Goal: Information Seeking & Learning: Find contact information

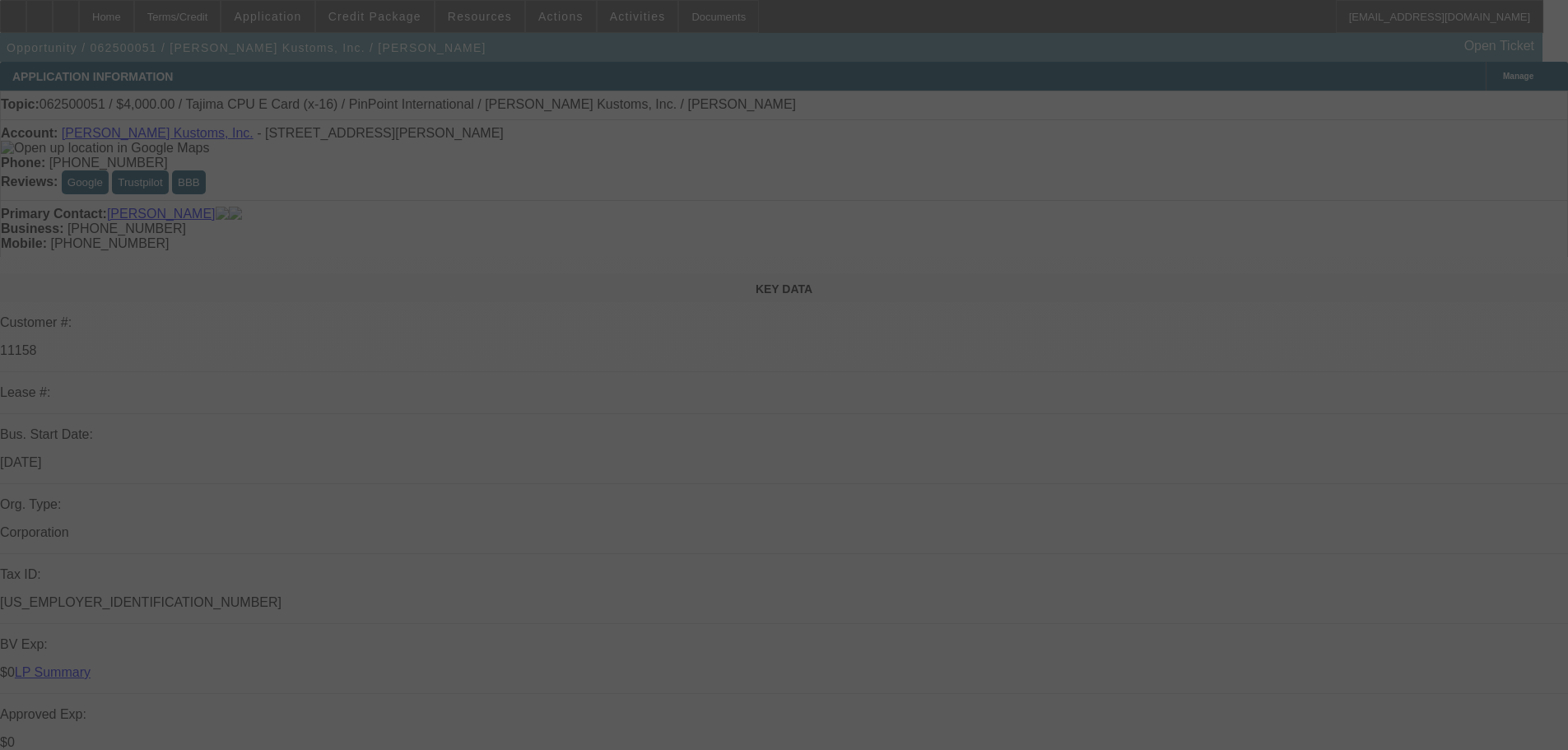
select select "0"
select select "2"
select select "0"
select select "9"
select select "0"
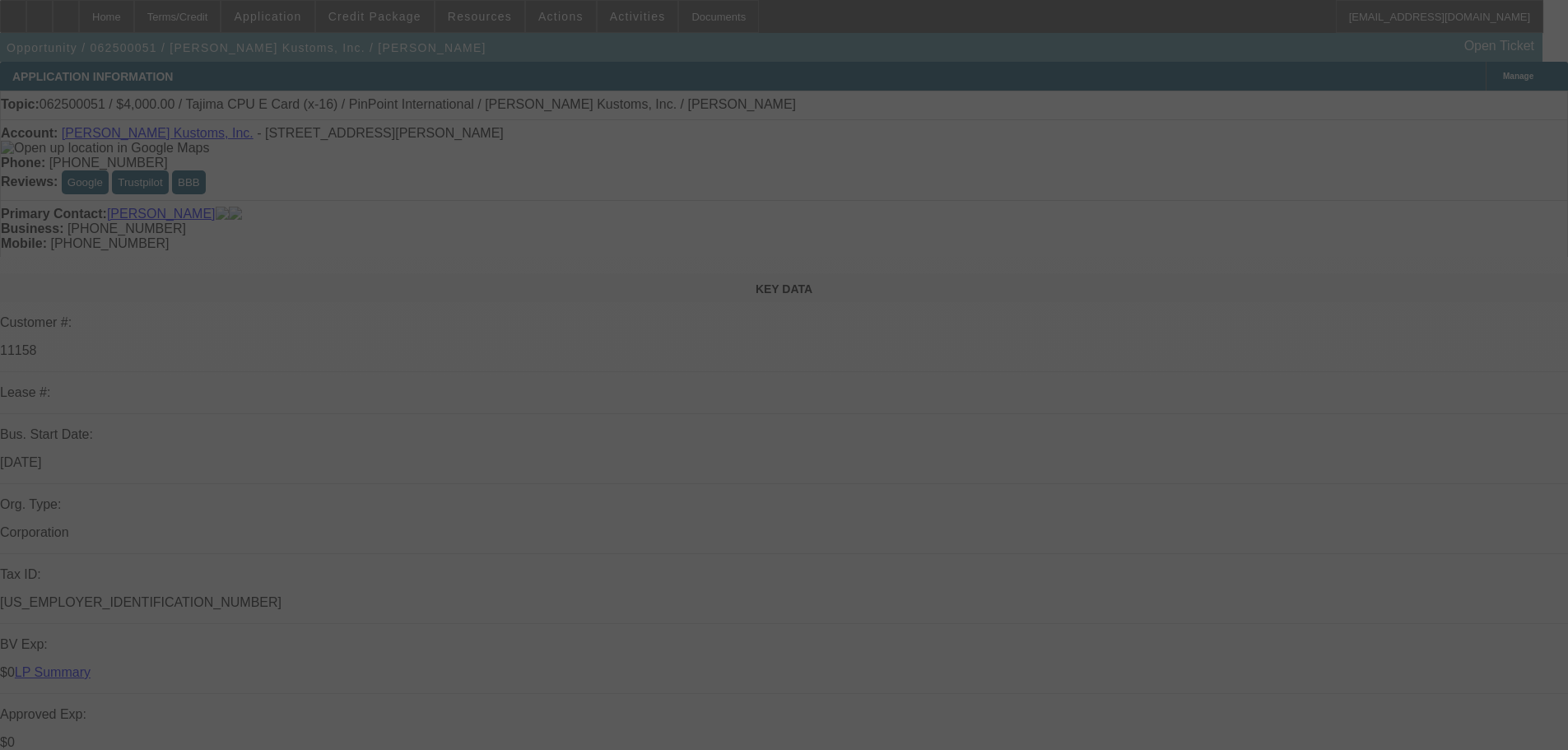
select select "2"
select select "0"
select select "9"
select select "0"
select select "2"
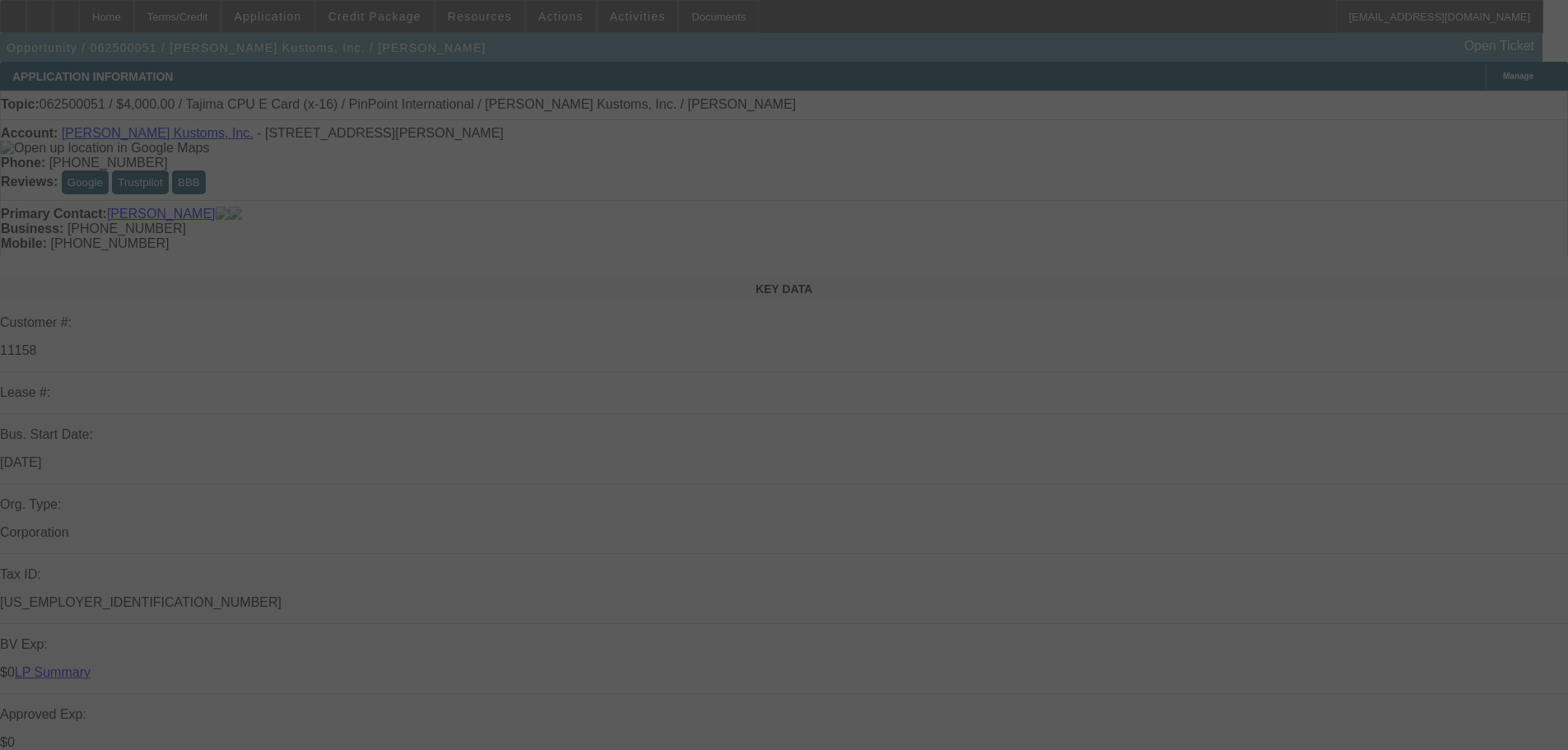
select select "0"
select select "9"
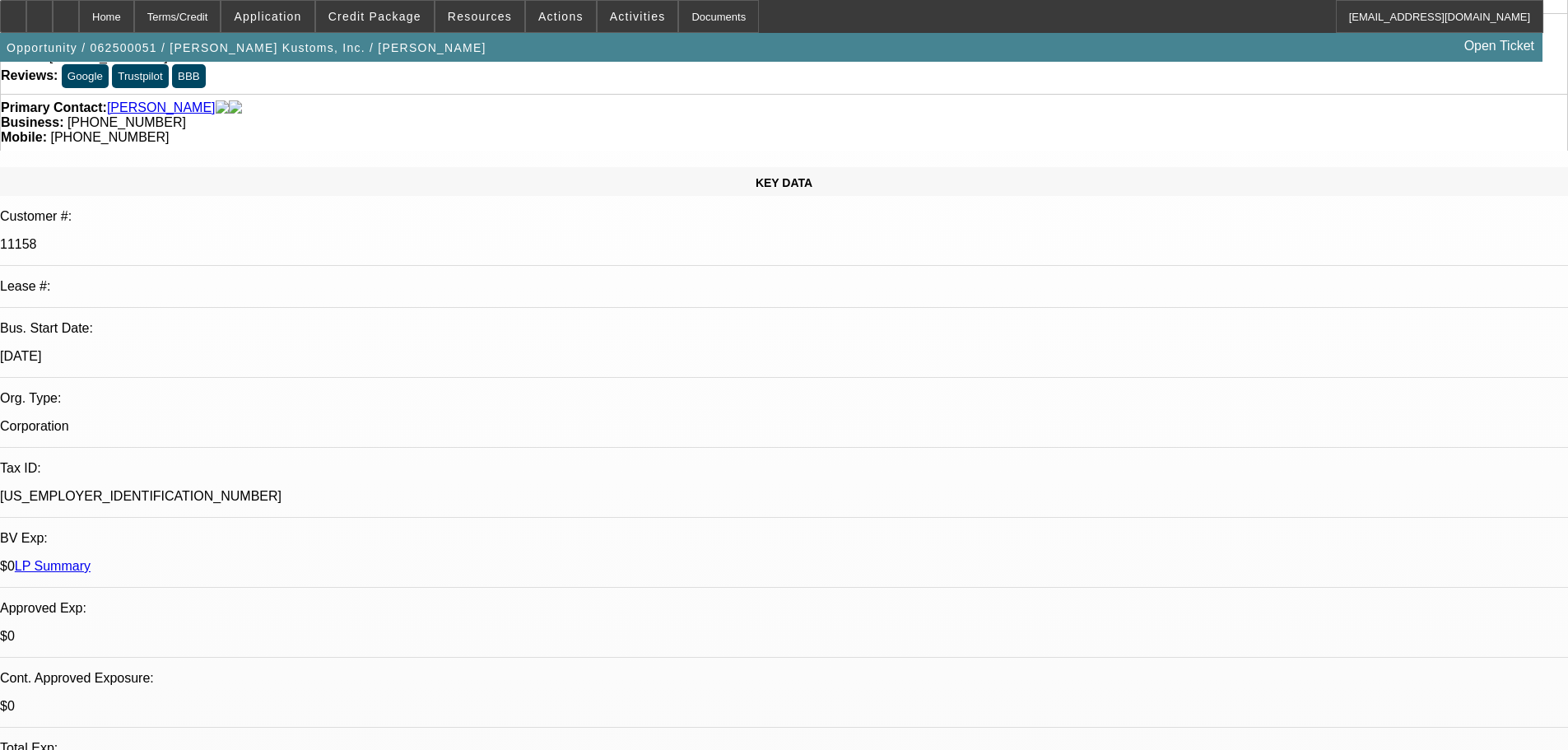
scroll to position [165, 0]
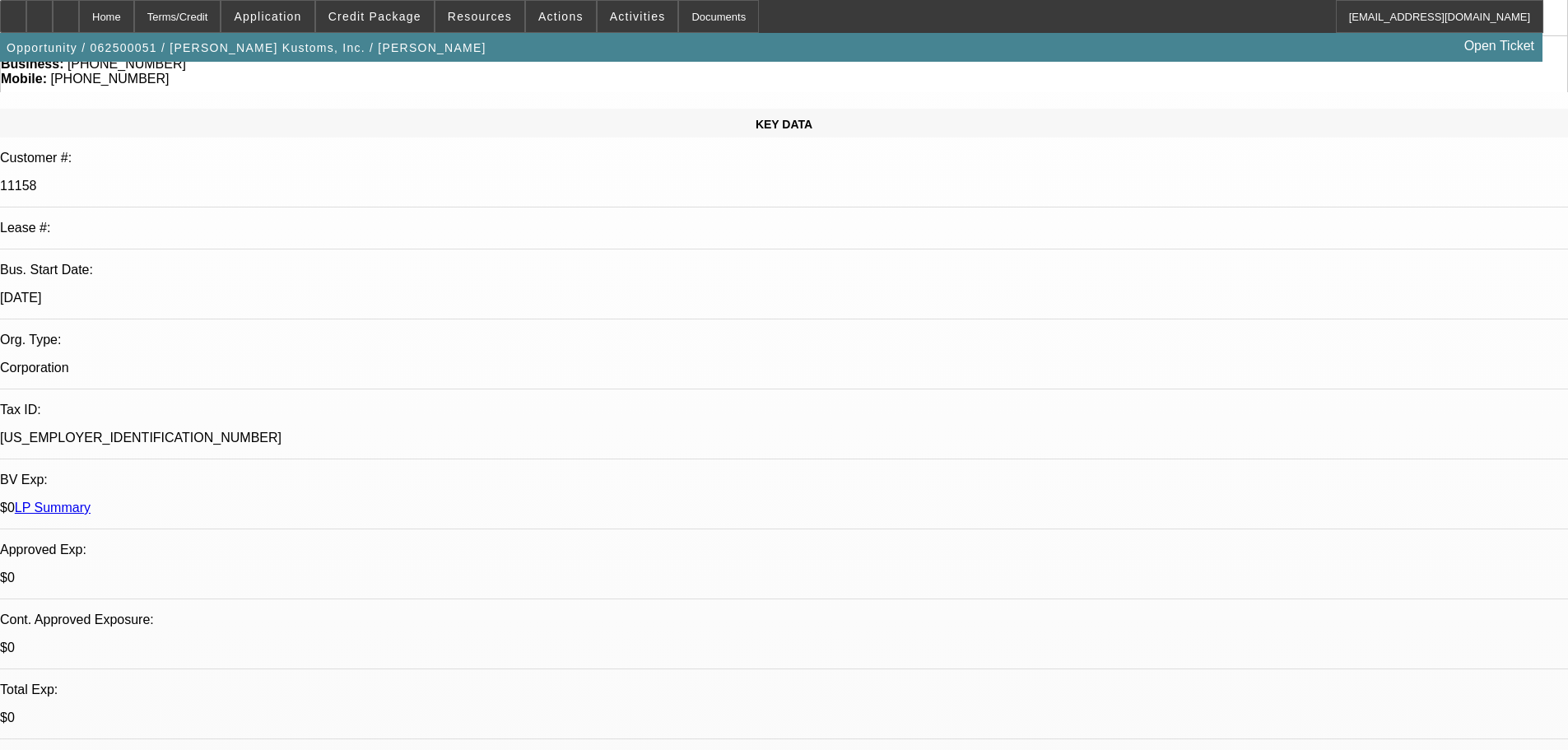
drag, startPoint x: 1092, startPoint y: 501, endPoint x: 1112, endPoint y: 516, distance: 25.0
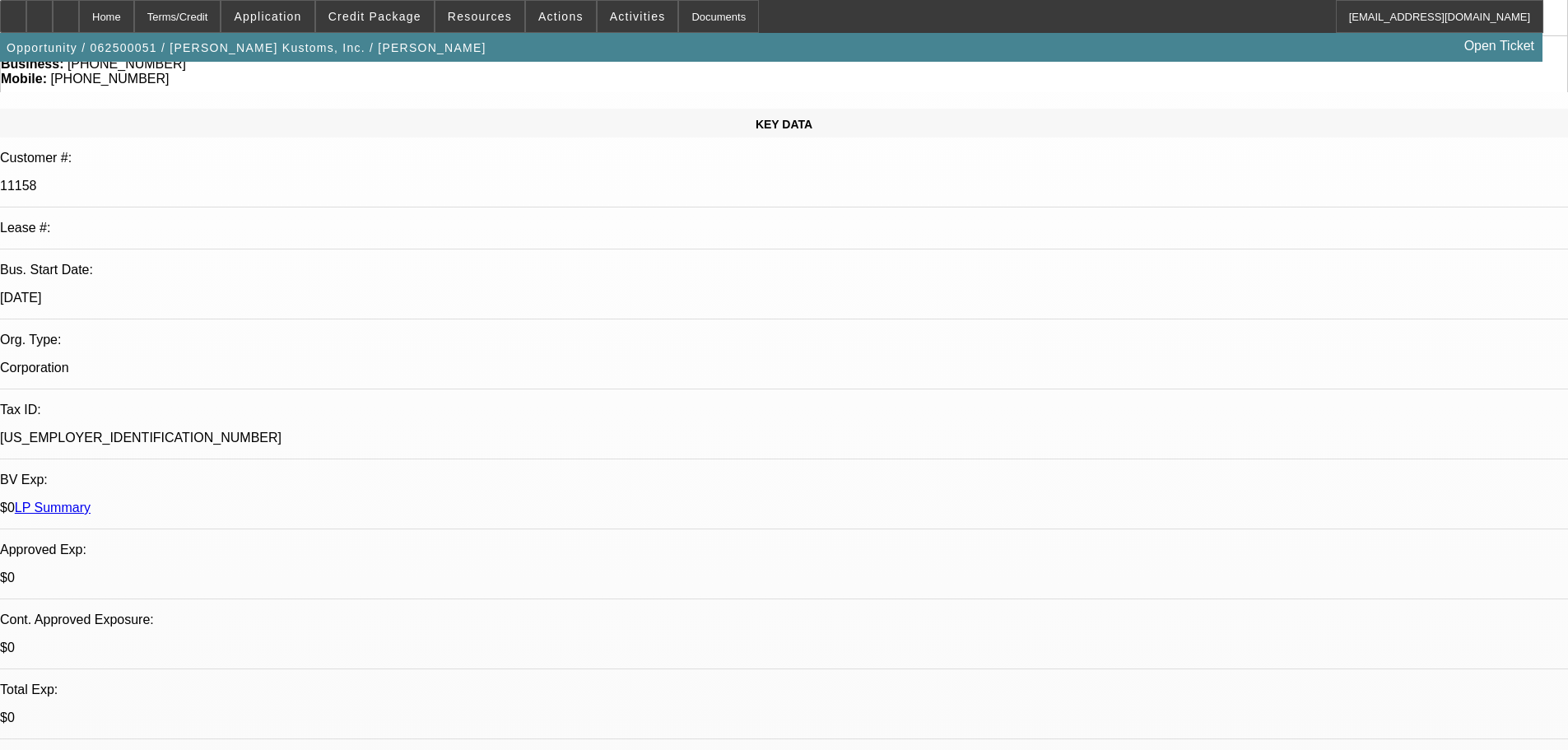
drag, startPoint x: 1092, startPoint y: 503, endPoint x: 1114, endPoint y: 522, distance: 29.1
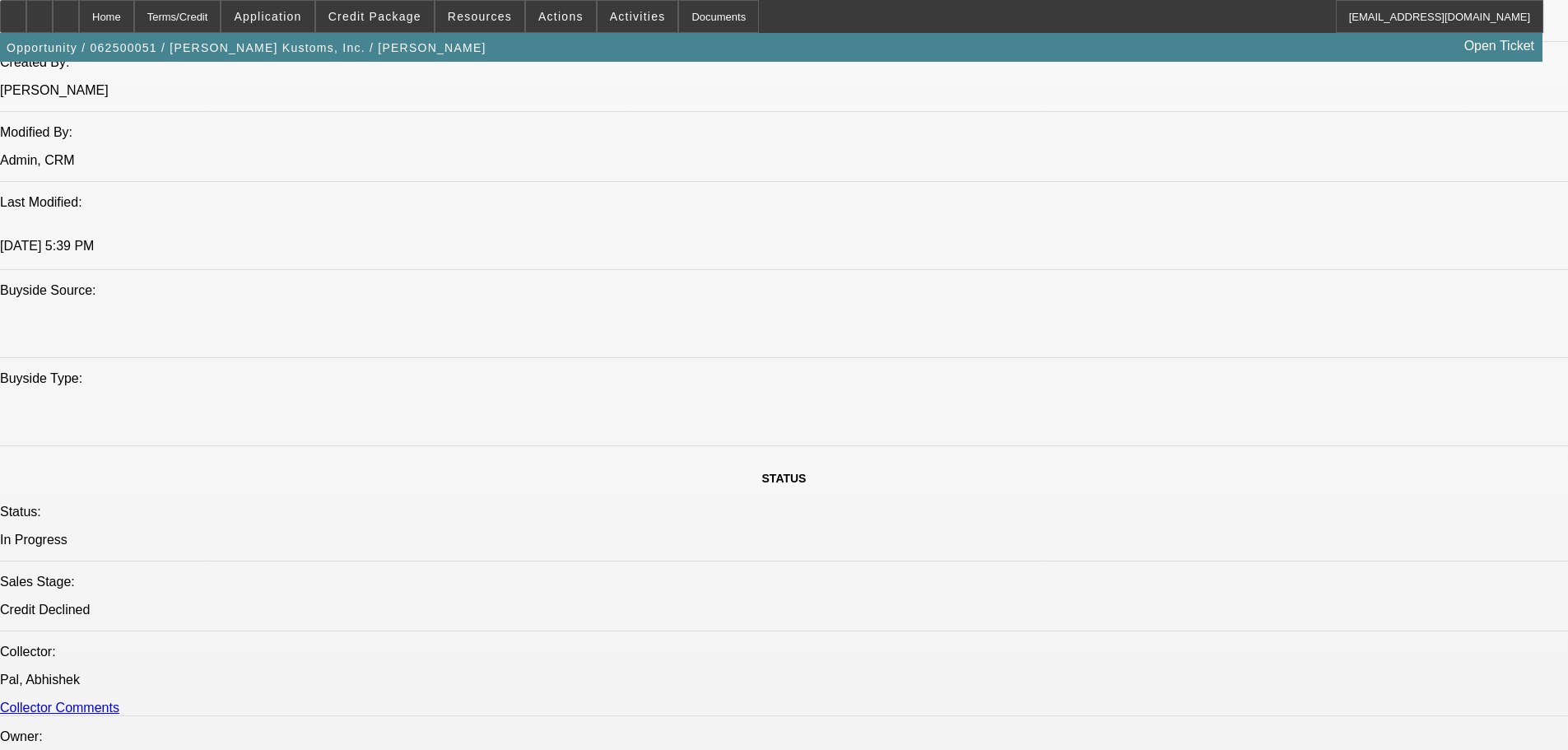
scroll to position [1317, 0]
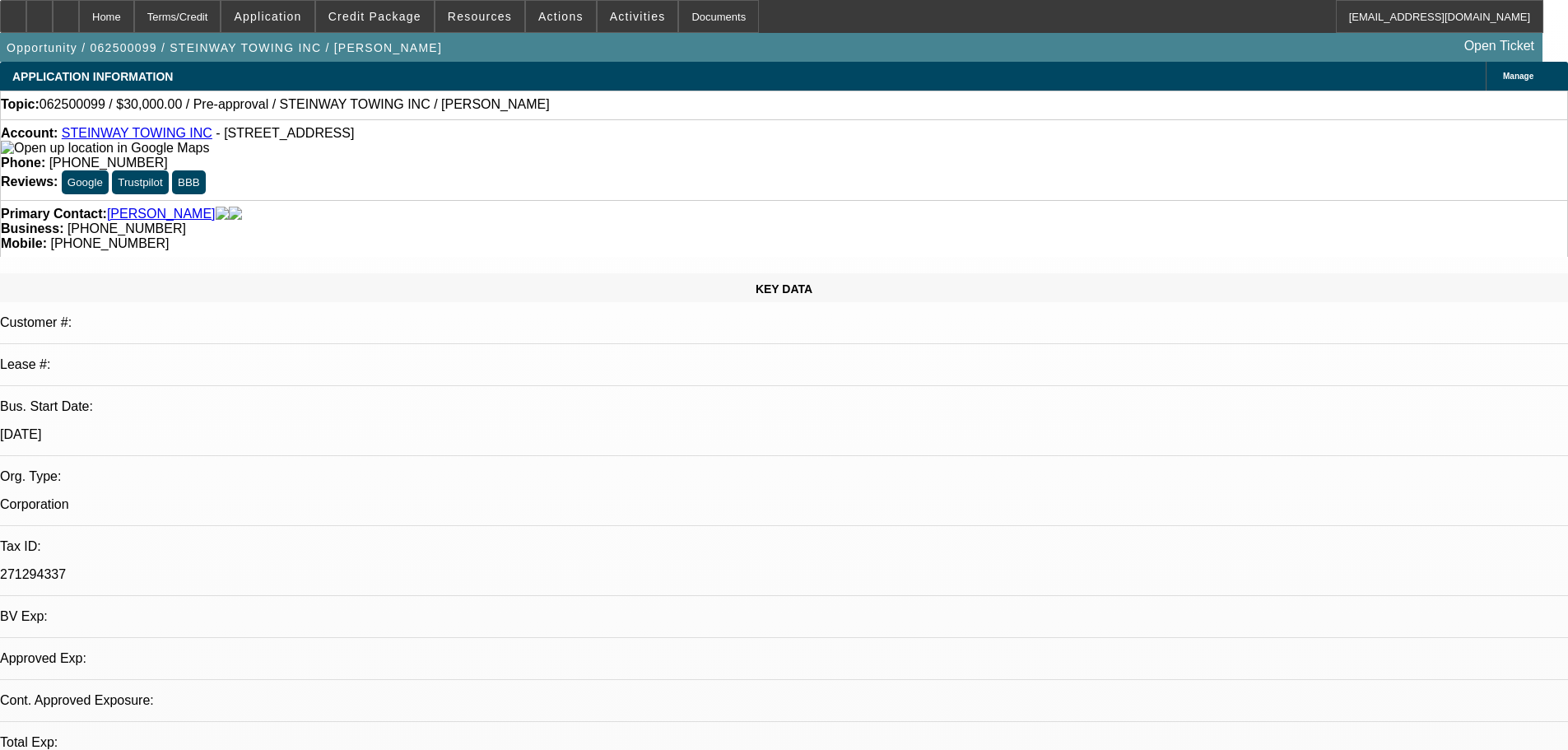
select select "0"
select select "2"
select select "0.1"
select select "4"
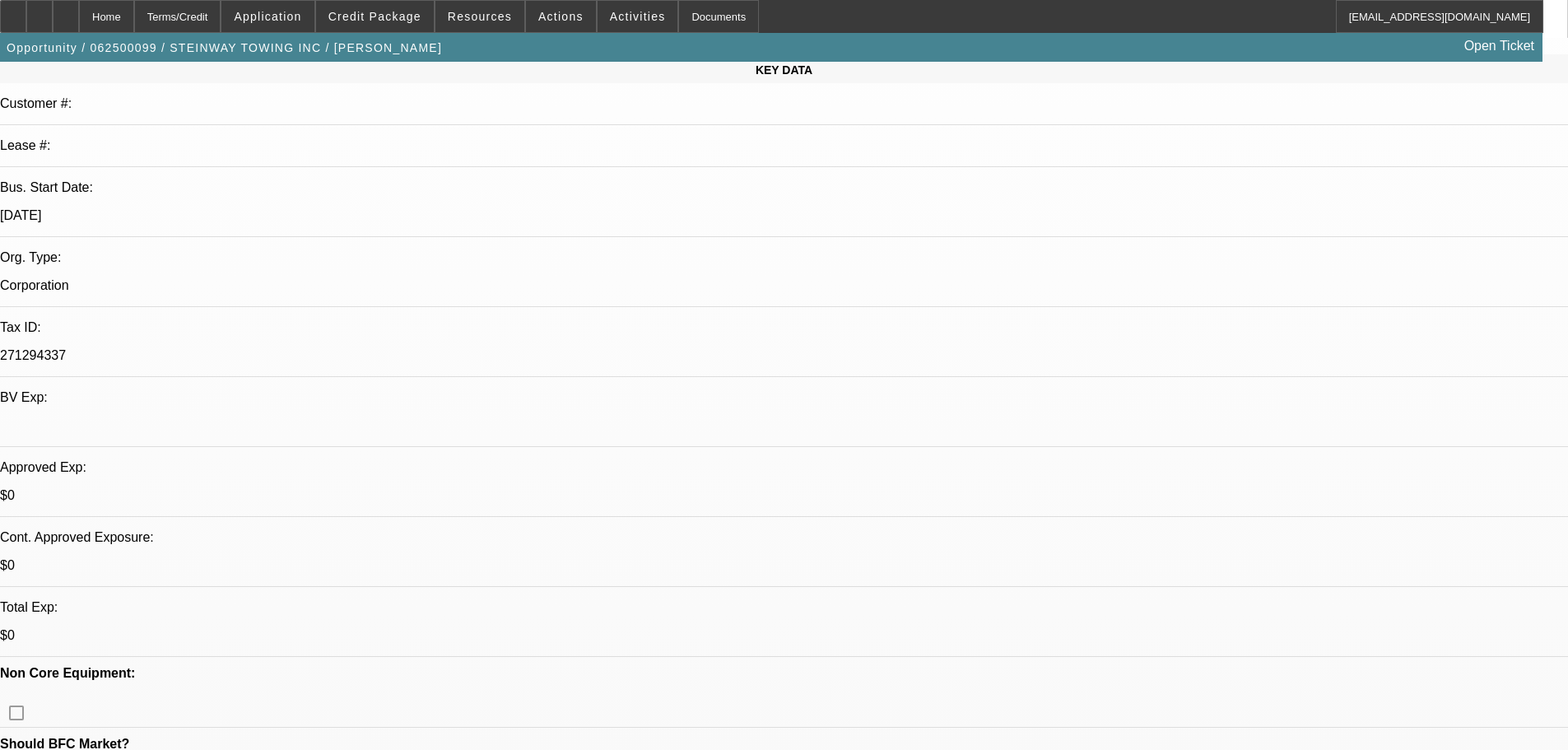
scroll to position [165, 0]
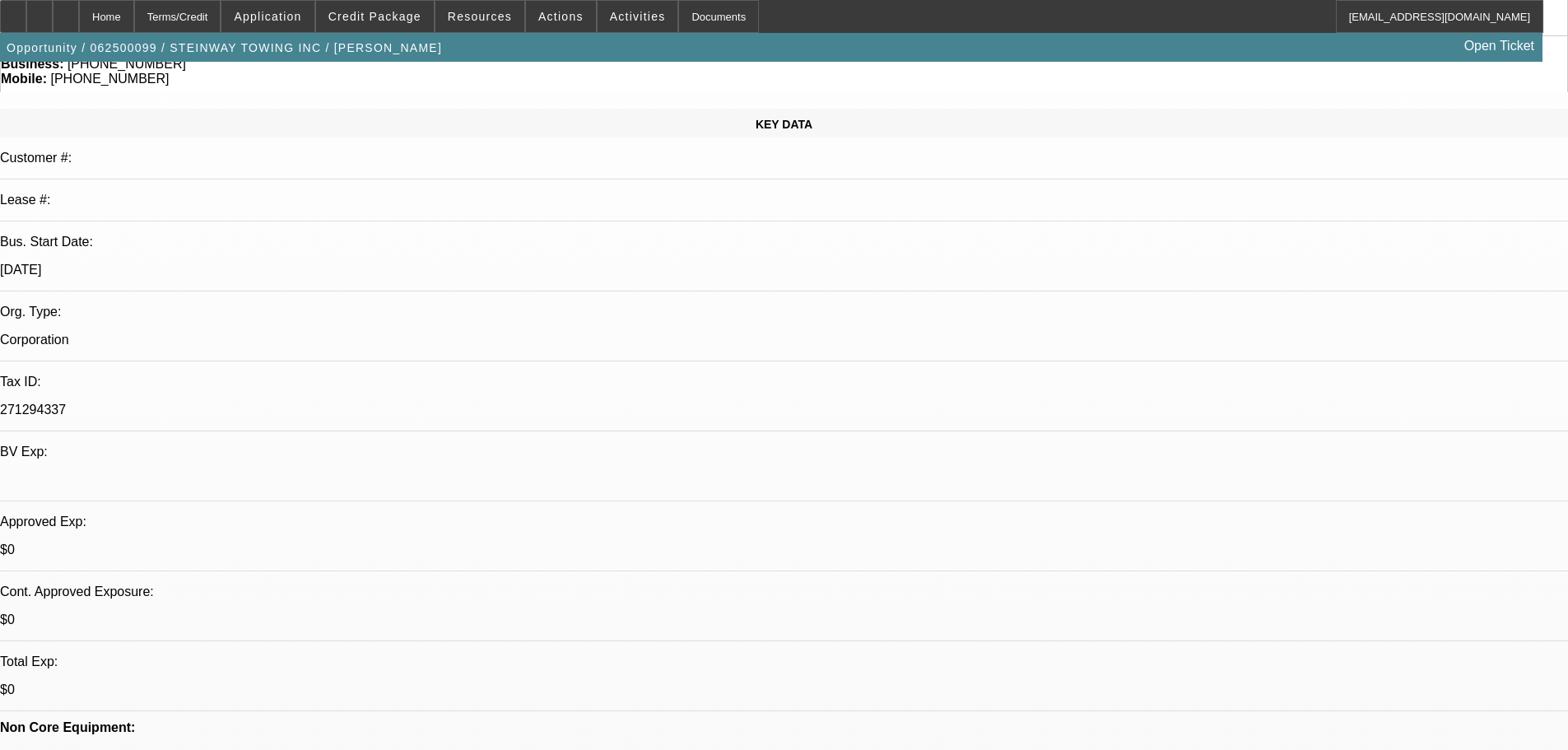
drag, startPoint x: 921, startPoint y: 423, endPoint x: 754, endPoint y: 418, distance: 167.1
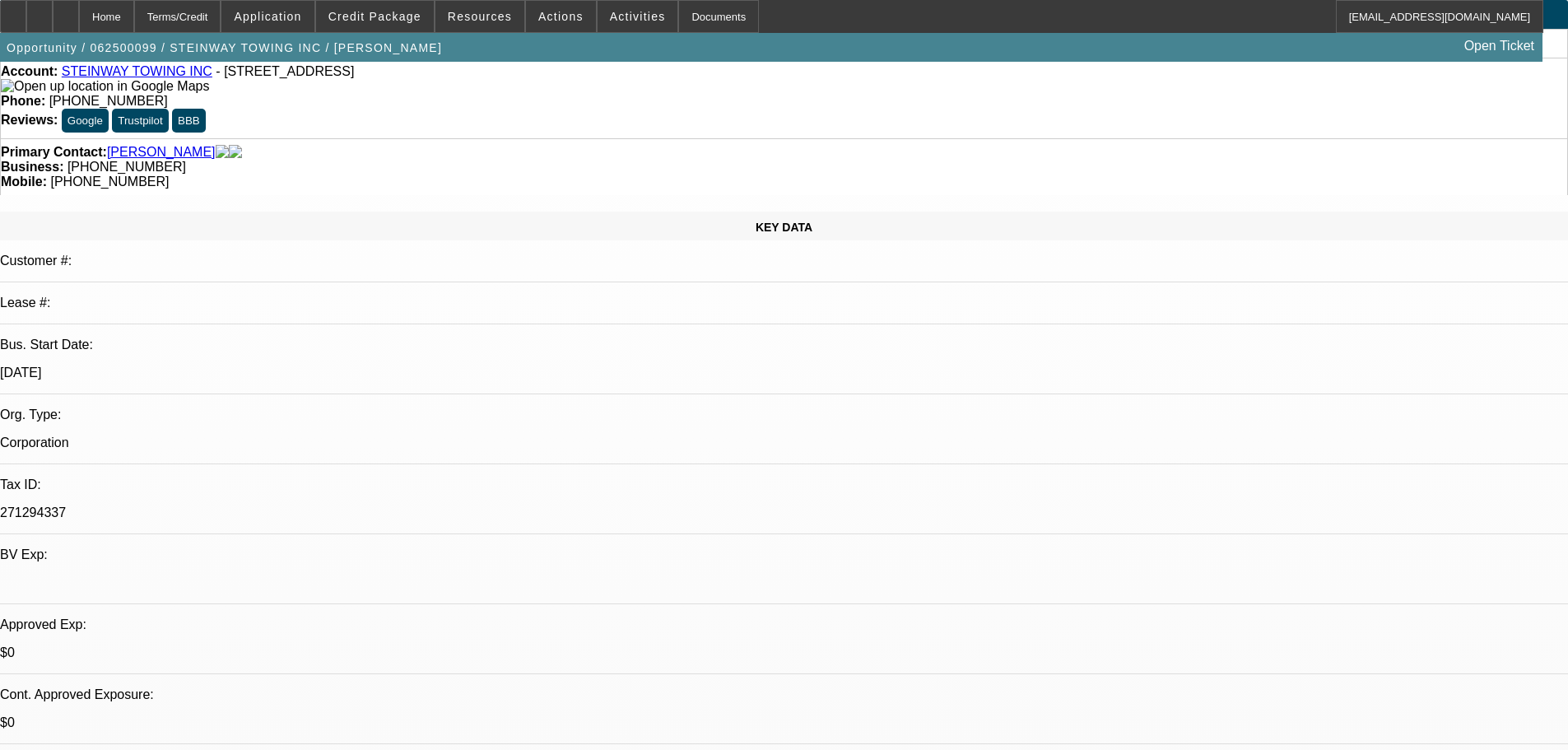
scroll to position [0, 0]
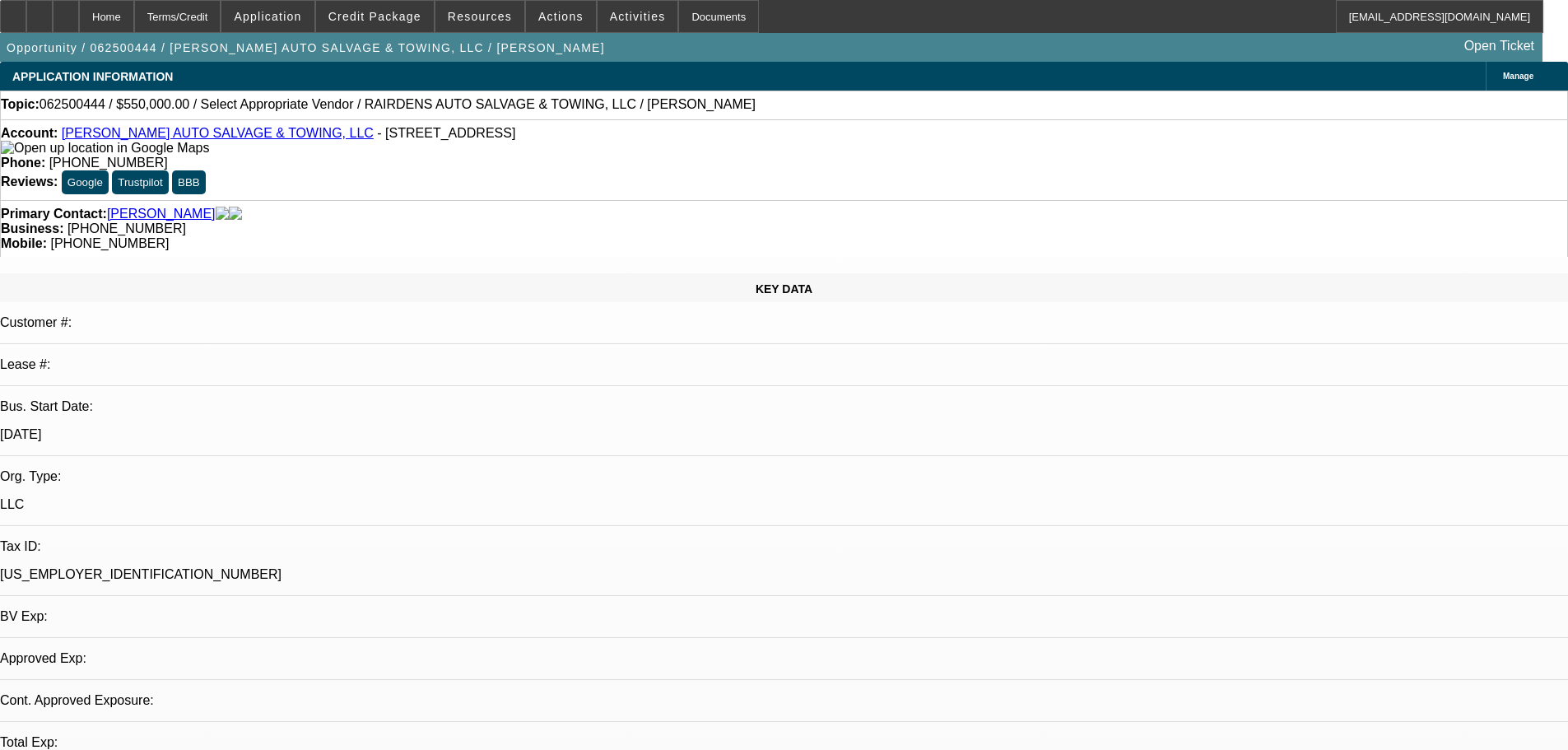
select select "0"
select select "2"
select select "0.1"
select select "4"
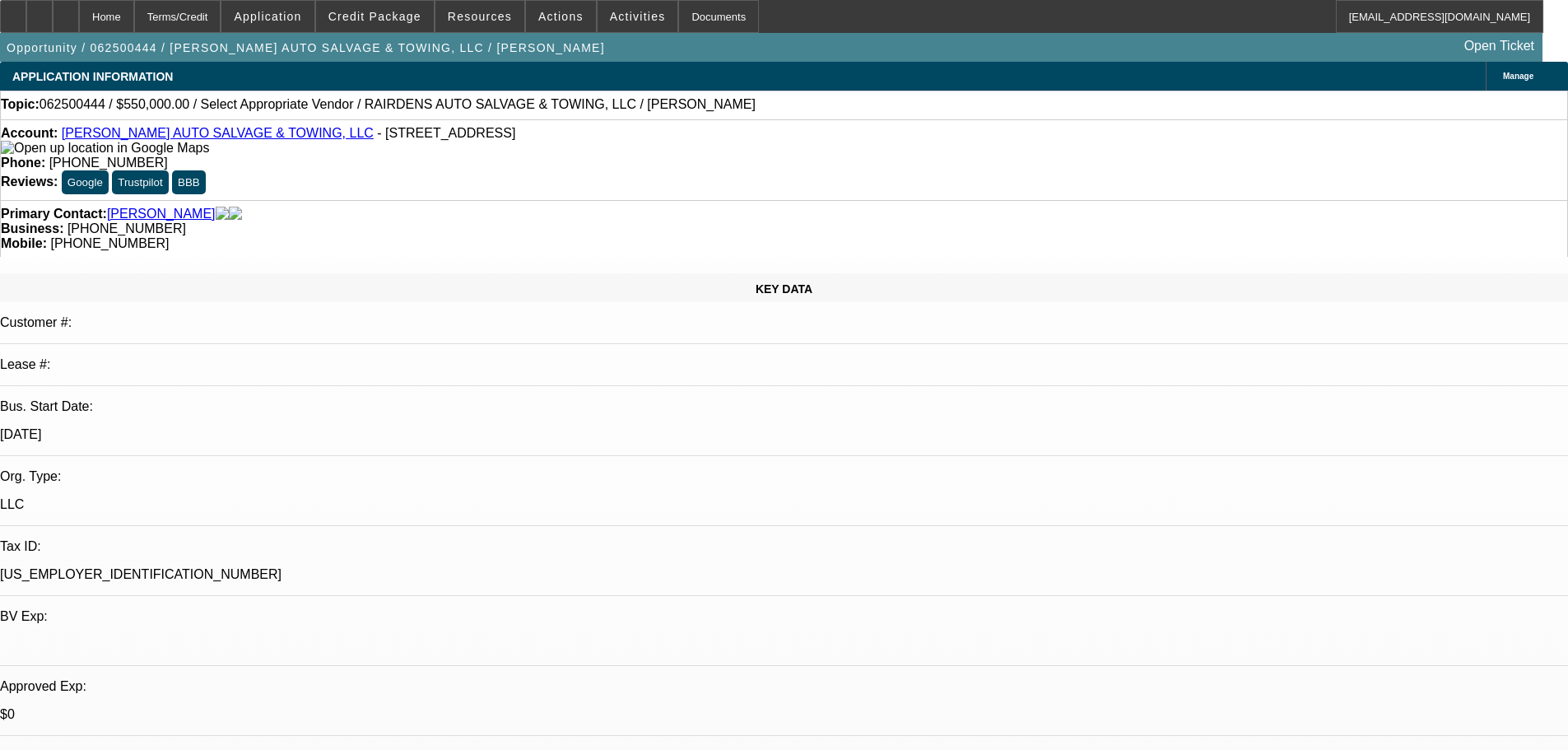
drag, startPoint x: 1236, startPoint y: 235, endPoint x: 1170, endPoint y: 238, distance: 66.1
copy b "[PHONE_NUMBER]"
drag, startPoint x: 894, startPoint y: 179, endPoint x: 831, endPoint y: 194, distance: 64.8
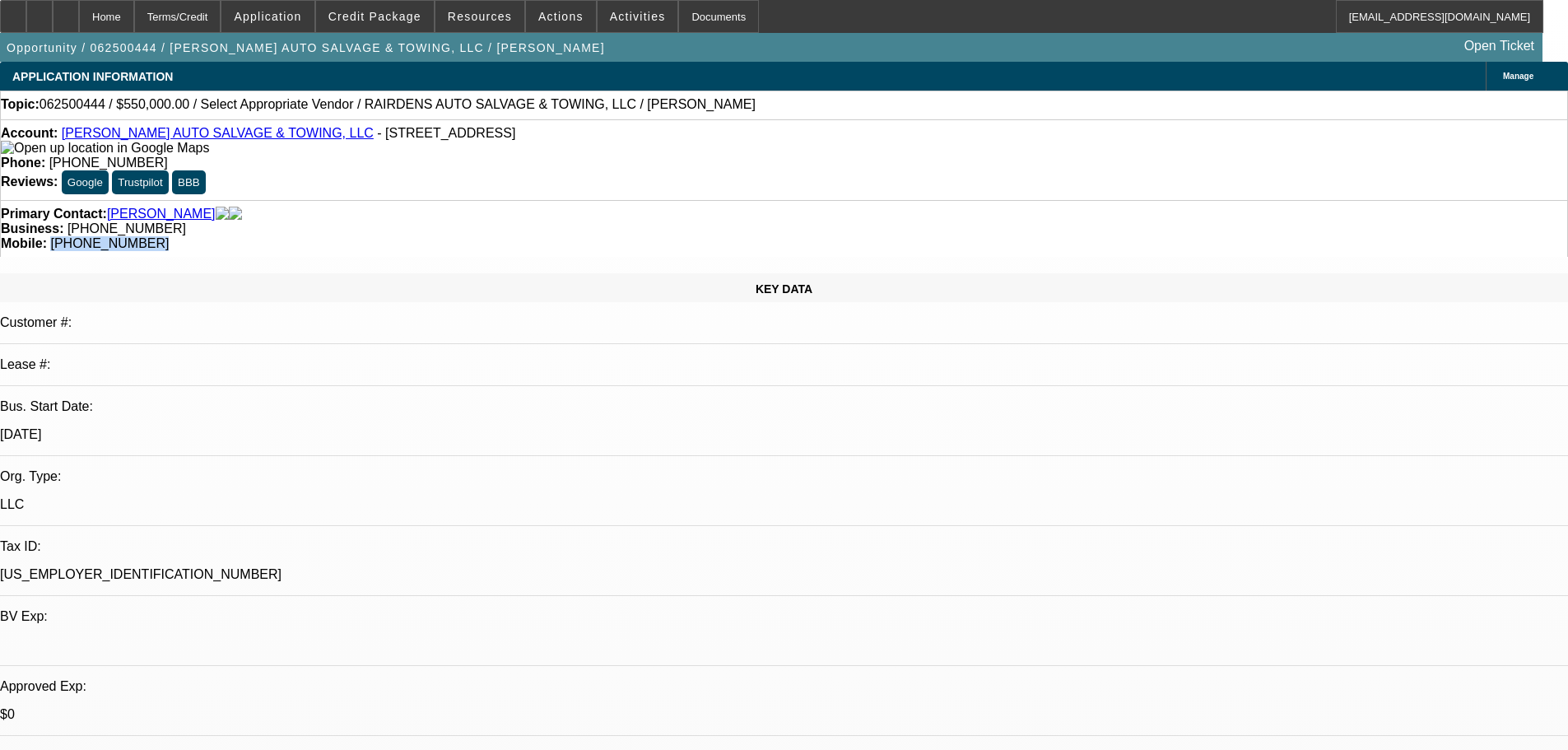
click at [831, 200] on div "Primary Contact: [PERSON_NAME] Business: [PHONE_NUMBER] Mobile: [PHONE_NUMBER]" at bounding box center [784, 228] width 1568 height 57
copy span "[PHONE_NUMBER]"
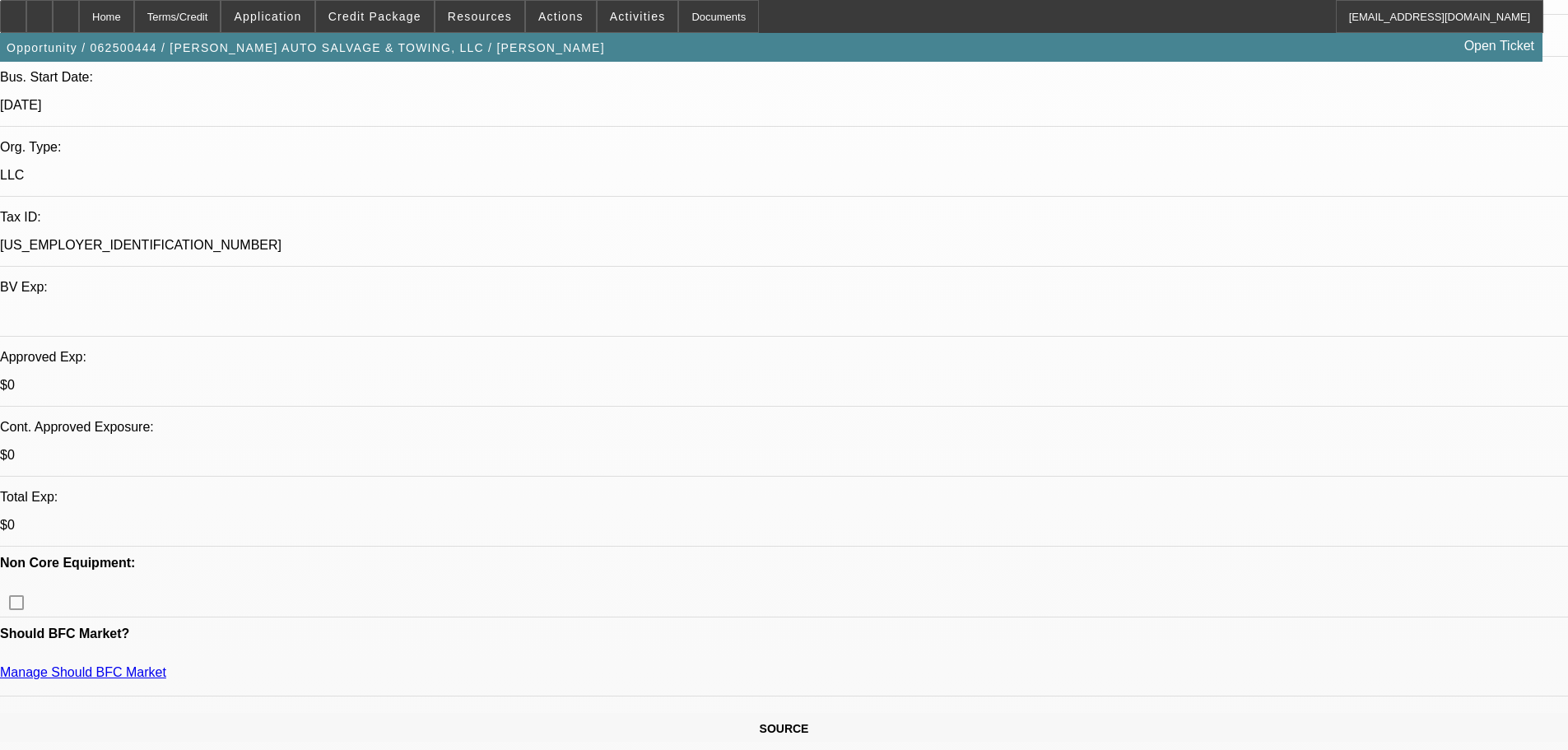
scroll to position [81, 0]
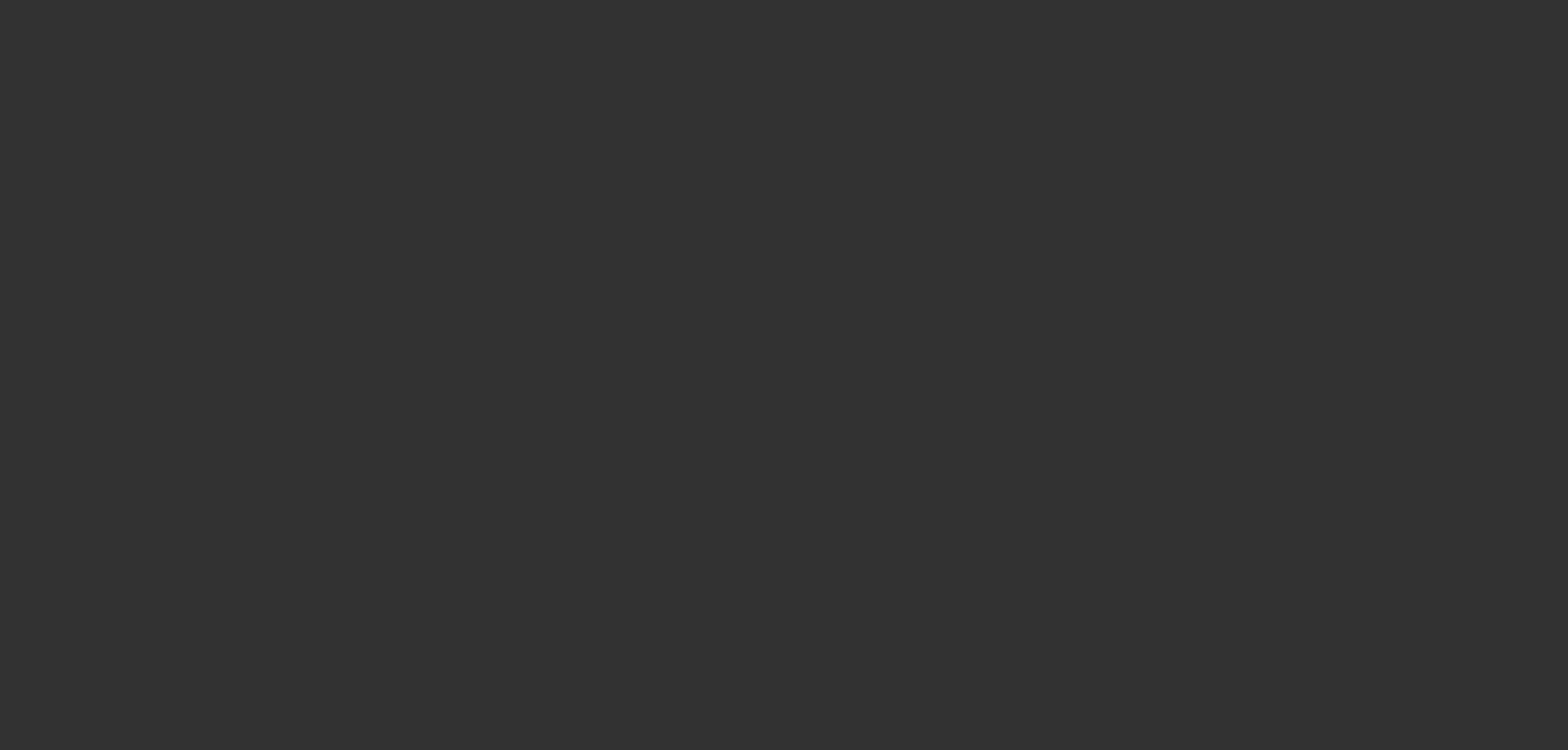
select select "0"
select select "2"
select select "0.1"
select select "4"
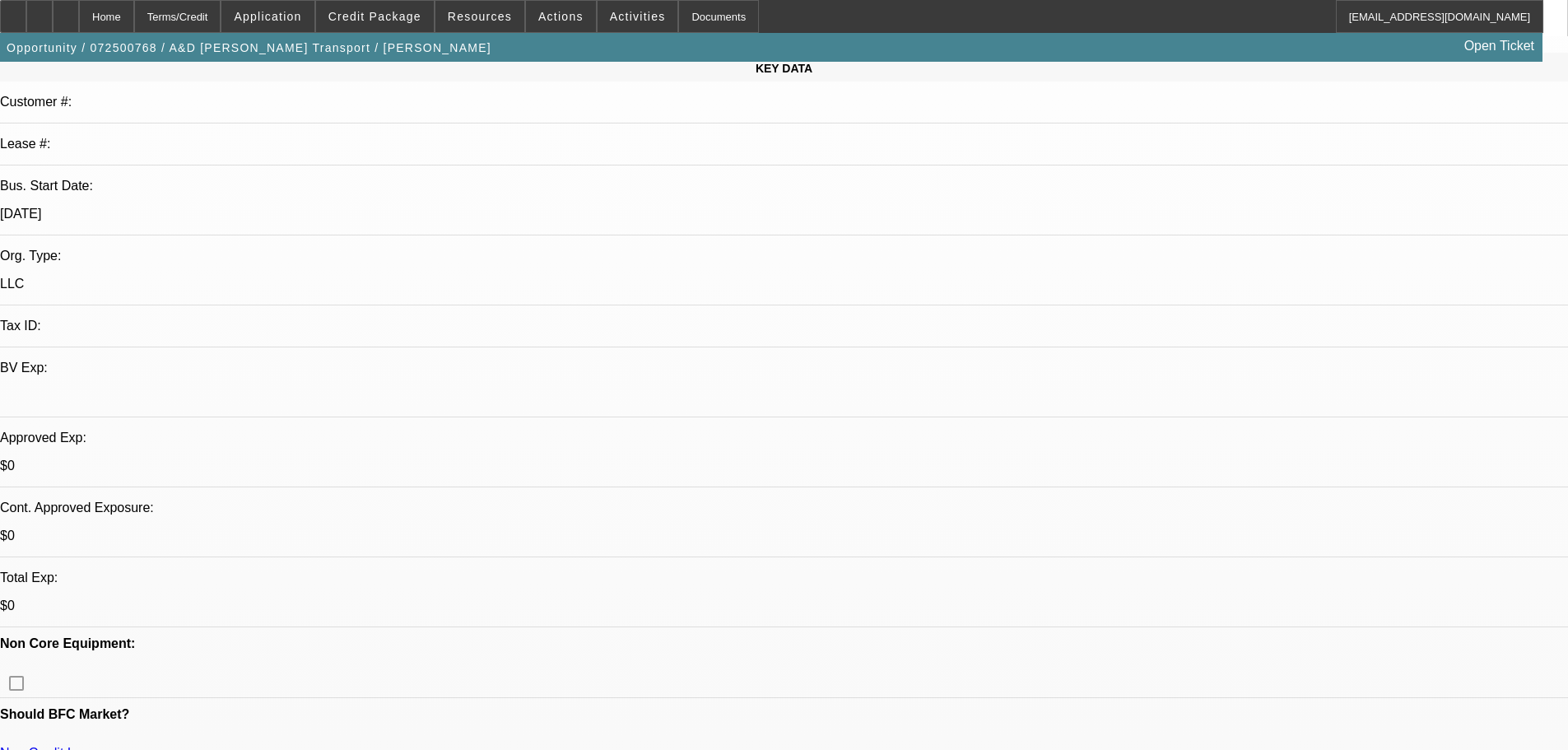
scroll to position [165, 0]
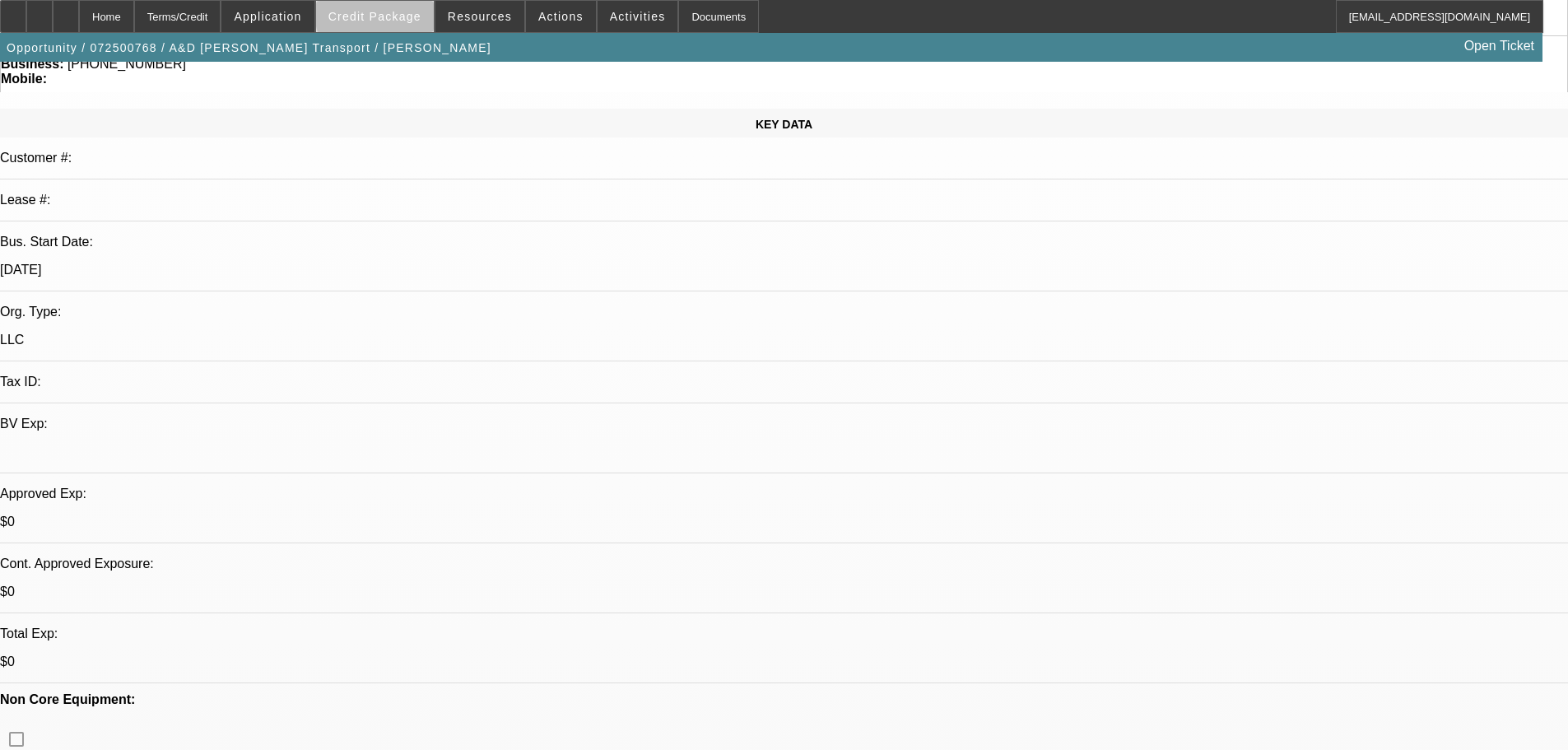
click at [430, 14] on span at bounding box center [375, 16] width 118 height 39
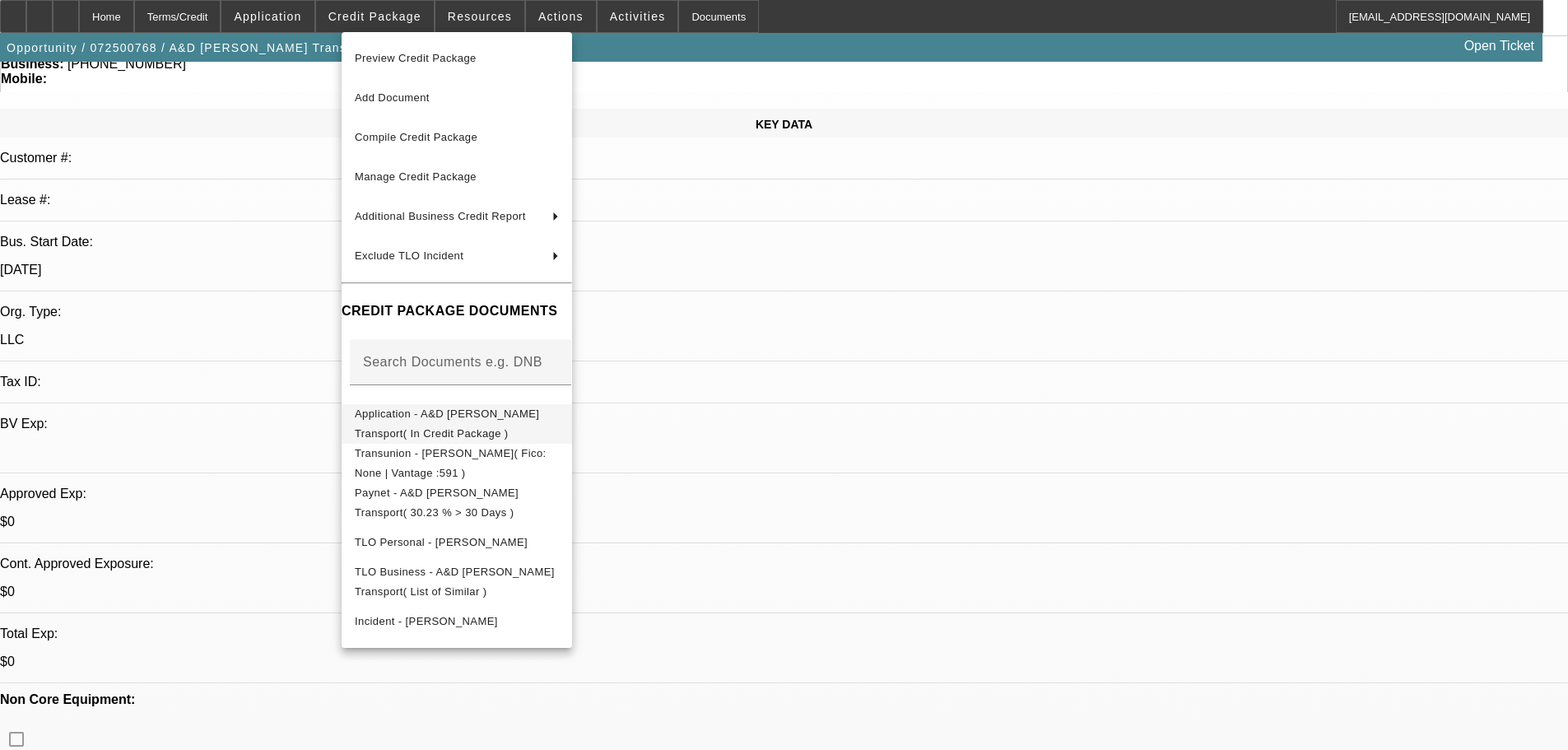
click at [559, 416] on span "Application - A&D Buttermore Transport( In Credit Package )" at bounding box center [456, 424] width 204 height 39
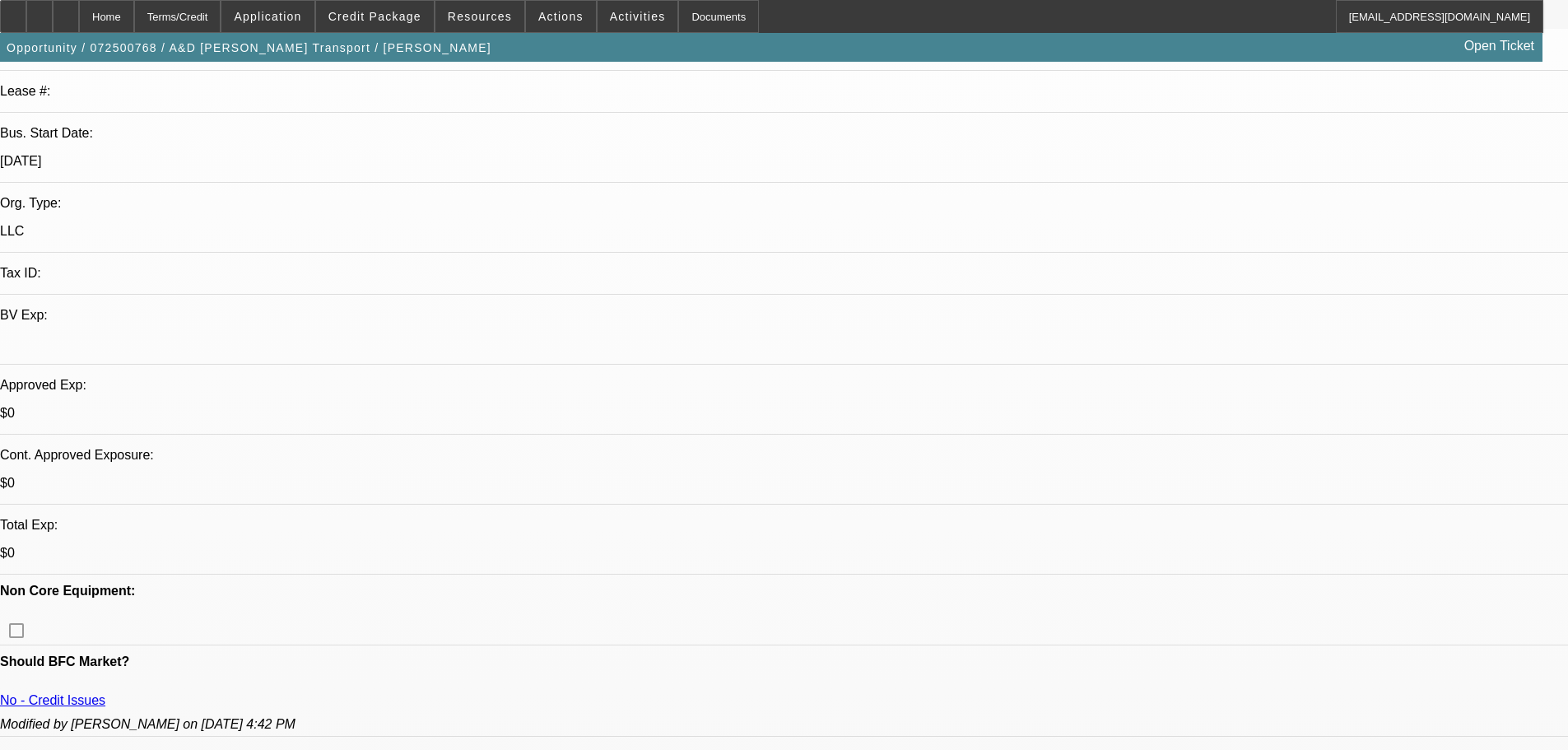
scroll to position [329, 0]
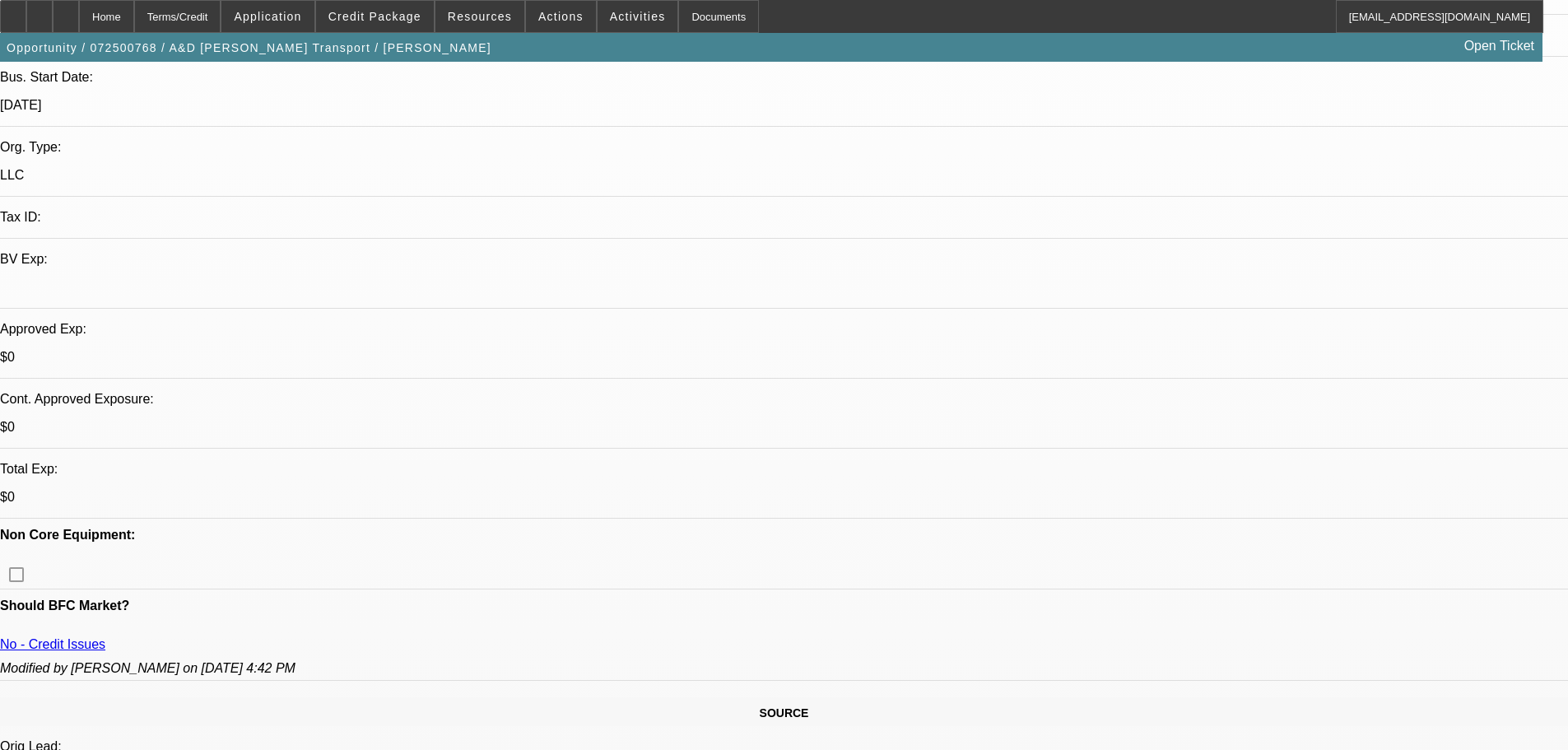
click at [389, 40] on div "Opportunity / 072500768 / A&D Buttermore Transport / Buttermore, Michelle Open …" at bounding box center [771, 47] width 1542 height 29
click at [391, 18] on span "Credit Package" at bounding box center [374, 16] width 93 height 13
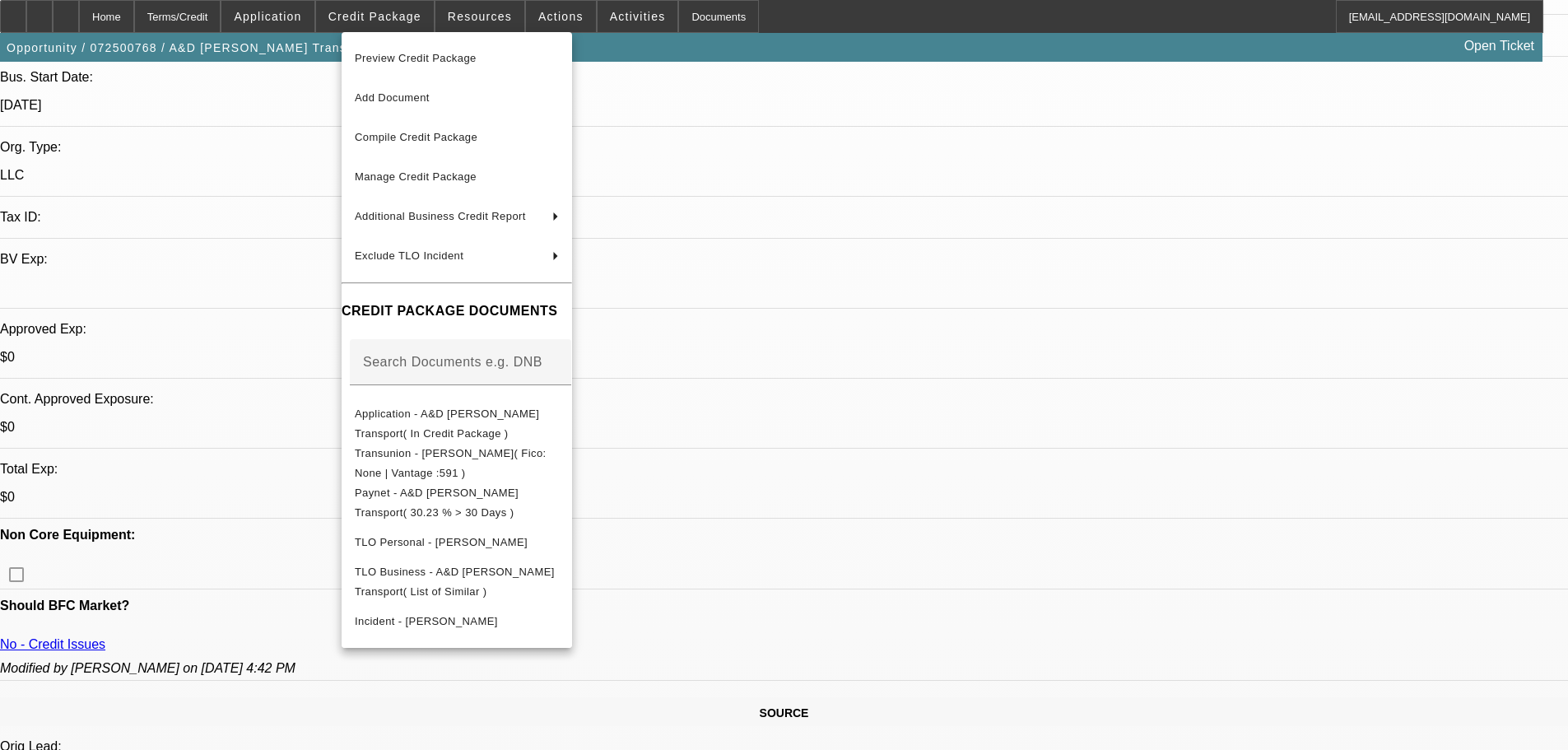
click at [303, 329] on div at bounding box center [784, 375] width 1568 height 750
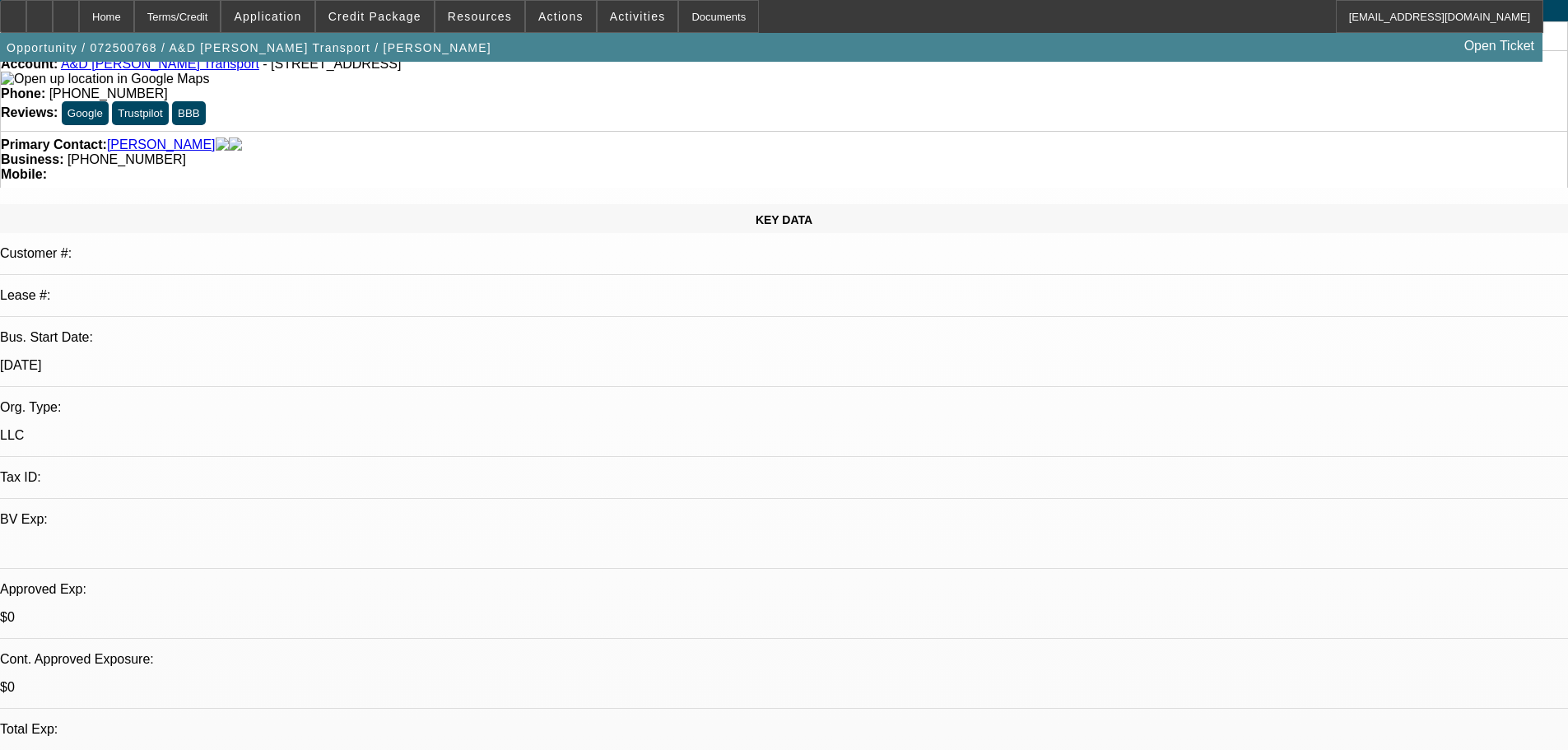
scroll to position [0, 0]
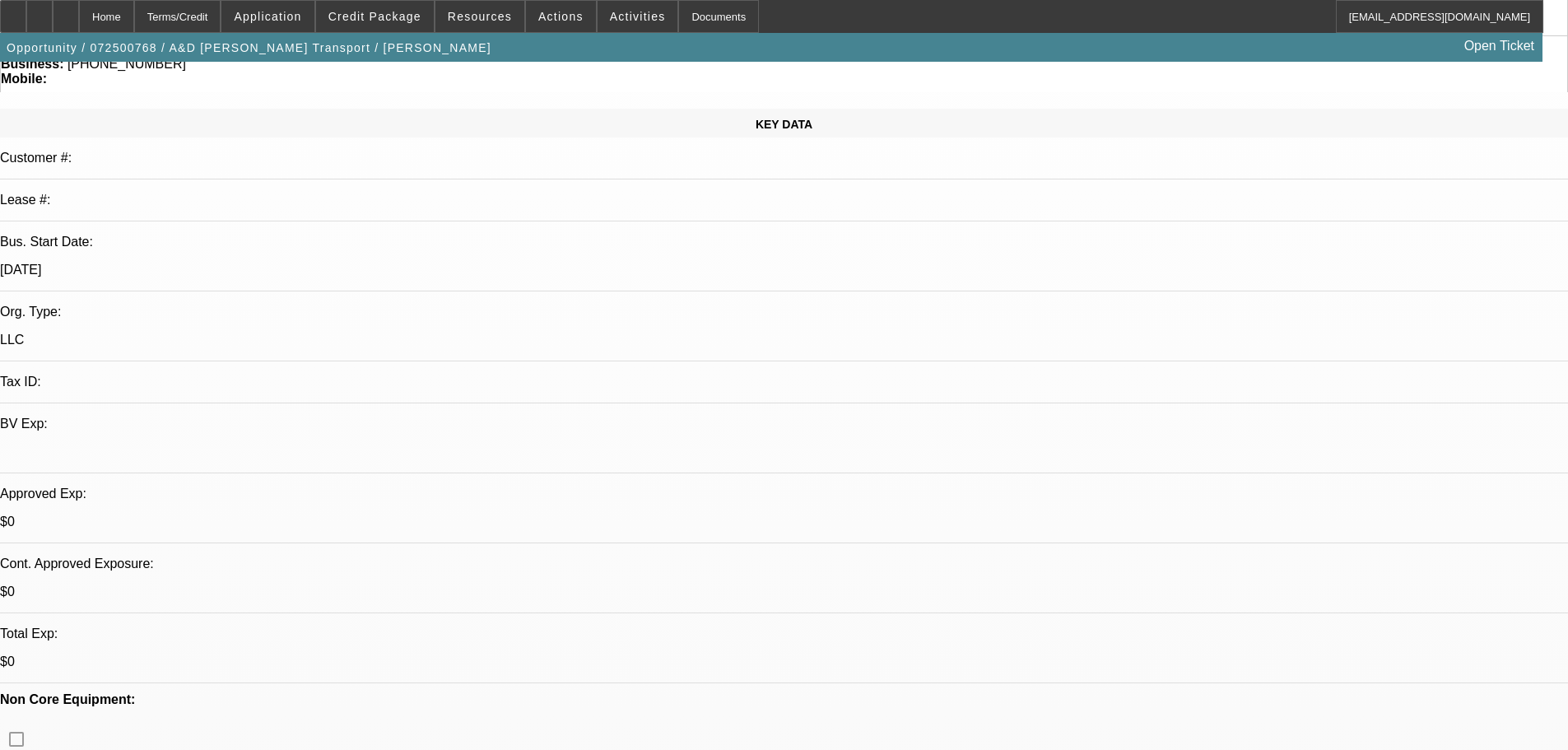
click at [399, 22] on span "Credit Package" at bounding box center [374, 16] width 93 height 13
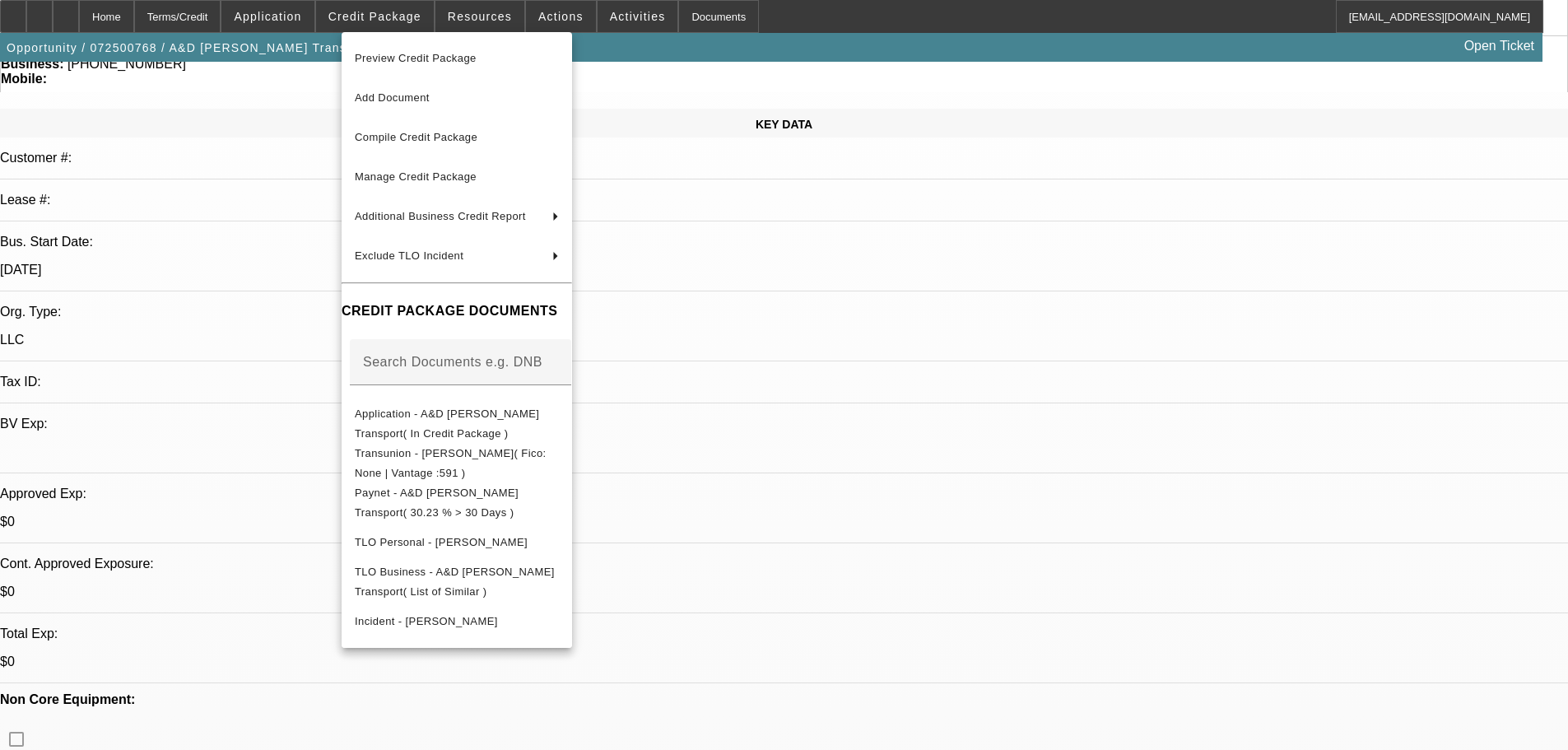
click at [956, 309] on div at bounding box center [784, 375] width 1568 height 750
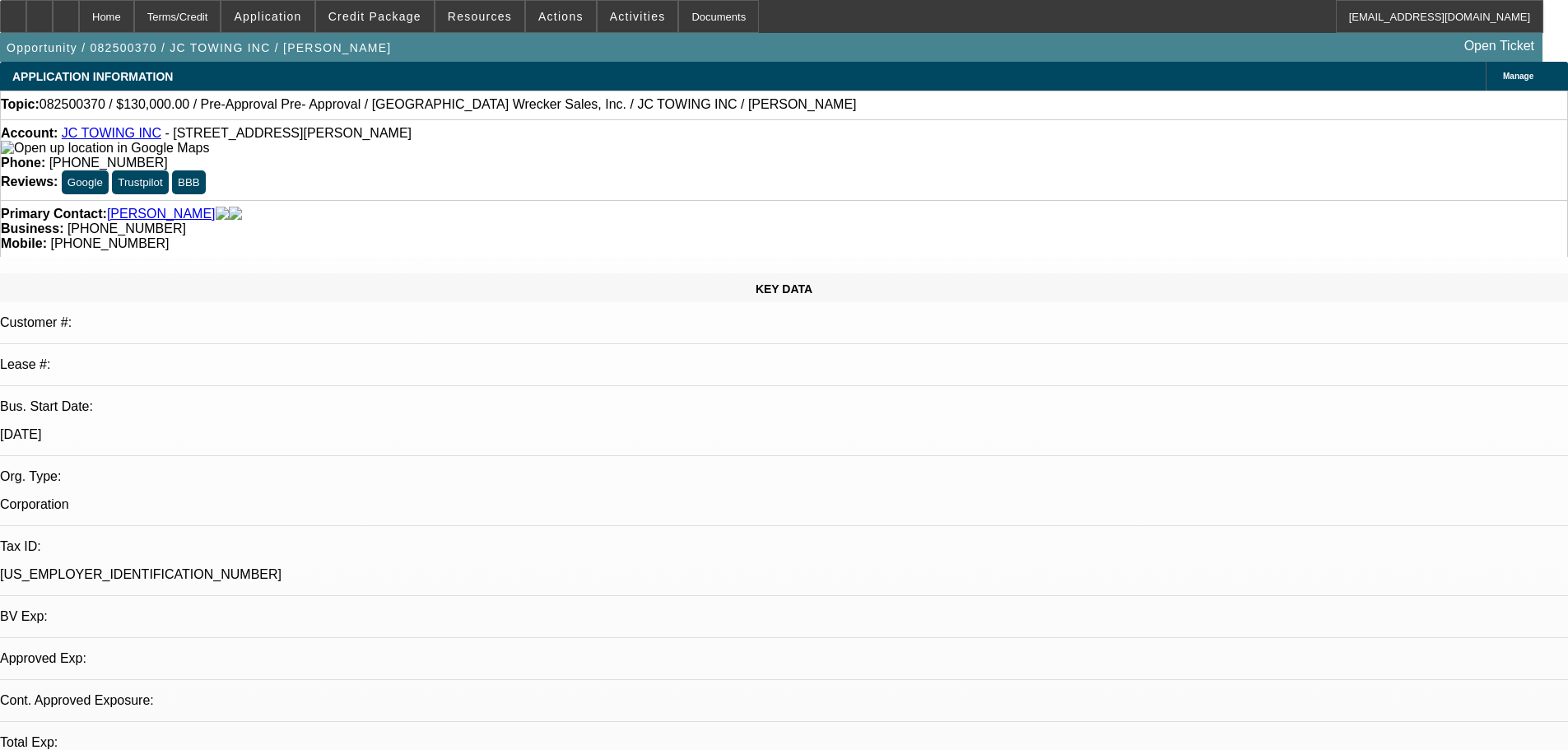
select select "0"
select select "2"
select select "0.1"
select select "4"
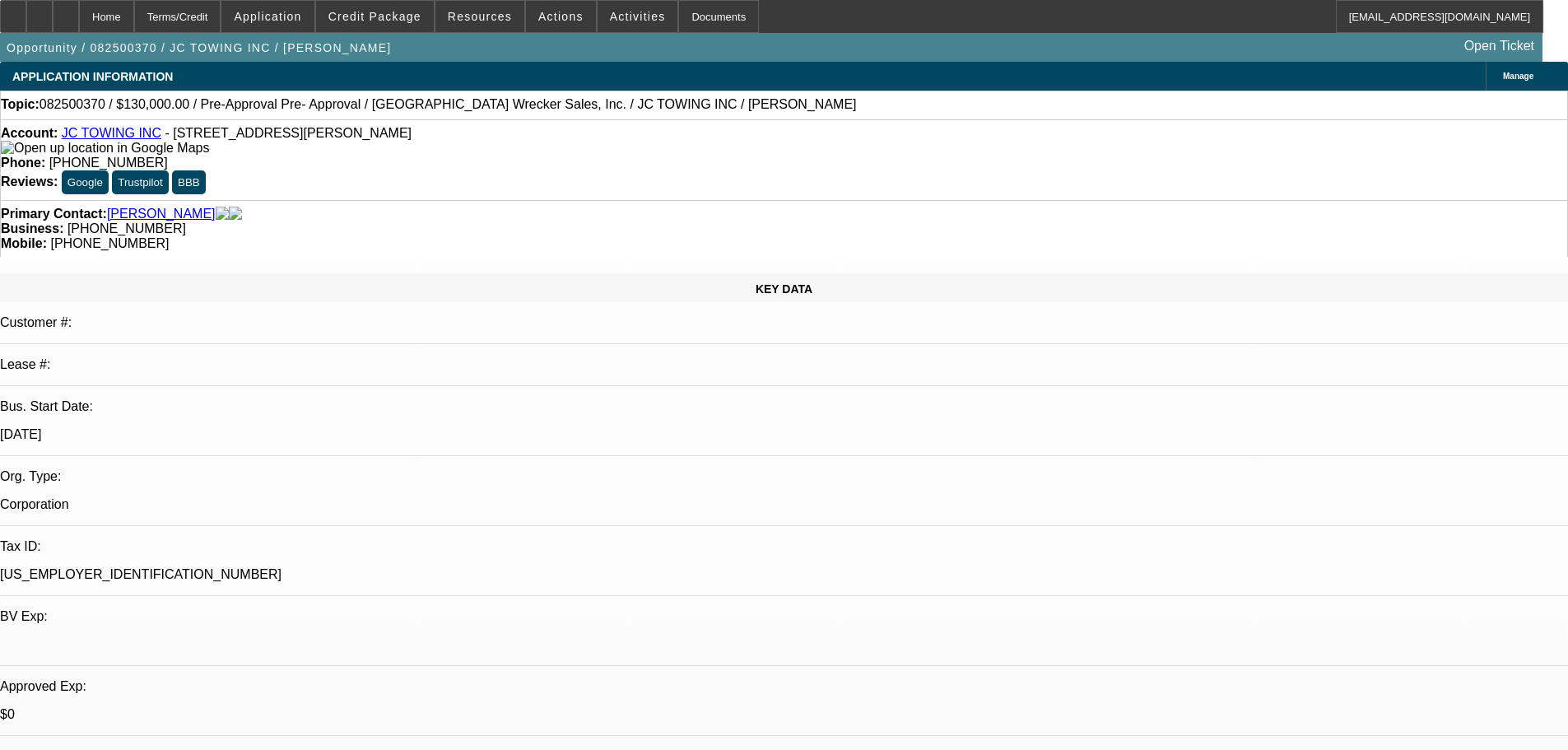
scroll to position [165, 0]
click at [420, 25] on span at bounding box center [375, 16] width 118 height 39
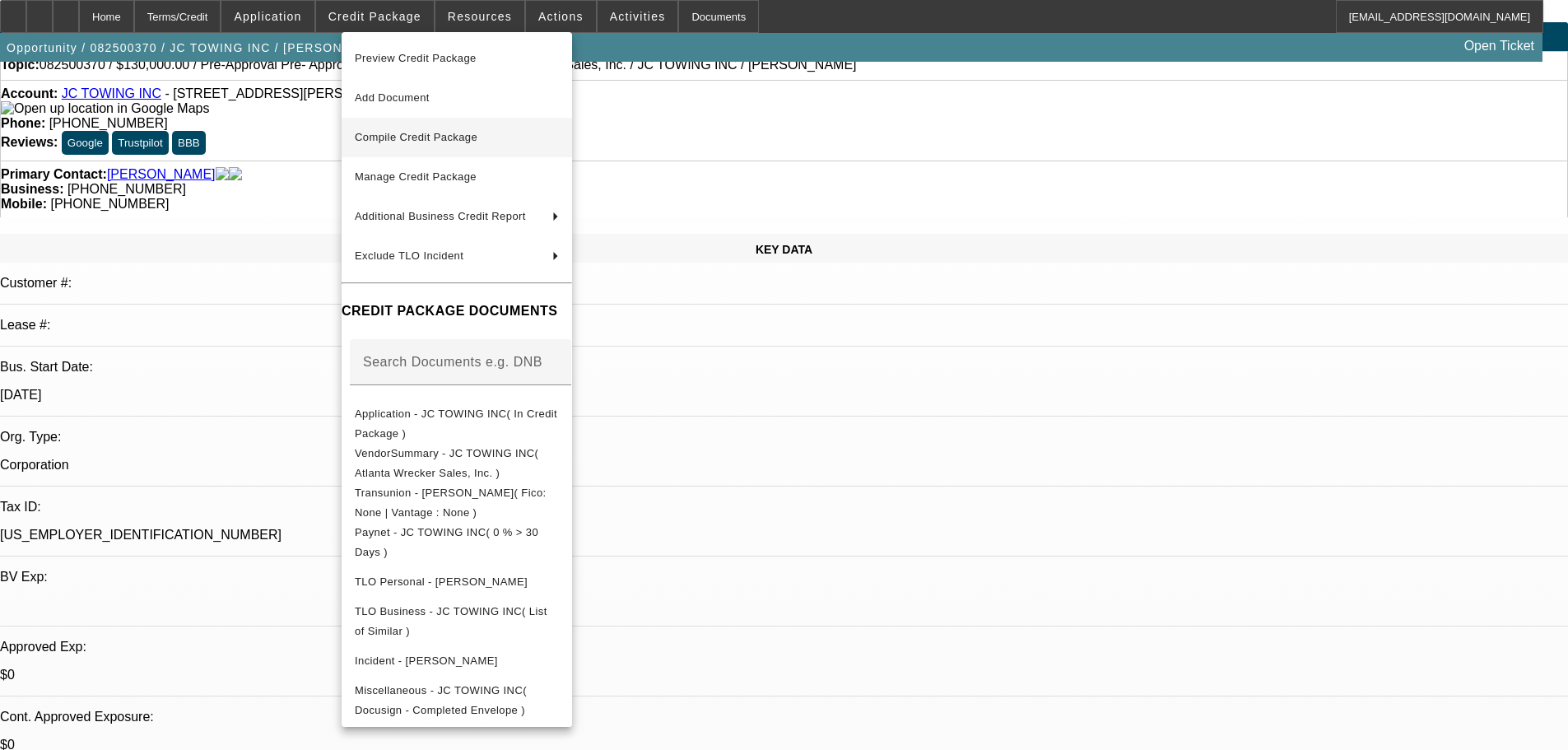
scroll to position [0, 0]
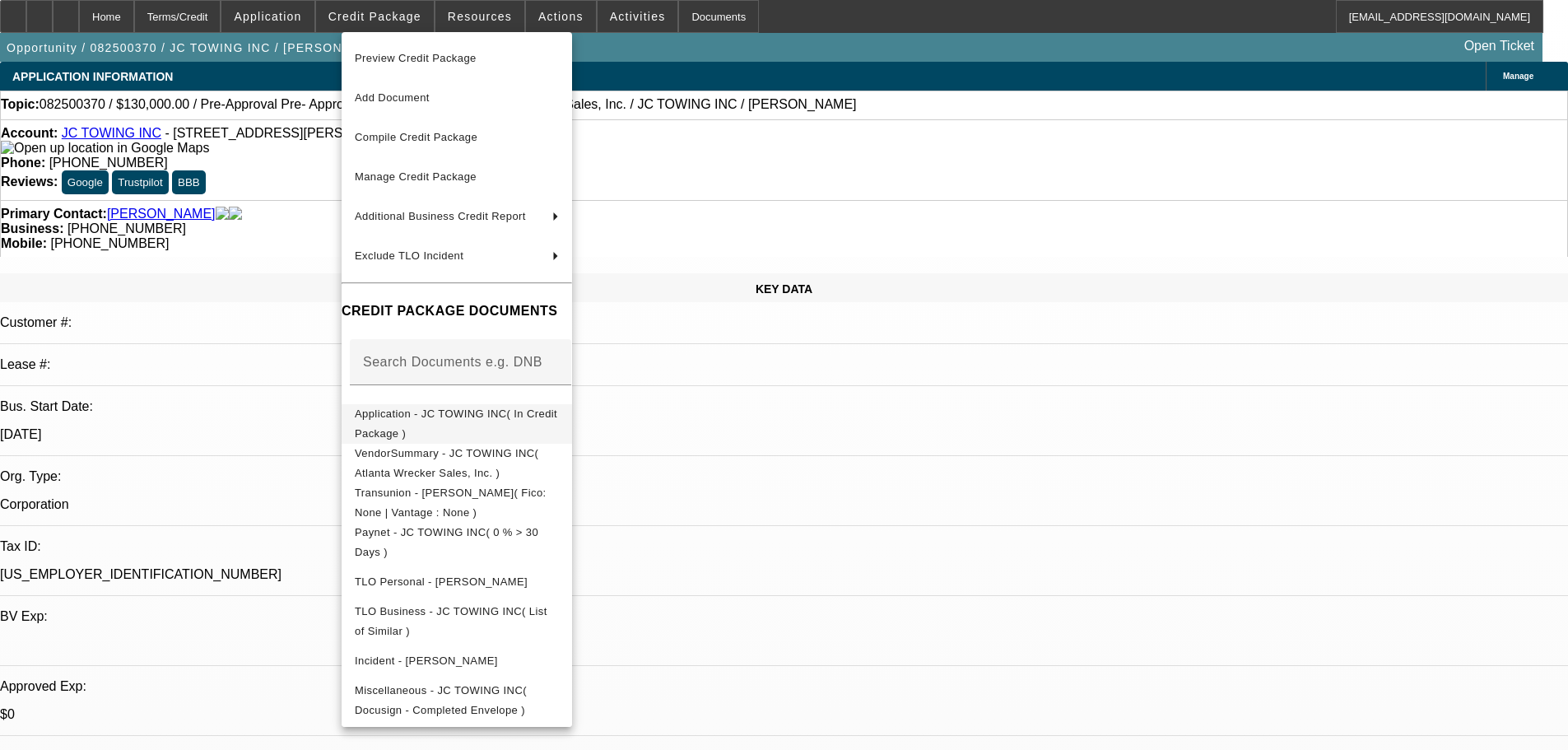
click at [531, 411] on span "Application - JC TOWING INC( In Credit Package )" at bounding box center [456, 424] width 204 height 39
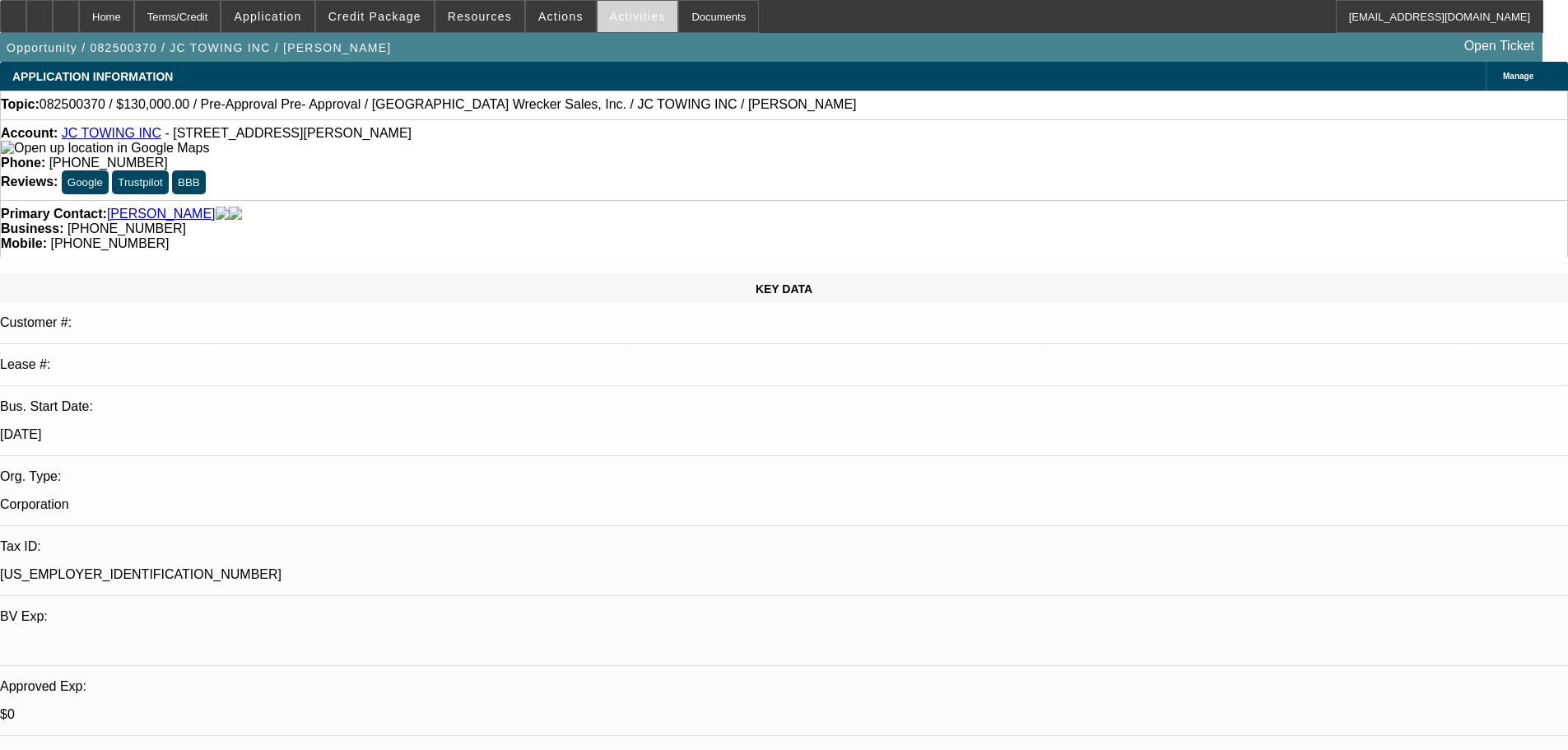
click at [620, 17] on span "Activities" at bounding box center [637, 16] width 56 height 13
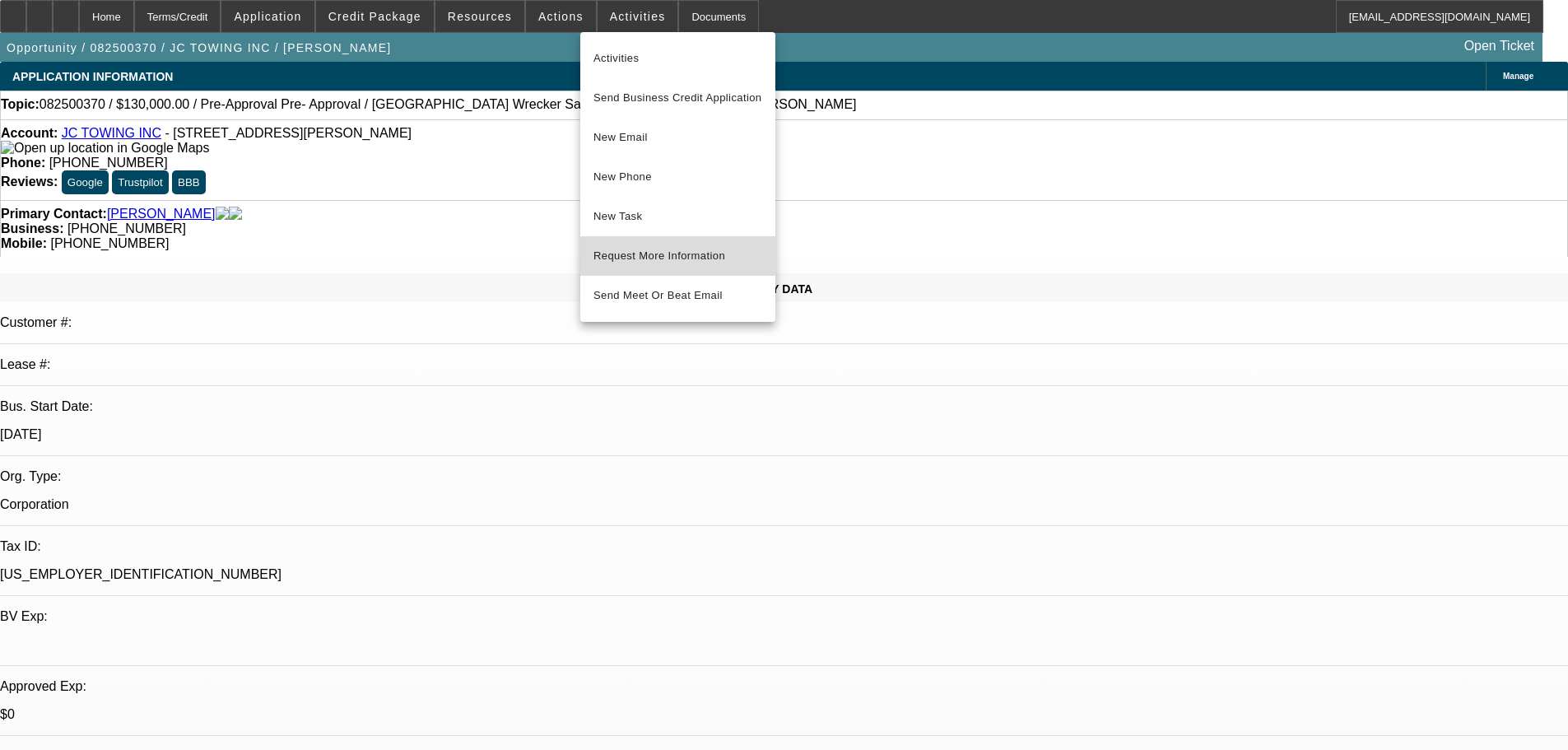
click at [652, 252] on span "Request More Information" at bounding box center [677, 256] width 168 height 20
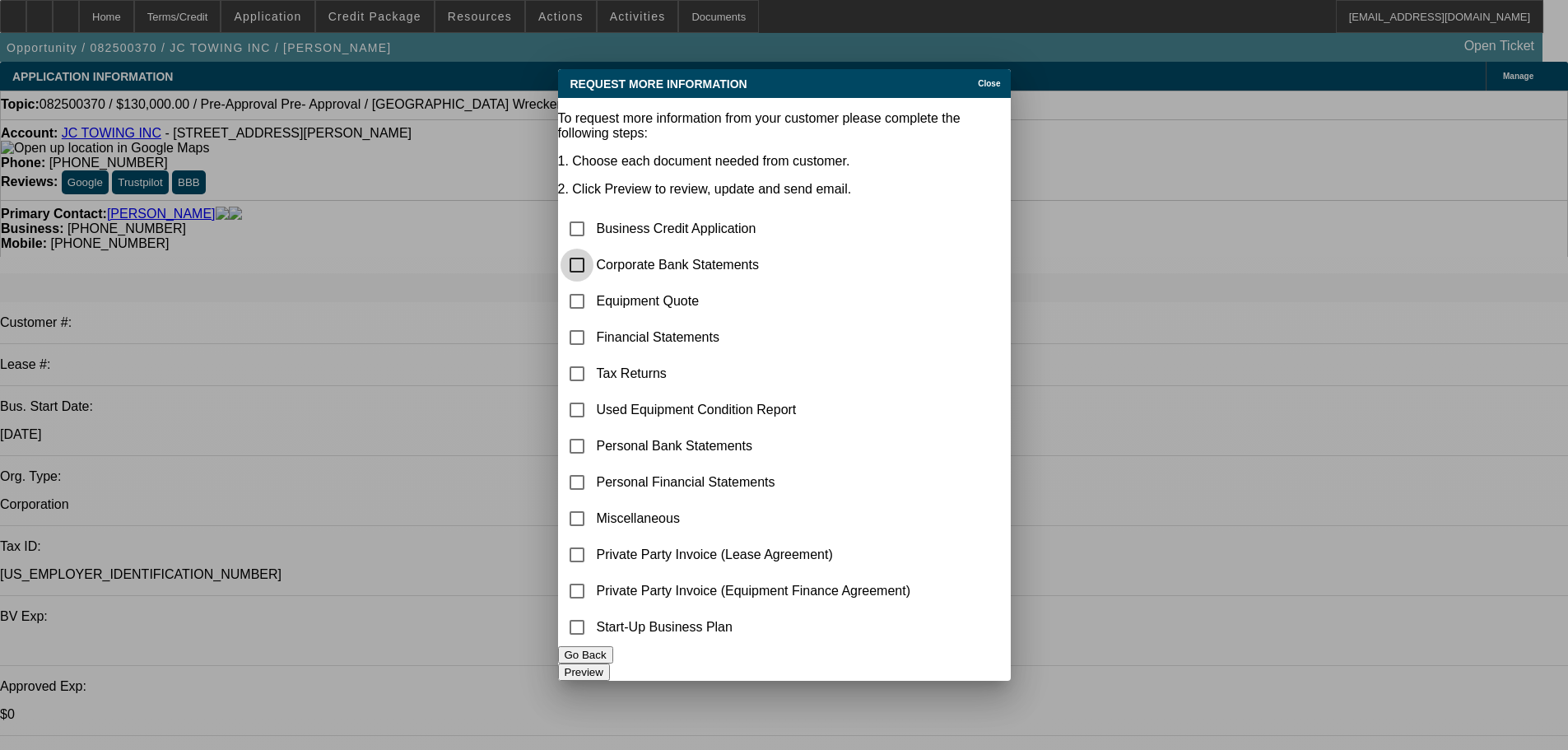
click at [594, 249] on input "checkbox" at bounding box center [577, 265] width 33 height 33
checkbox input "true"
click at [613, 663] on button "Go Back" at bounding box center [586, 655] width 55 height 17
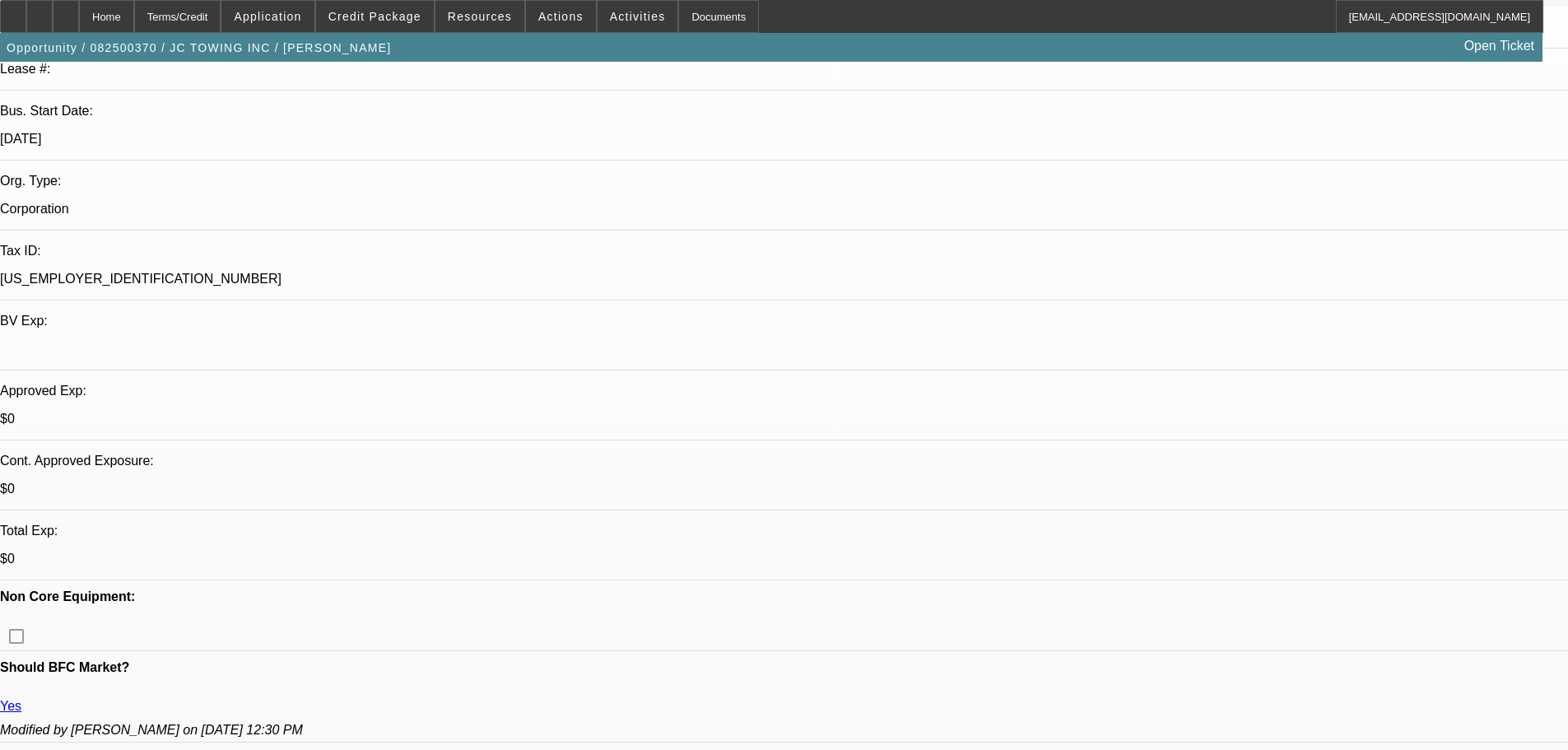
scroll to position [329, 0]
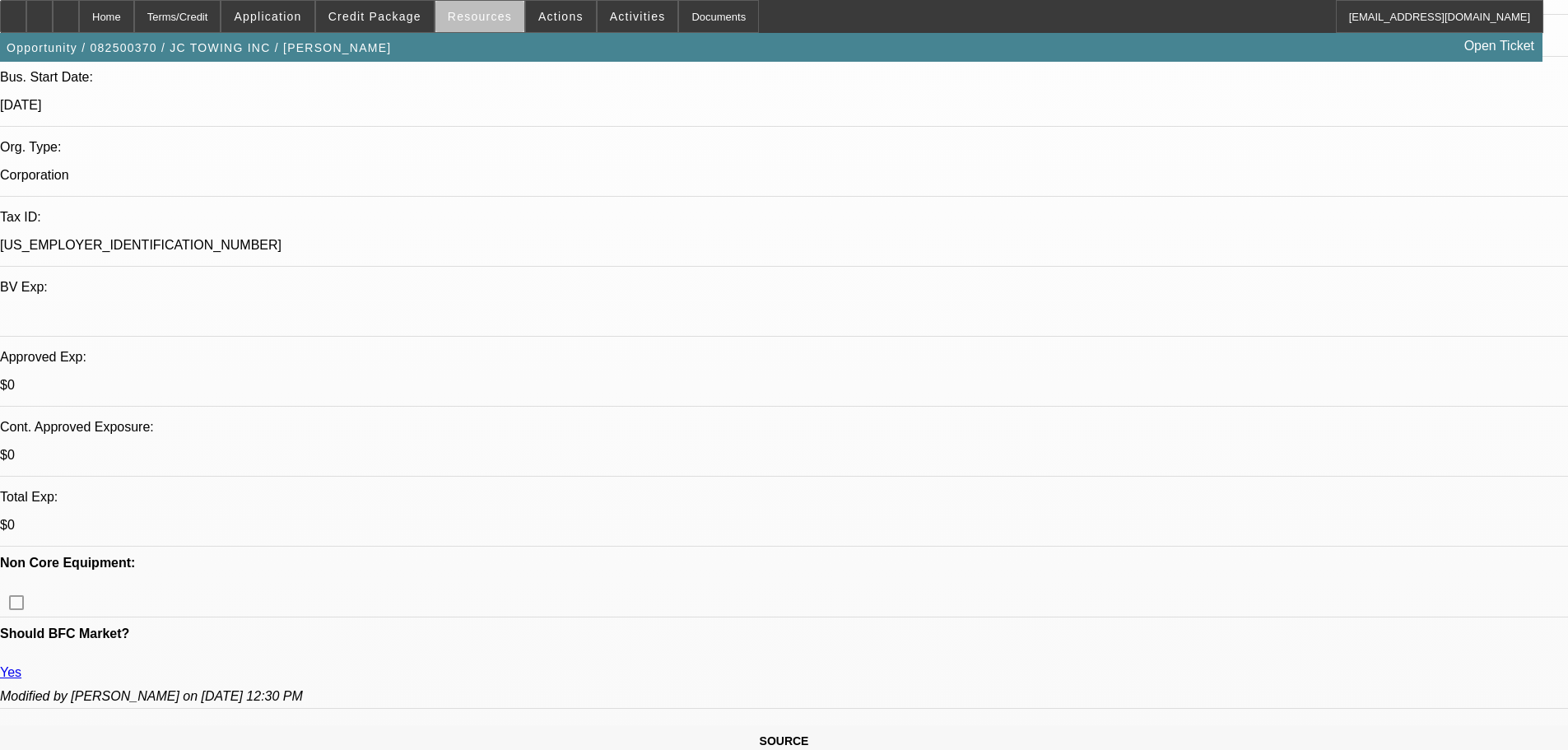
click at [489, 21] on span "Resources" at bounding box center [480, 16] width 64 height 13
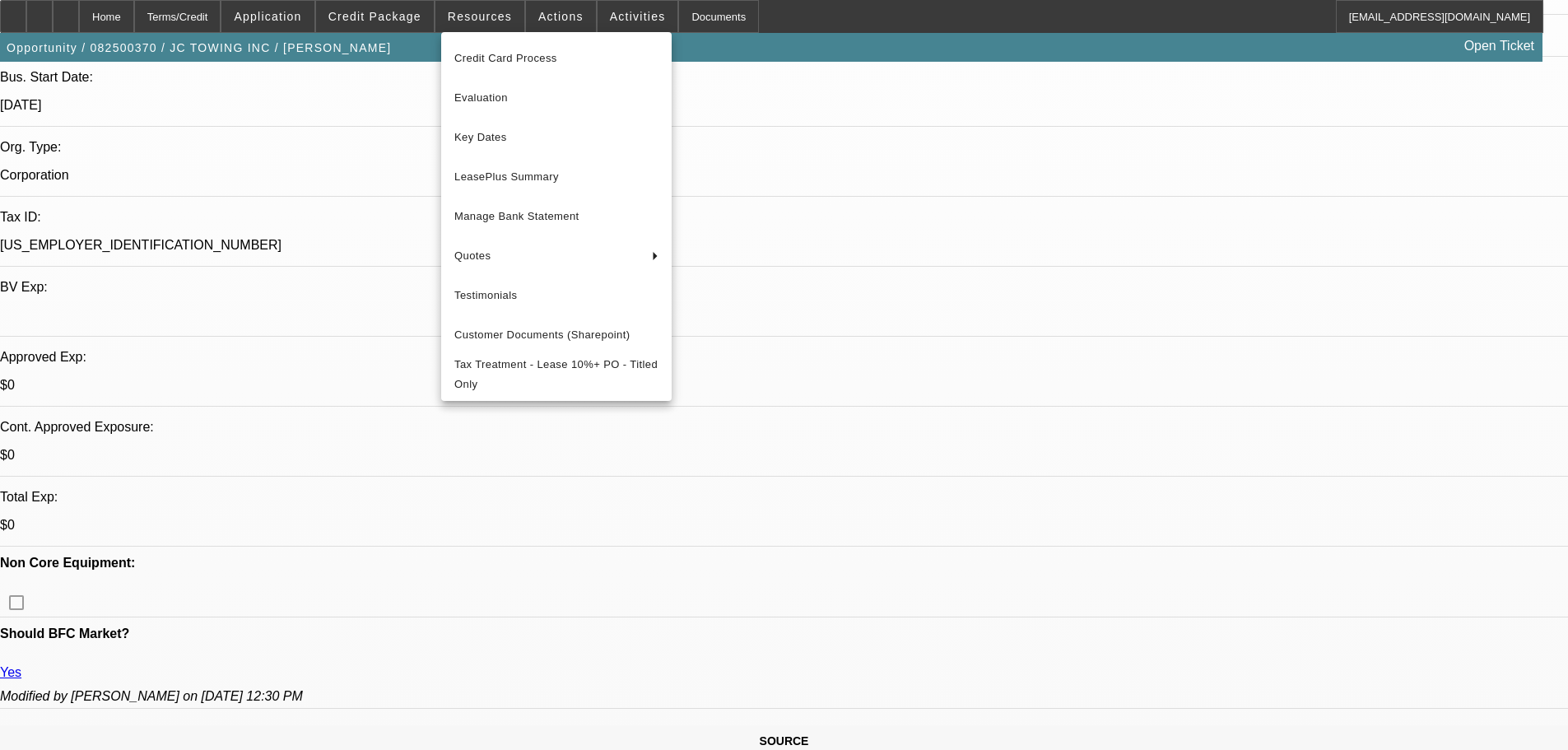
click at [571, 23] on div at bounding box center [784, 375] width 1568 height 750
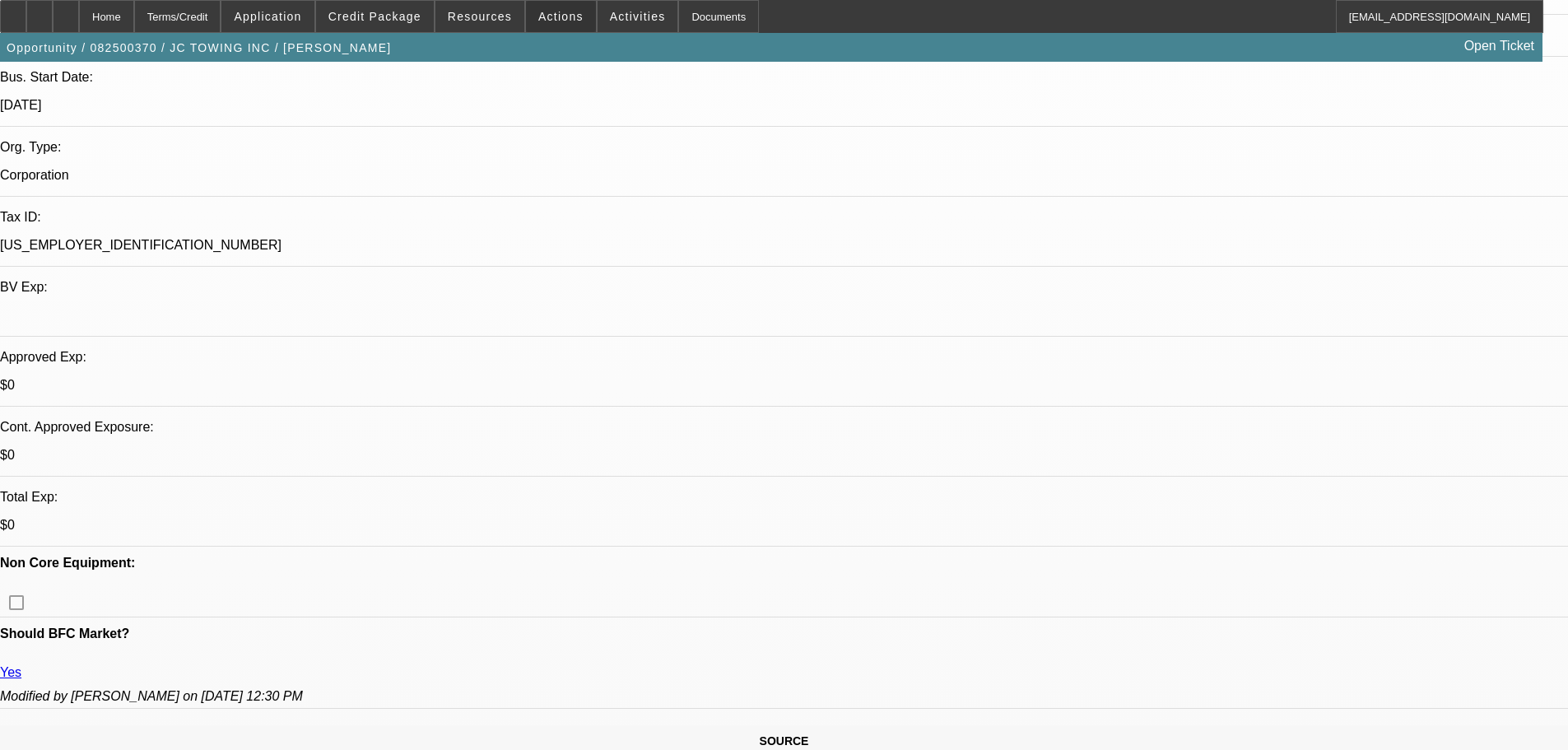
click at [570, 23] on span at bounding box center [561, 16] width 70 height 39
click at [612, 19] on div at bounding box center [784, 375] width 1568 height 750
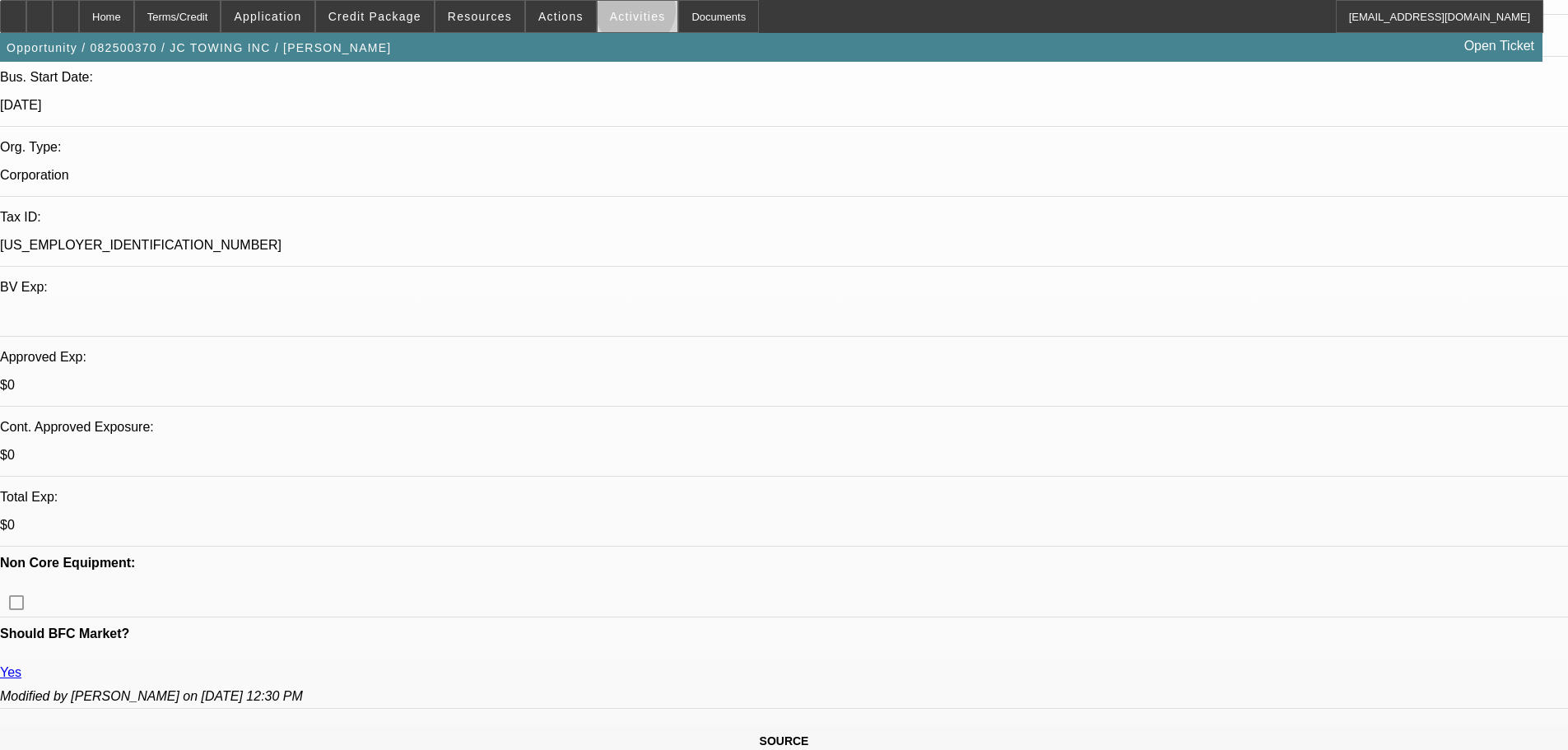
click at [618, 14] on span "Activities" at bounding box center [637, 16] width 56 height 13
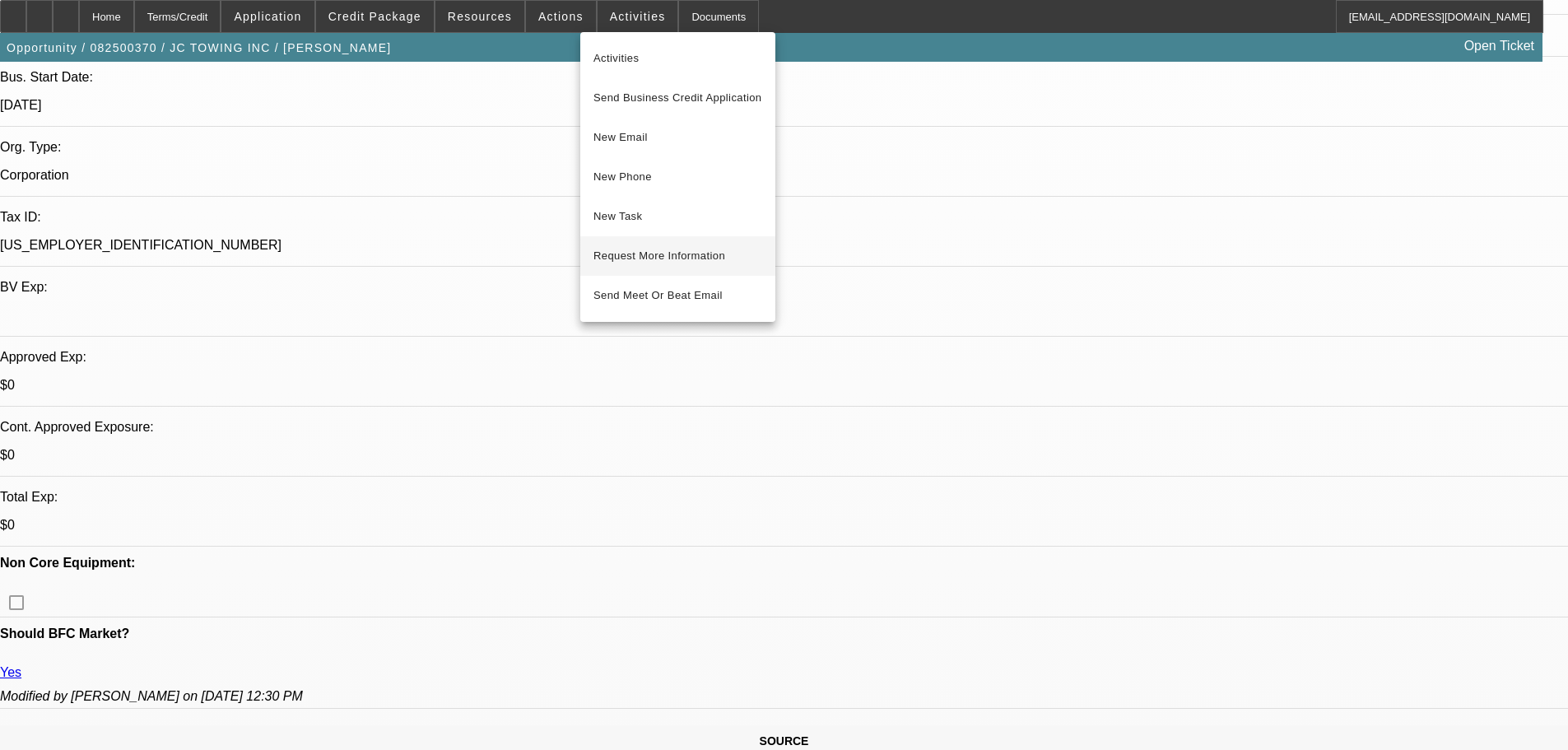
click at [659, 251] on span "Request More Information" at bounding box center [677, 256] width 168 height 20
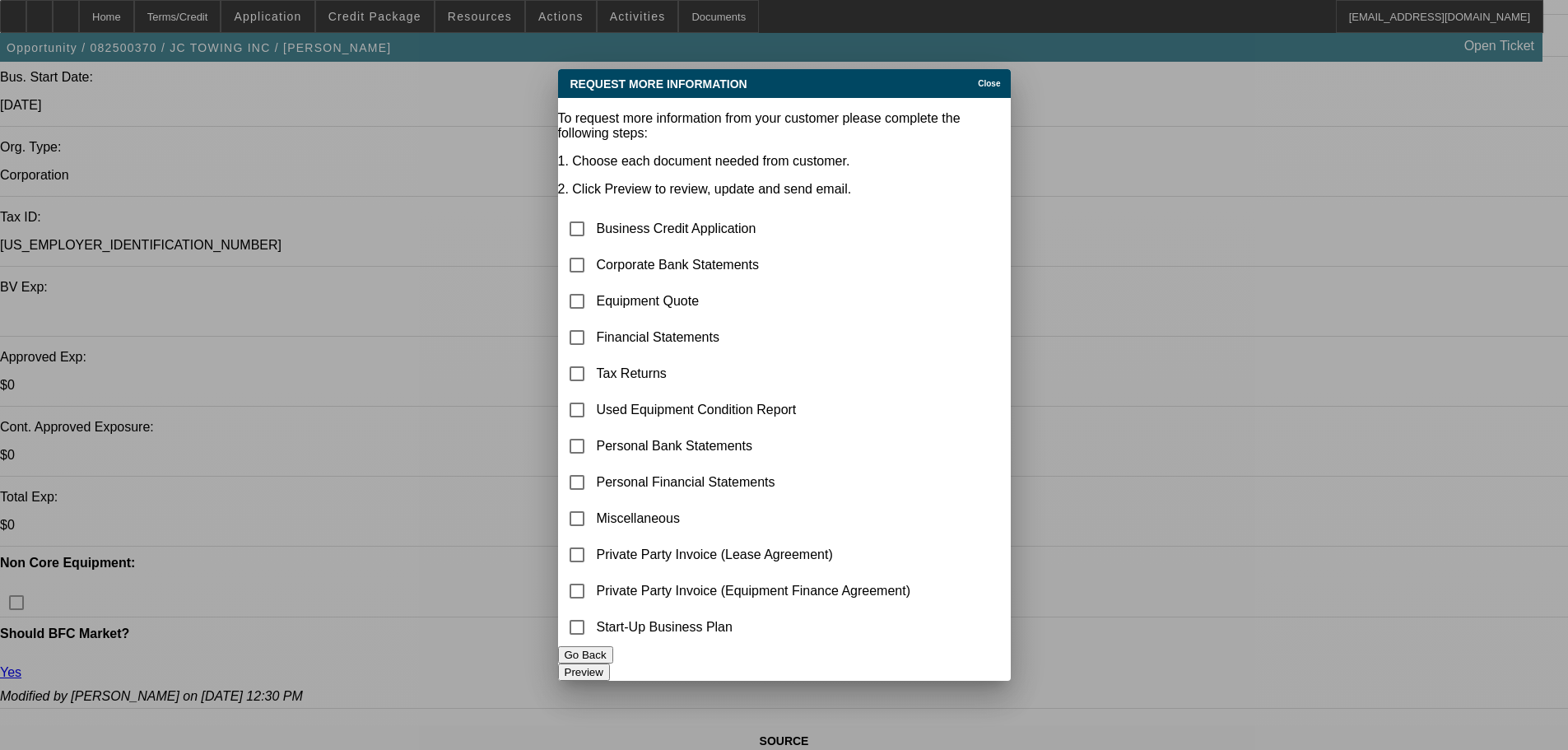
scroll to position [0, 0]
click at [594, 249] on input "checkbox" at bounding box center [577, 265] width 33 height 33
checkbox input "true"
click at [610, 665] on button "Preview" at bounding box center [584, 672] width 52 height 17
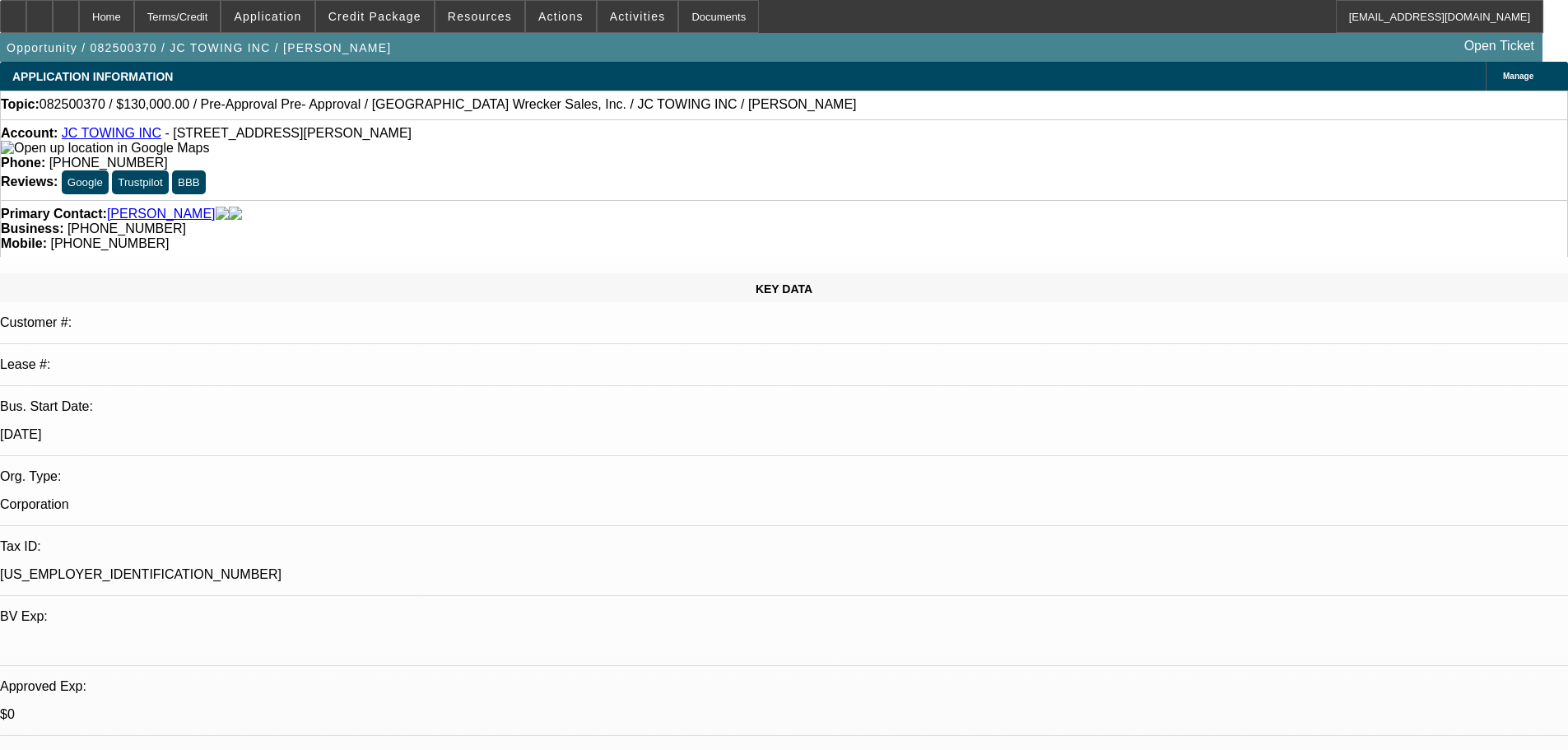
scroll to position [329, 0]
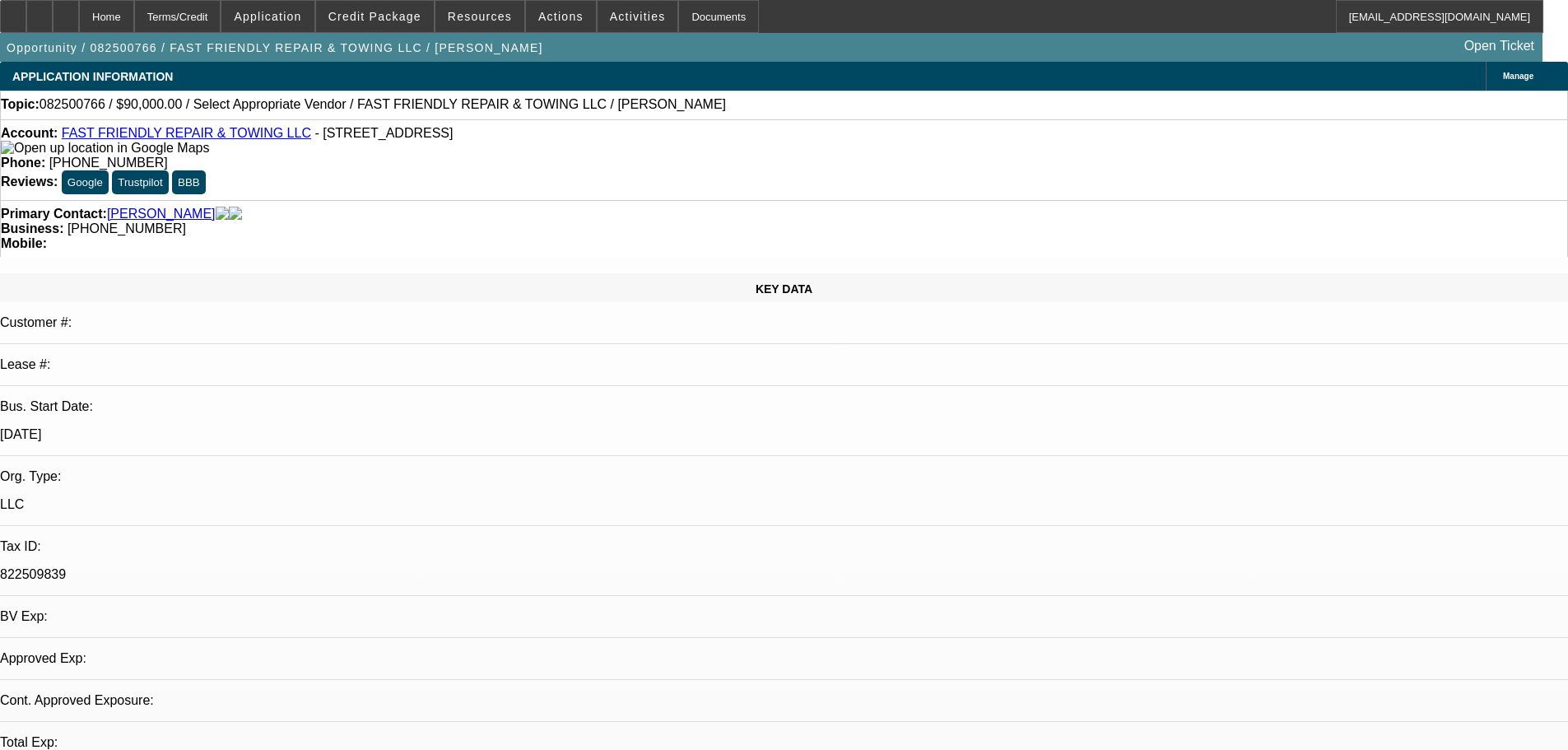
select select "0"
select select "2"
select select "0.1"
select select "4"
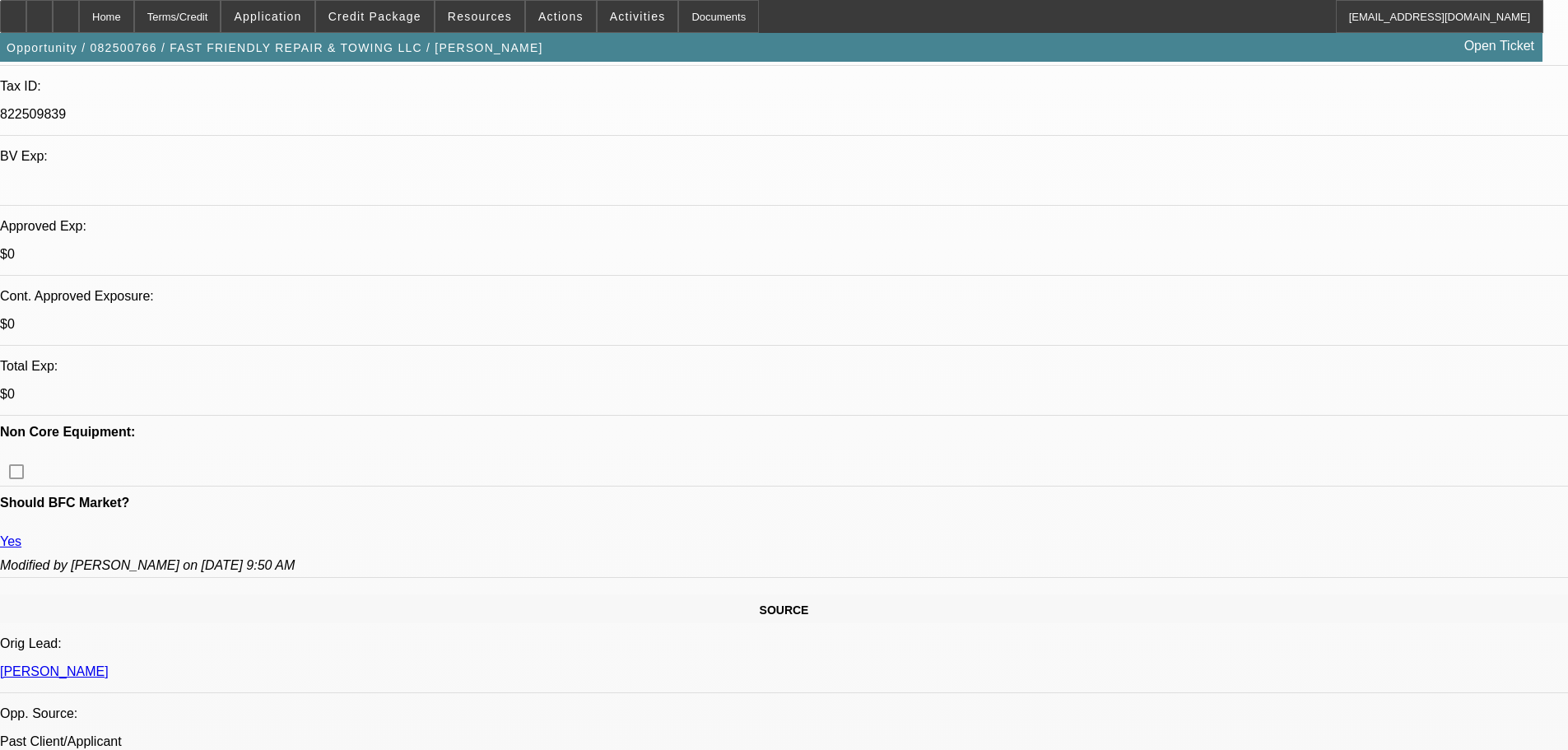
scroll to position [494, 0]
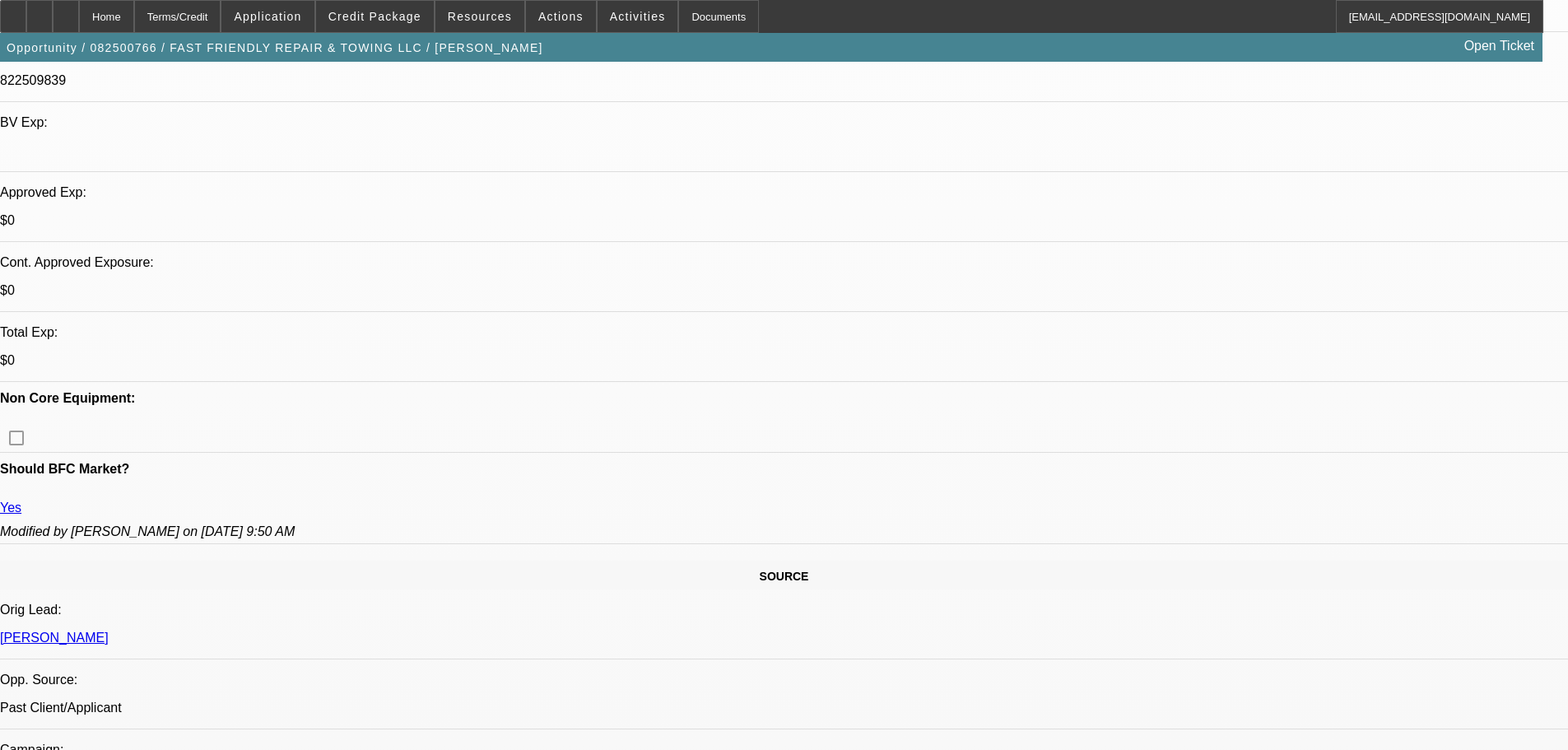
click at [363, 21] on span "Credit Package" at bounding box center [374, 16] width 93 height 13
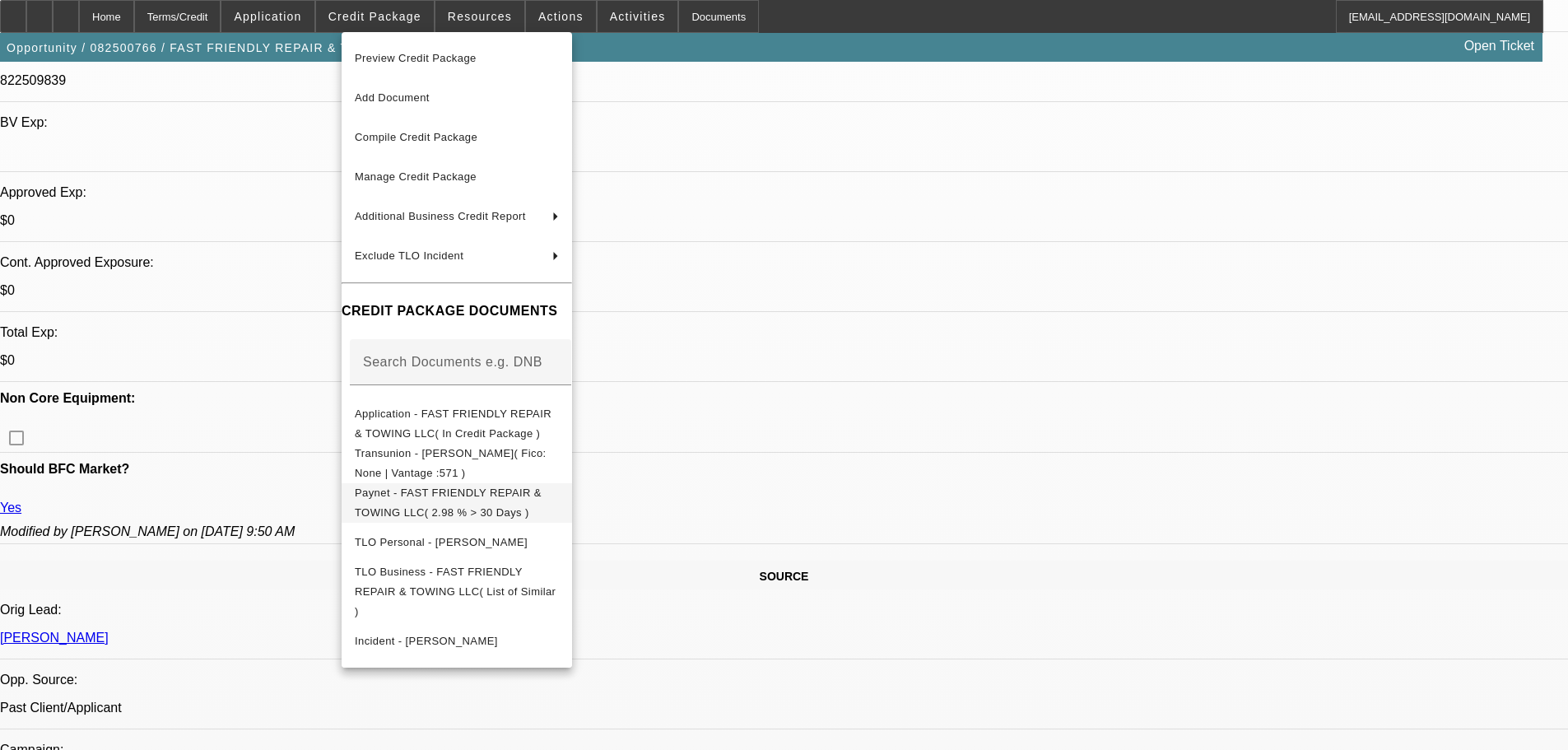
click at [444, 500] on span "Paynet - FAST FRIENDLY REPAIR & TOWING LLC( 2.98 % > 30 Days )" at bounding box center [448, 503] width 187 height 32
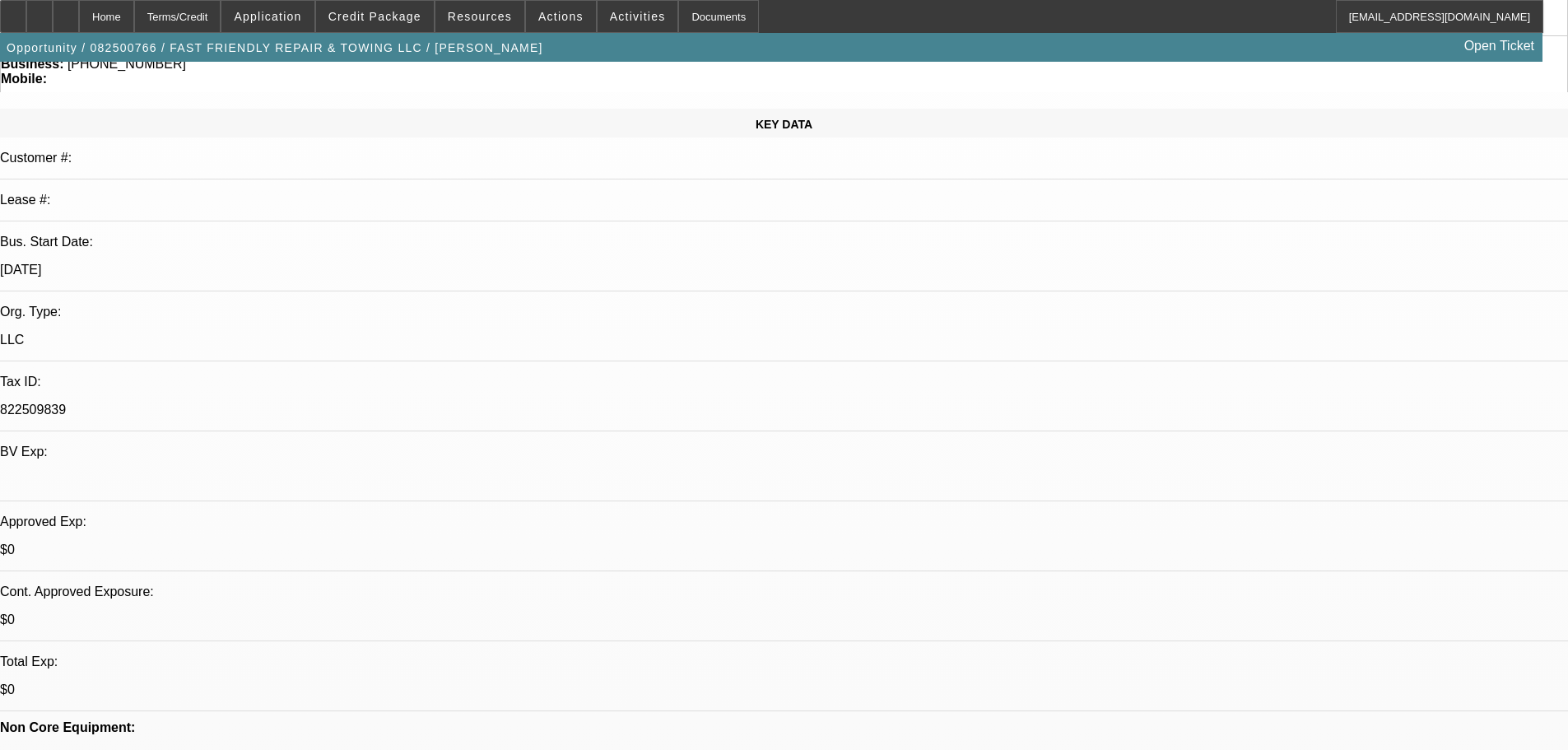
scroll to position [0, 0]
click at [384, 28] on span at bounding box center [375, 16] width 118 height 39
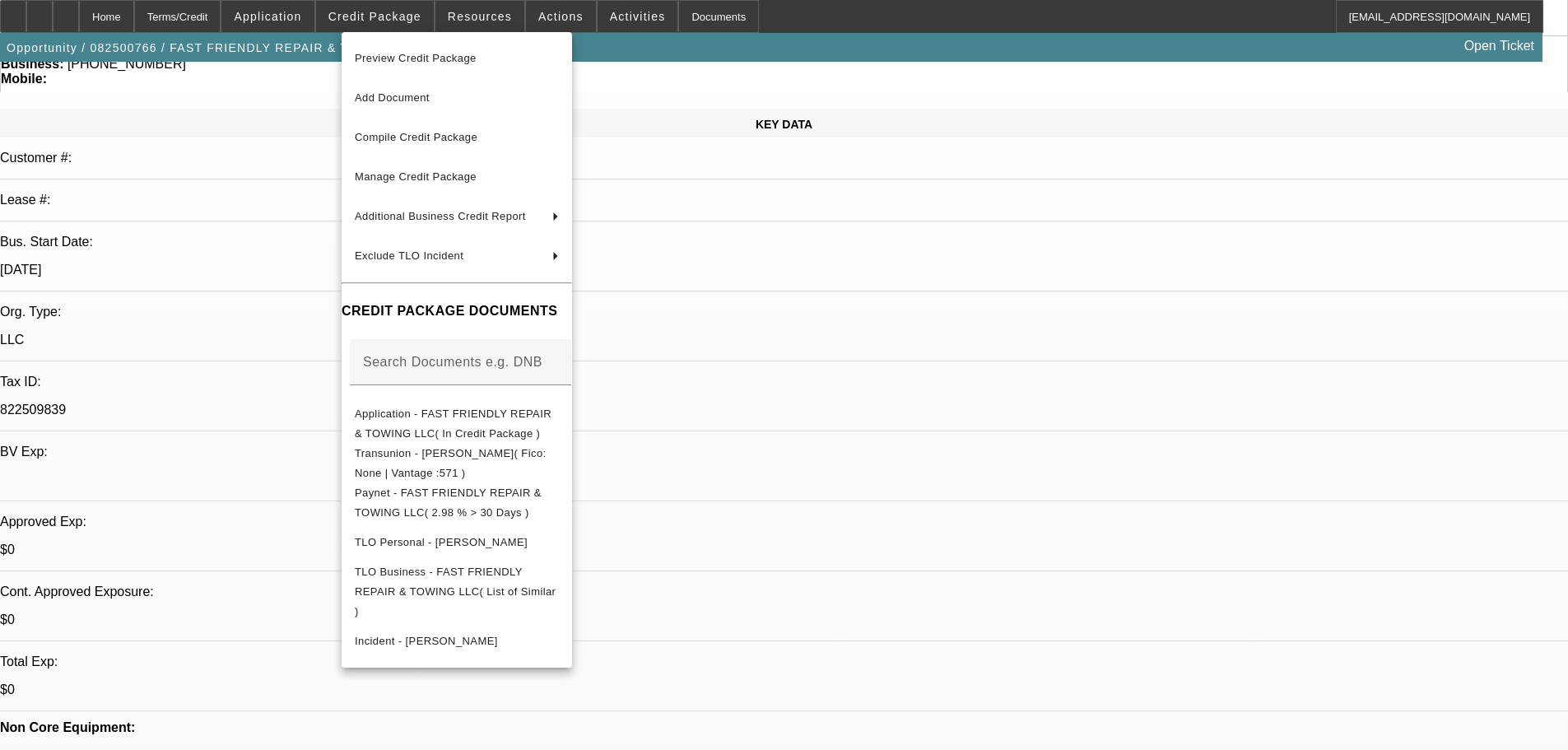
click at [1080, 113] on div at bounding box center [784, 375] width 1568 height 750
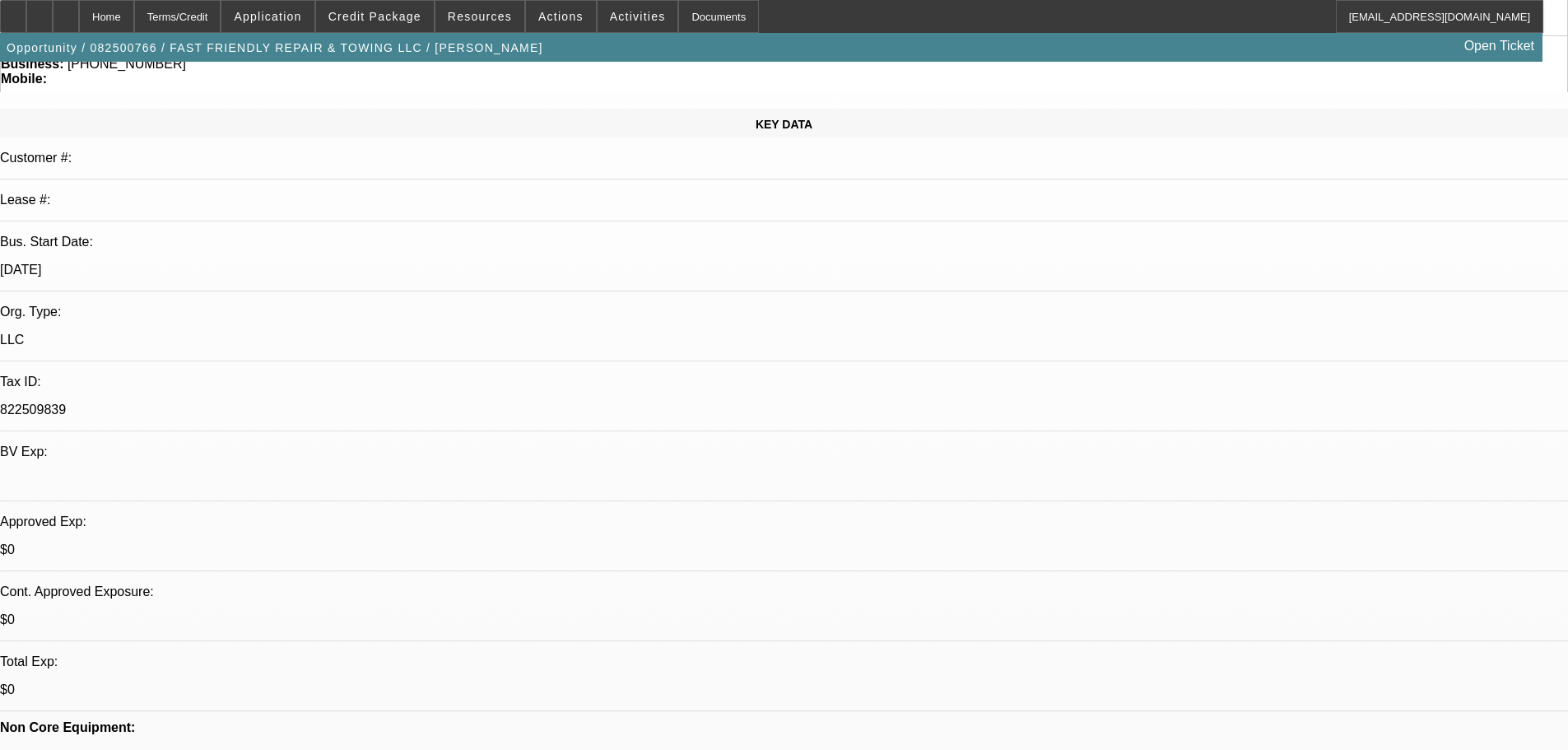
click at [397, 28] on span at bounding box center [375, 16] width 118 height 39
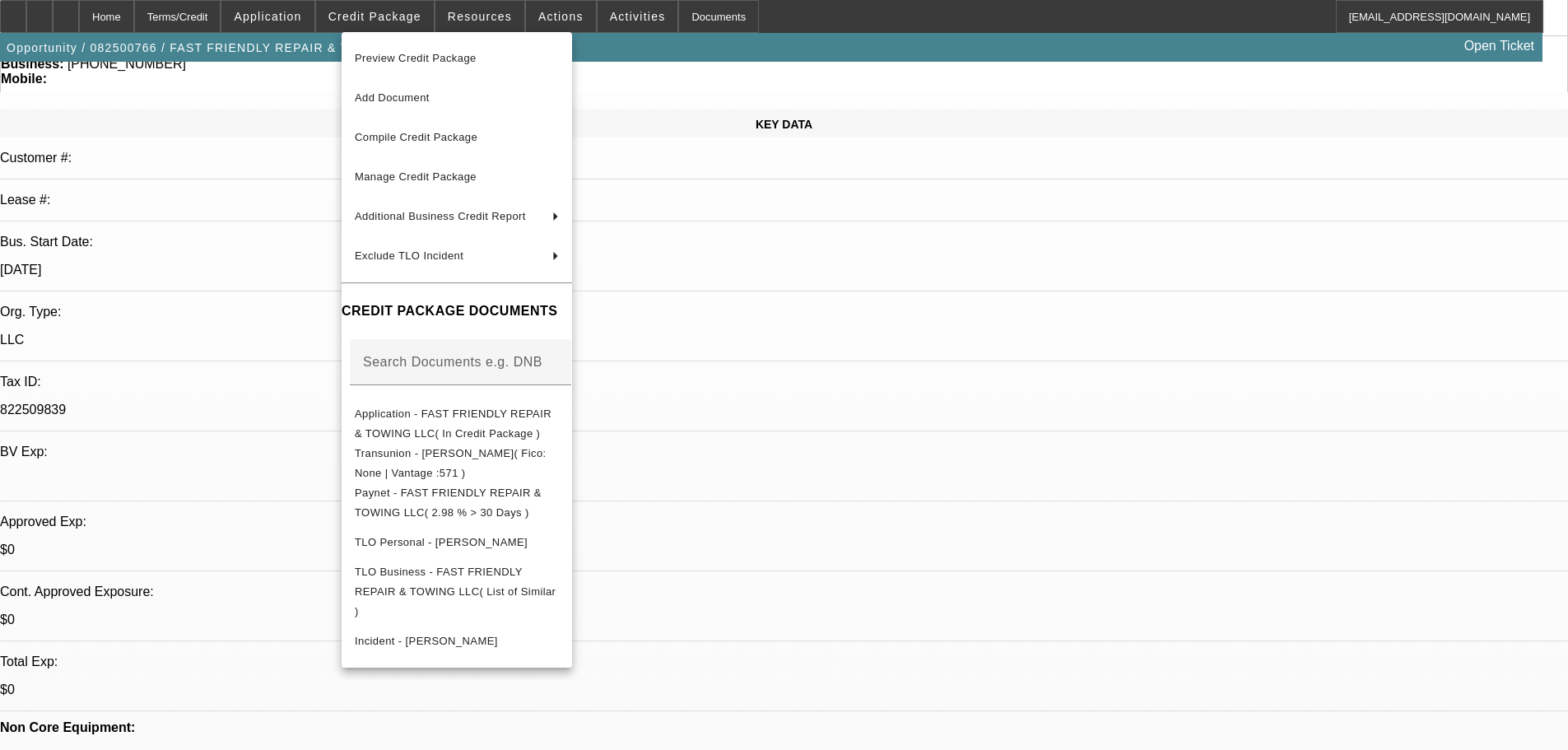
click at [300, 292] on div at bounding box center [784, 375] width 1568 height 750
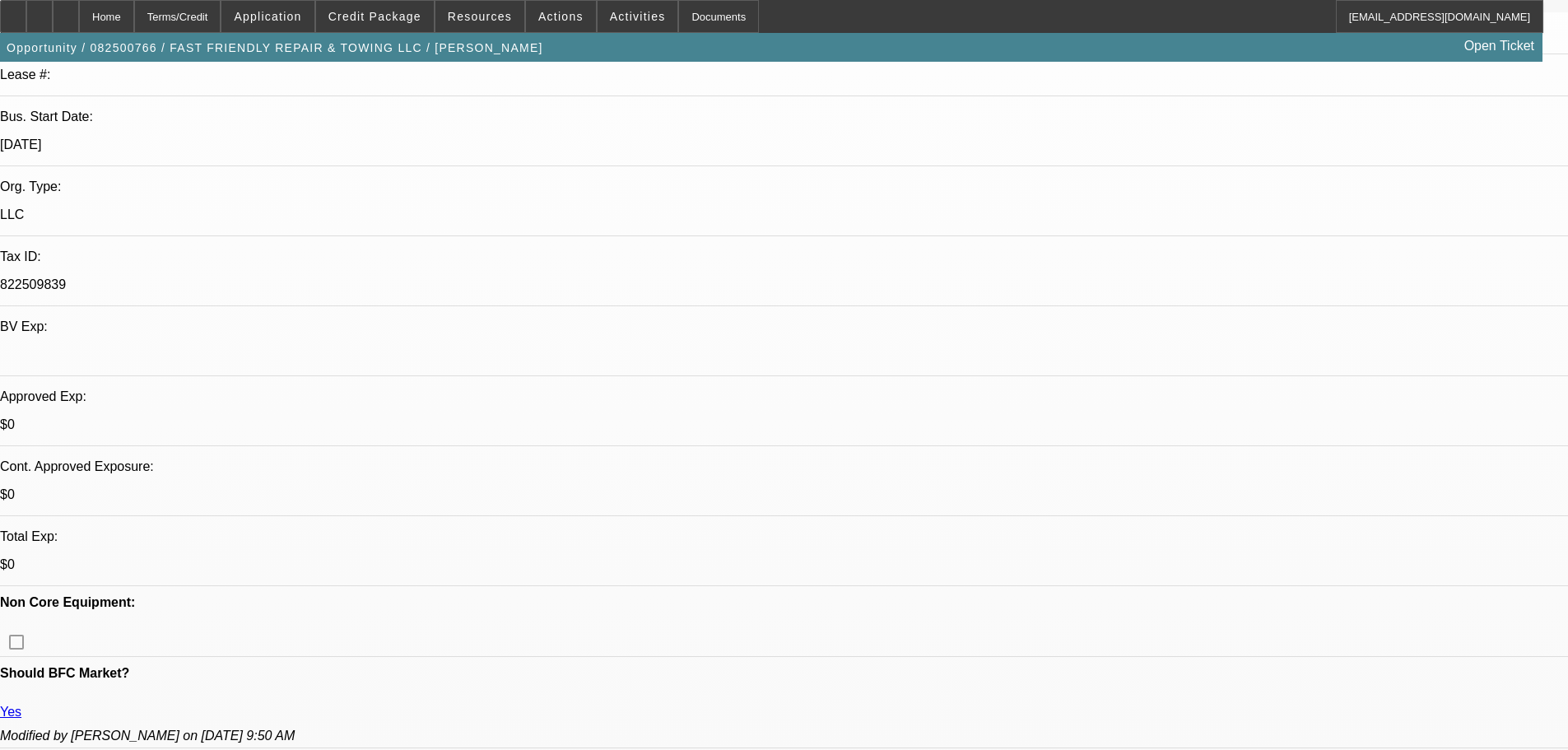
scroll to position [329, 0]
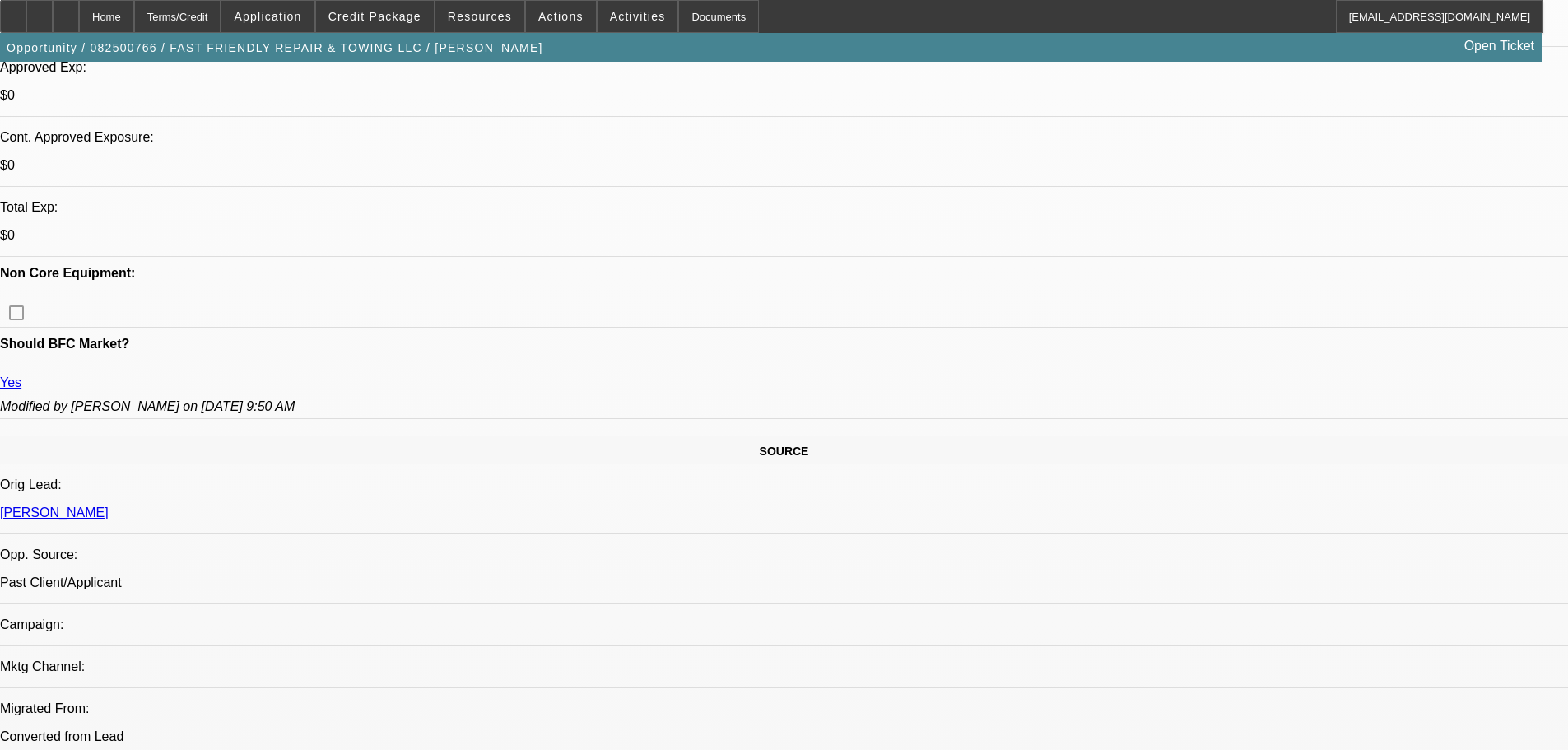
scroll to position [659, 0]
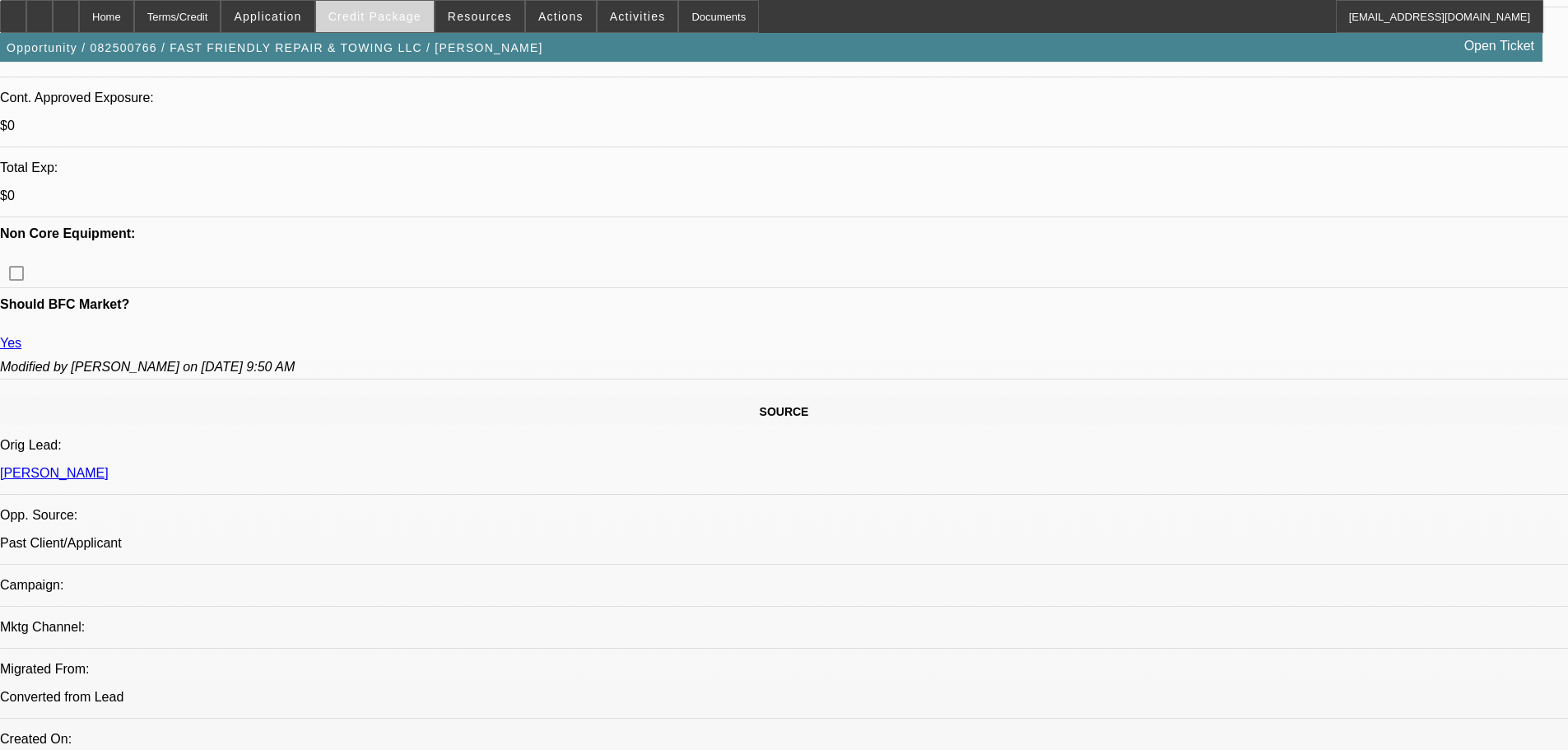
click at [390, 21] on span "Credit Package" at bounding box center [374, 16] width 93 height 13
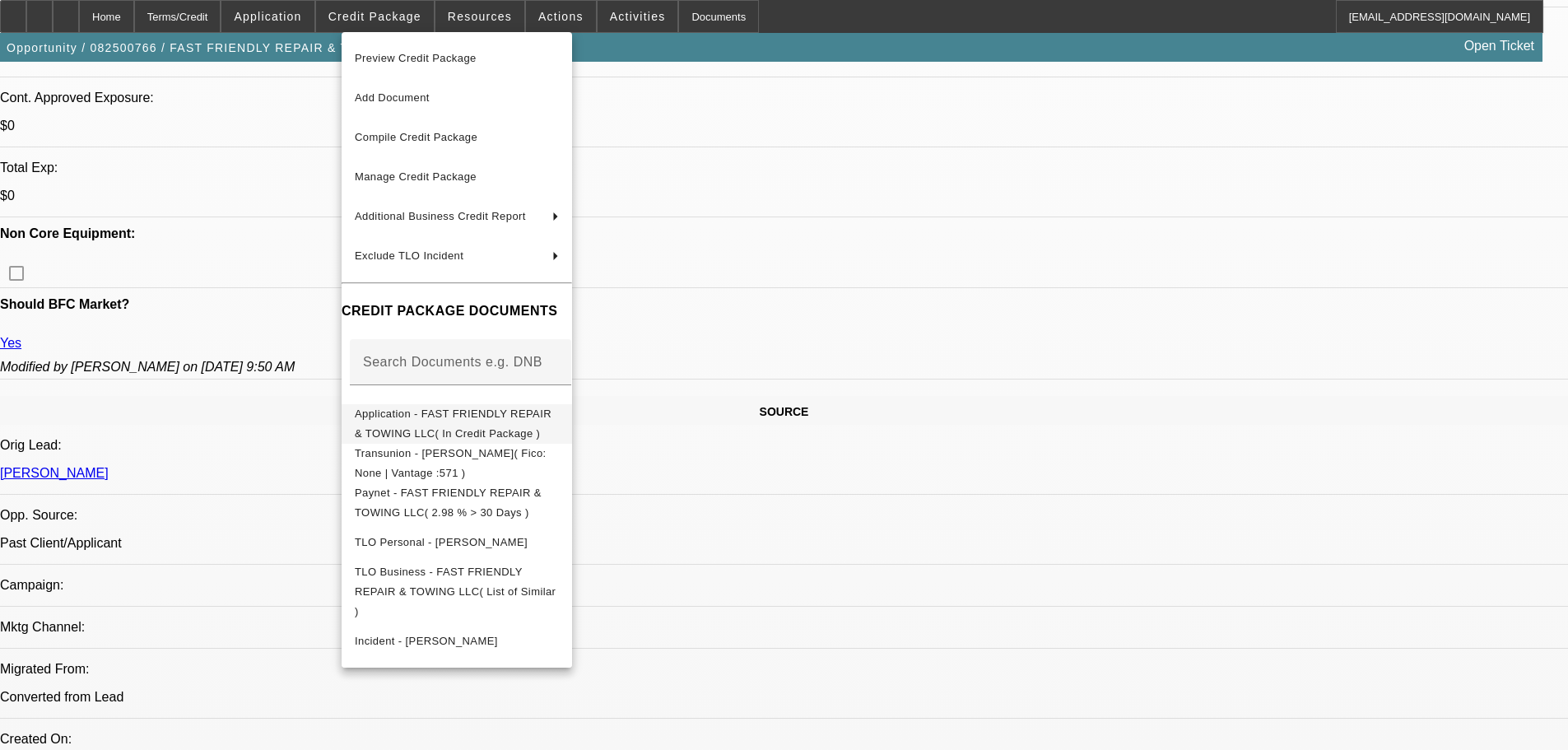
click at [513, 421] on span "Application - FAST FRIENDLY REPAIR & TOWING LLC( In Credit Package )" at bounding box center [453, 424] width 197 height 32
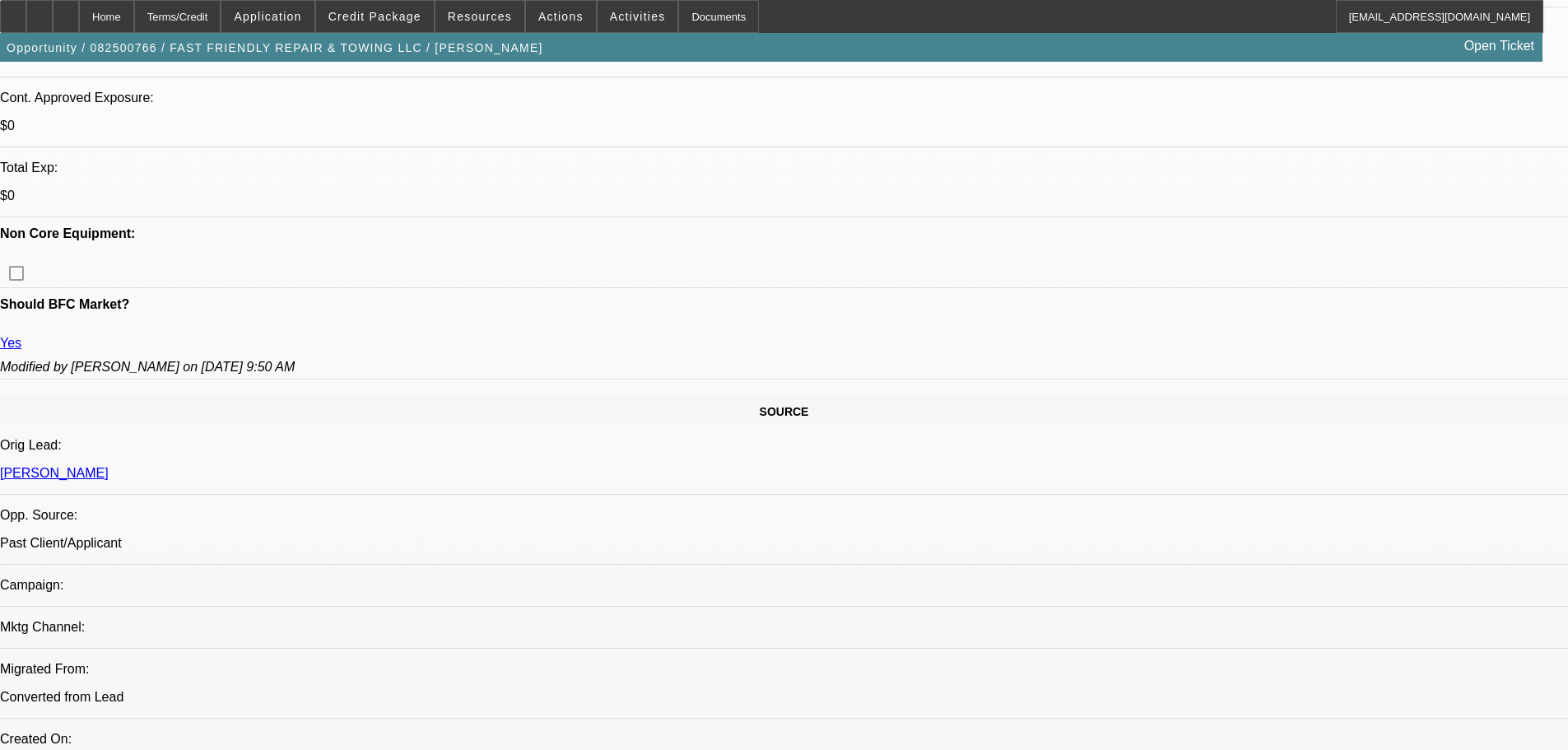
scroll to position [0, 0]
drag, startPoint x: 1317, startPoint y: 532, endPoint x: 1128, endPoint y: 531, distance: 189.0
drag, startPoint x: 1127, startPoint y: 535, endPoint x: 1334, endPoint y: 526, distance: 207.2
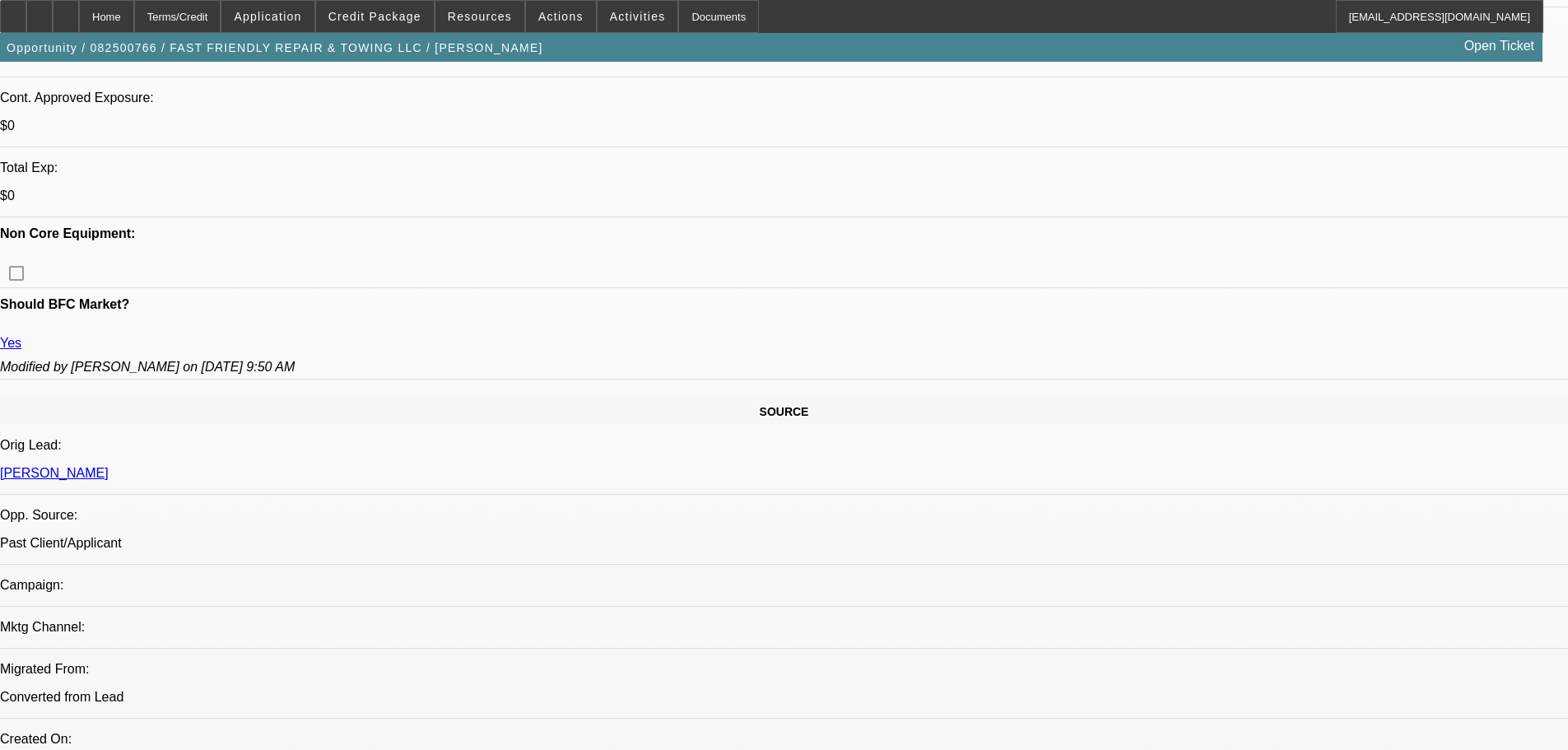
drag, startPoint x: 1332, startPoint y: 532, endPoint x: 1133, endPoint y: 533, distance: 199.0
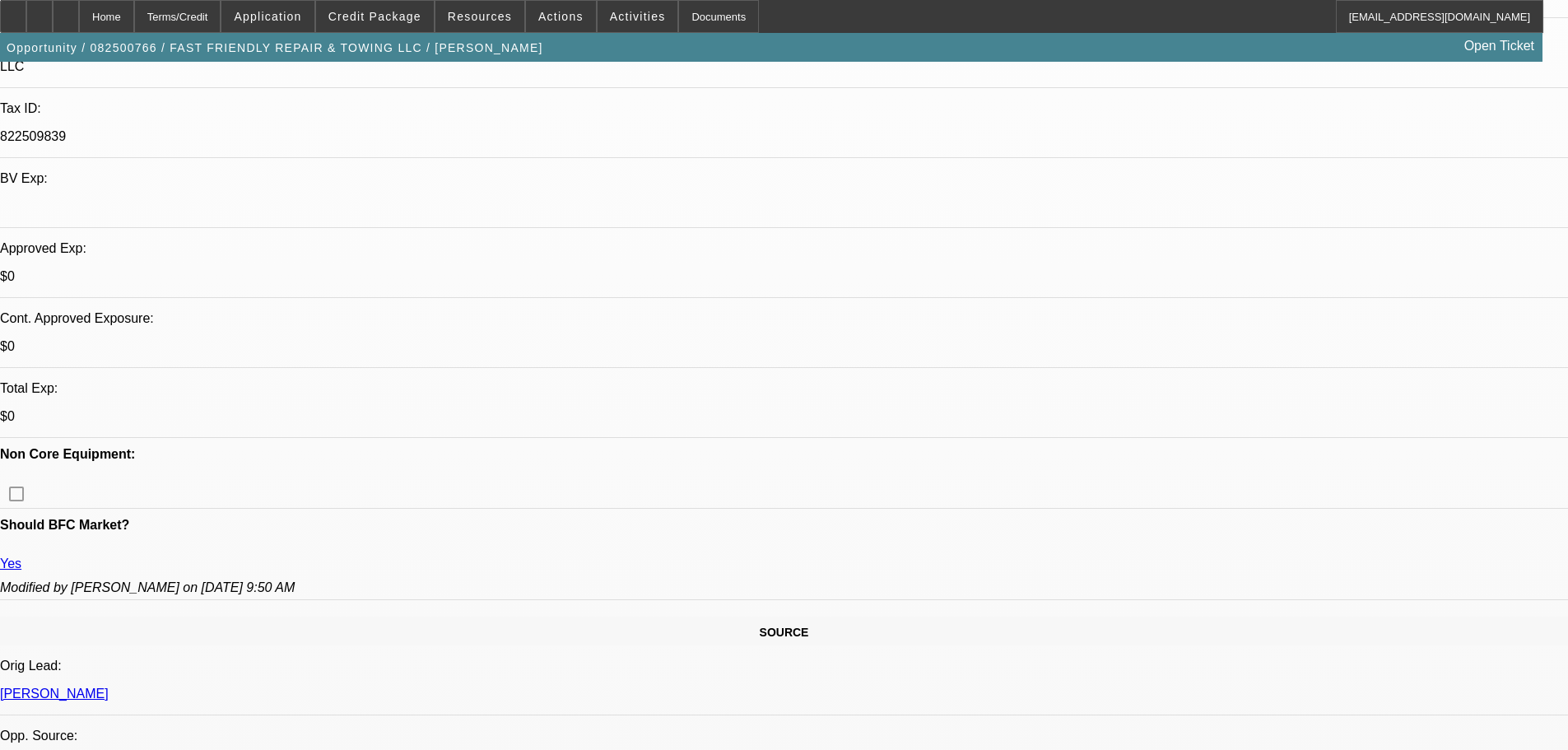
scroll to position [494, 0]
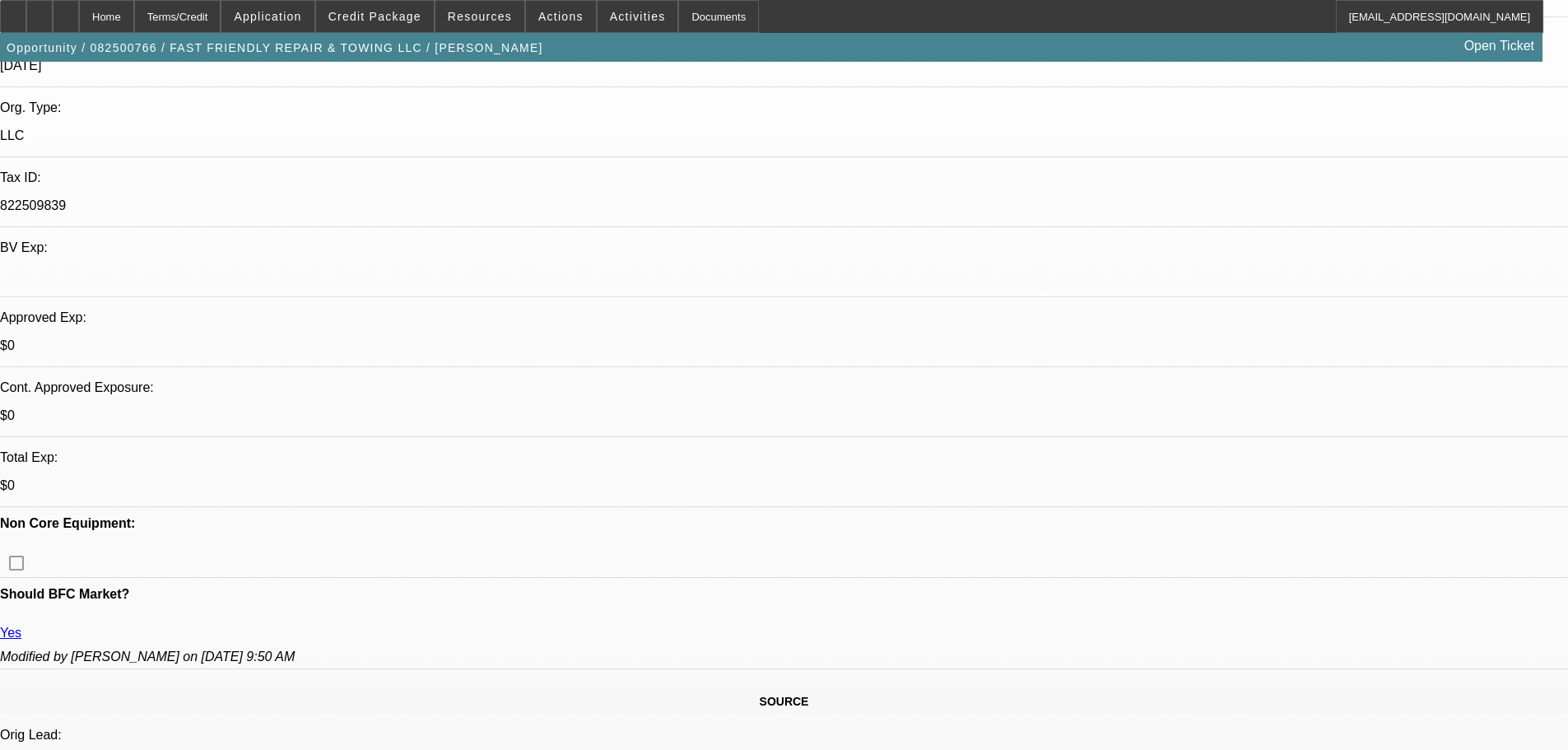
scroll to position [329, 0]
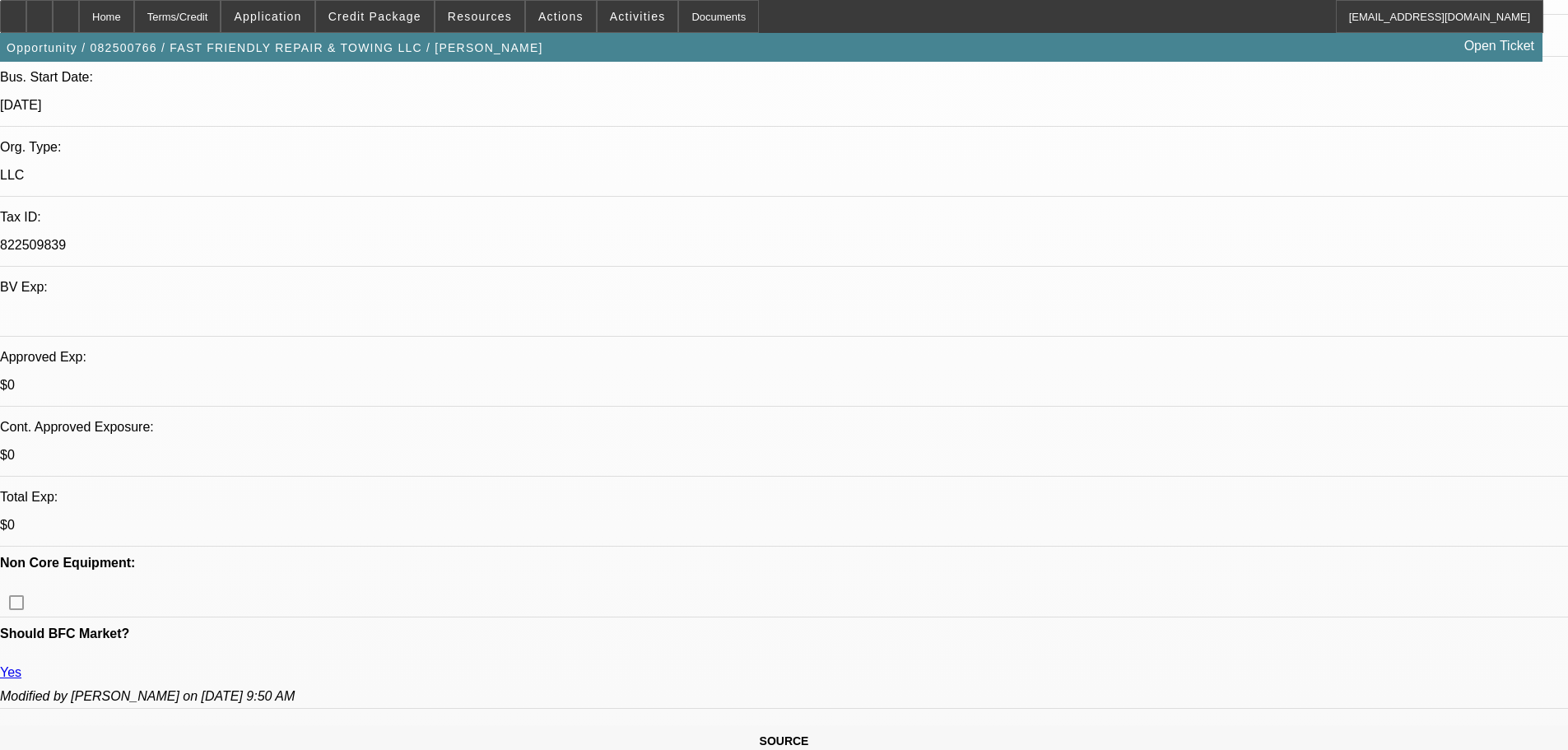
click at [387, 29] on span at bounding box center [375, 16] width 118 height 39
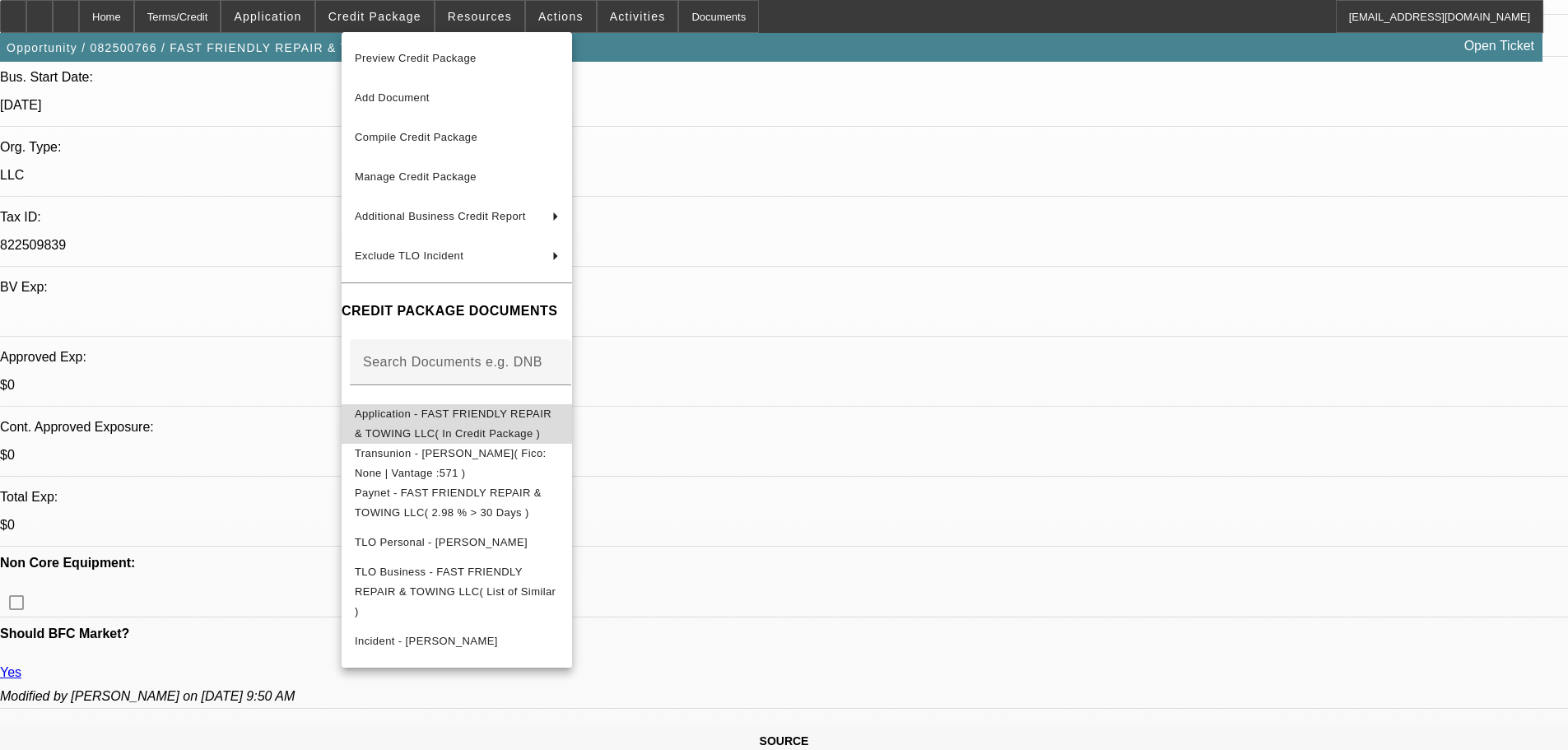
click at [479, 408] on span "Application - FAST FRIENDLY REPAIR & TOWING LLC( In Credit Package )" at bounding box center [456, 424] width 204 height 39
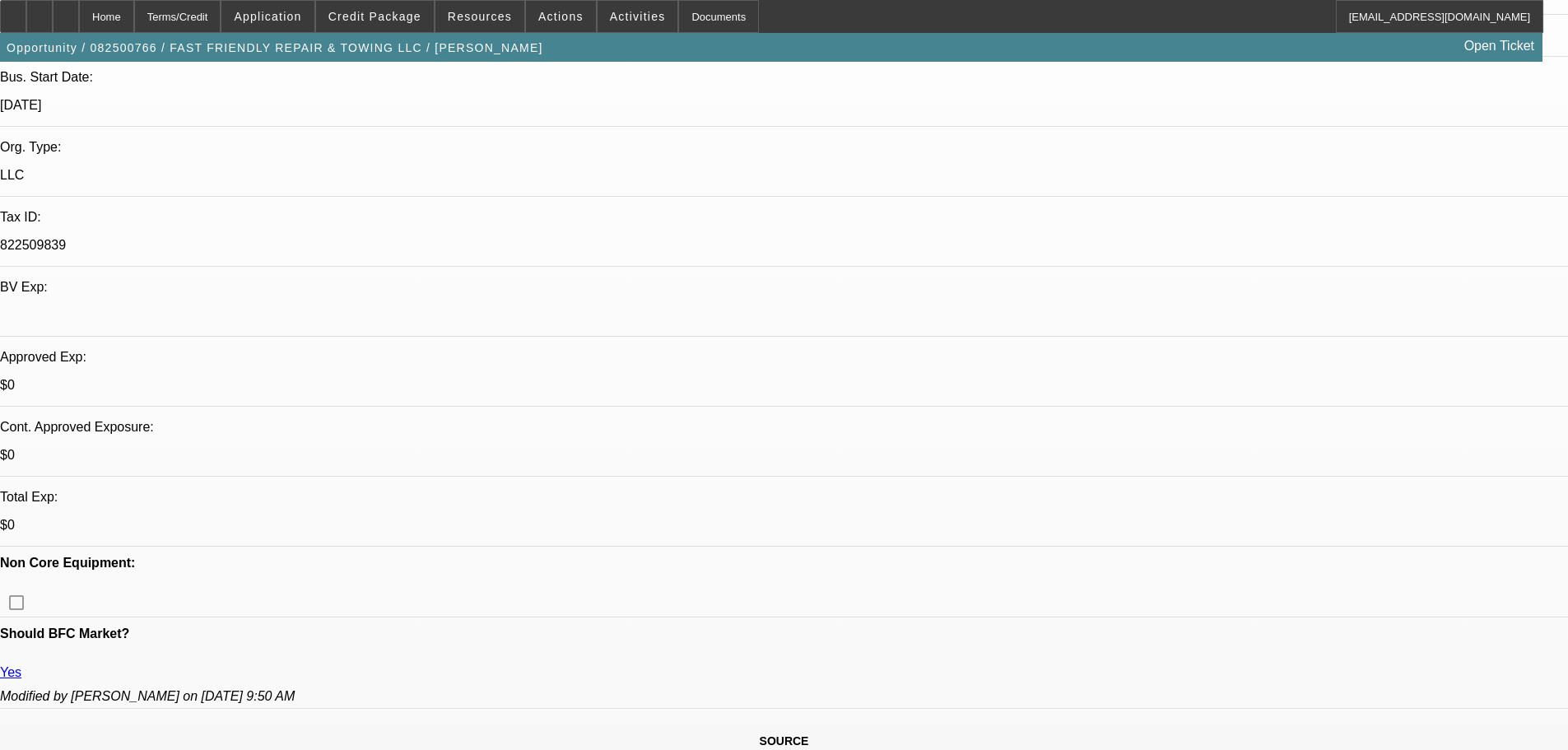
click at [39, 11] on icon at bounding box center [39, 11] width 0 height 0
drag, startPoint x: 384, startPoint y: 11, endPoint x: 386, endPoint y: 23, distance: 12.2
click at [384, 11] on span "Credit Package" at bounding box center [374, 16] width 93 height 13
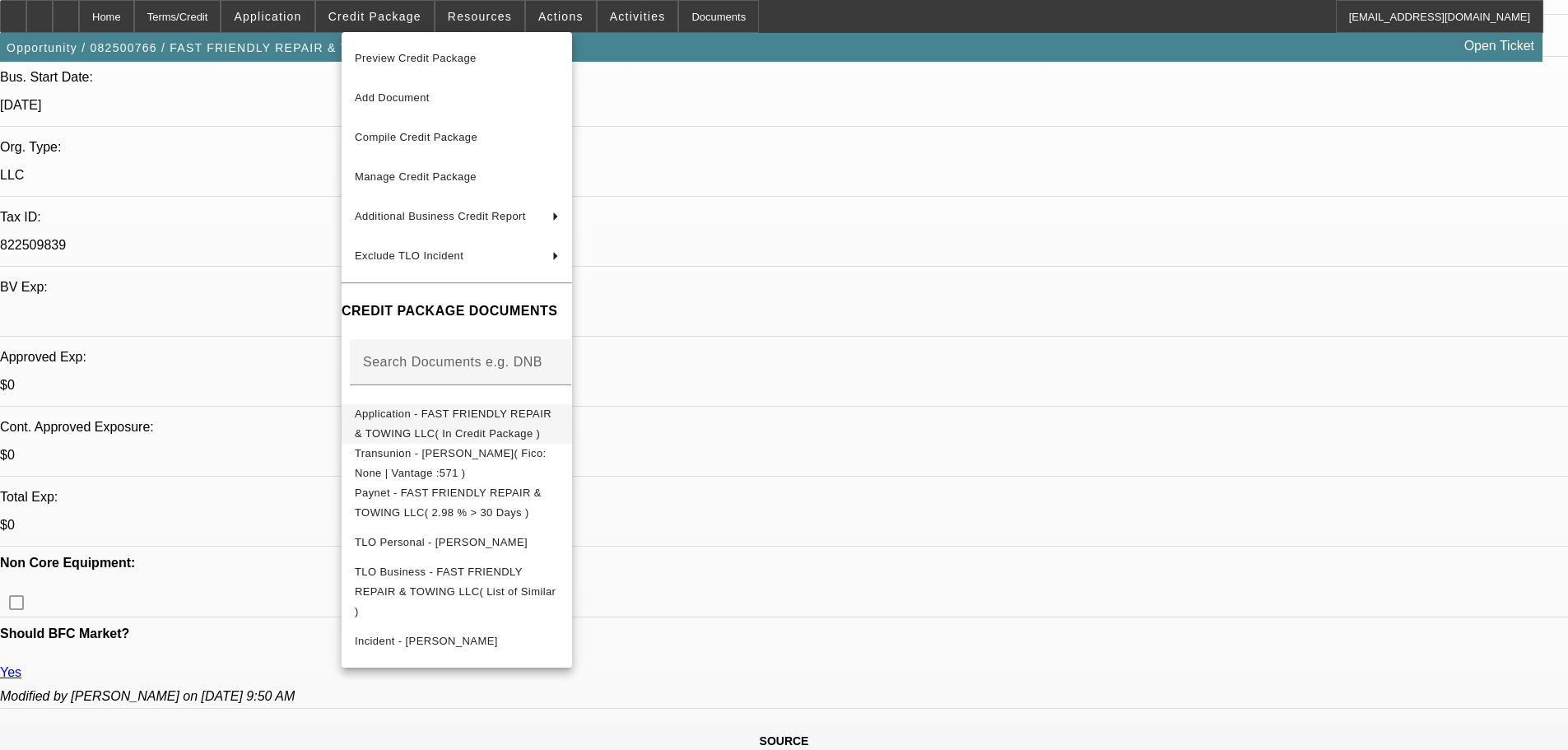
click at [559, 427] on span "Application - FAST FRIENDLY REPAIR & TOWING LLC( In Credit Package )" at bounding box center [456, 424] width 204 height 39
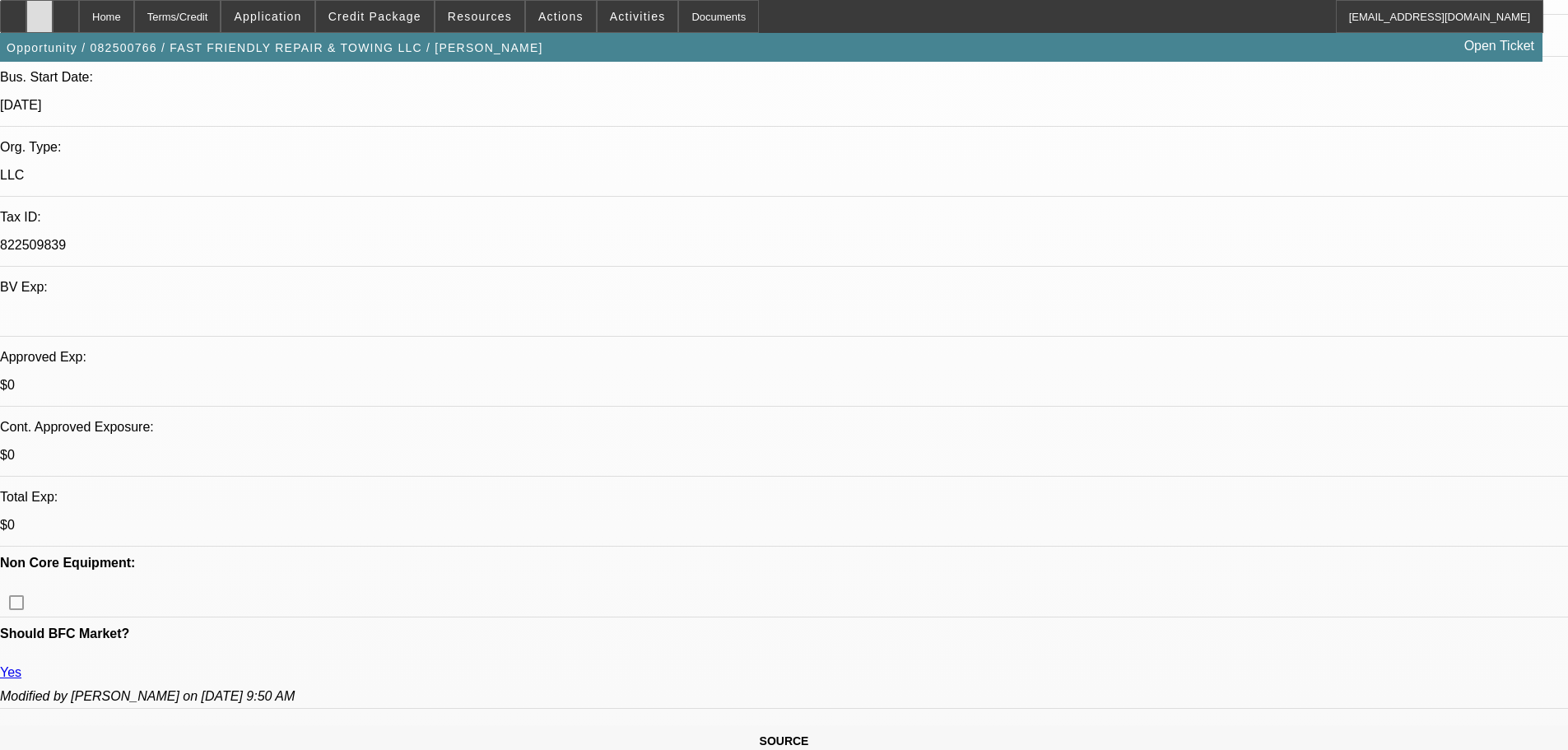
click at [39, 11] on icon at bounding box center [39, 11] width 0 height 0
click at [79, 25] on div at bounding box center [66, 16] width 27 height 33
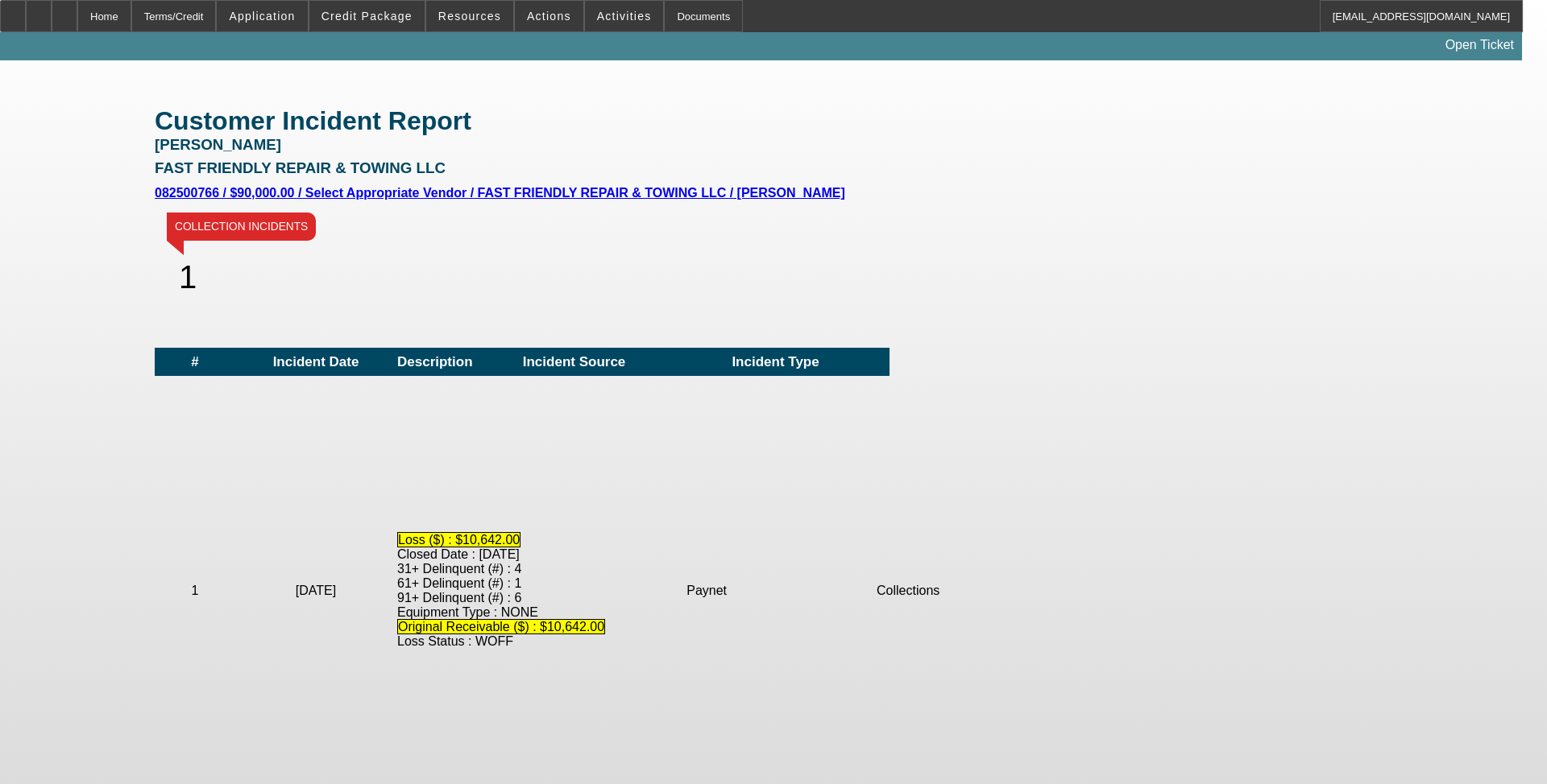
scroll to position [322, 0]
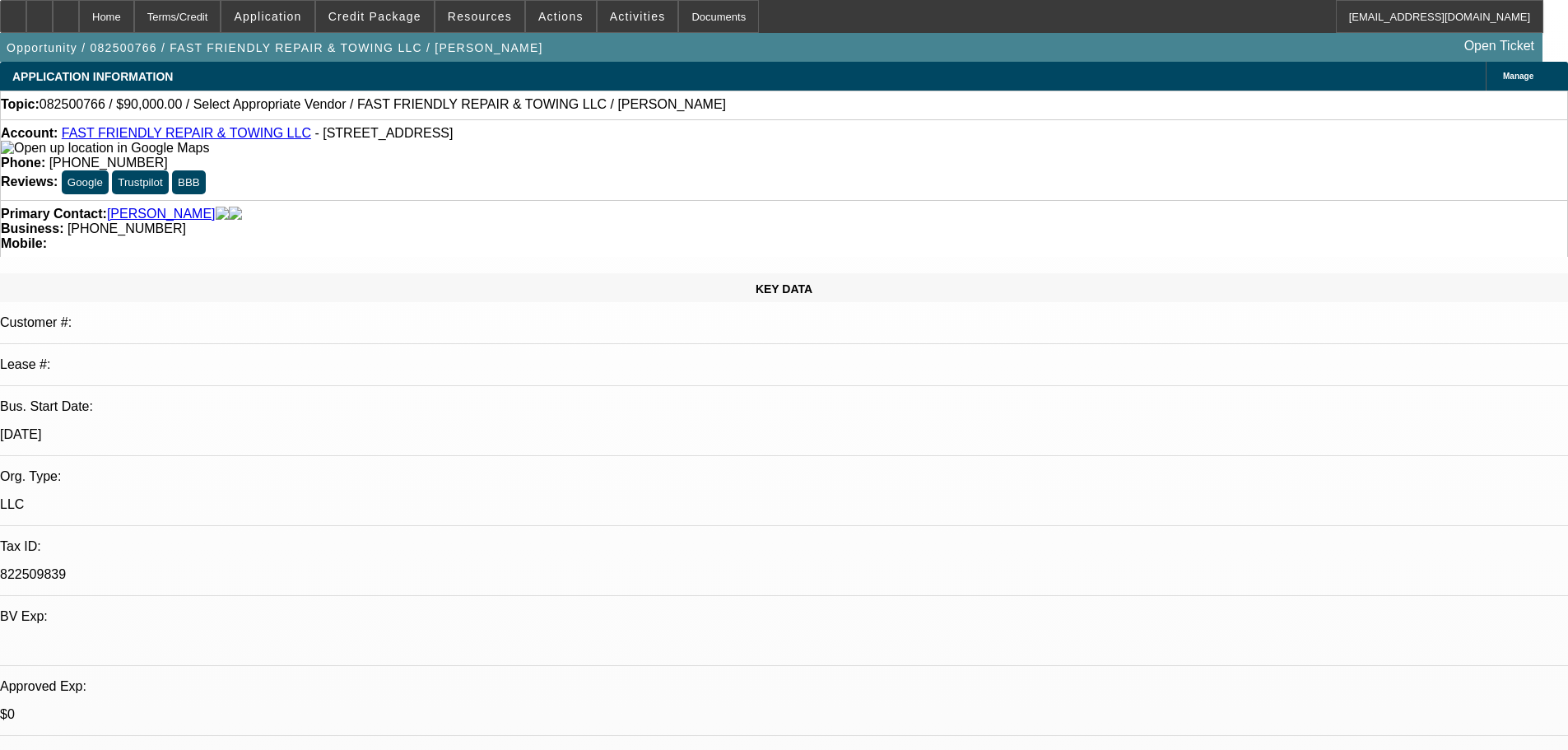
select select "0"
select select "2"
select select "0.1"
select select "4"
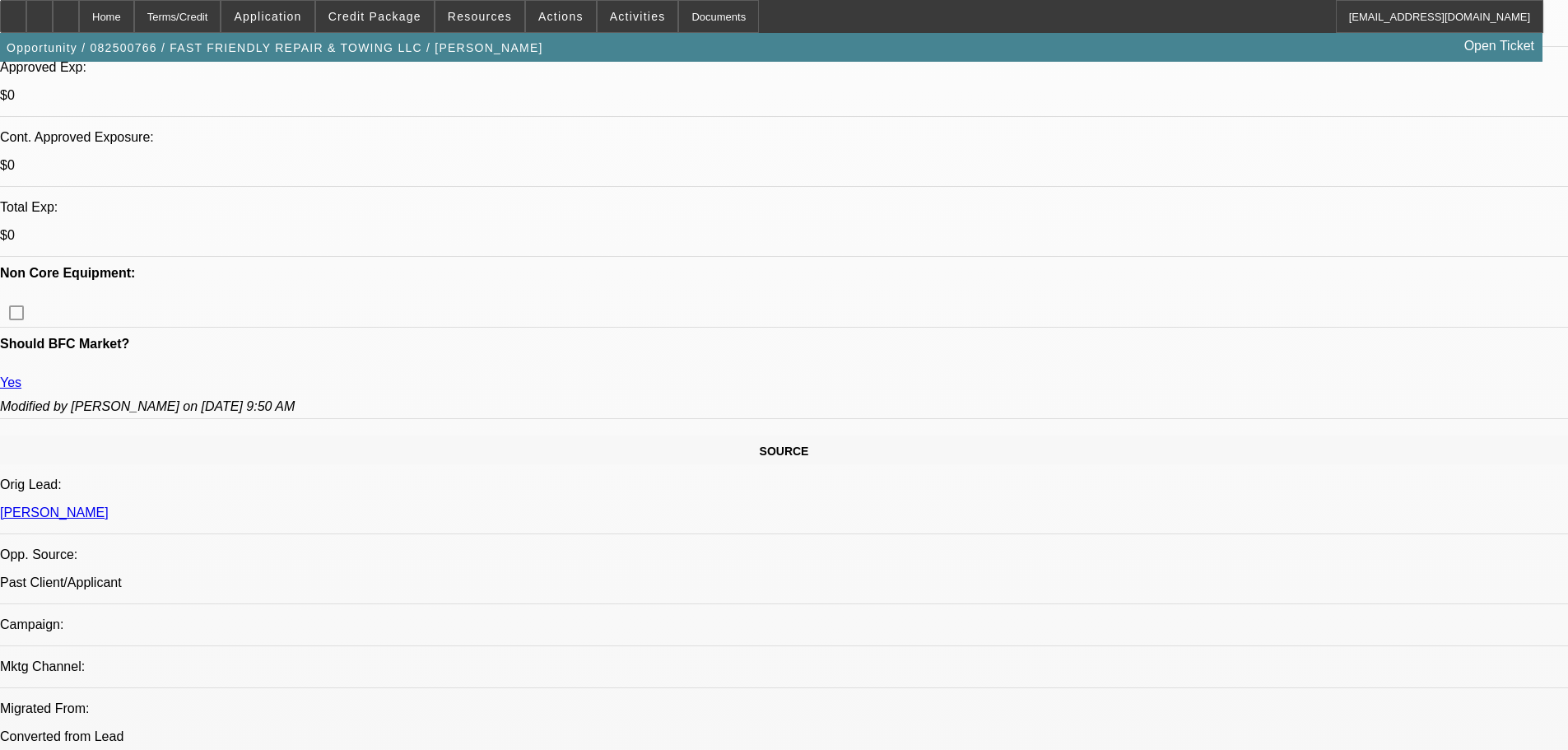
scroll to position [659, 0]
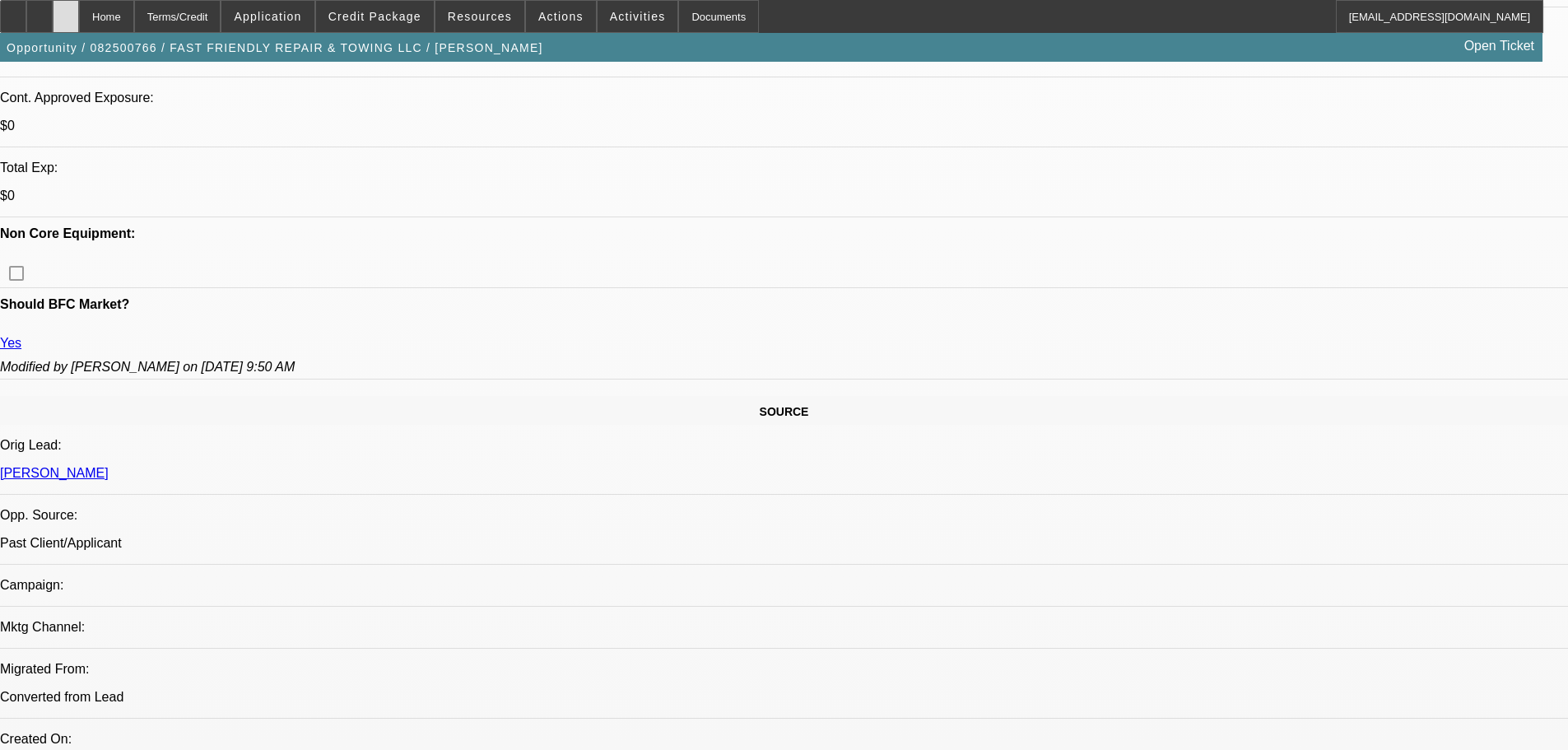
click at [66, 11] on icon at bounding box center [66, 11] width 0 height 0
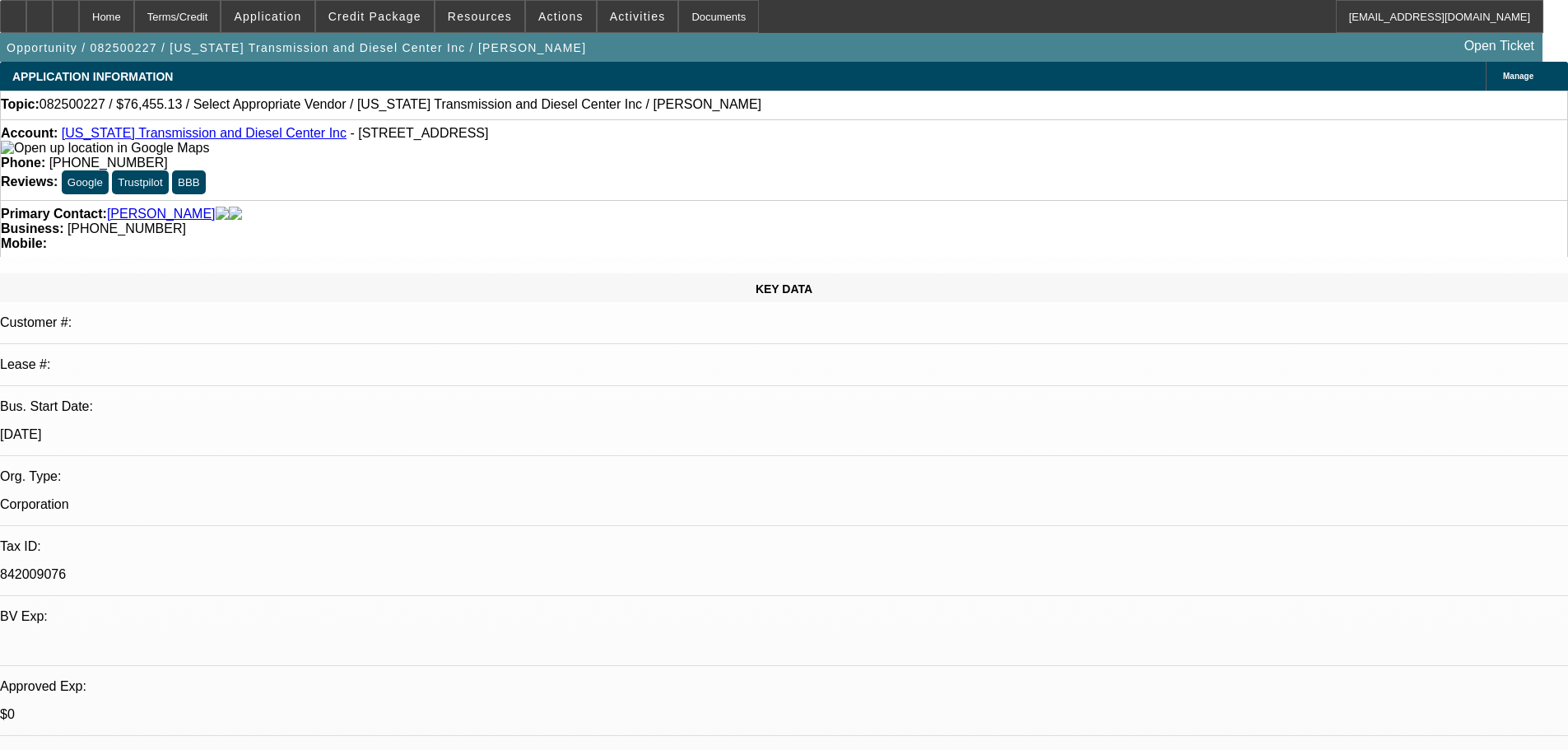
select select "0"
select select "2"
select select "0.1"
select select "4"
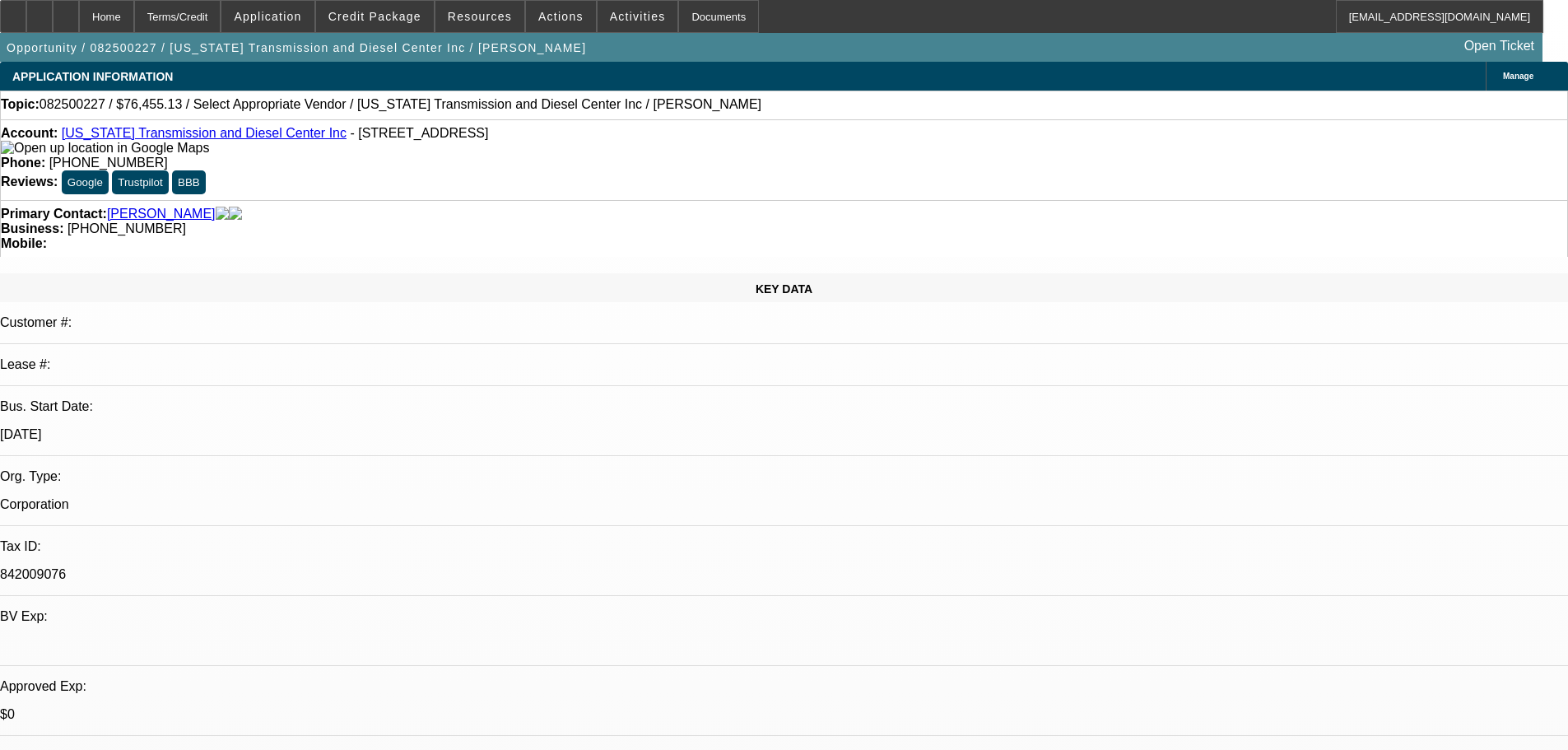
scroll to position [329, 0]
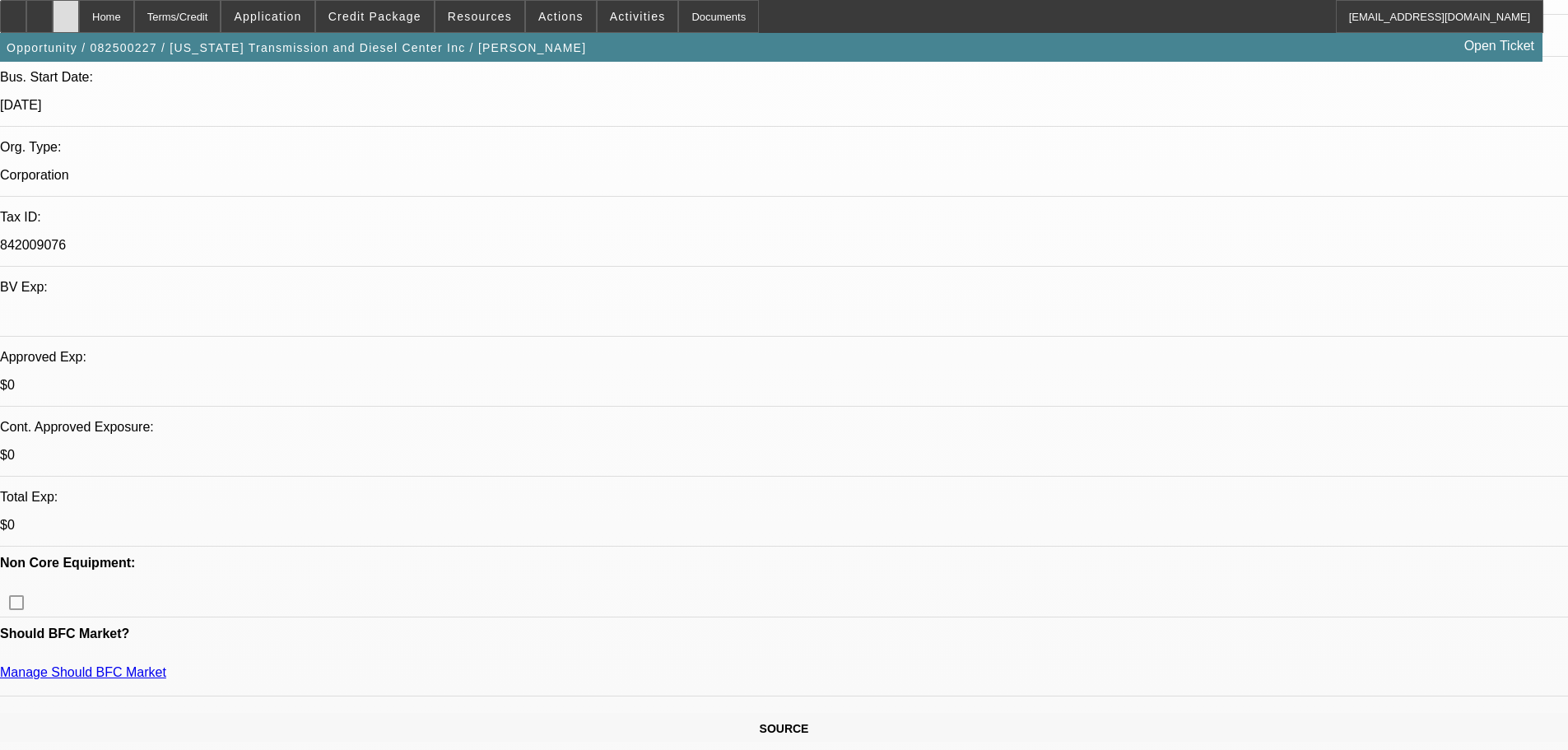
click at [79, 25] on div at bounding box center [66, 16] width 27 height 33
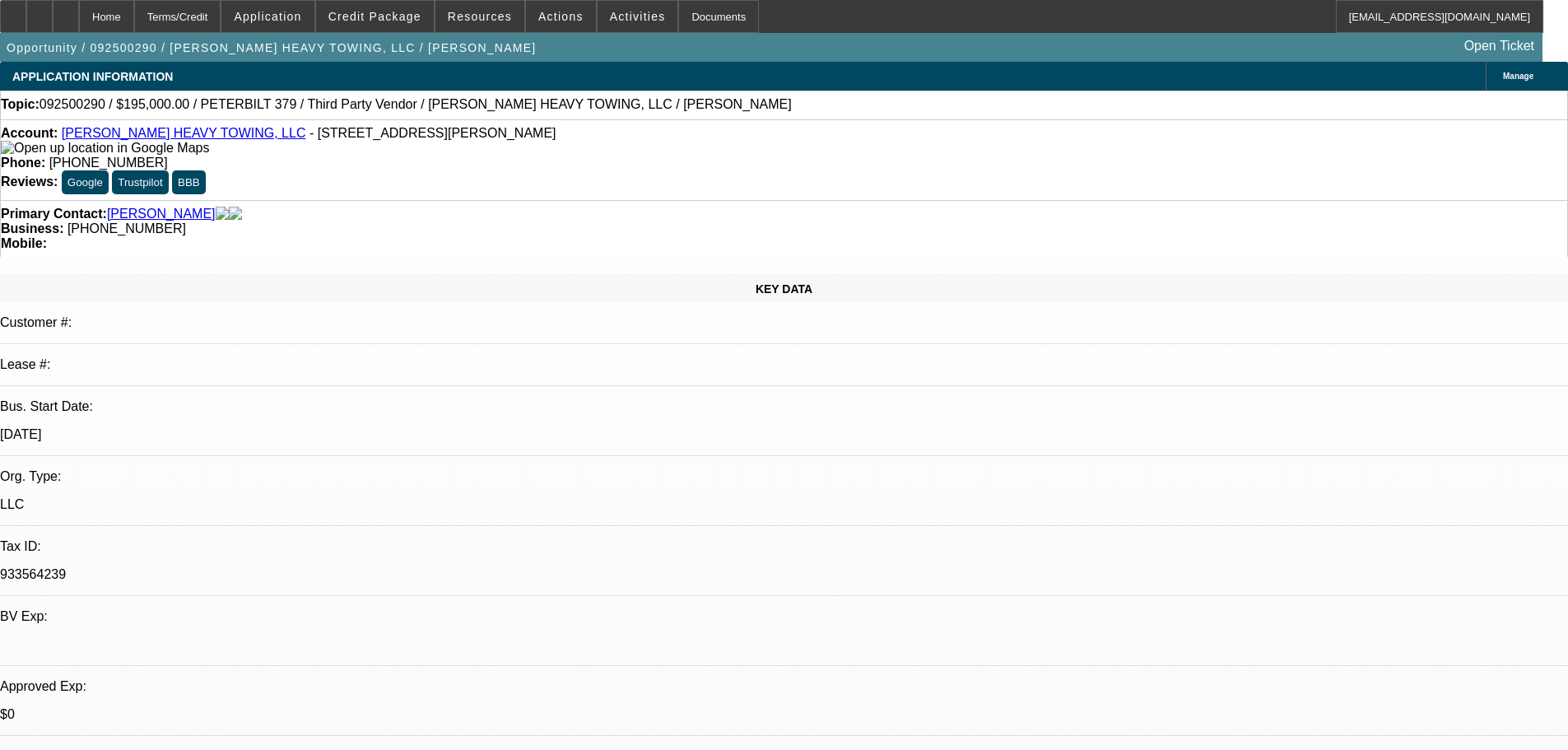
select select "0"
select select "2"
select select "0.1"
select select "4"
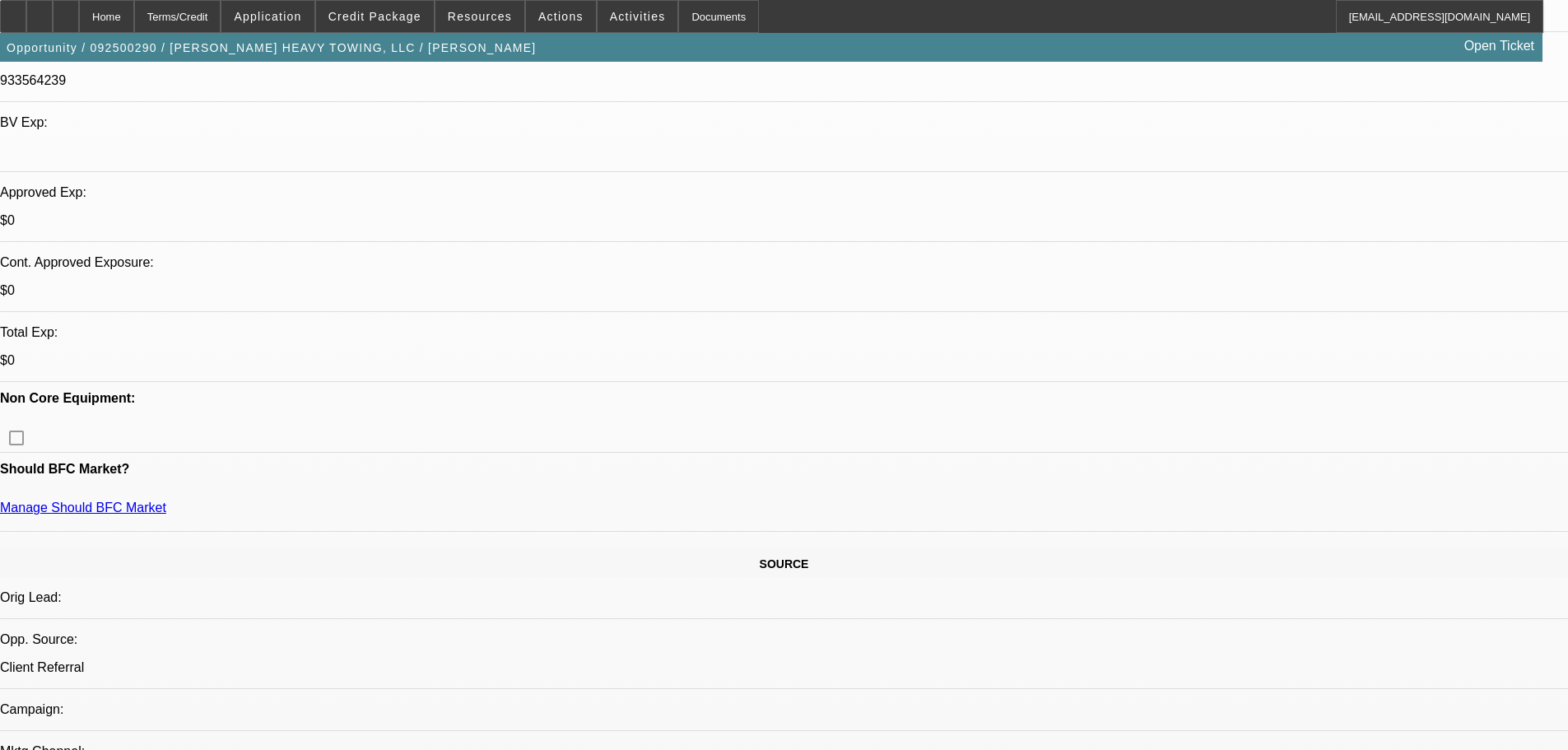
scroll to position [329, 0]
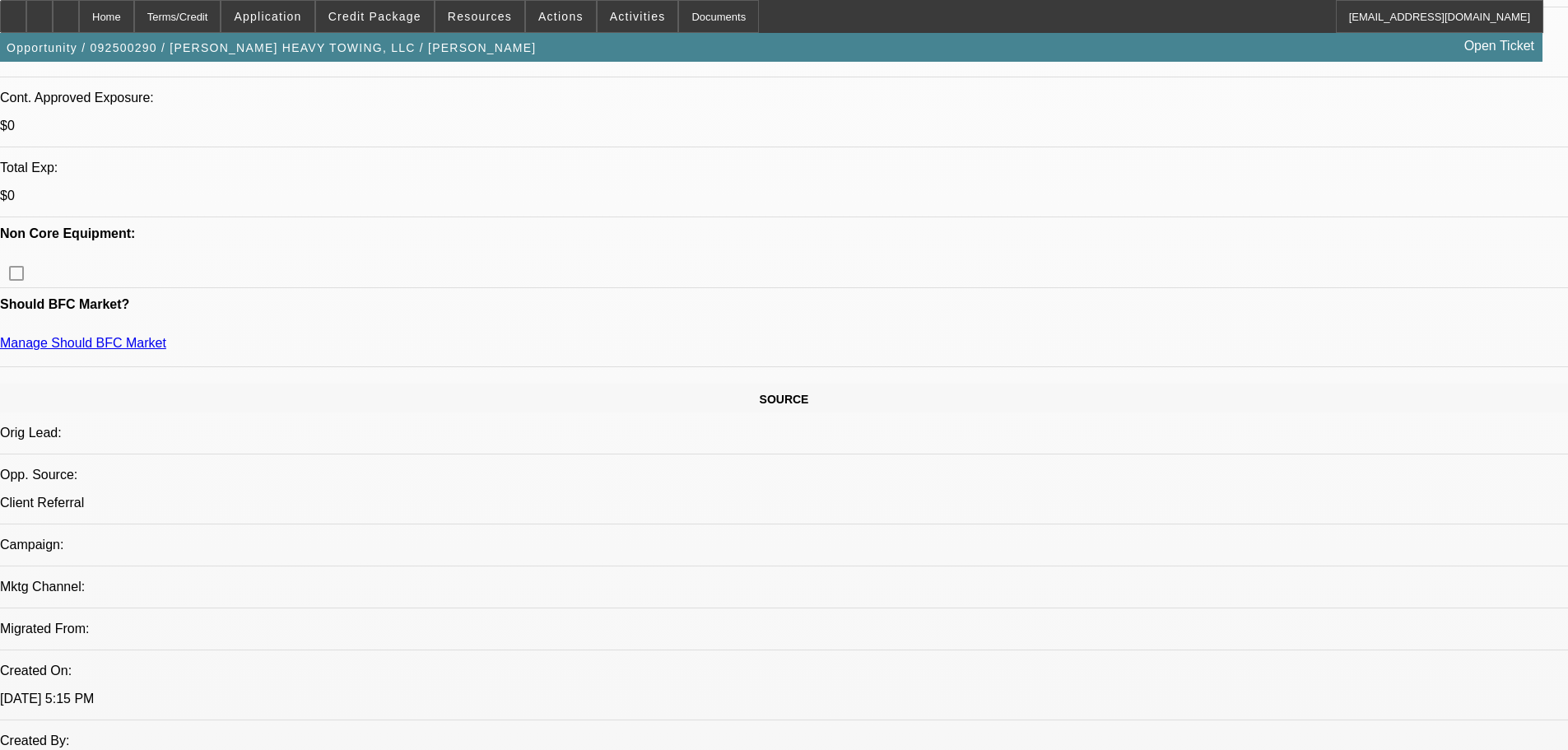
scroll to position [494, 0]
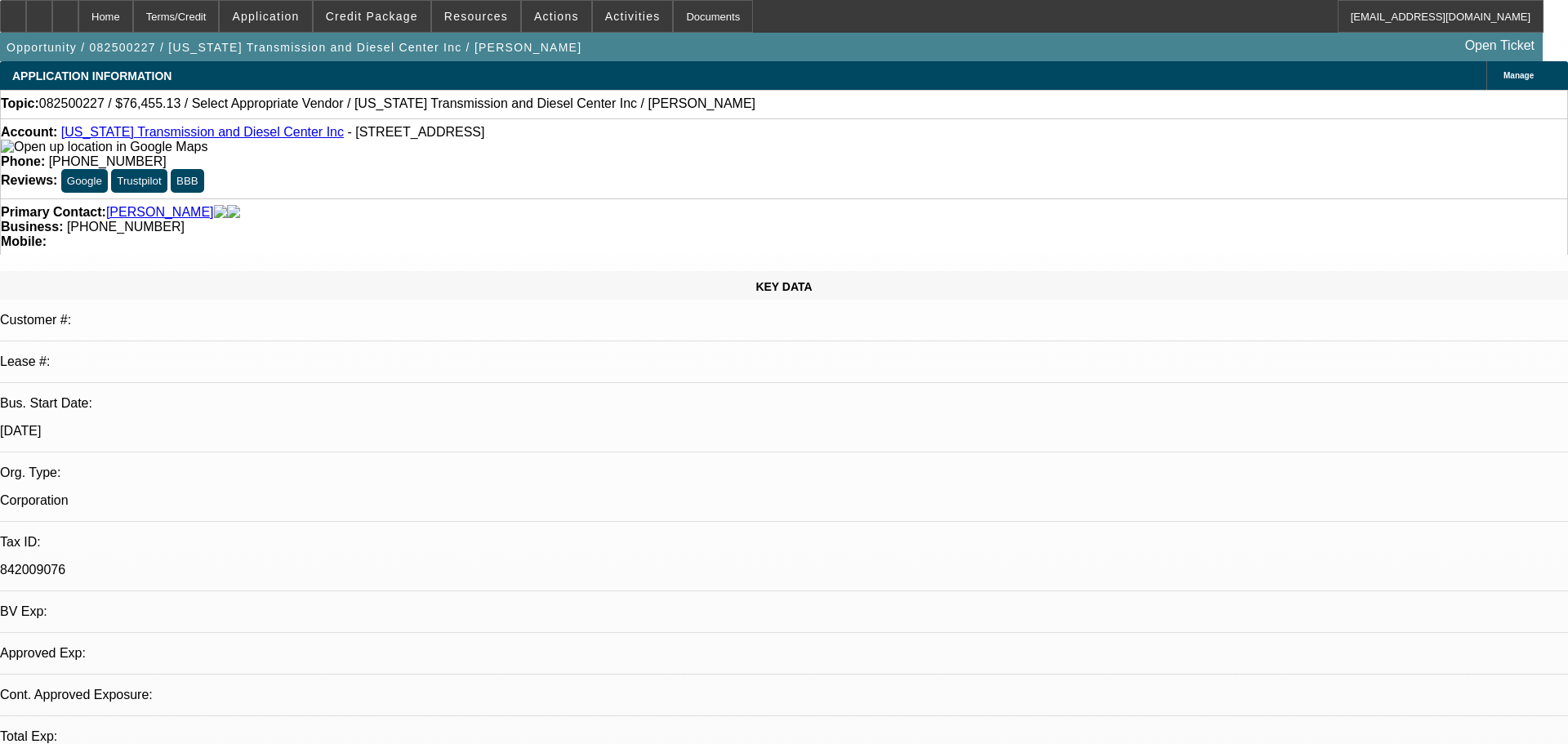
select select "0"
select select "2"
select select "0.1"
select select "4"
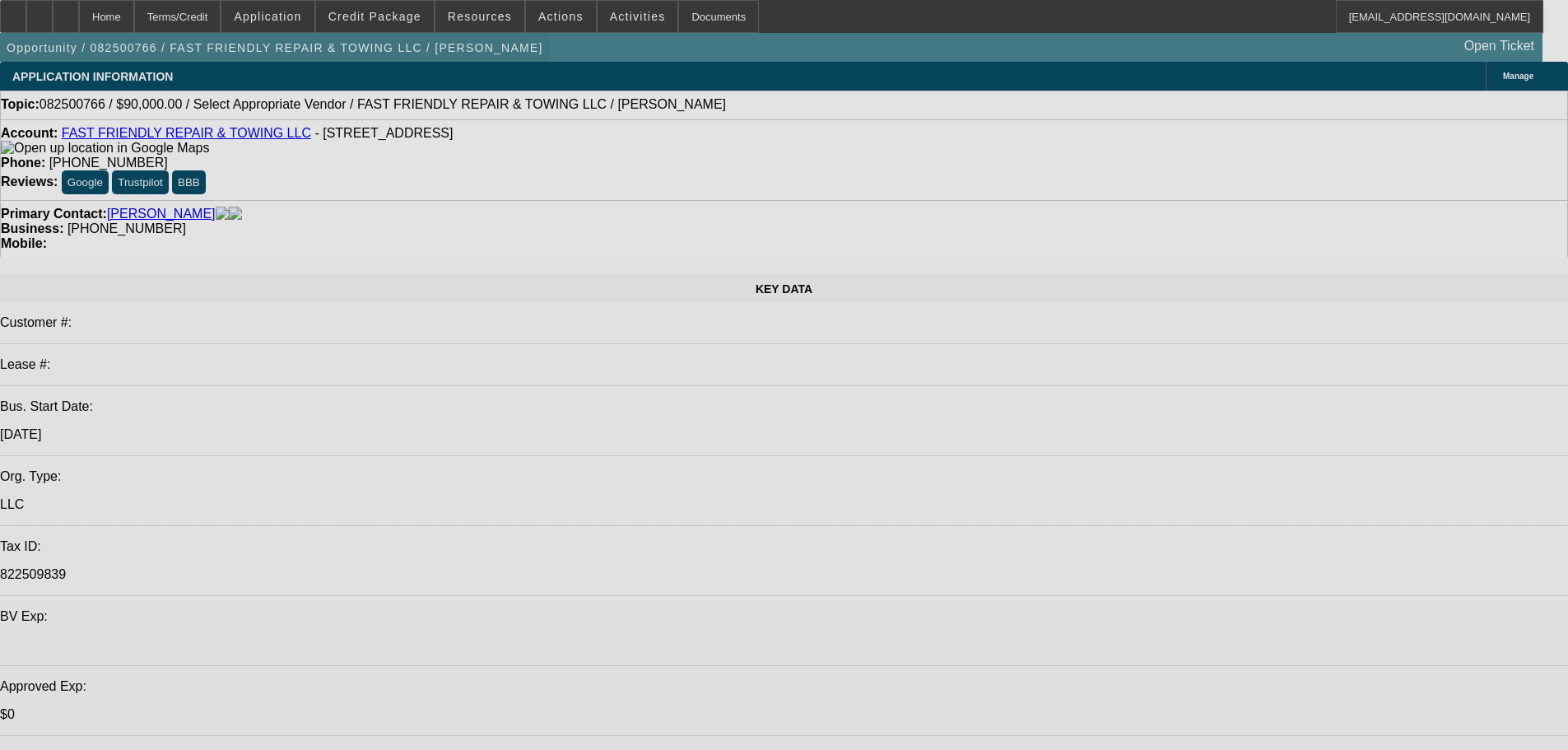
select select "0"
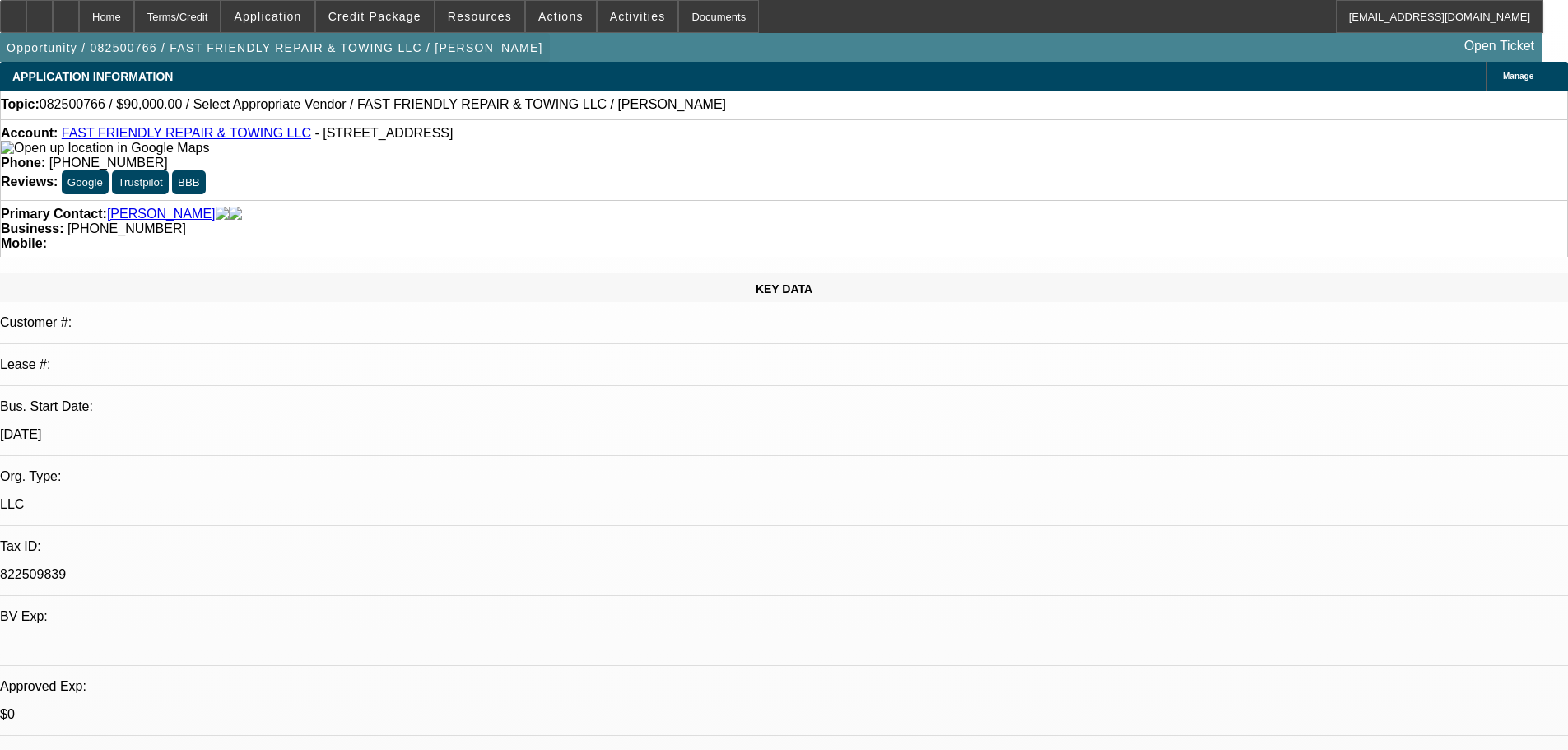
select select "2"
select select "0.1"
select select "4"
click at [375, 18] on span "Credit Package" at bounding box center [374, 16] width 93 height 13
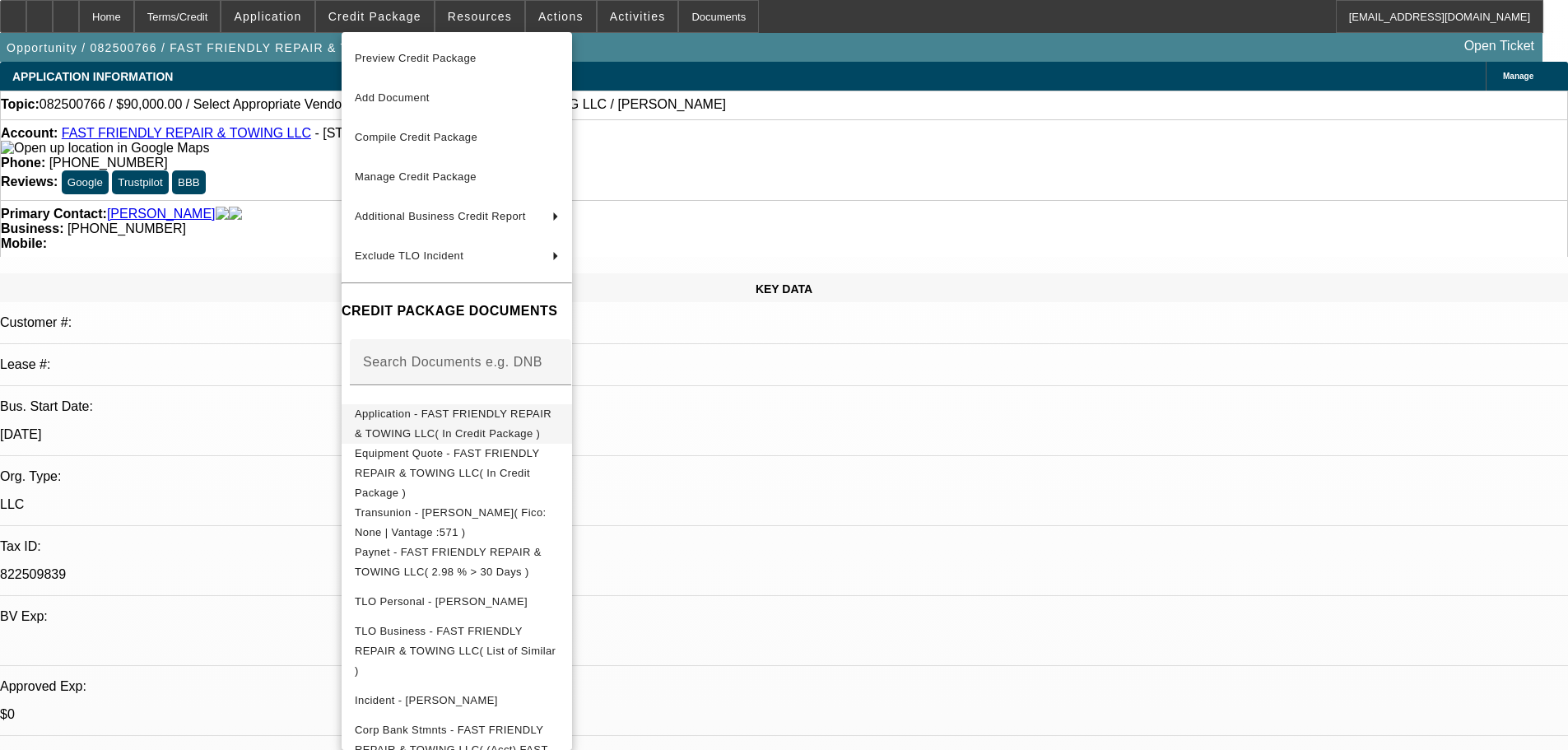
click at [543, 416] on span "Application - FAST FRIENDLY REPAIR & TOWING LLC( In Credit Package )" at bounding box center [453, 424] width 197 height 32
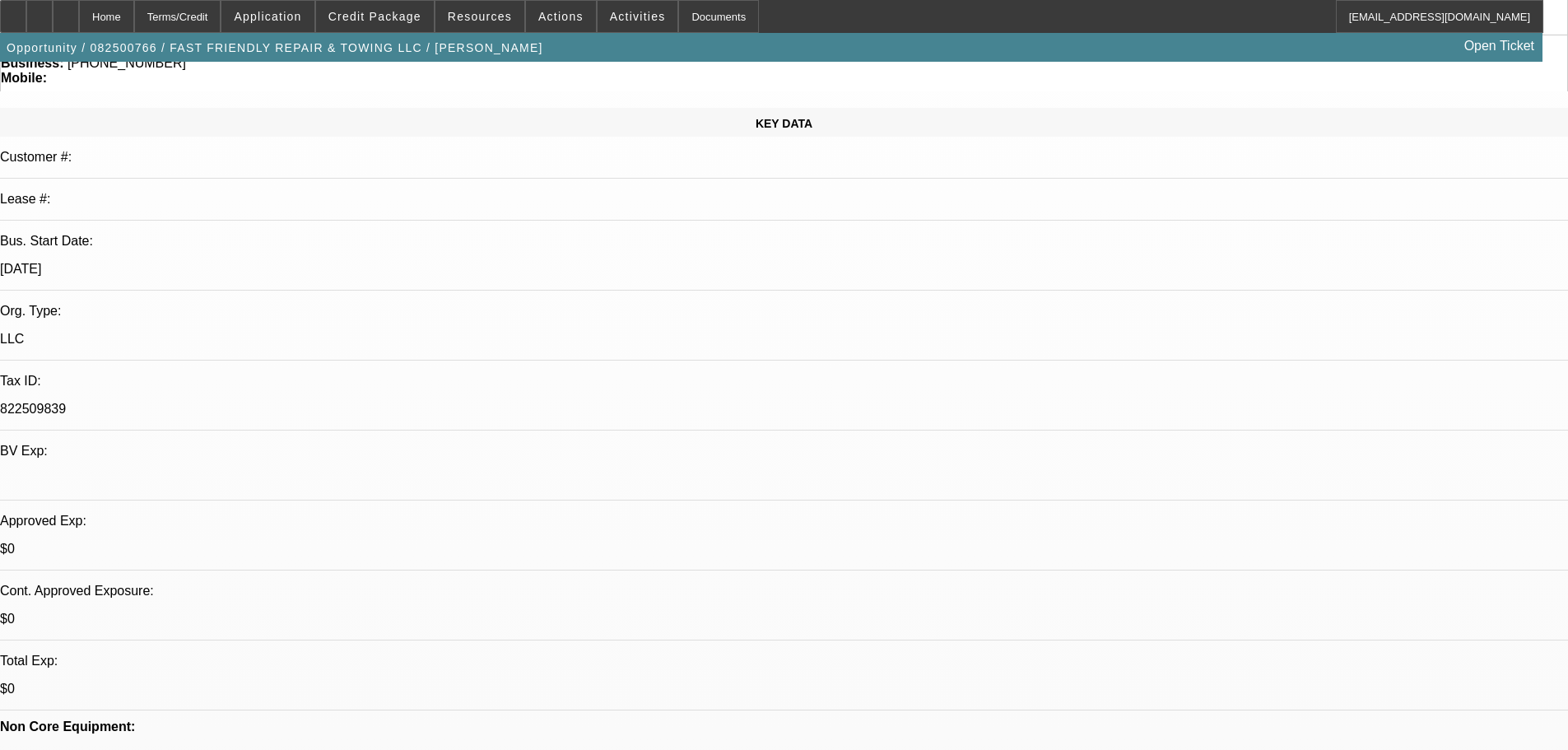
scroll to position [494, 0]
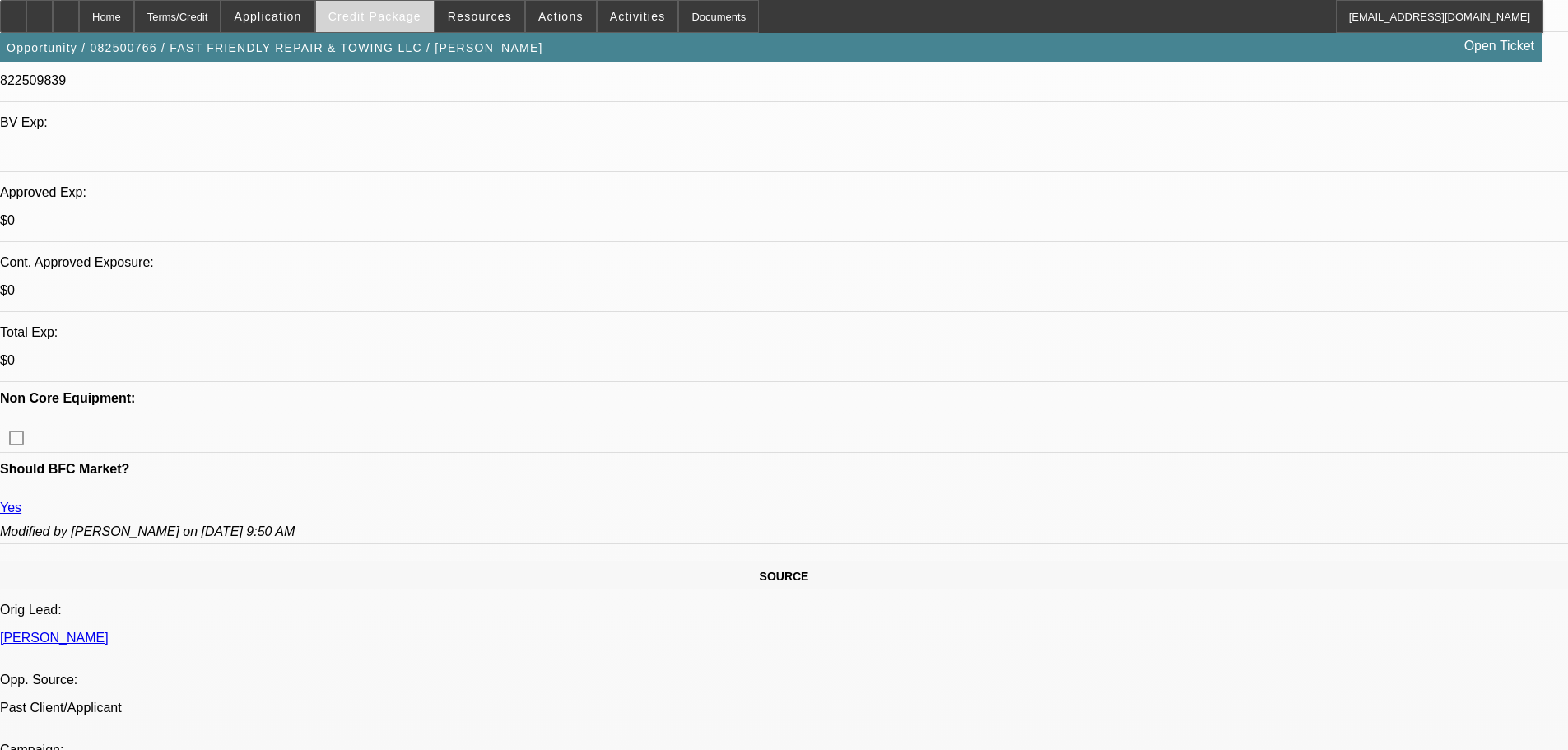
click at [364, 9] on span at bounding box center [375, 16] width 118 height 39
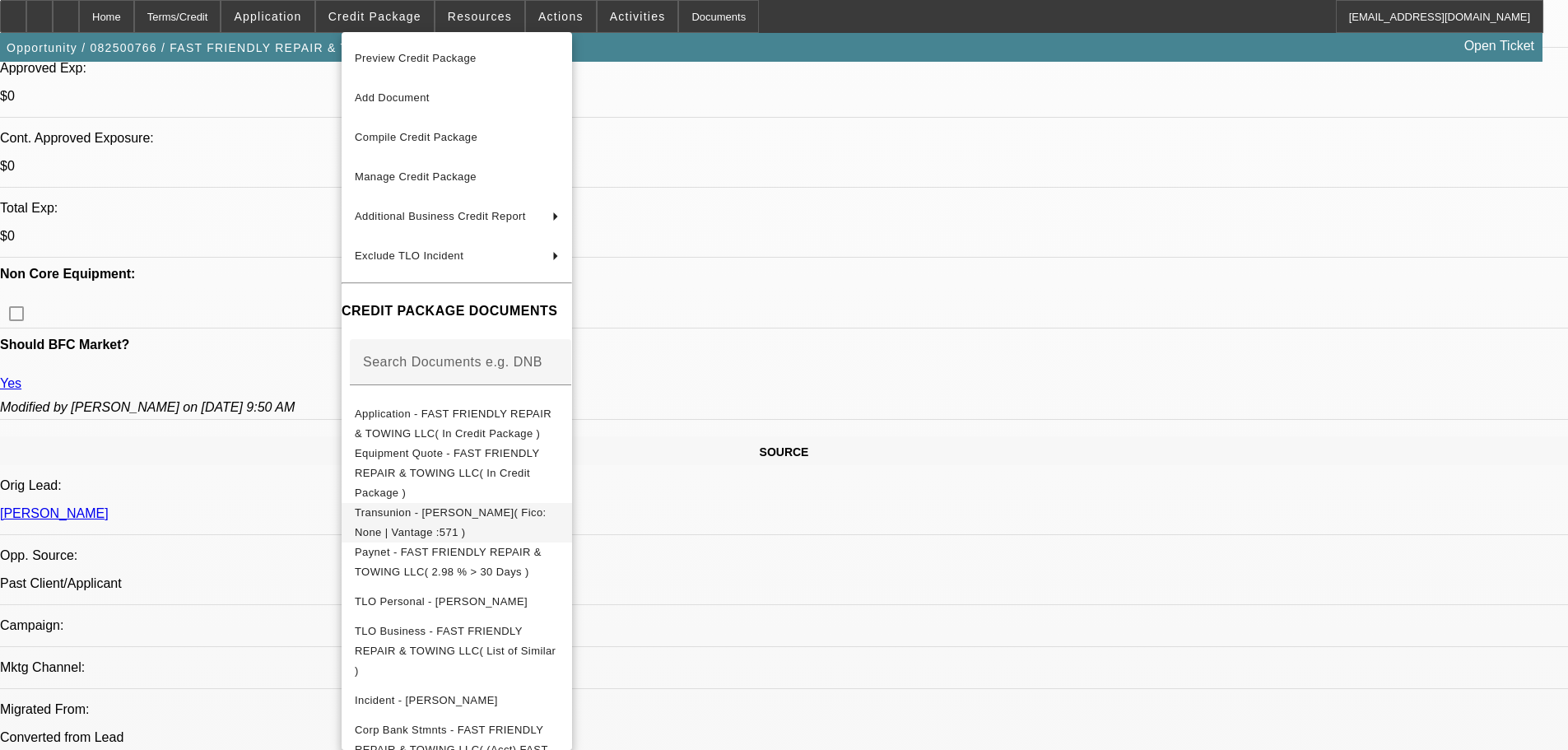
scroll to position [659, 0]
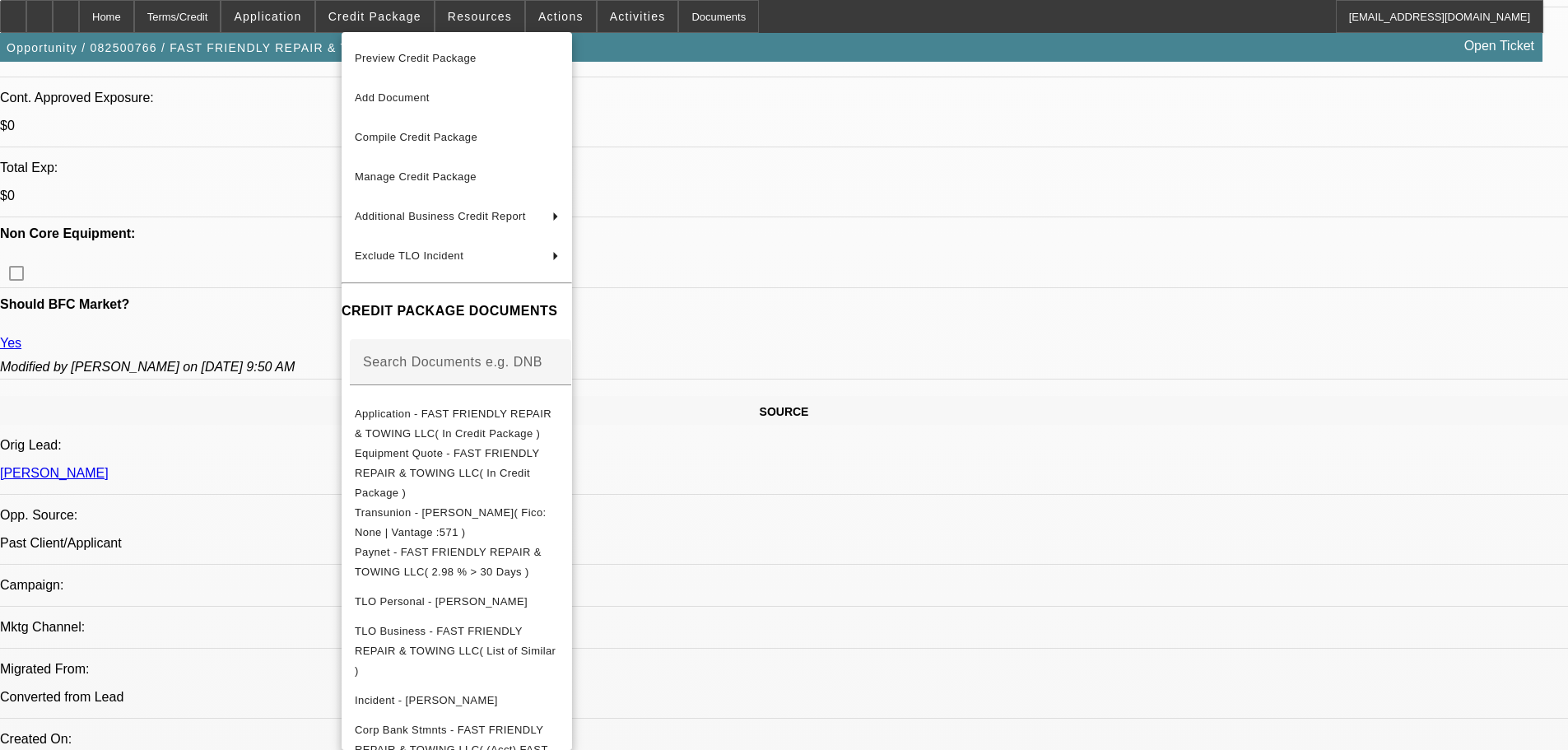
click at [298, 448] on div at bounding box center [784, 375] width 1568 height 750
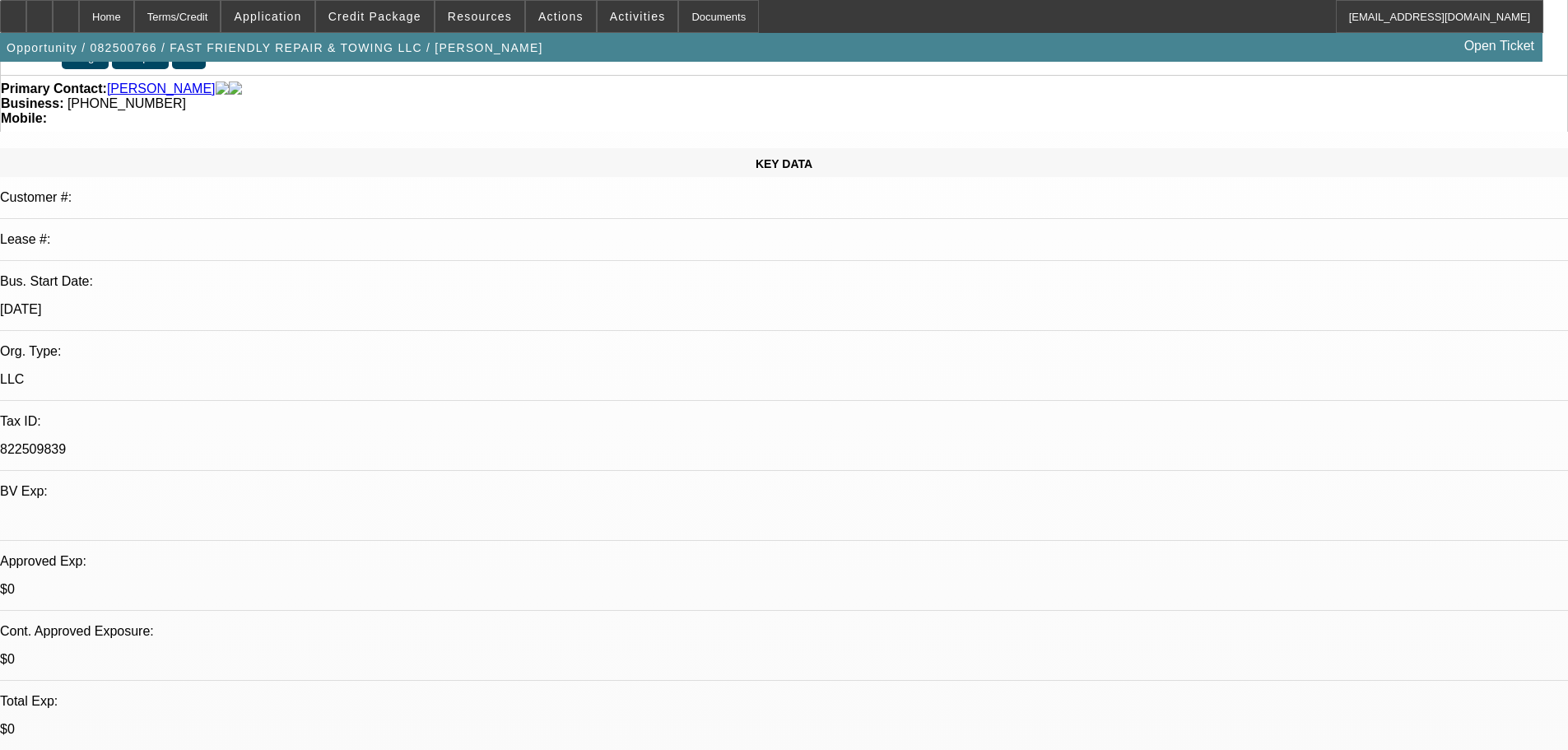
scroll to position [165, 0]
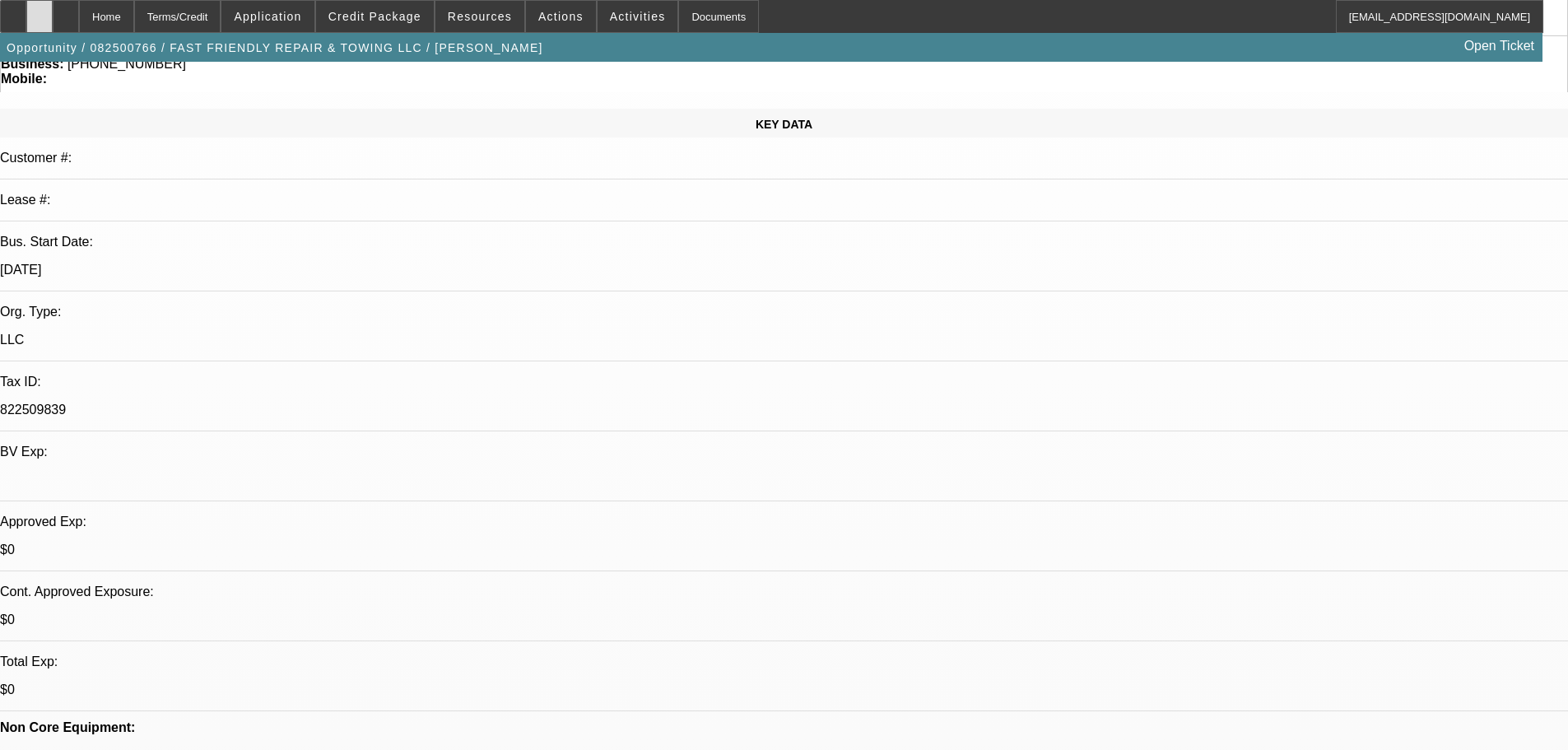
click at [53, 15] on div at bounding box center [40, 16] width 27 height 33
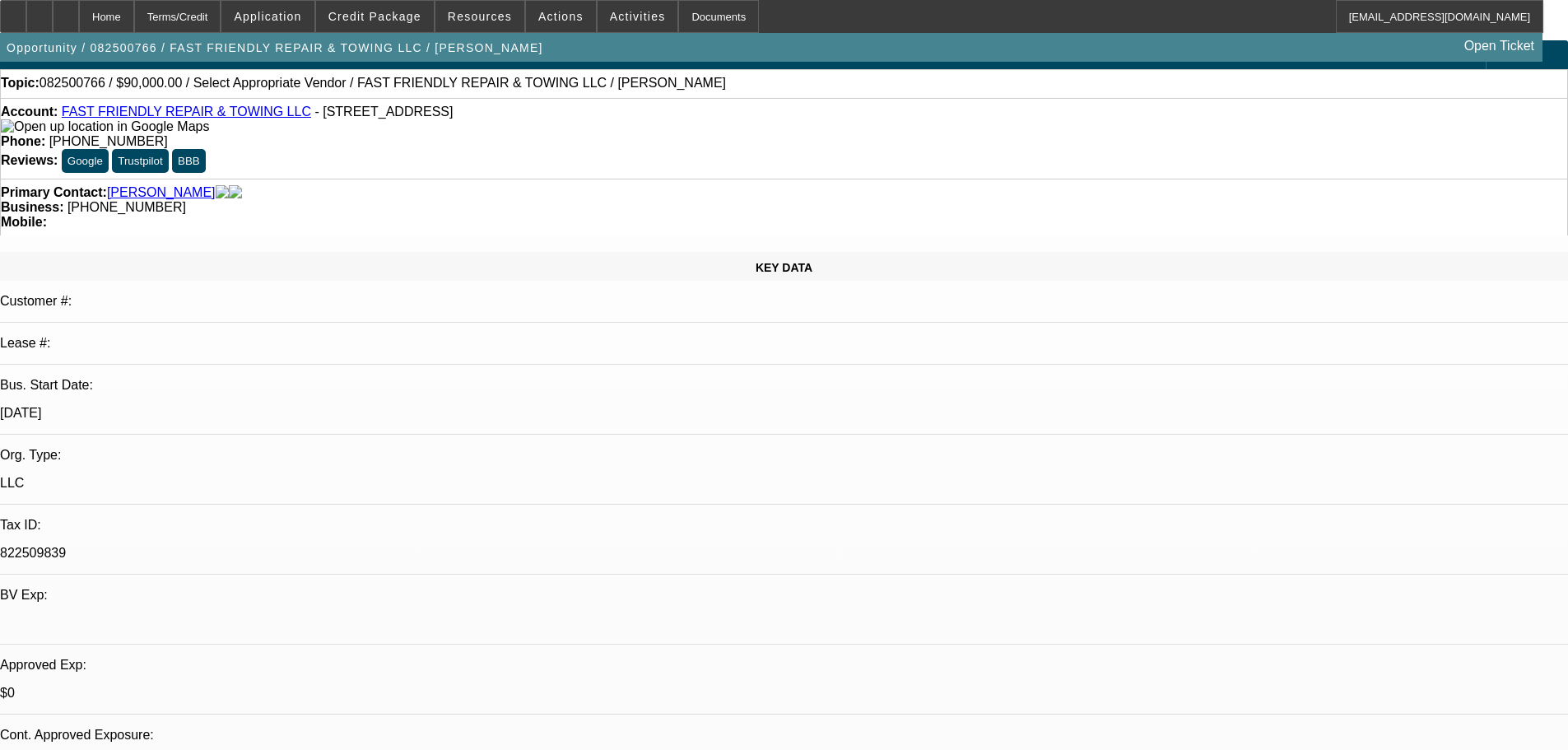
scroll to position [0, 0]
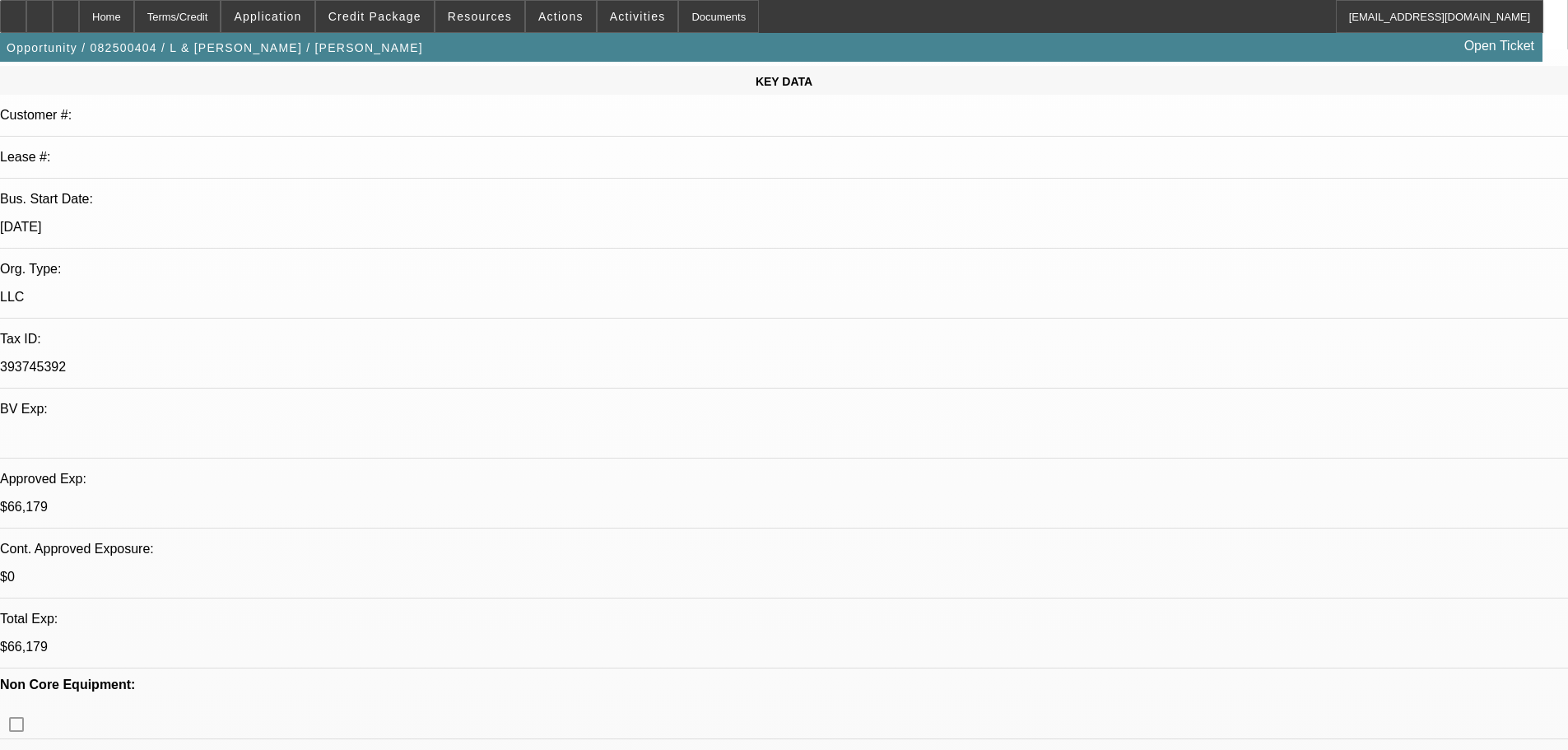
select select "0"
select select "2"
select select "0.1"
select select "4"
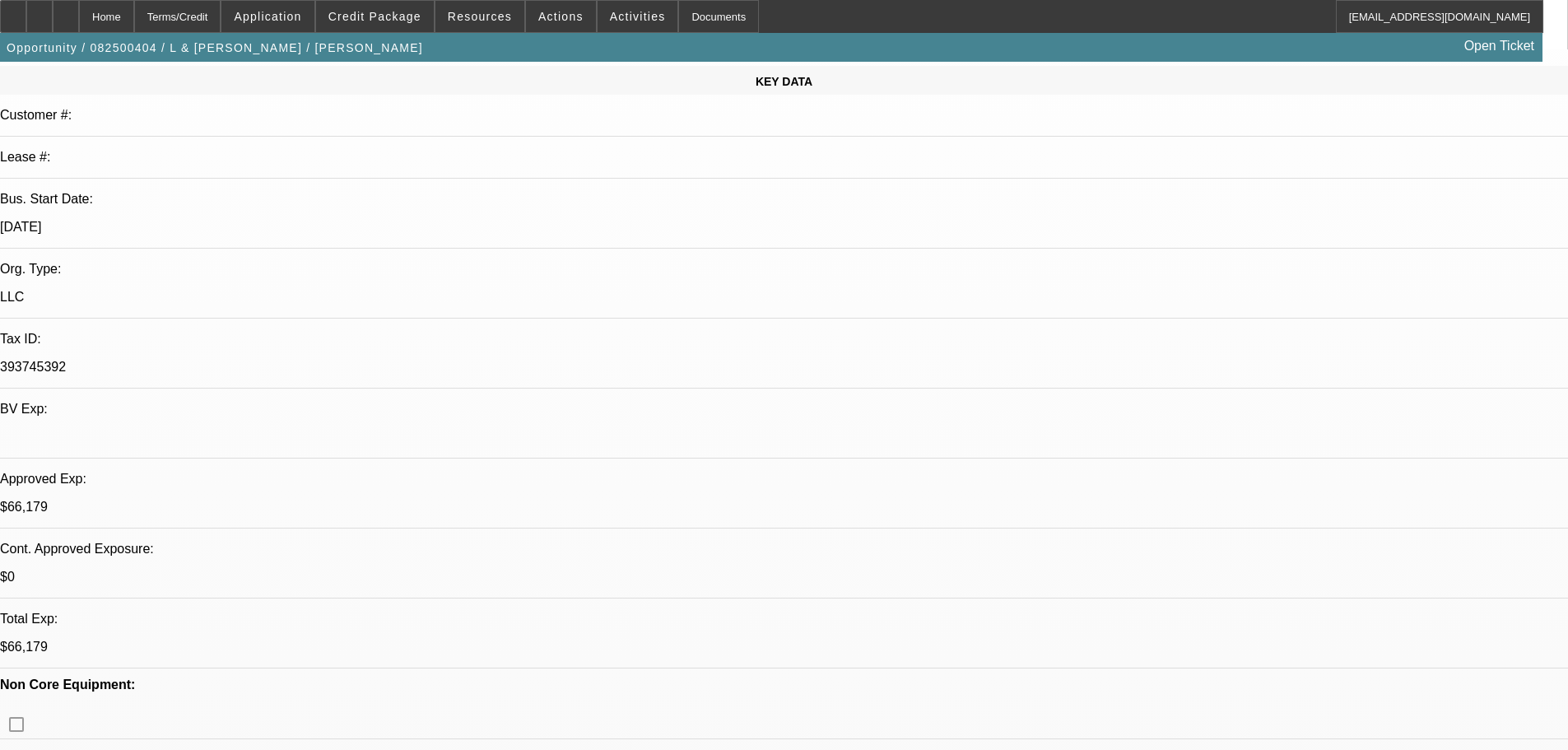
select select "0"
select select "2"
select select "0.1"
select select "4"
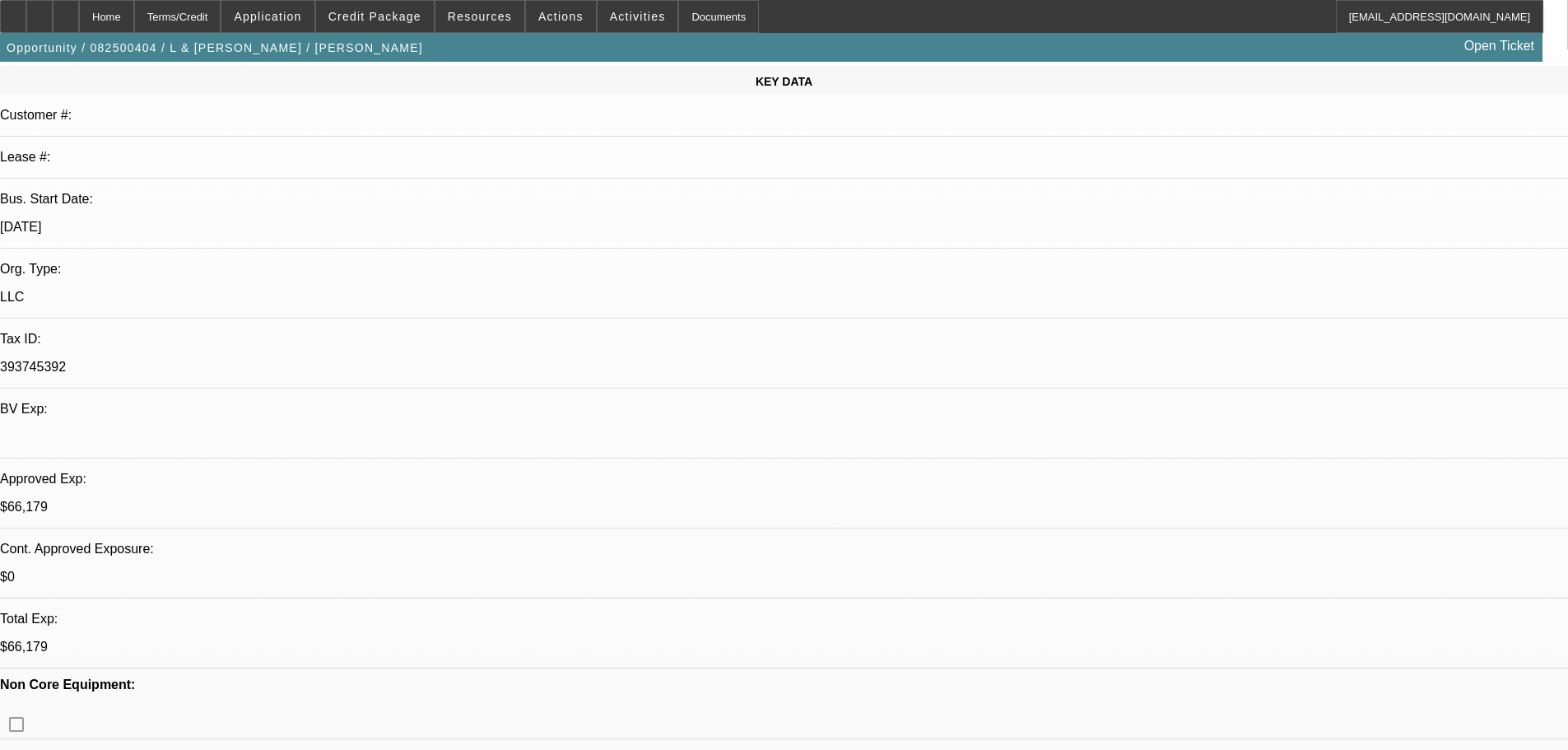
select select "0"
select select "2"
select select "0.1"
select select "4"
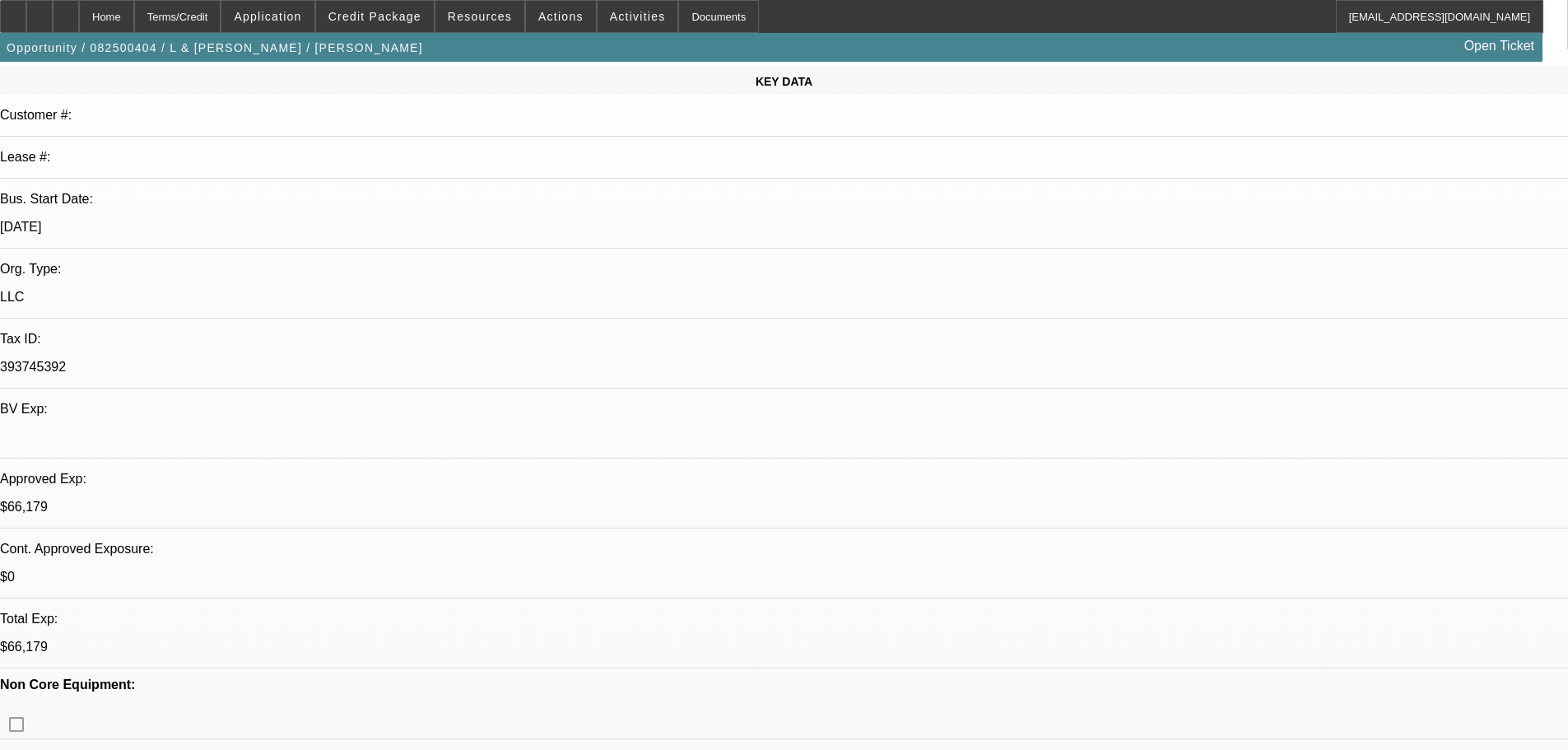
select select "0"
select select "2"
select select "0.1"
select select "4"
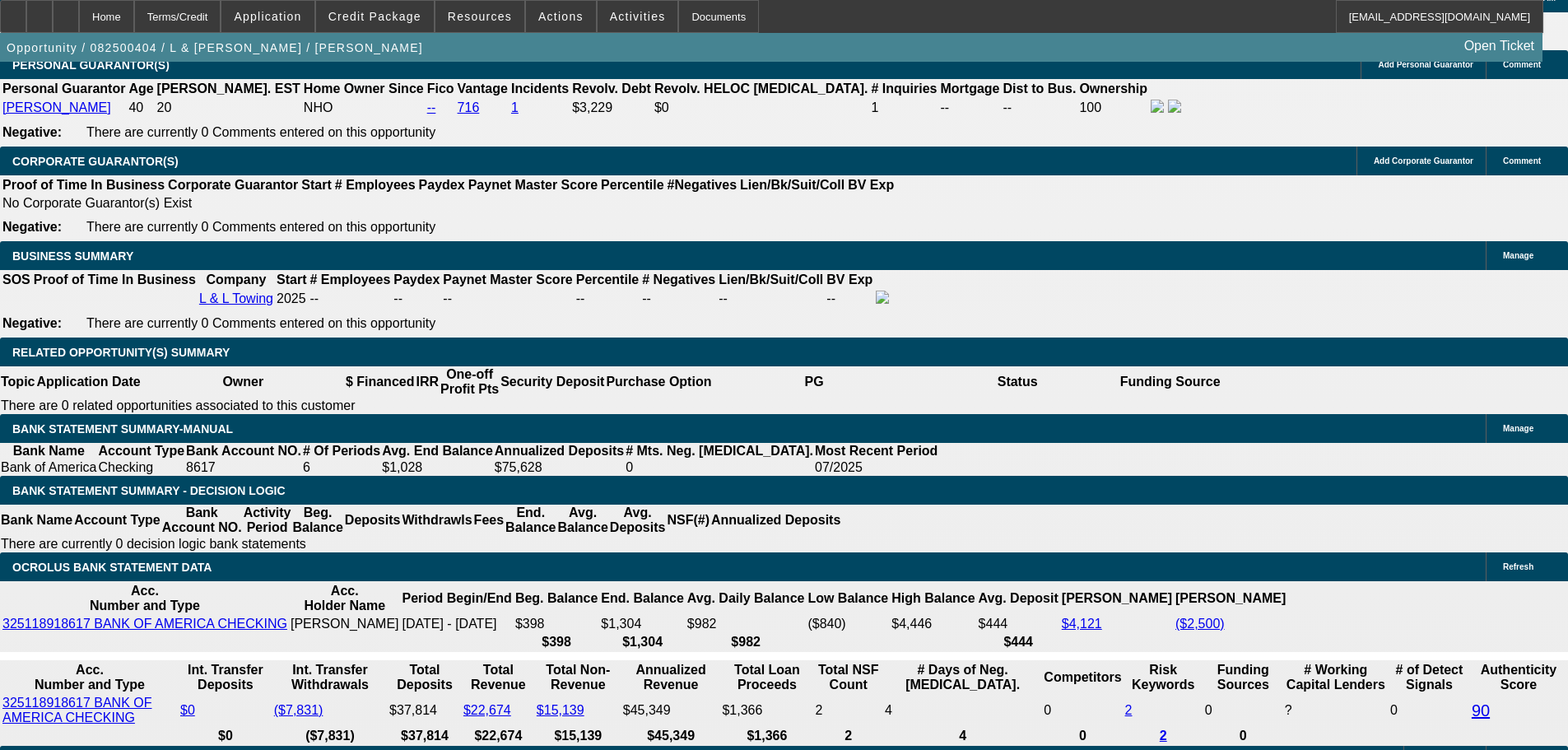
scroll to position [2635, 0]
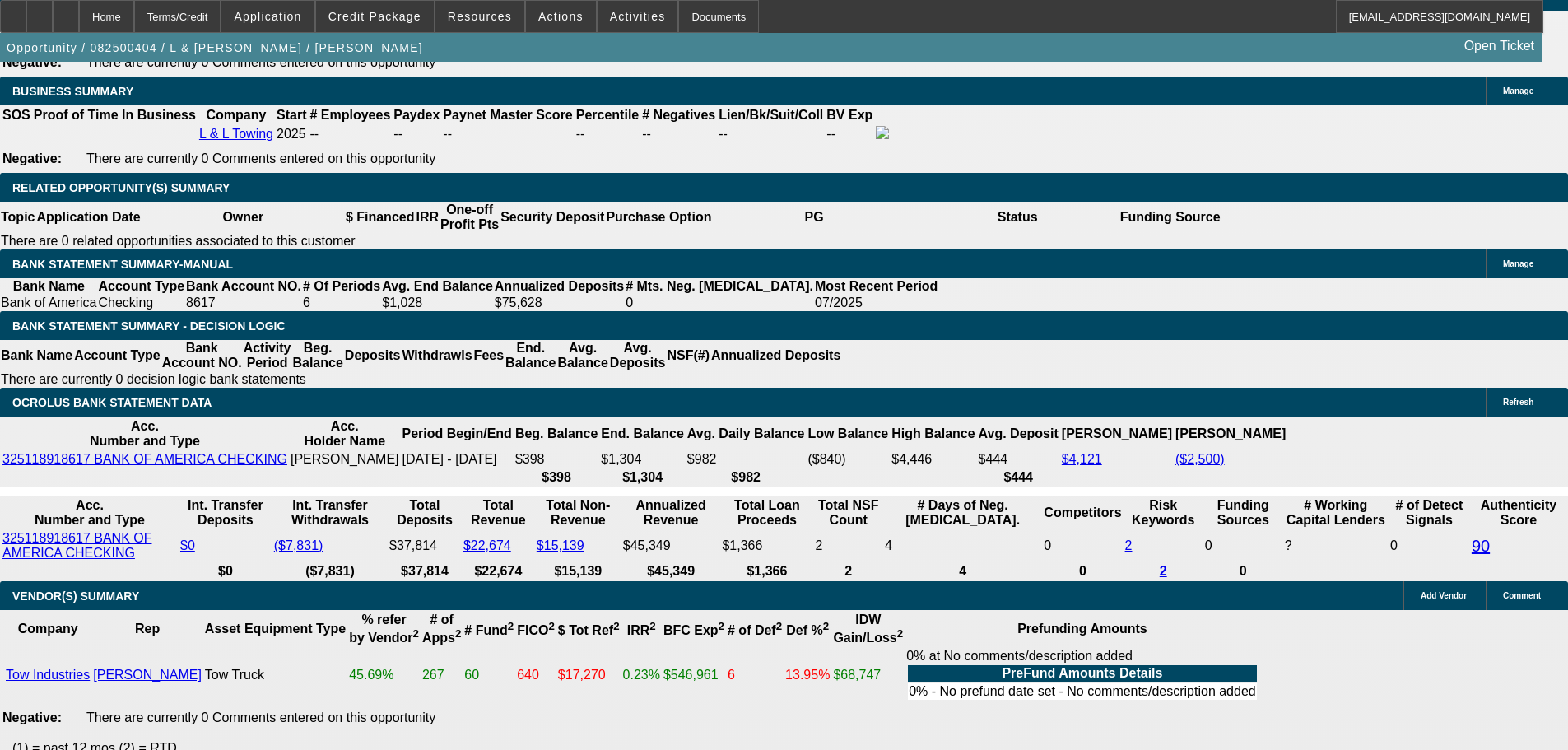
type input "$34,500.00"
type input "UNKNOWN"
type input "$1,502.75"
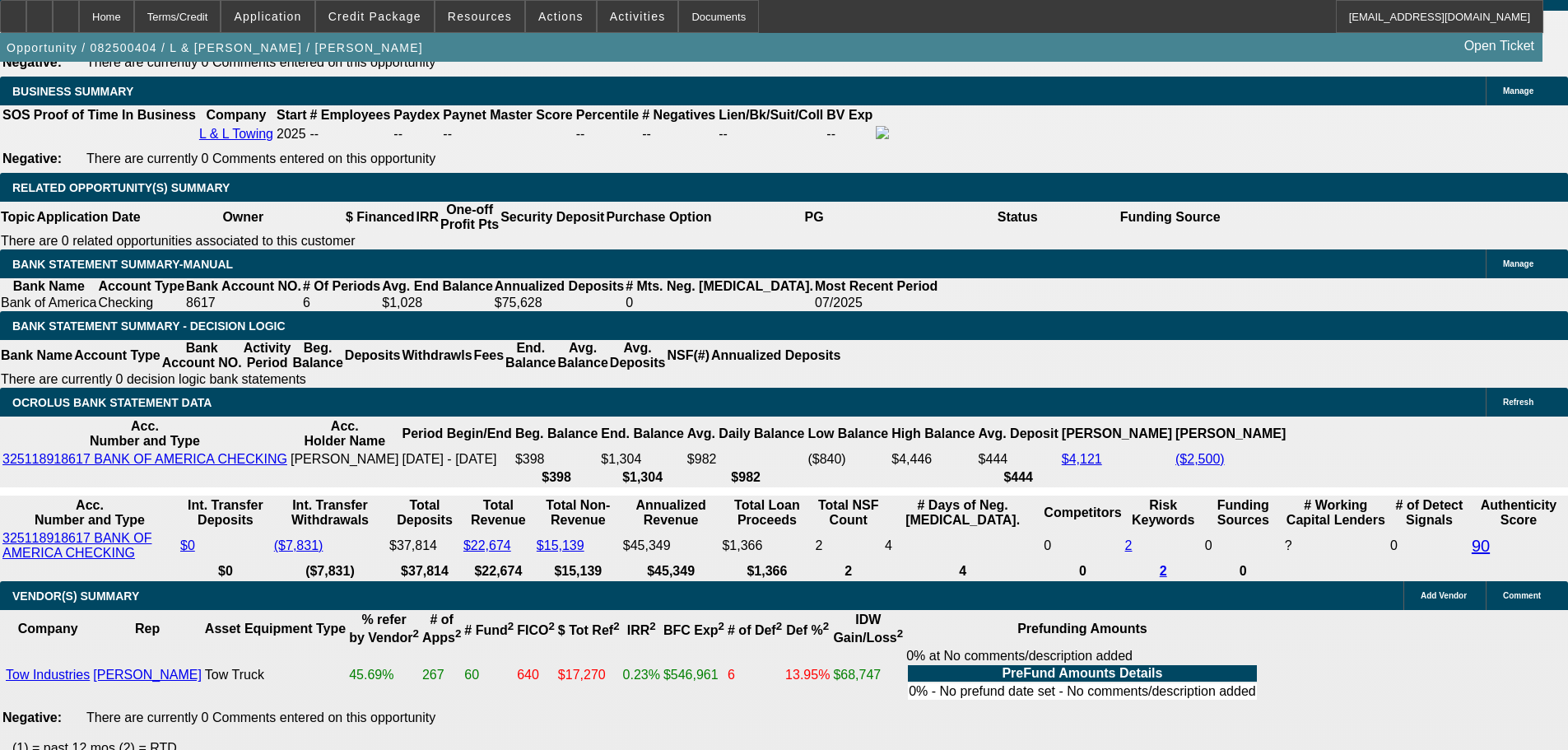
type input "$3,005.50"
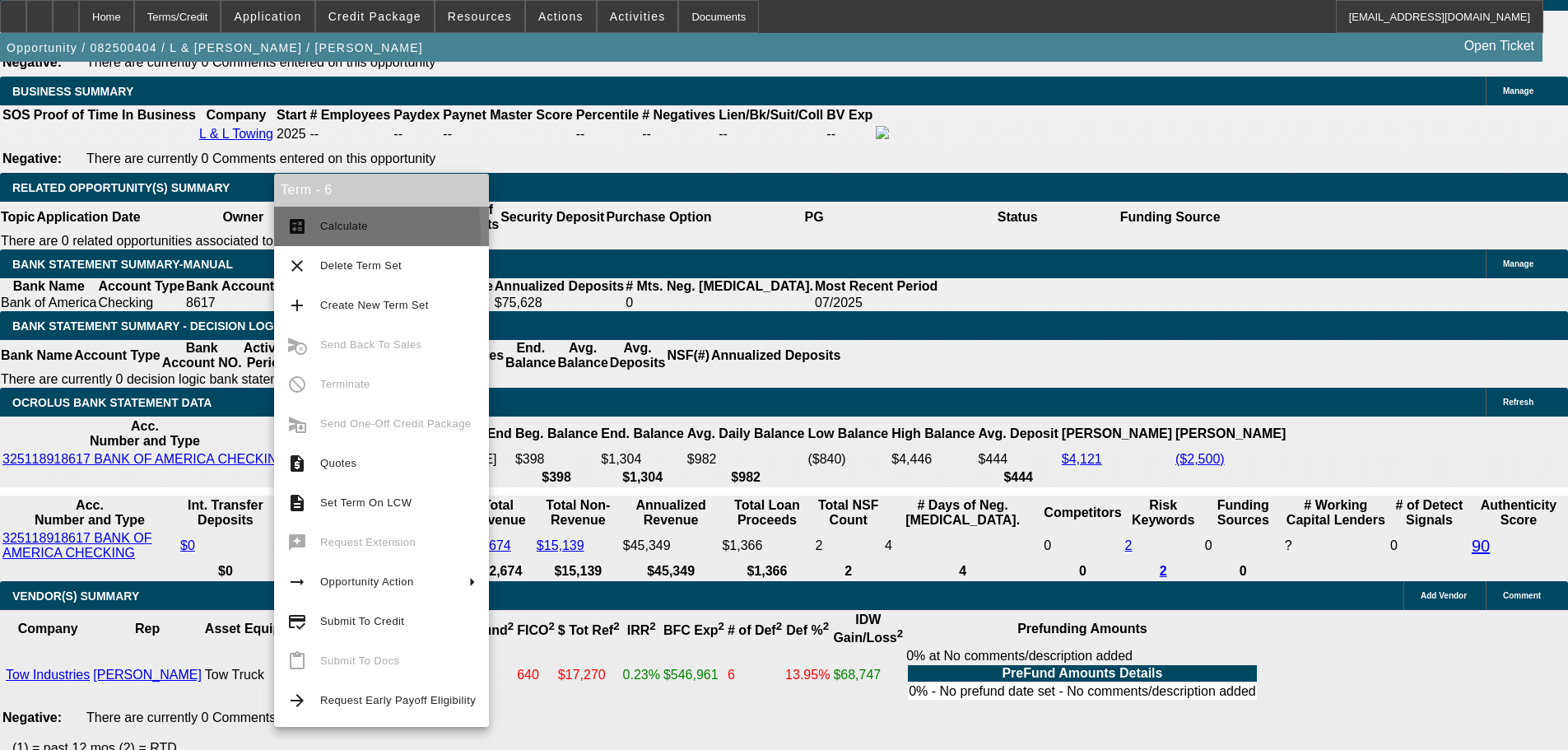
click at [324, 233] on span "Calculate" at bounding box center [398, 227] width 156 height 20
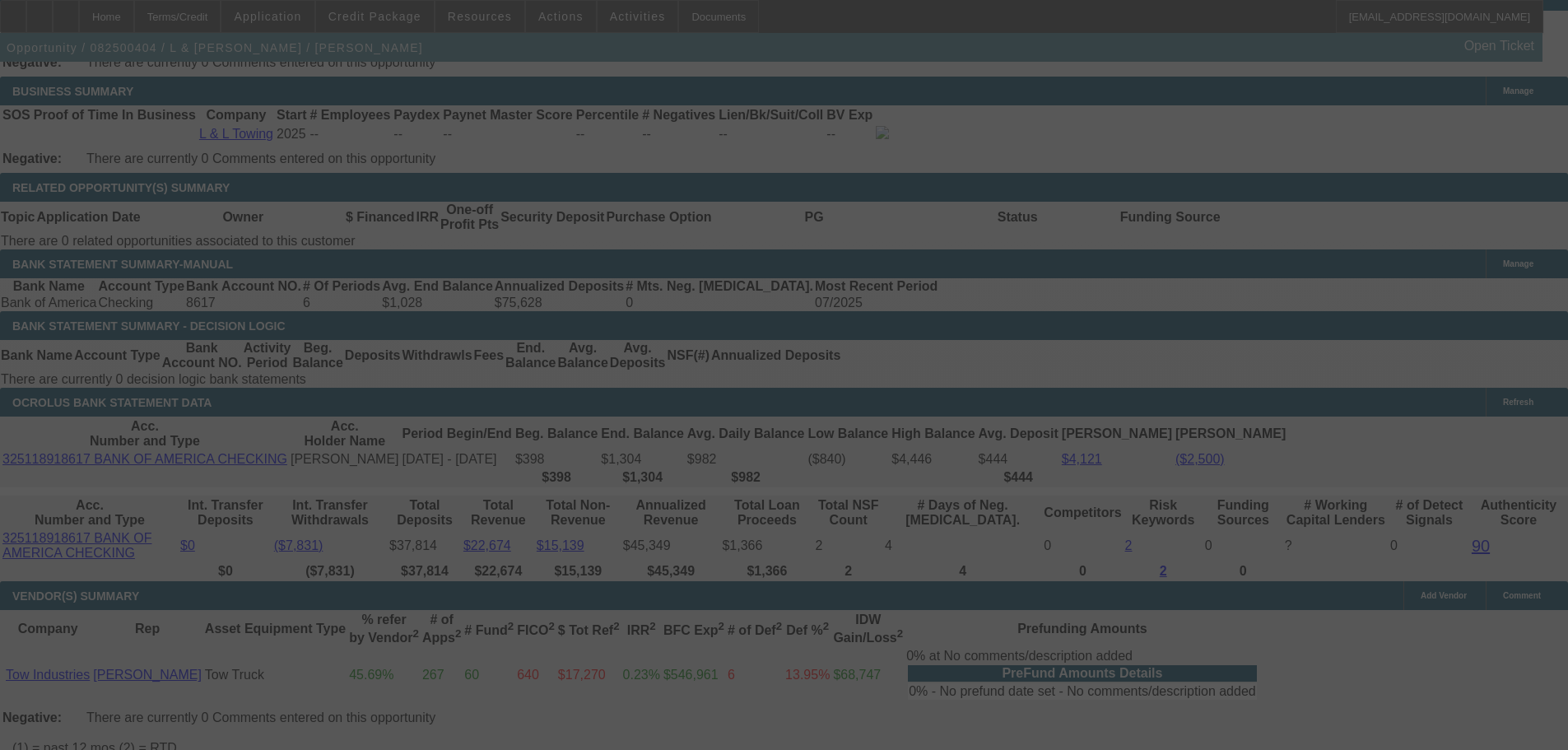
select select "0"
select select "2"
select select "0.1"
select select "4"
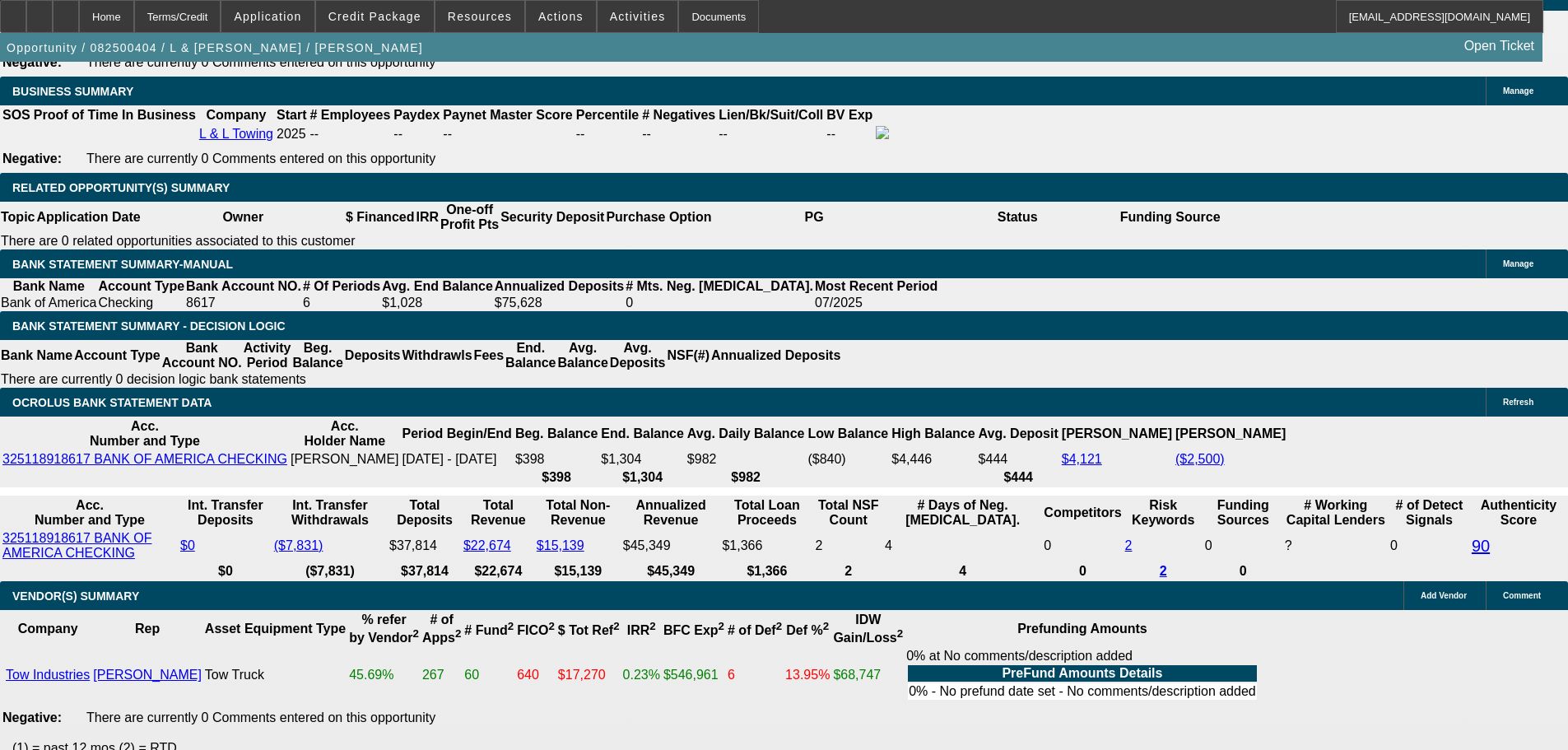
drag, startPoint x: 325, startPoint y: 404, endPoint x: 346, endPoint y: 405, distance: 21.0
type input "UNKNOWN"
type input "3"
type input "$31,896.22"
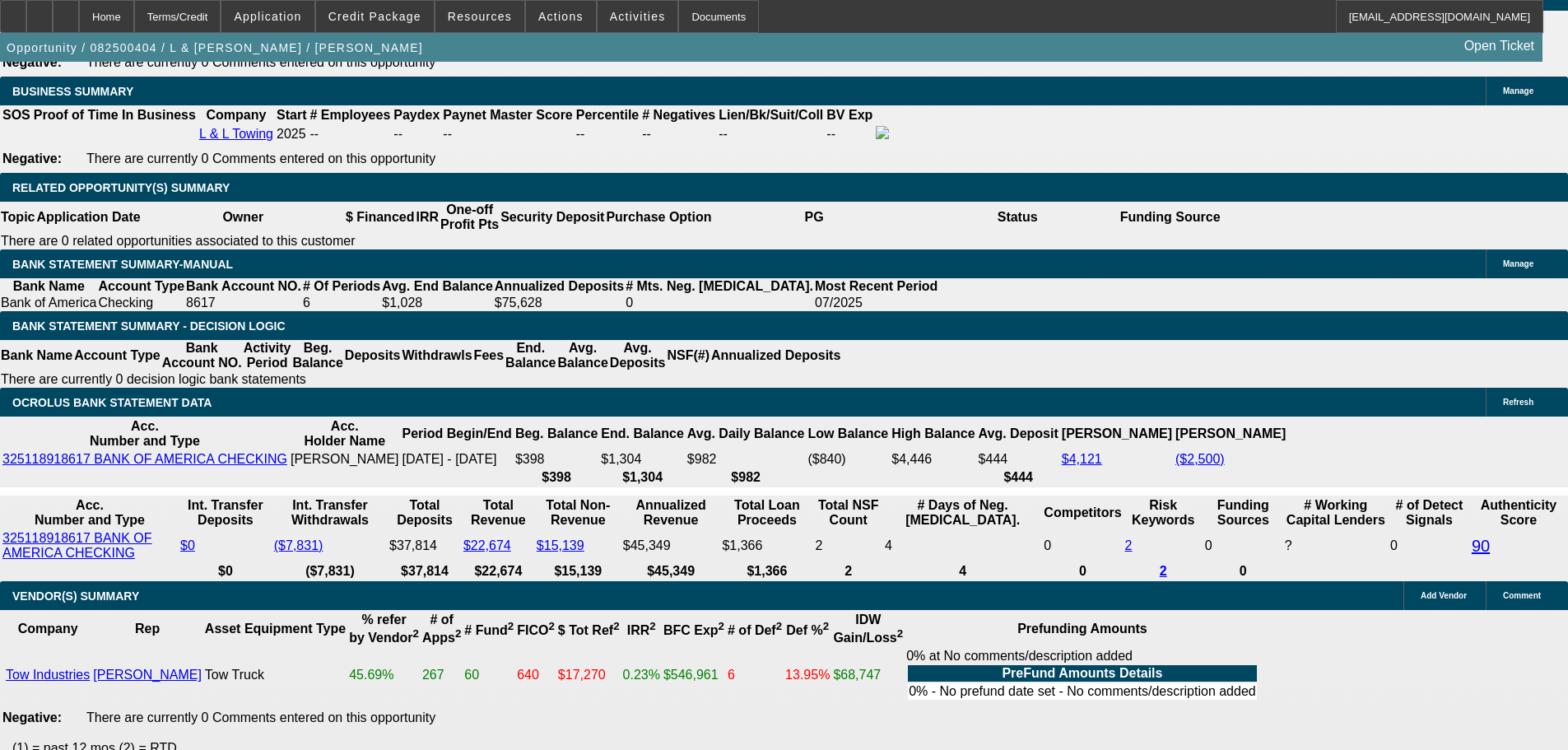
type input "$15,948.11"
type input "36"
type input "$3,366.36"
type input "$1,683.18"
type input "36"
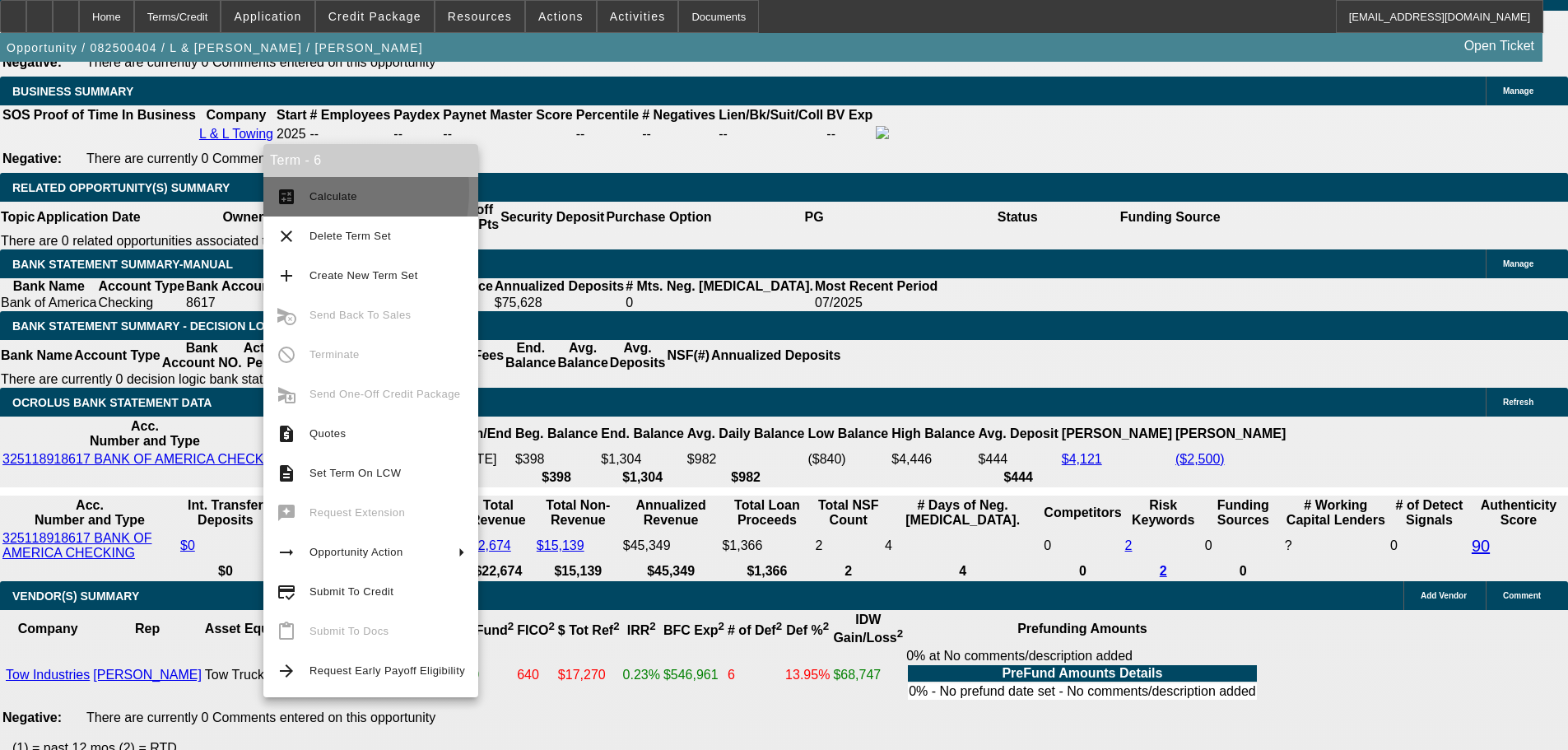
click at [291, 190] on mat-icon "calculate" at bounding box center [286, 197] width 20 height 20
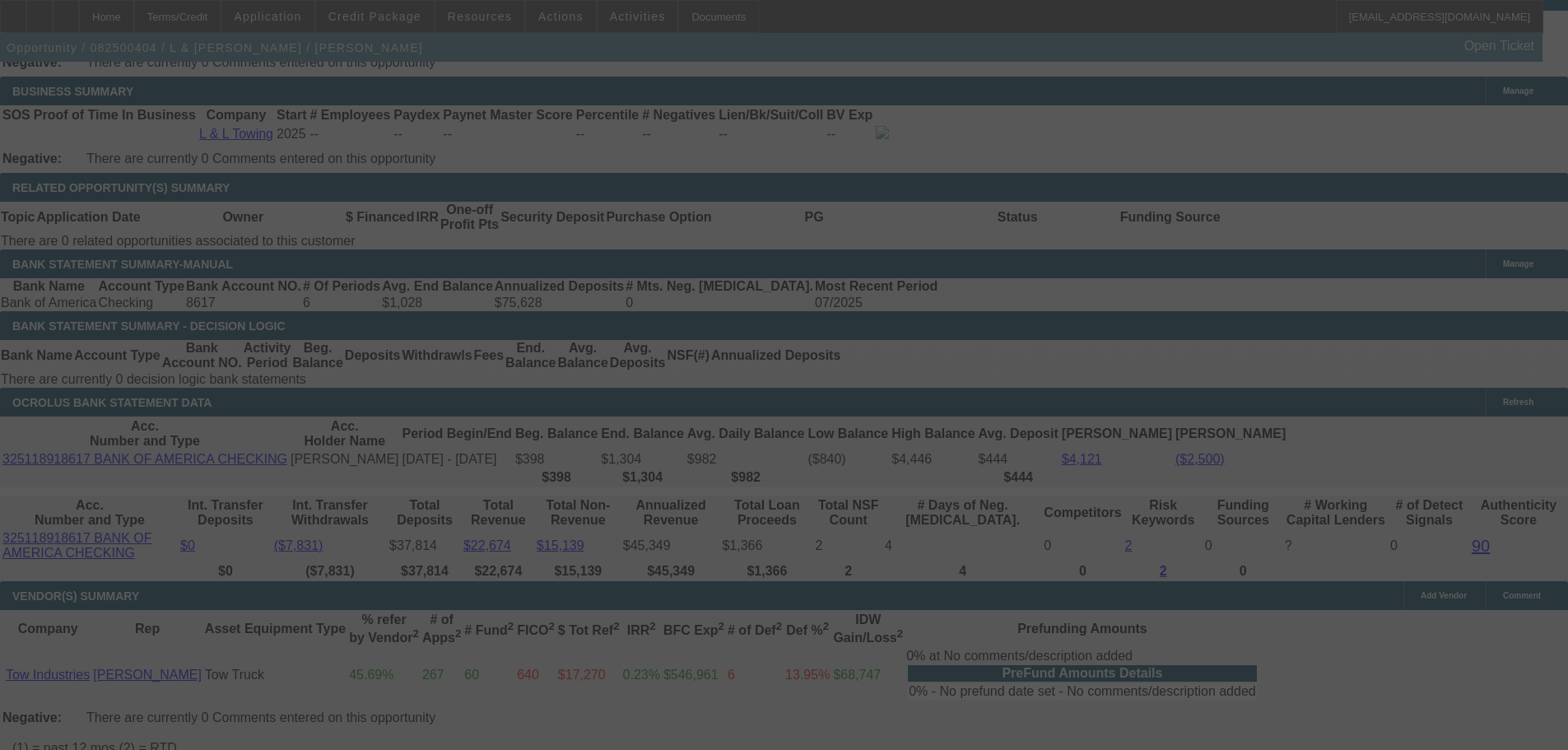
select select "0"
select select "2"
select select "0.1"
select select "4"
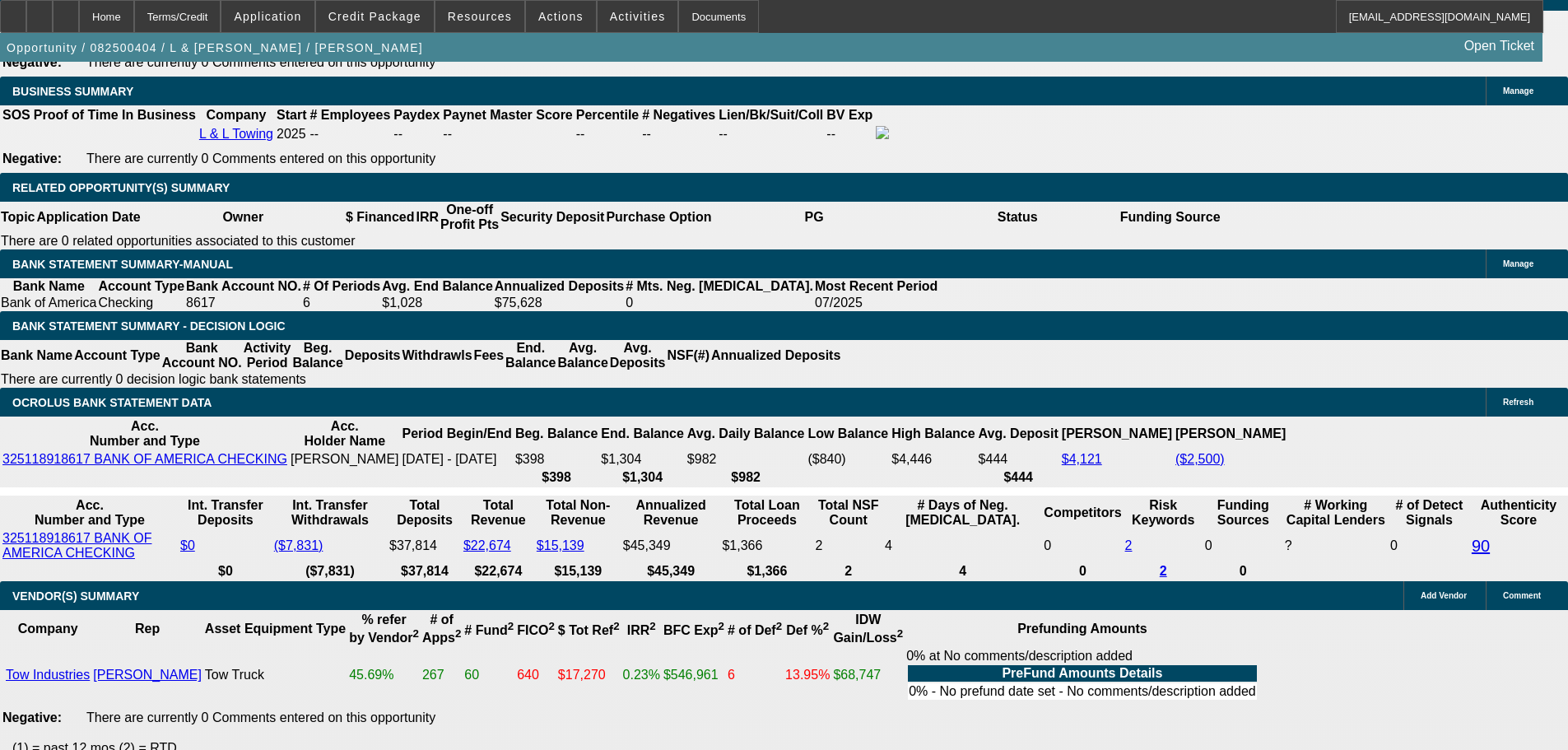
drag, startPoint x: 322, startPoint y: 400, endPoint x: 339, endPoint y: 402, distance: 17.1
type input "4"
type input "UNKNOWN"
type input "$12,050.65"
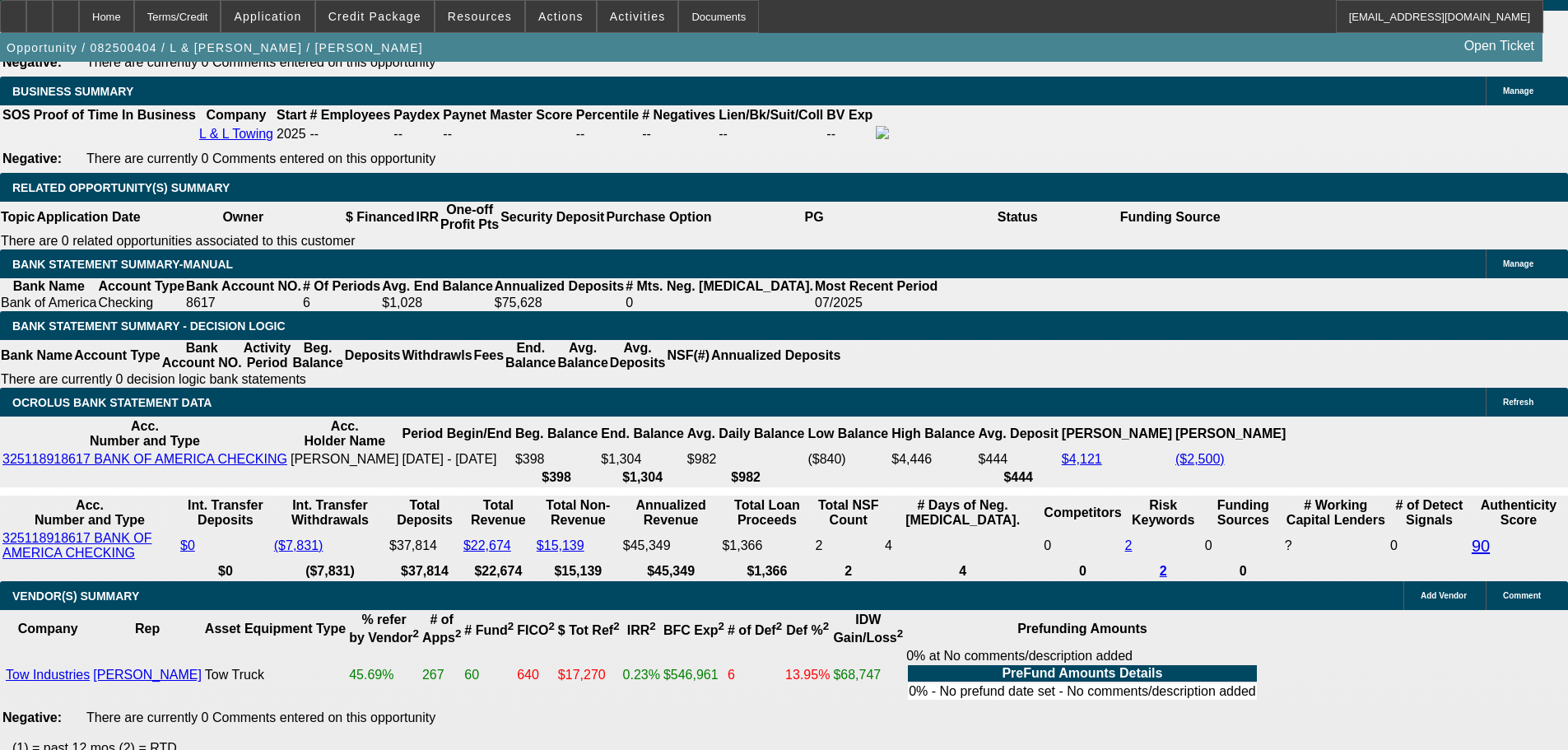
type input "42"
type input "$24,101.30"
type input "$1,502.75"
type input "$3,005.50"
type input "42"
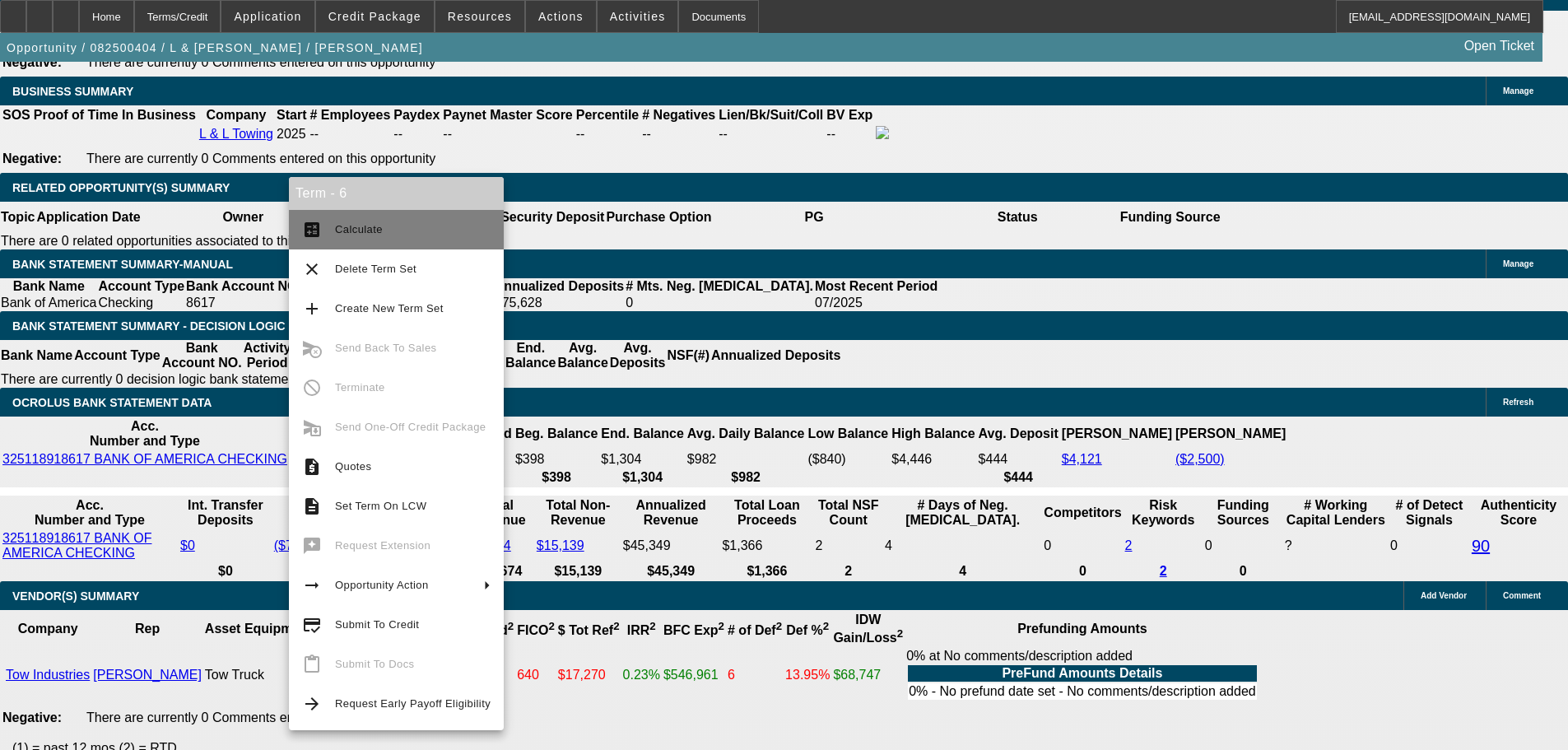
click at [349, 221] on span "Calculate" at bounding box center [413, 230] width 156 height 20
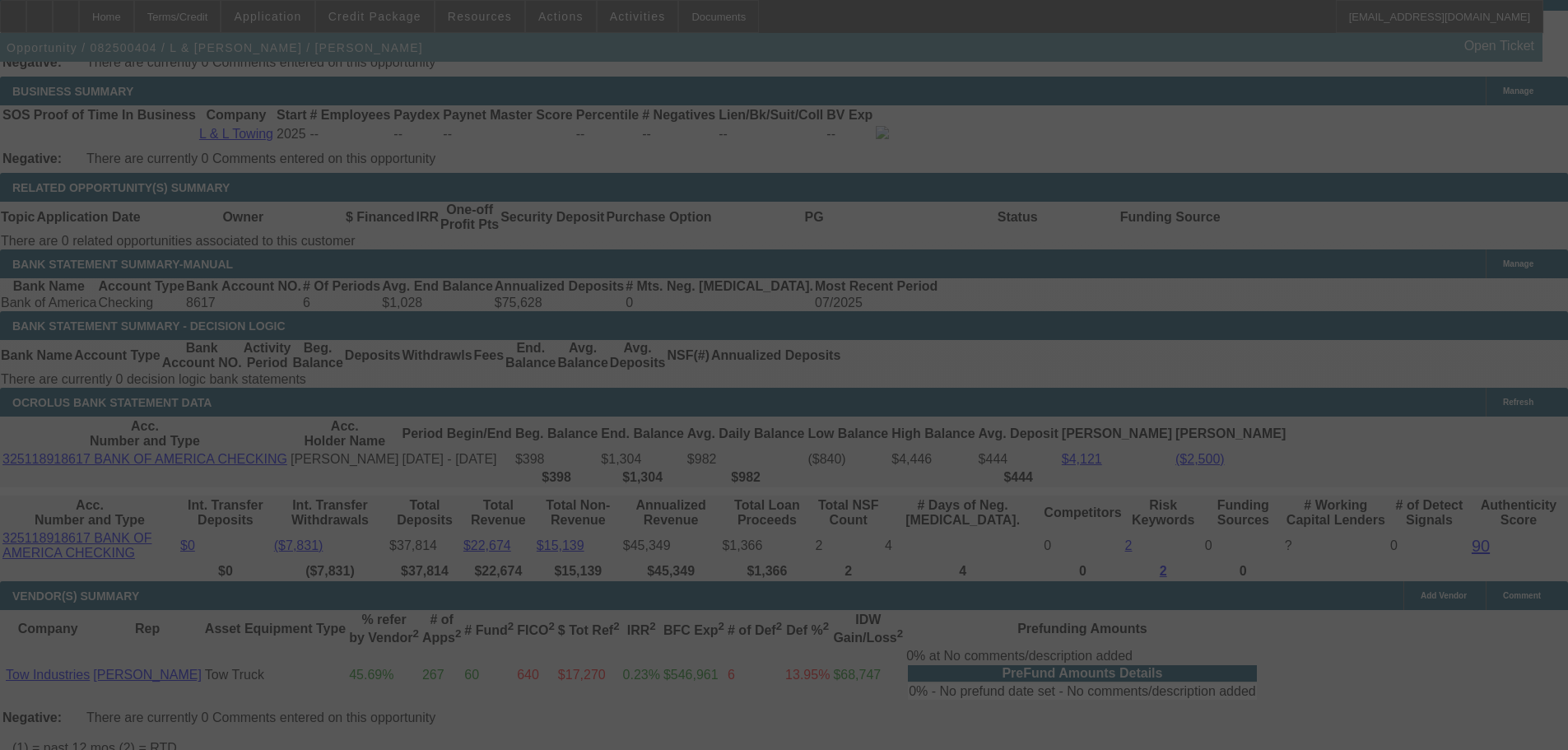
select select "0"
select select "2"
select select "0.1"
select select "4"
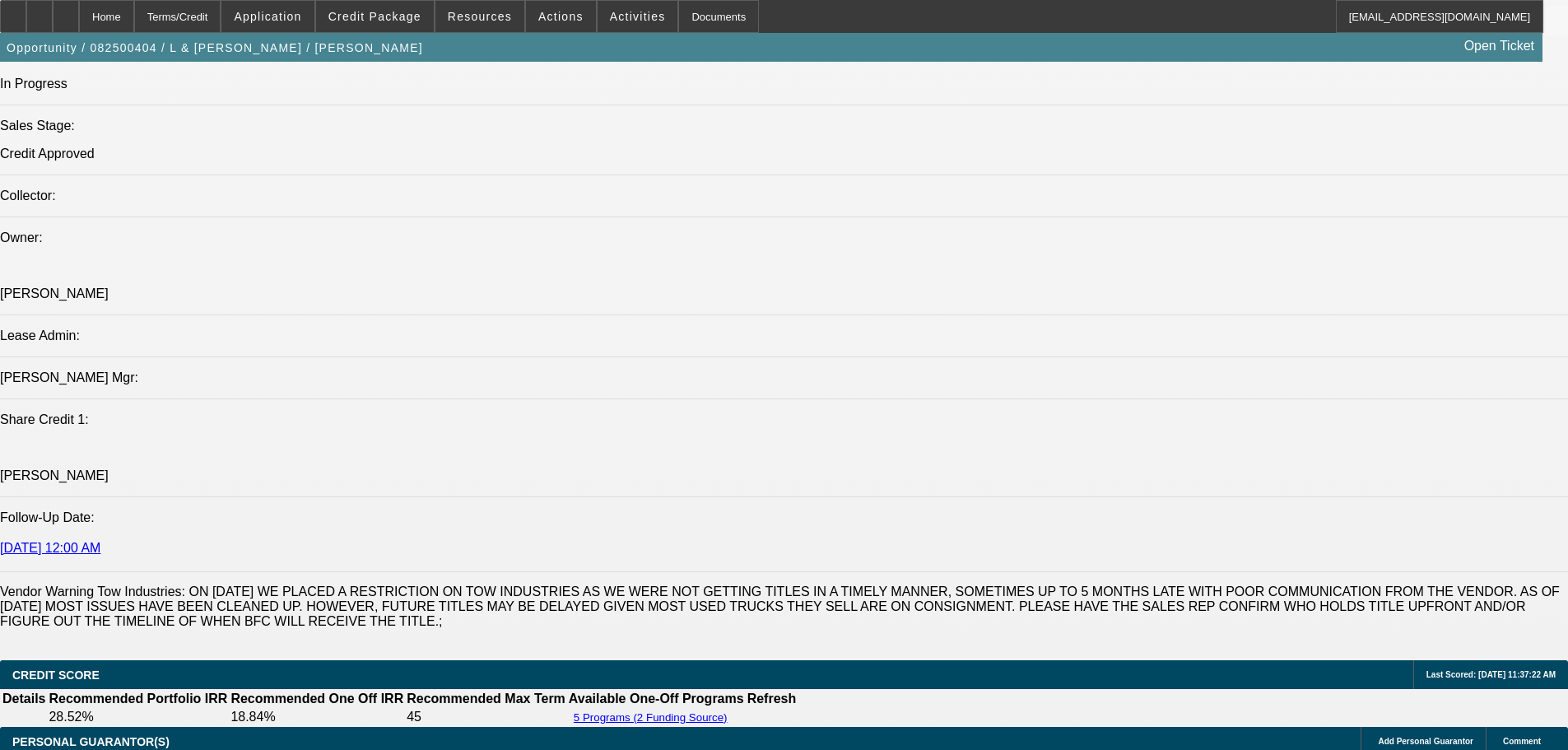
scroll to position [494, 0]
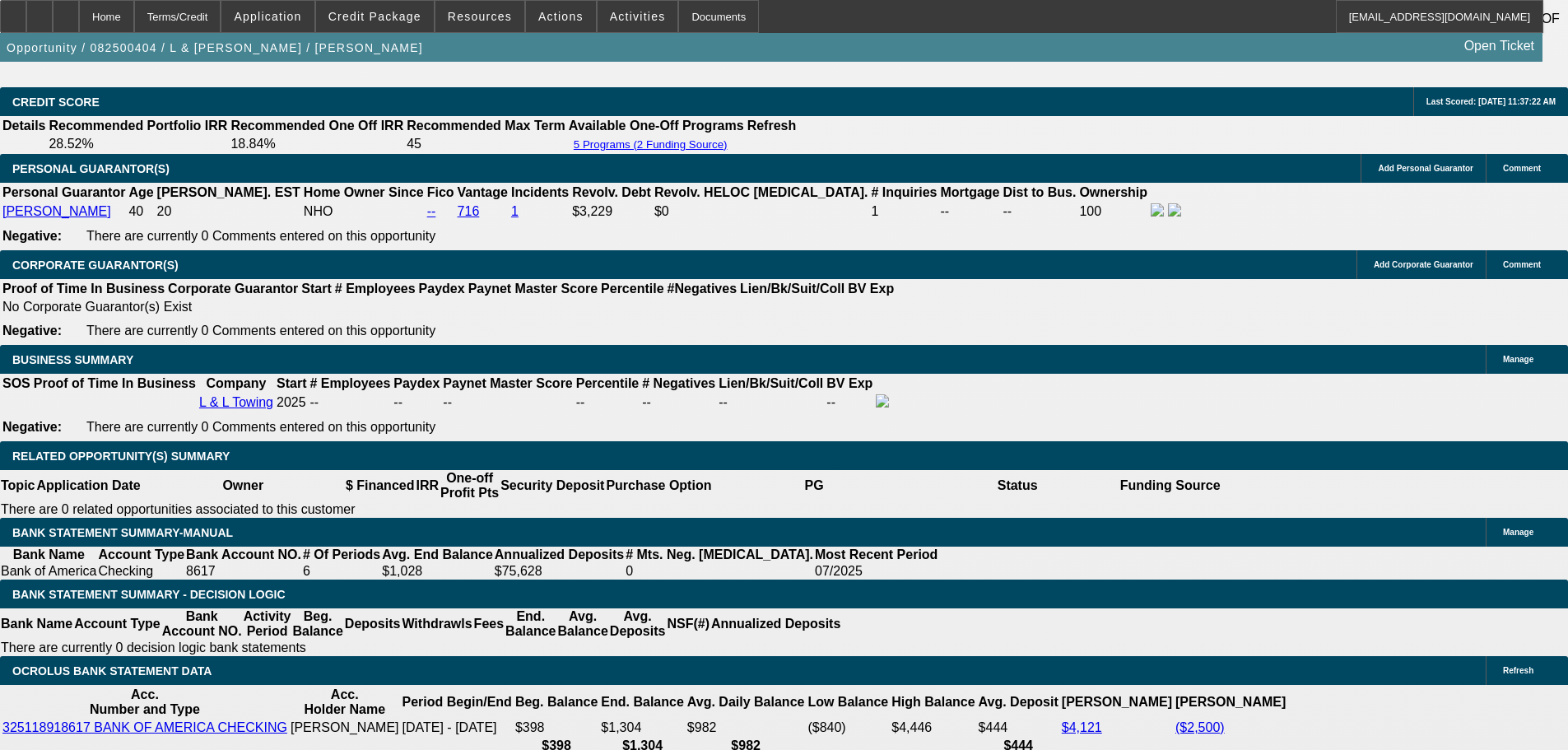
scroll to position [2306, 0]
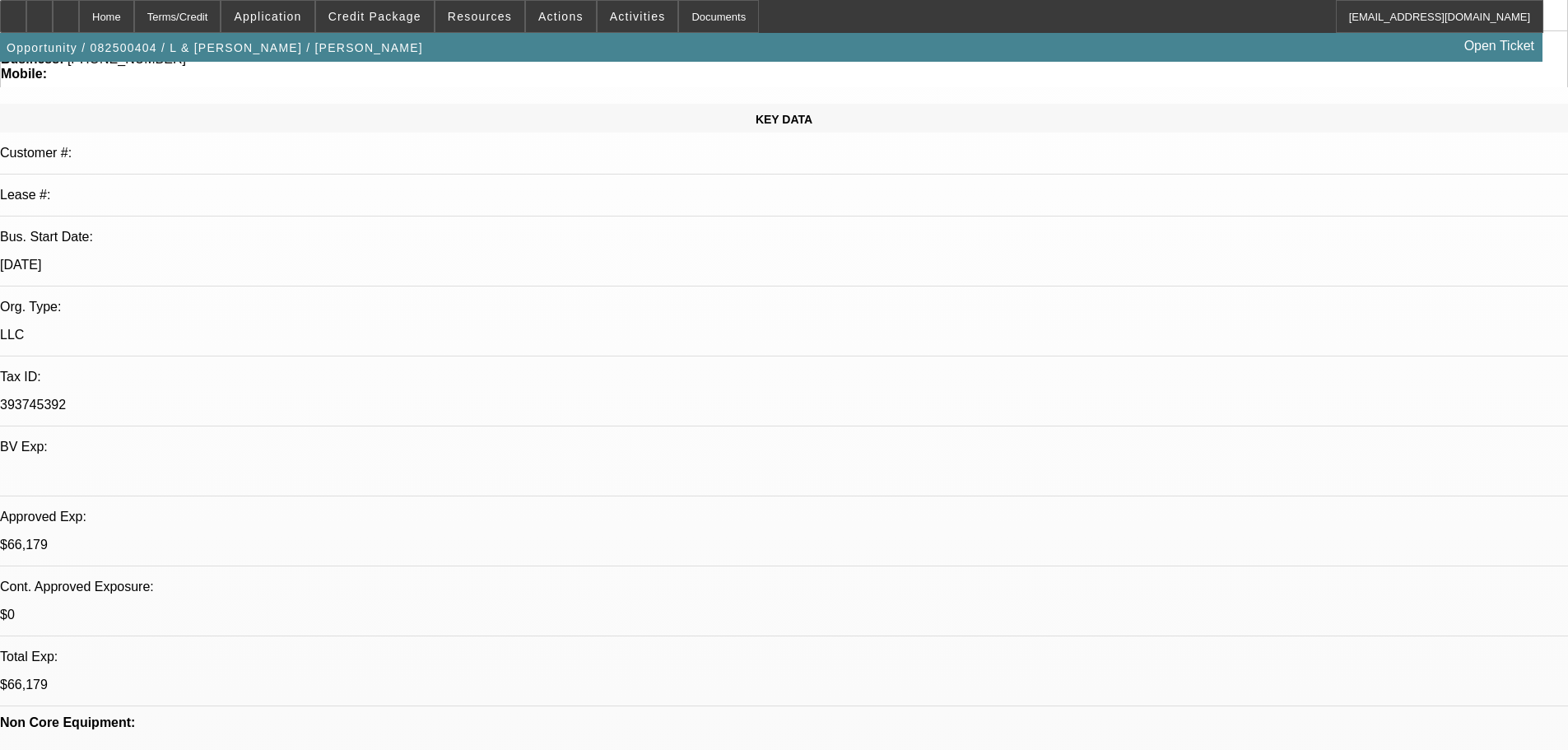
scroll to position [0, 0]
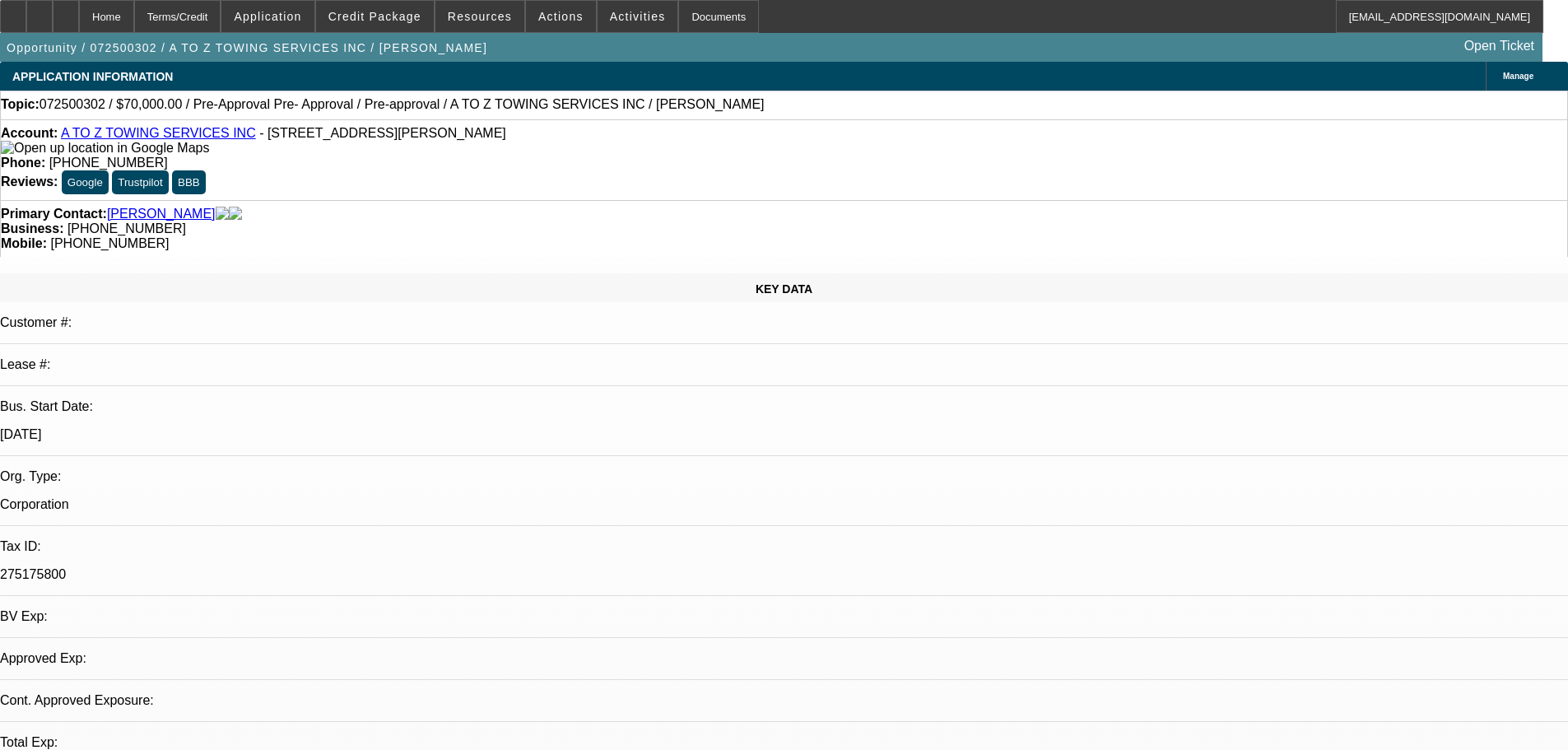
select select "0"
select select "2"
select select "0"
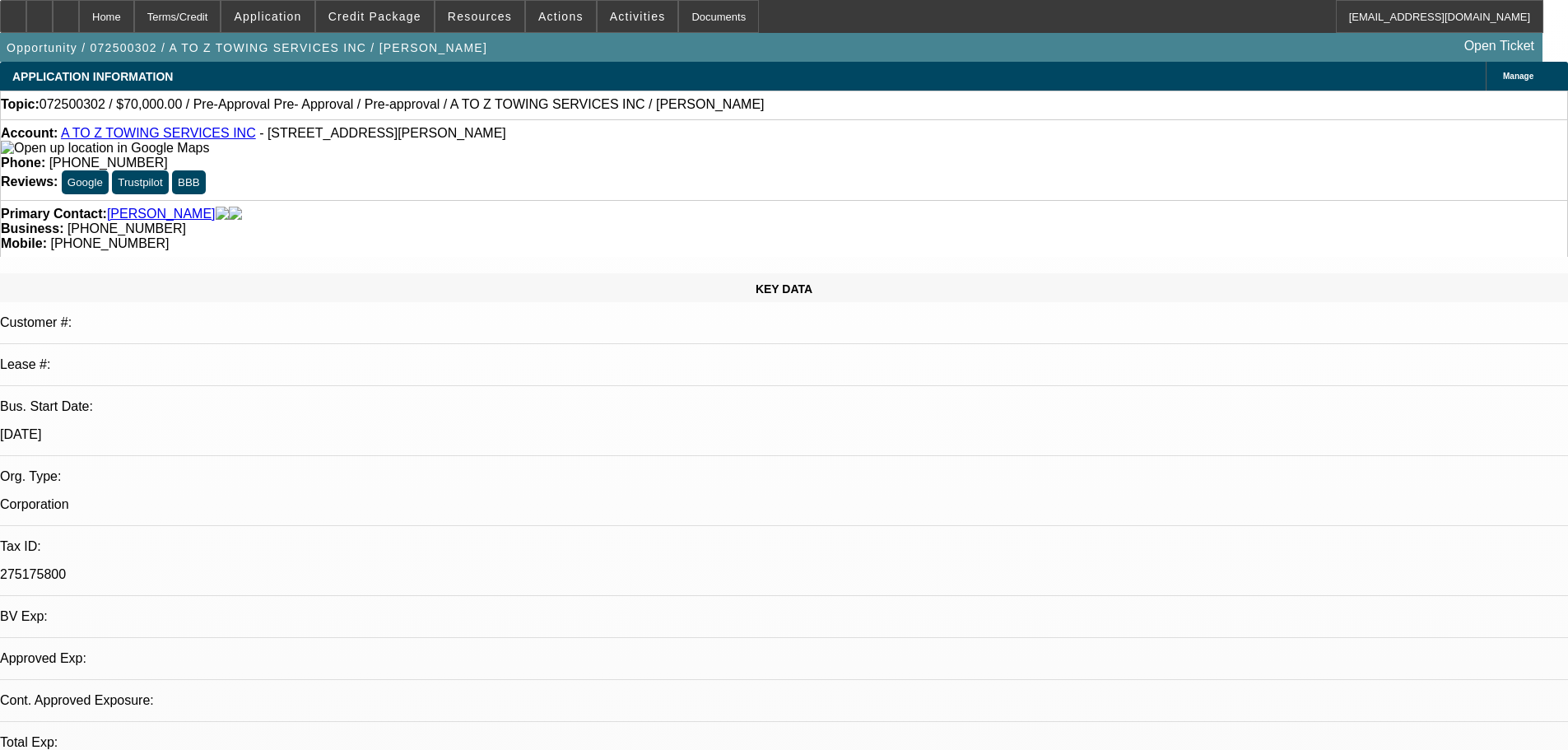
select select "2"
select select "0"
select select "0.1"
select select "2"
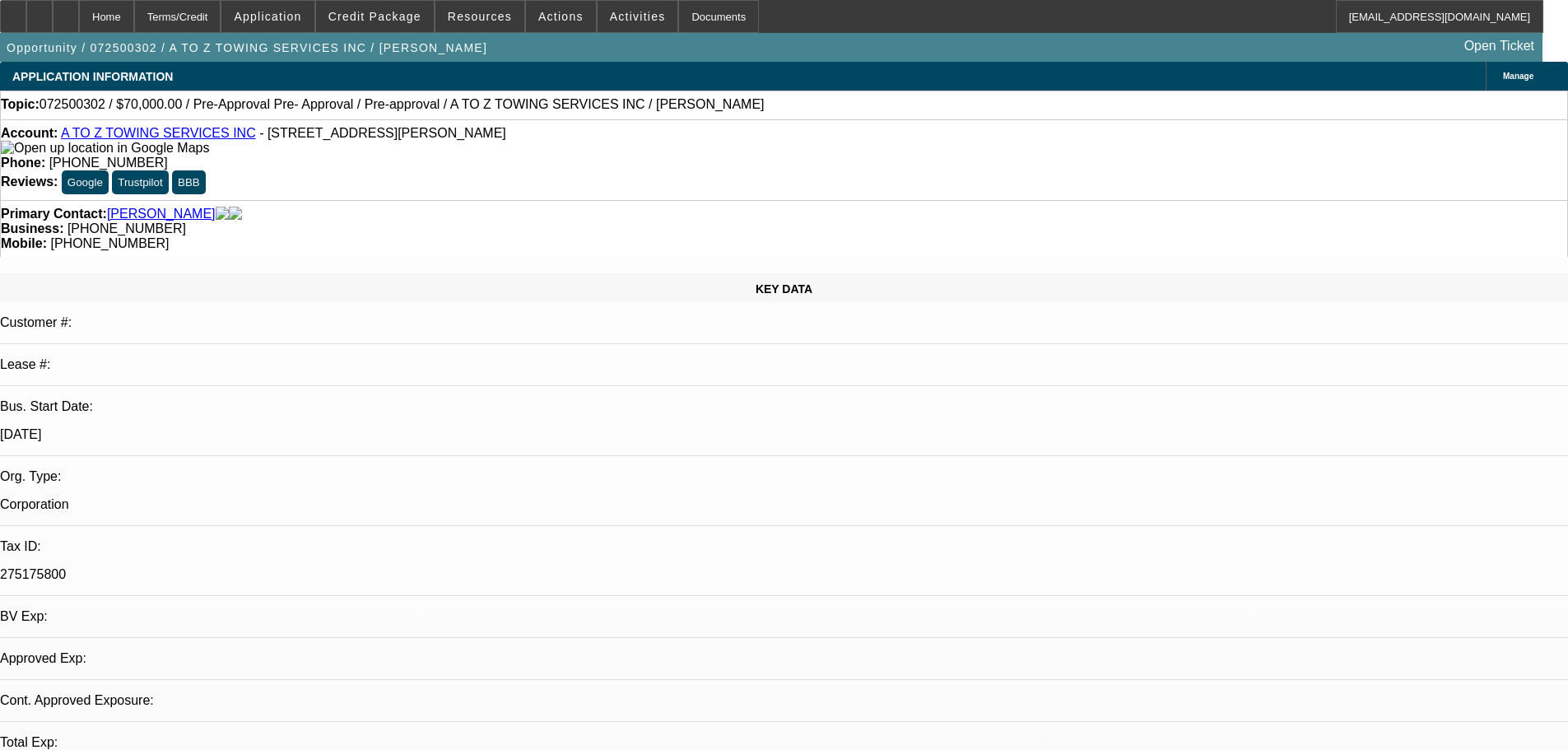
select select "2"
select select "0"
select select "2"
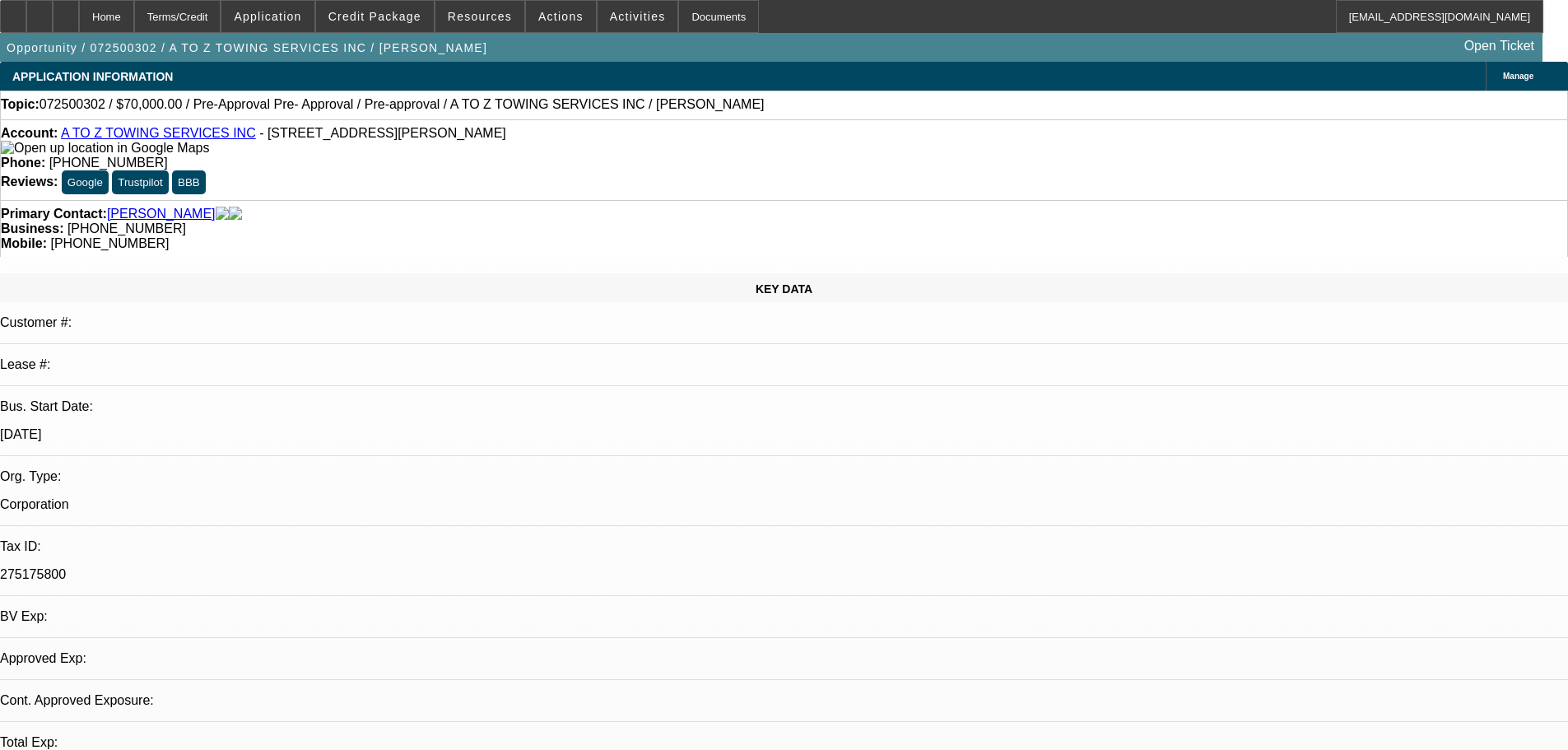
select select "0"
select select "6"
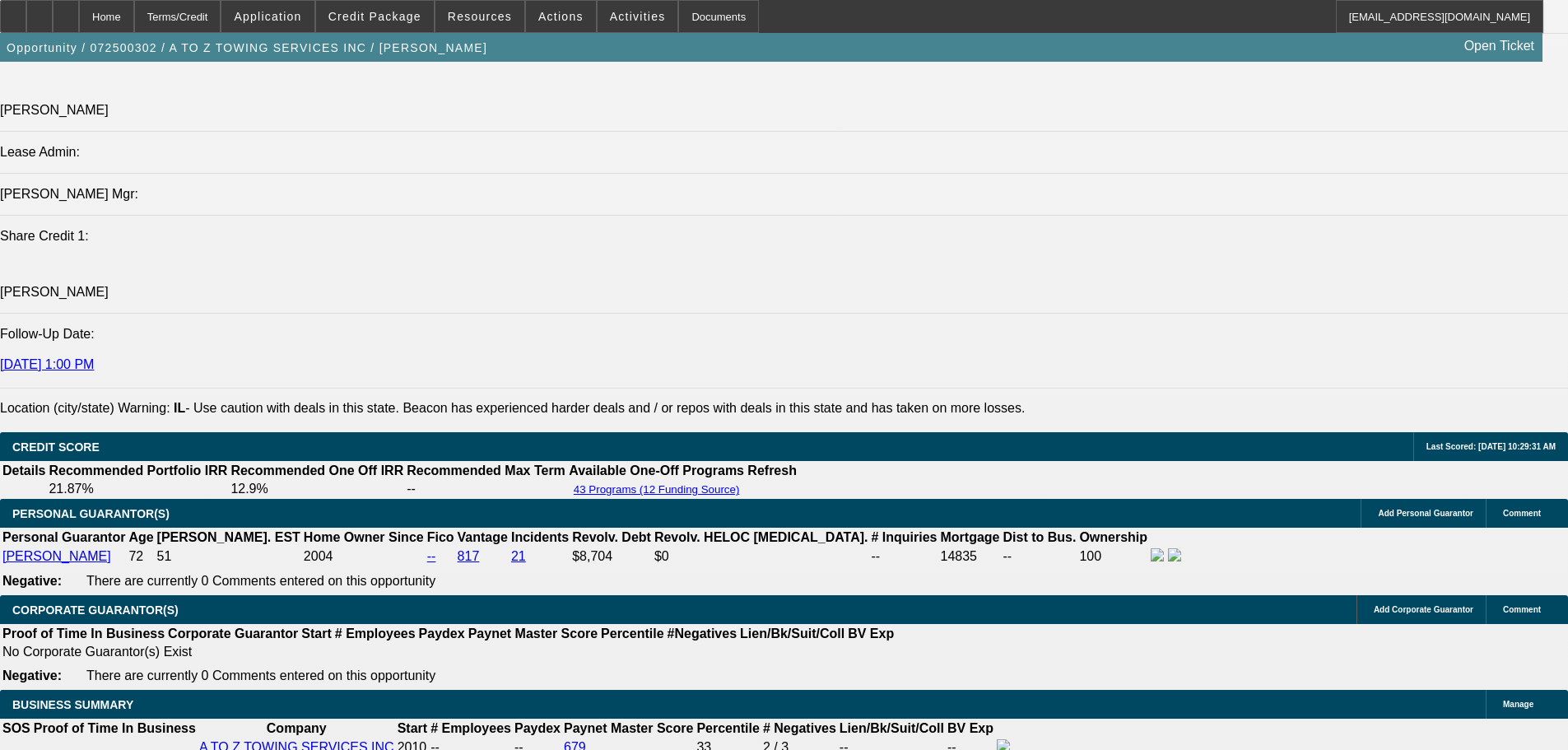
scroll to position [1976, 0]
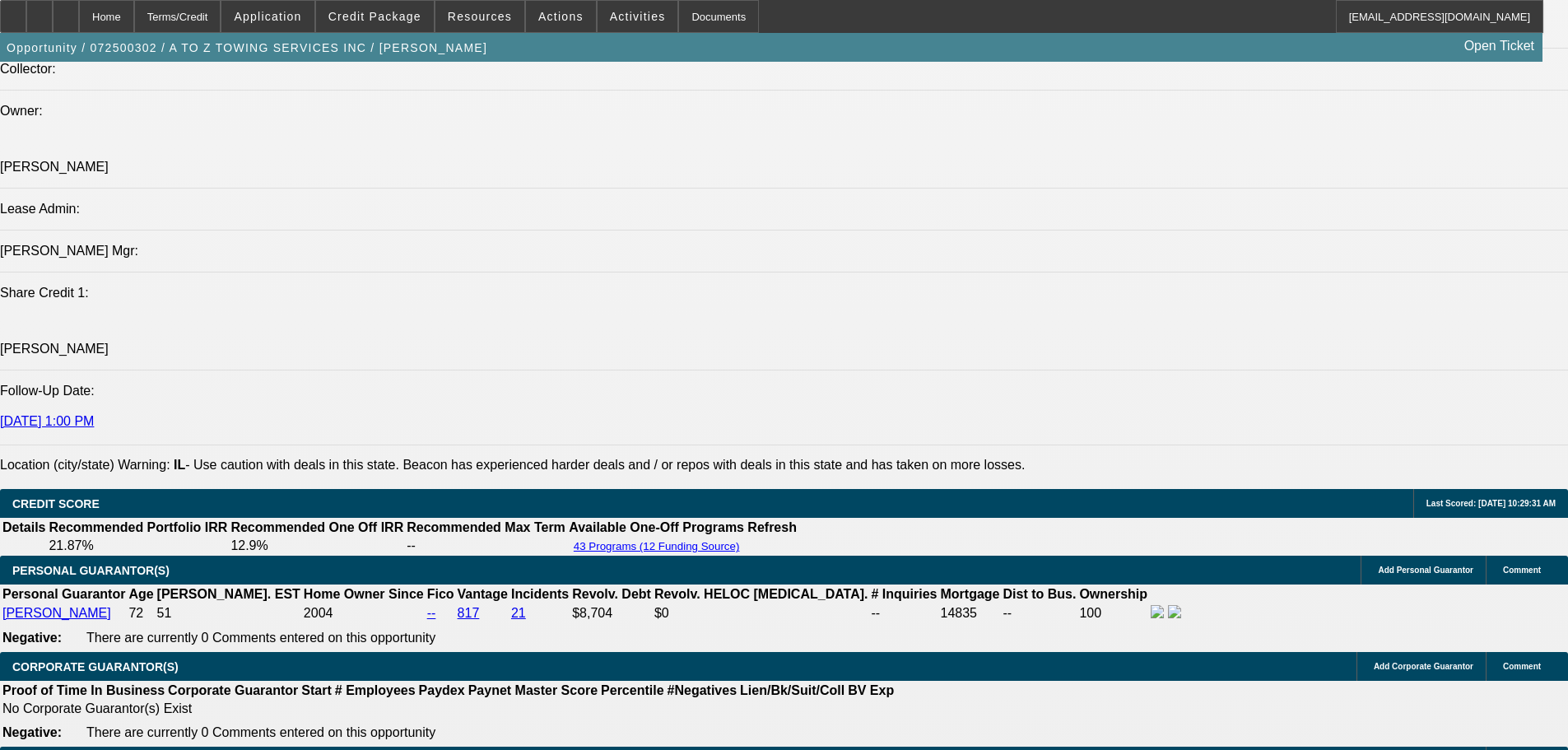
select select "0"
select select "2"
select select "0"
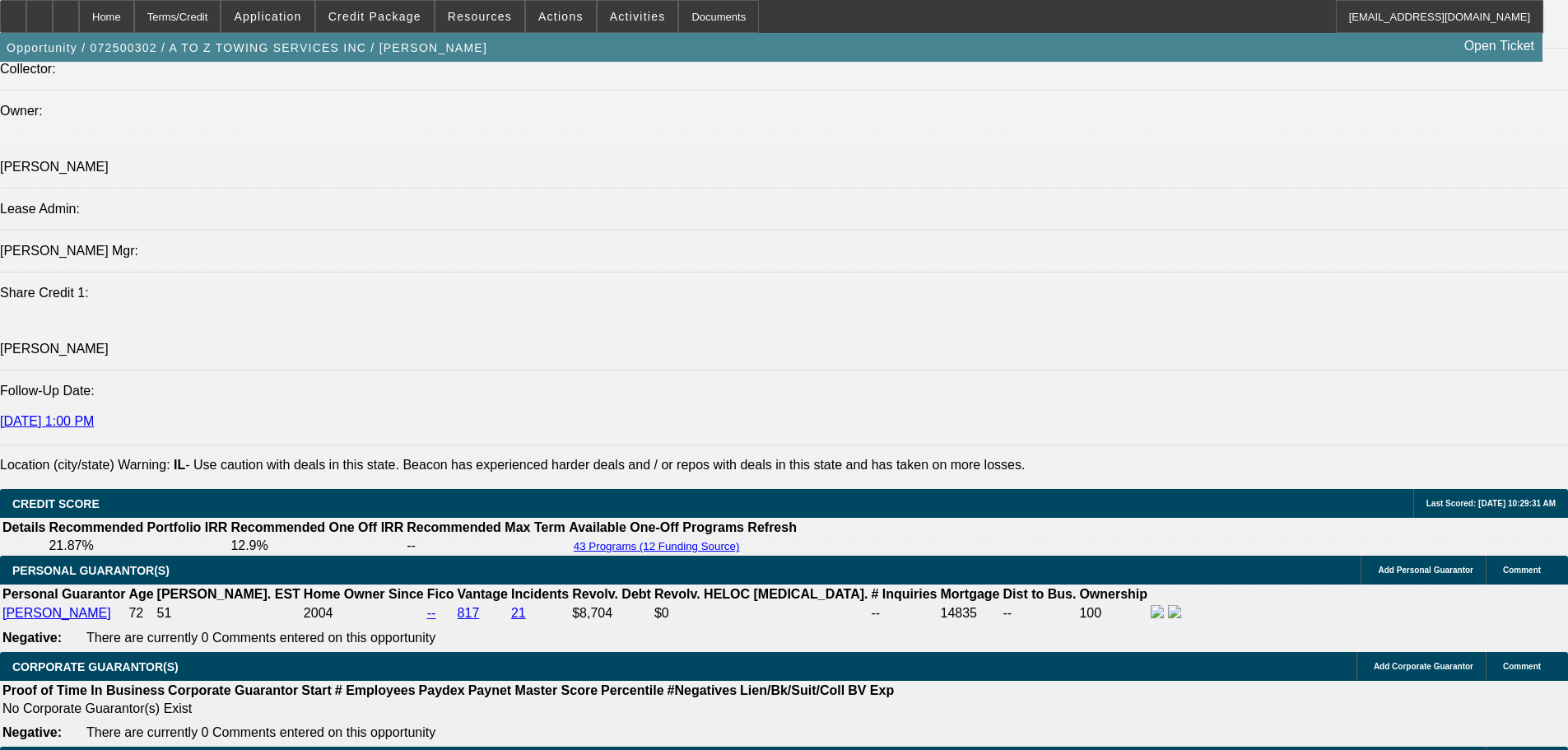
select select "6"
select select "0"
select select "2"
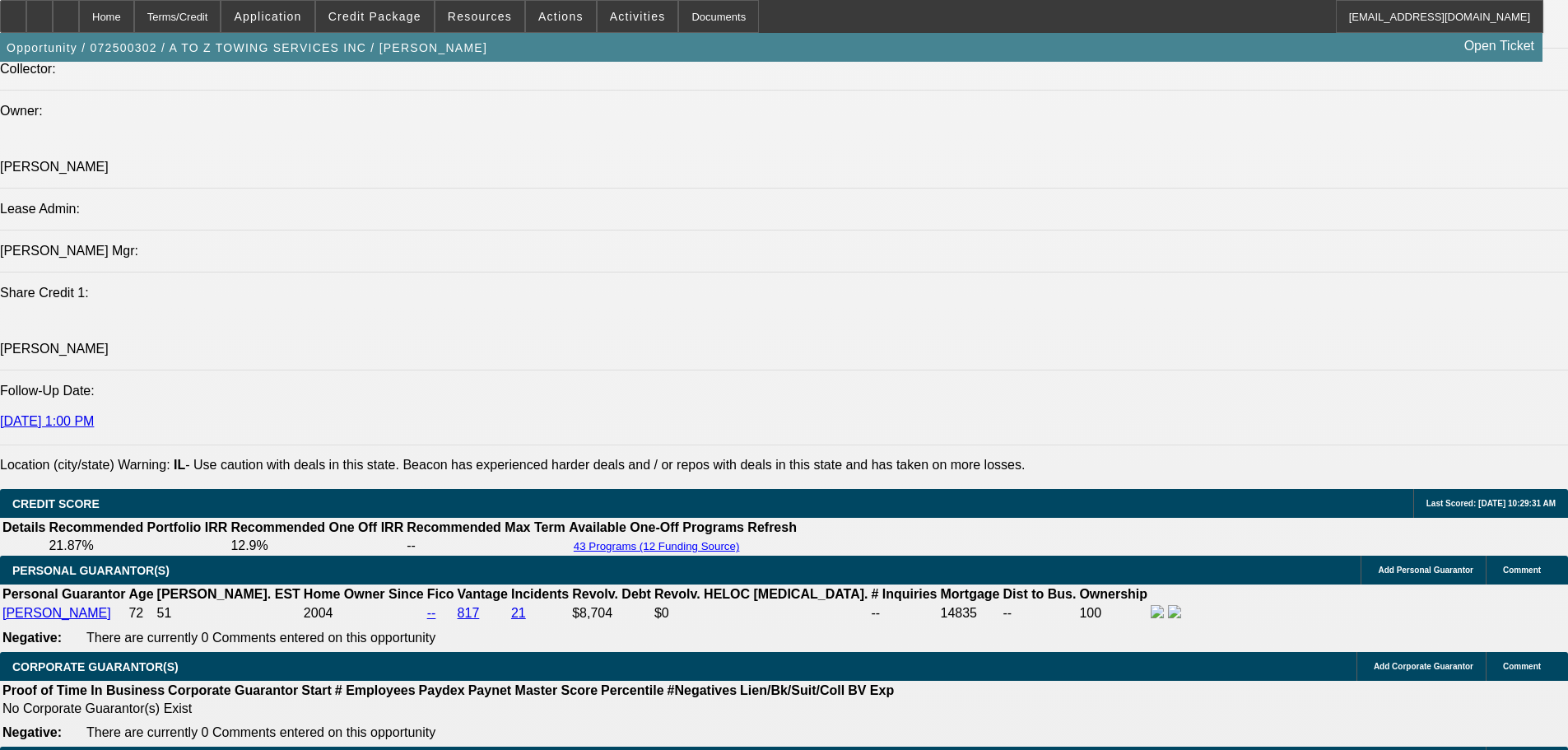
select select "0"
select select "6"
select select "0"
select select "2"
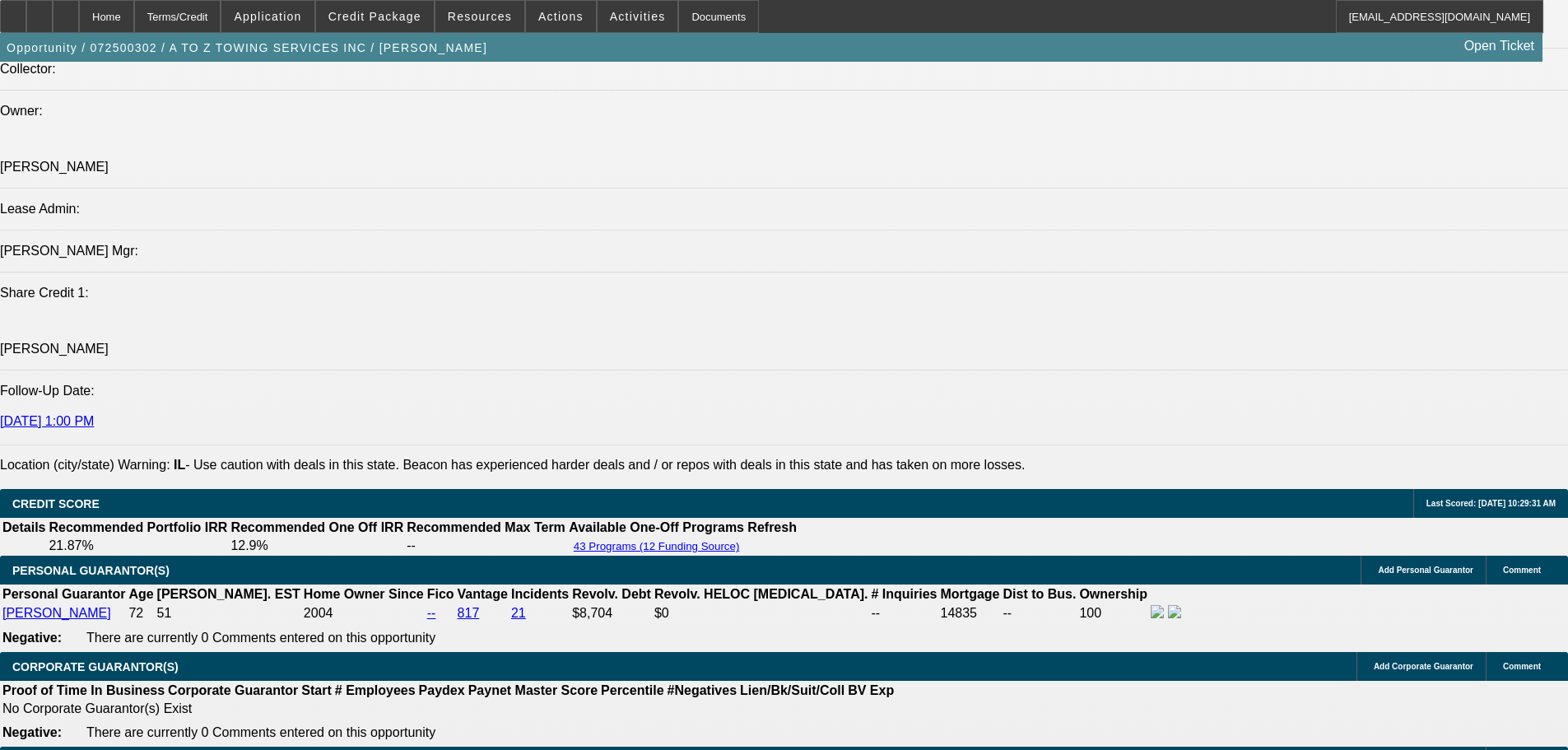
select select "0"
select select "6"
select select "0.1"
select select "2"
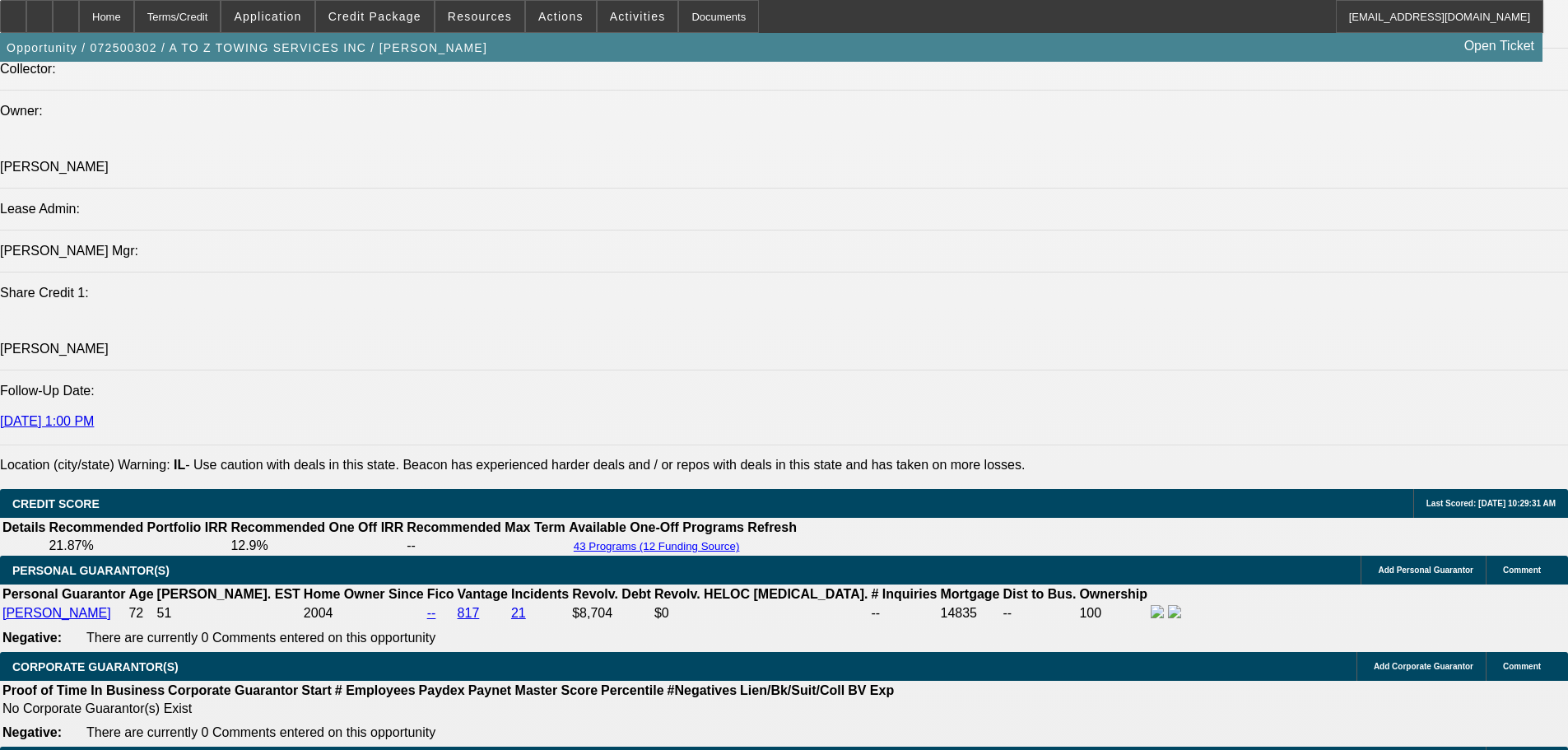
select select "0"
select select "6"
select select "0"
select select "2"
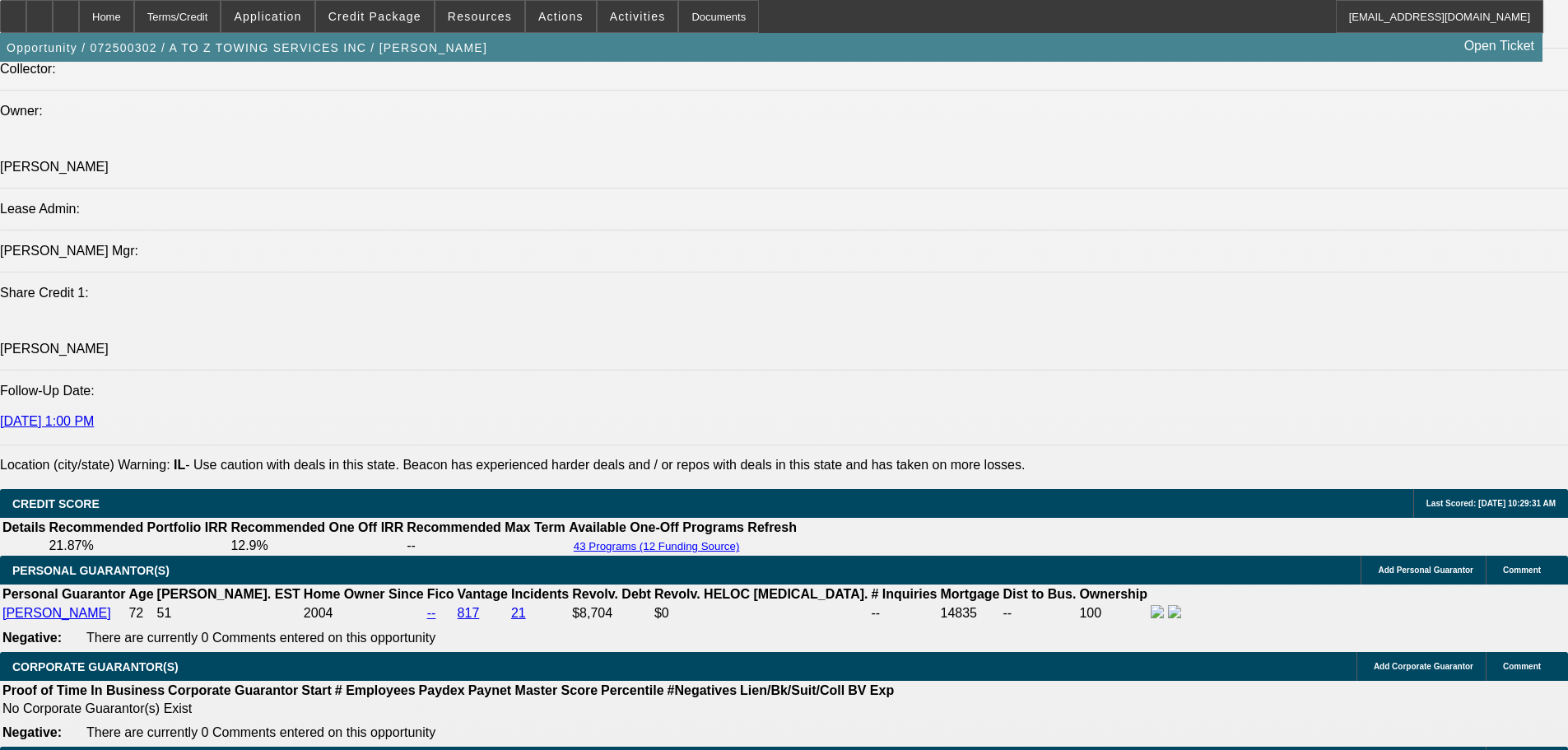
select select "0"
select select "6"
select select "0"
select select "2"
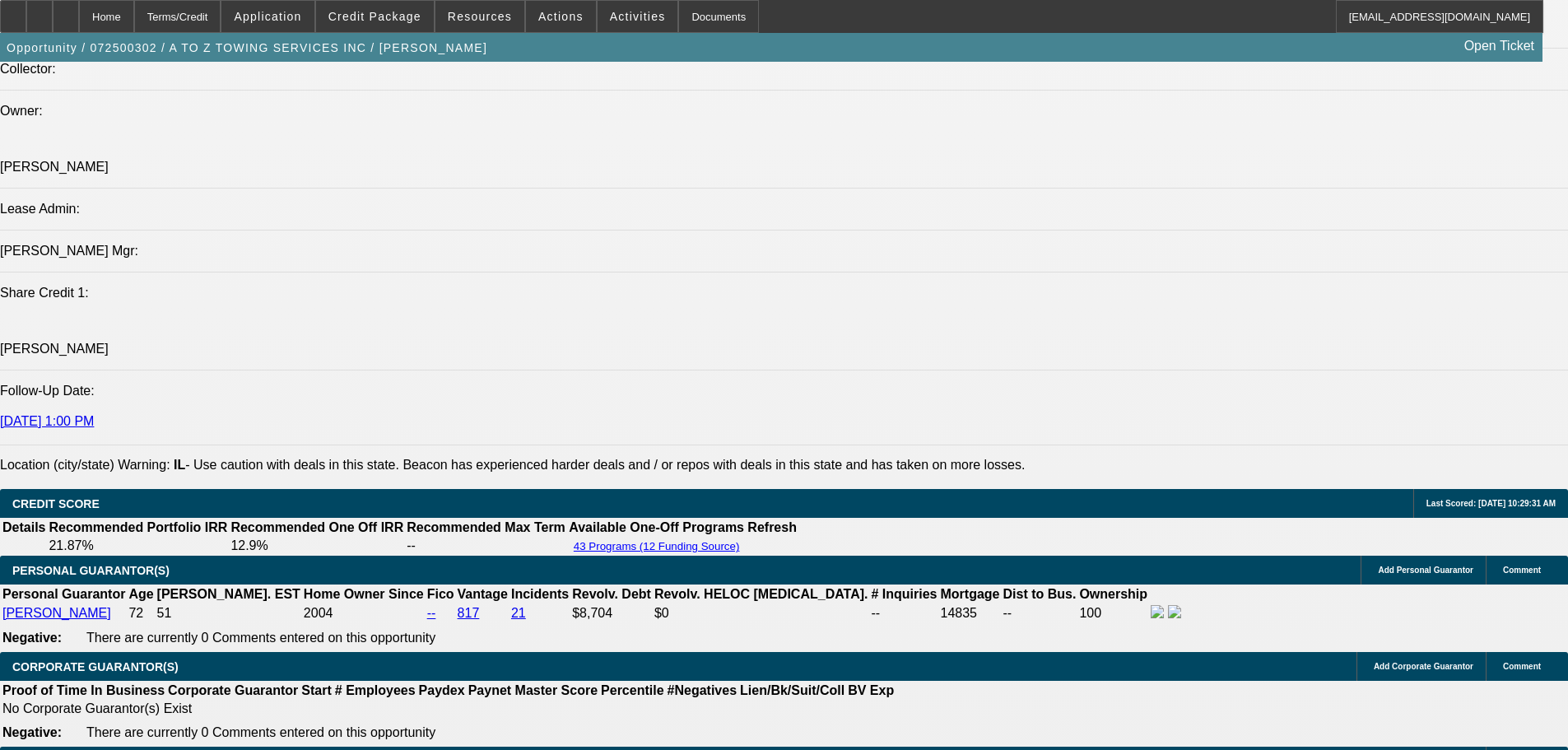
select select "2"
select select "0"
select select "6"
select select "0"
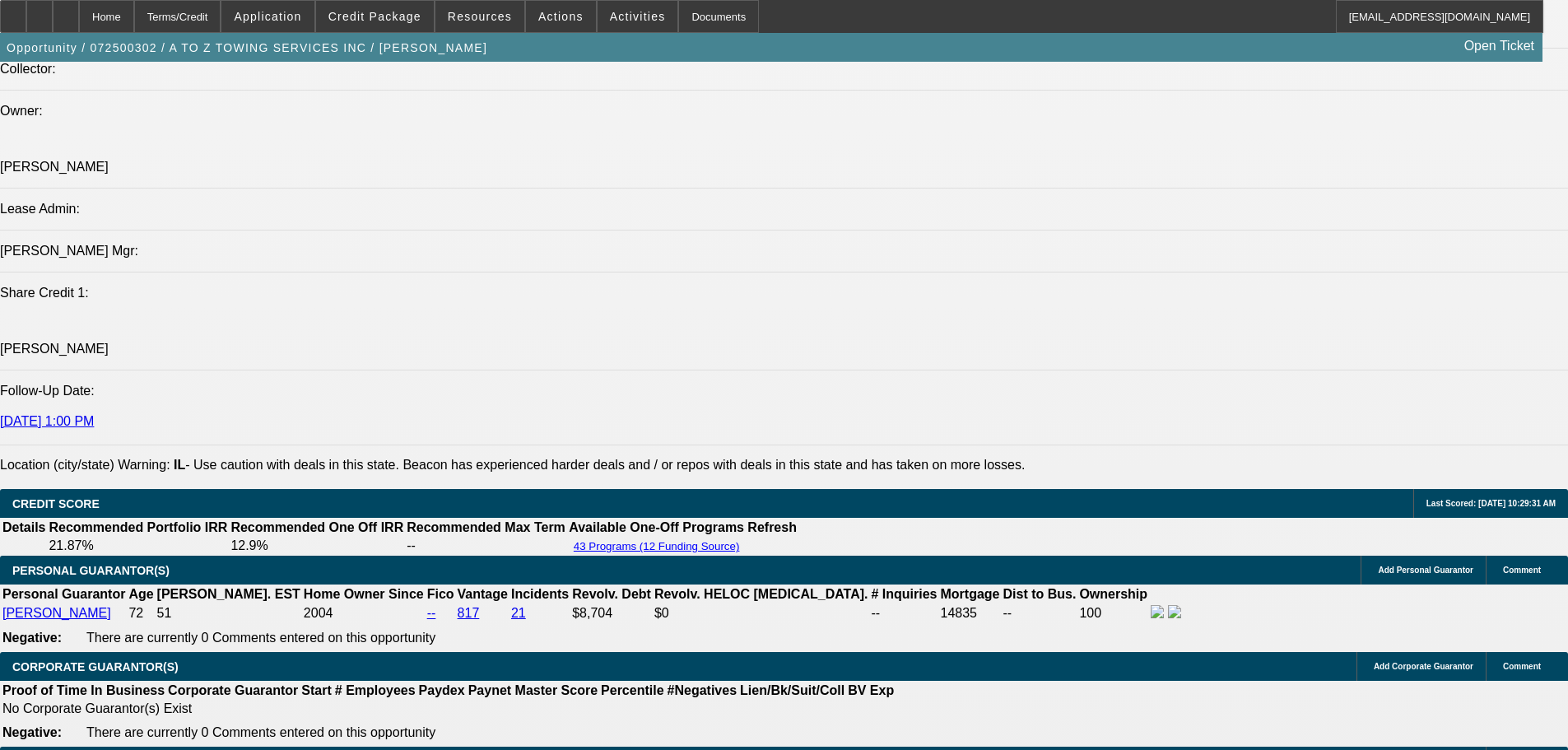
select select "2"
select select "0"
select select "6"
select select "0"
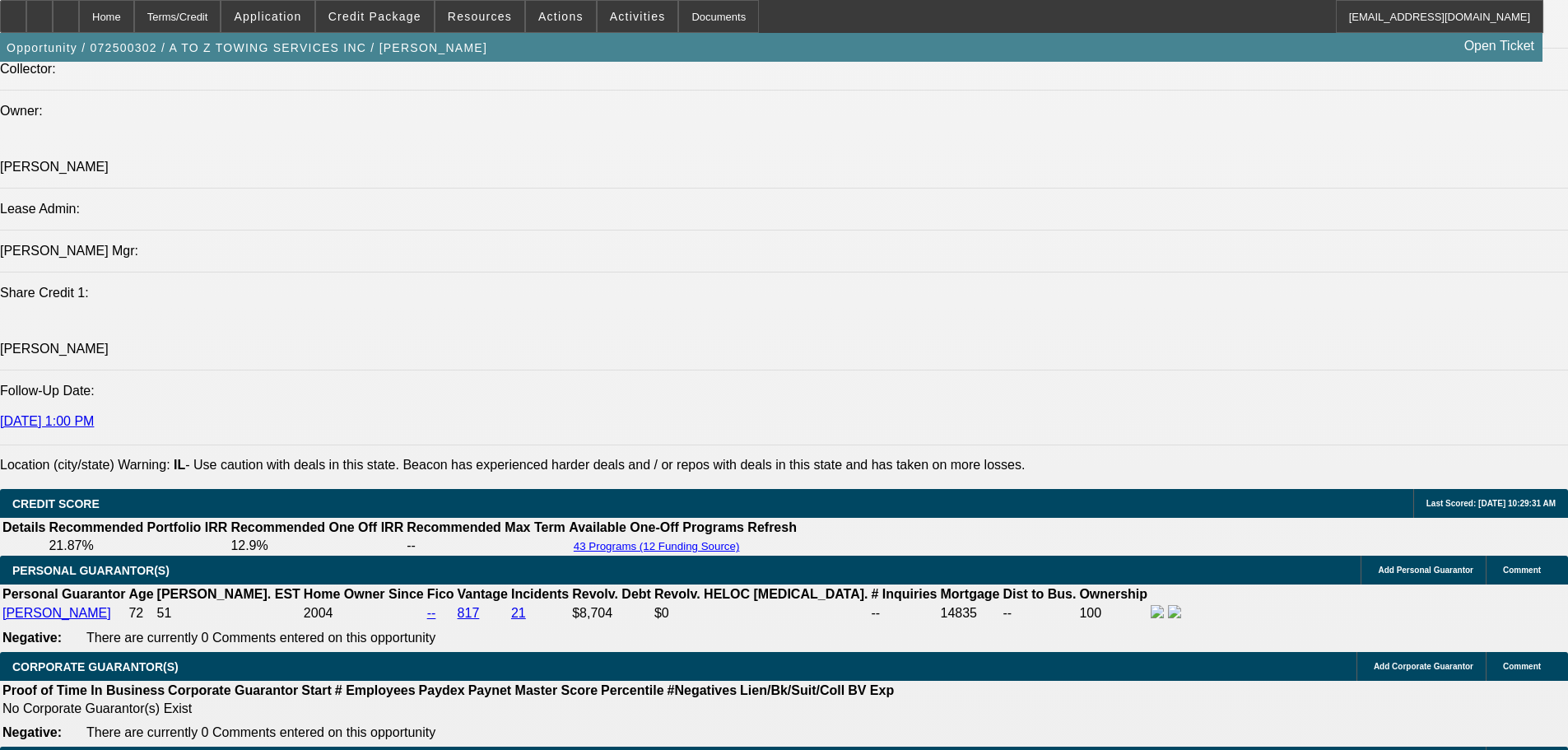
select select "2"
select select "0"
select select "6"
select select "0.1"
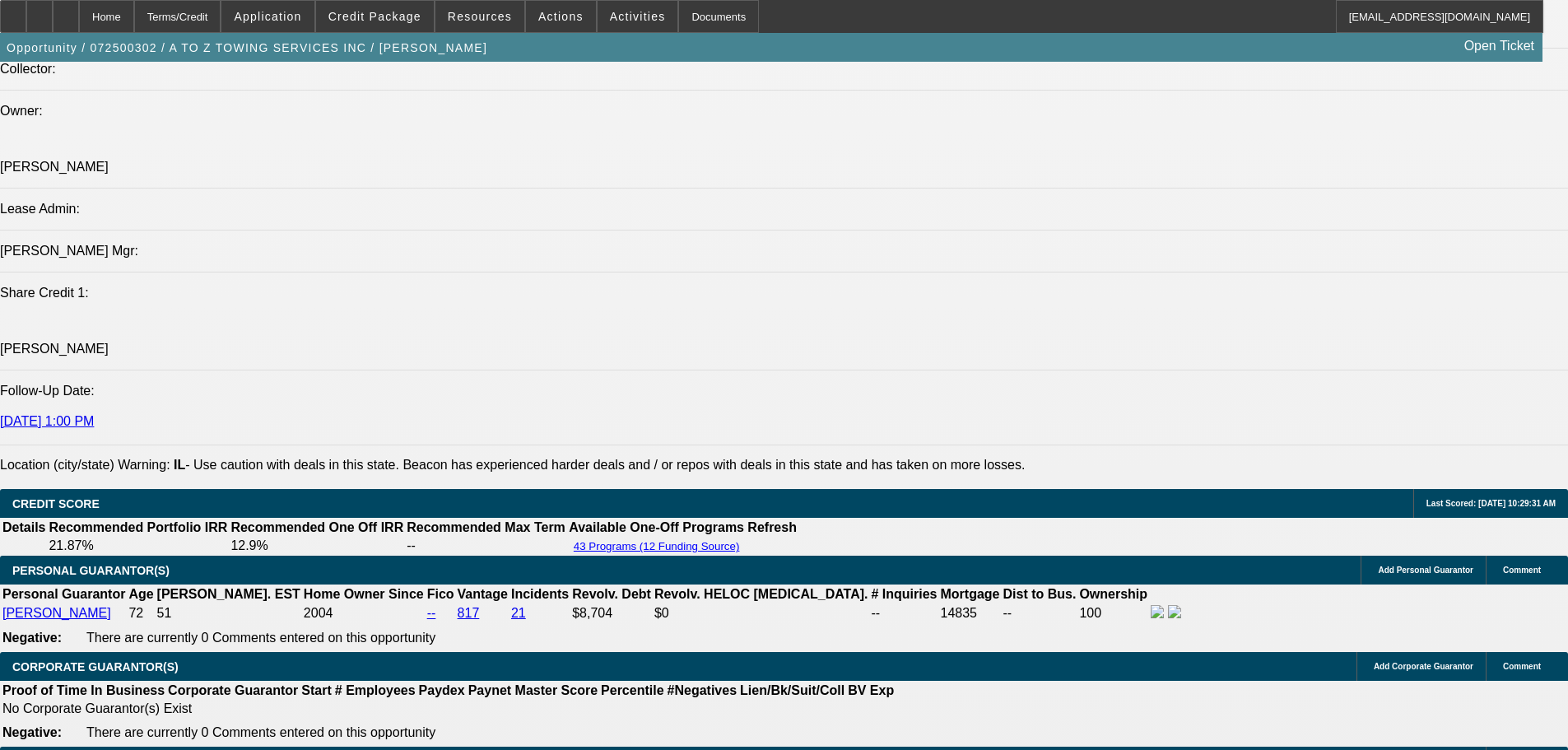
select select "2"
select select "0"
select select "6"
select select "0"
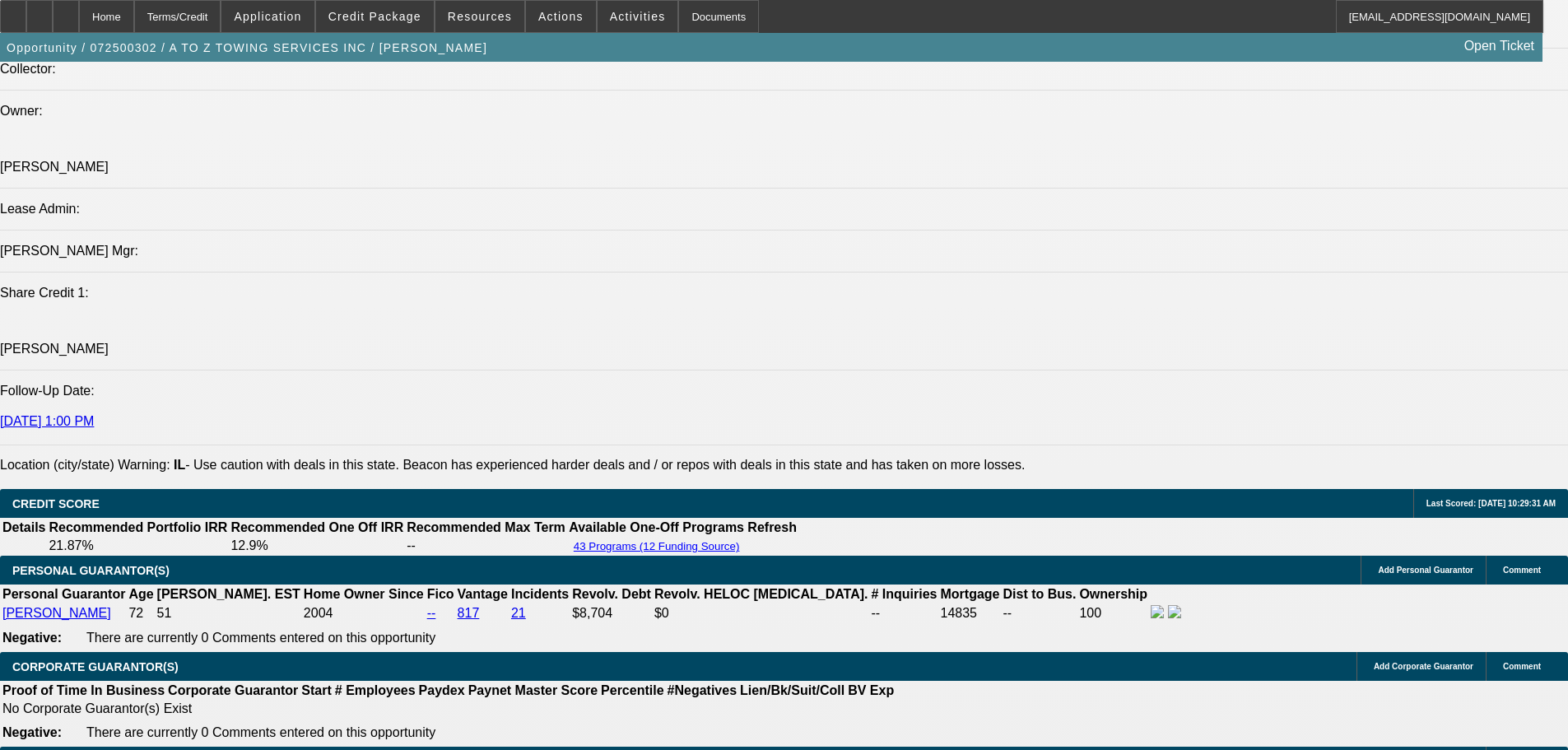
select select "2"
select select "0"
select select "6"
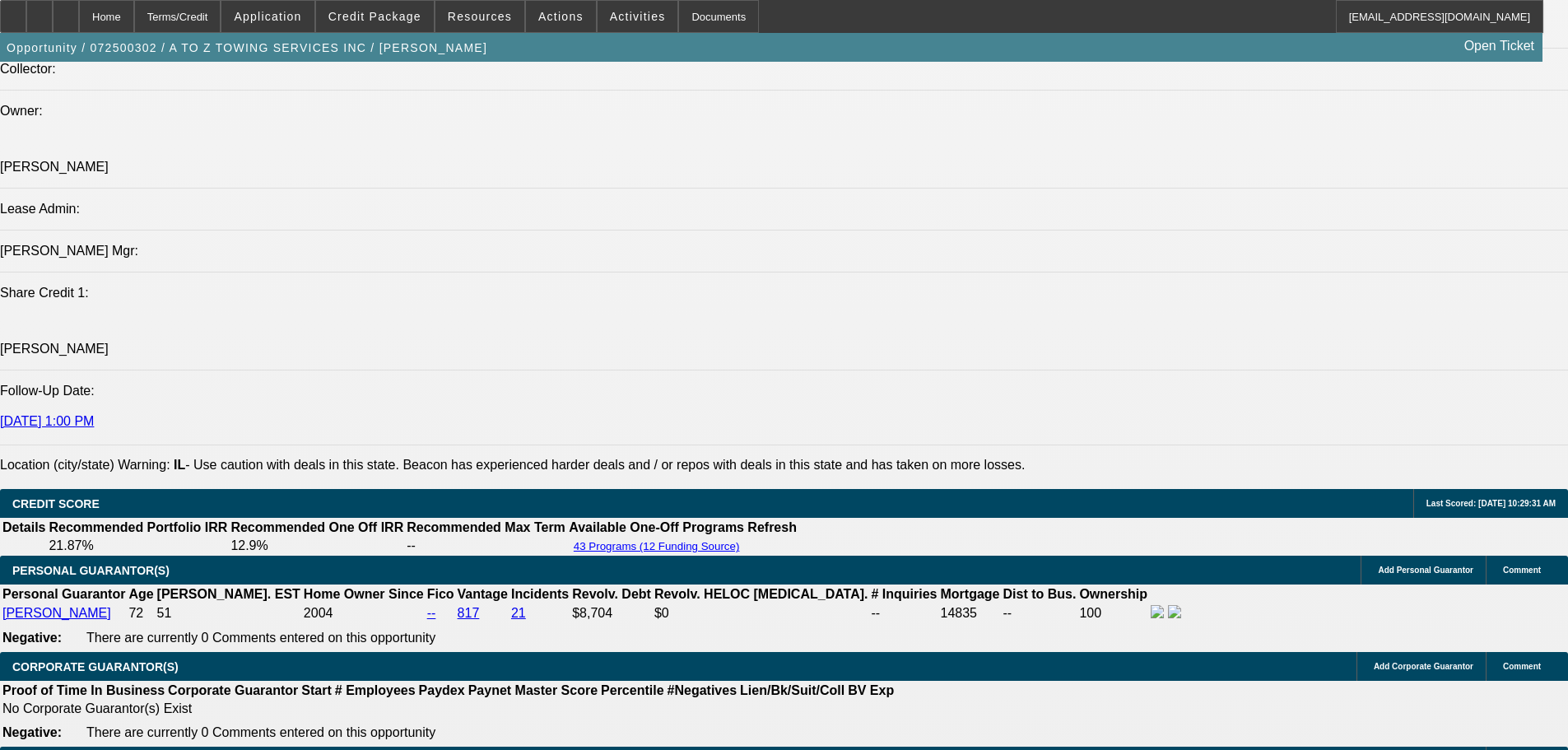
scroll to position [0, 0]
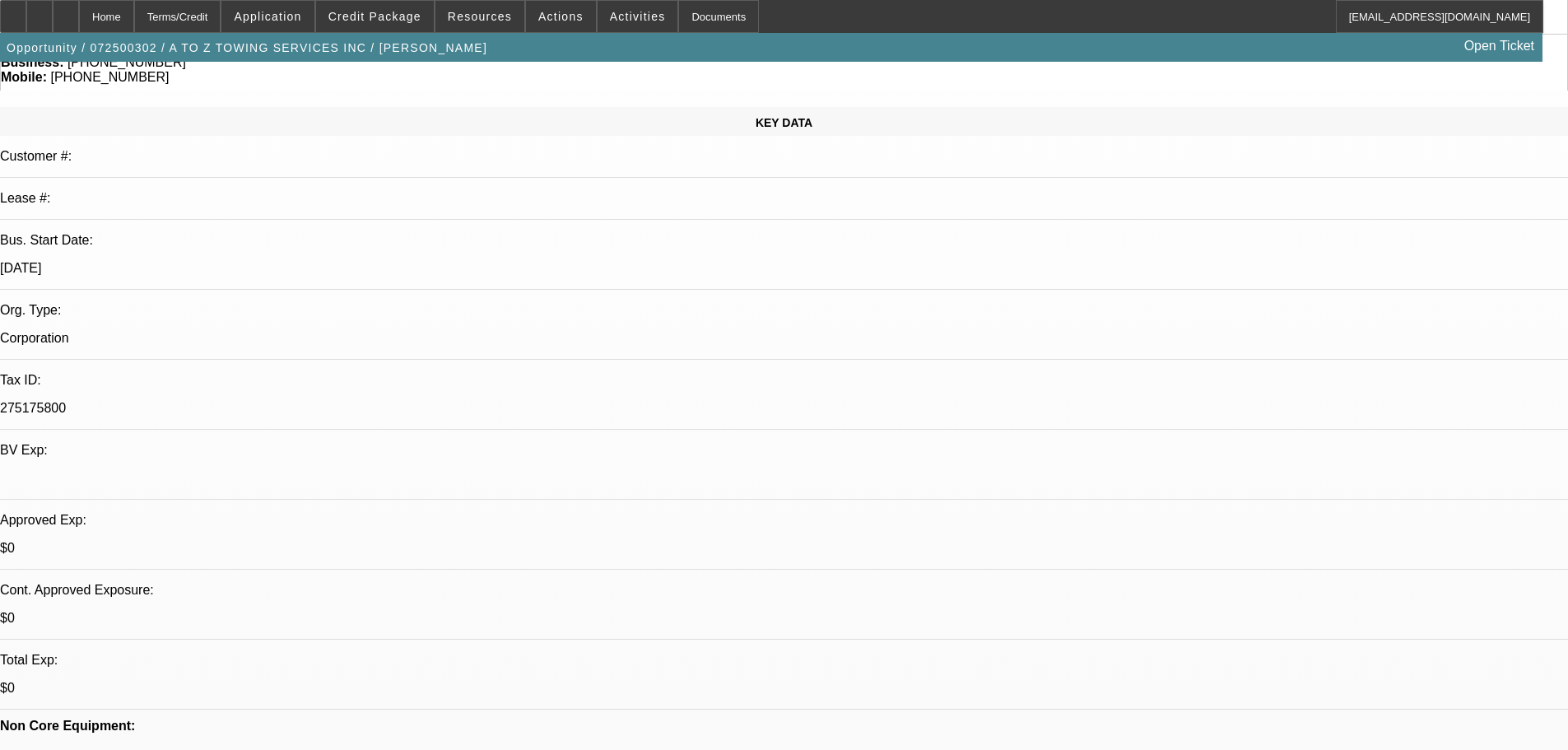
scroll to position [165, 0]
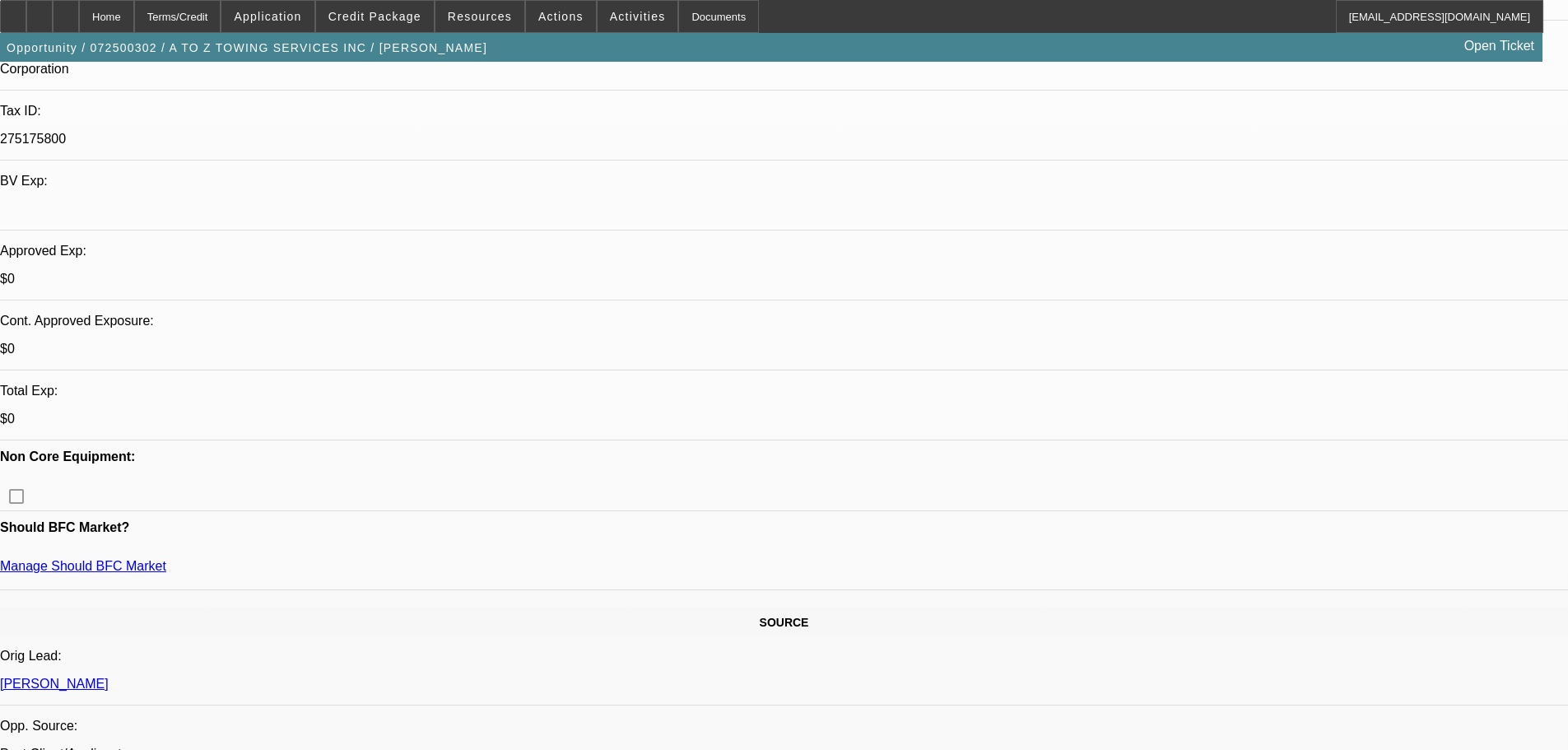
scroll to position [494, 0]
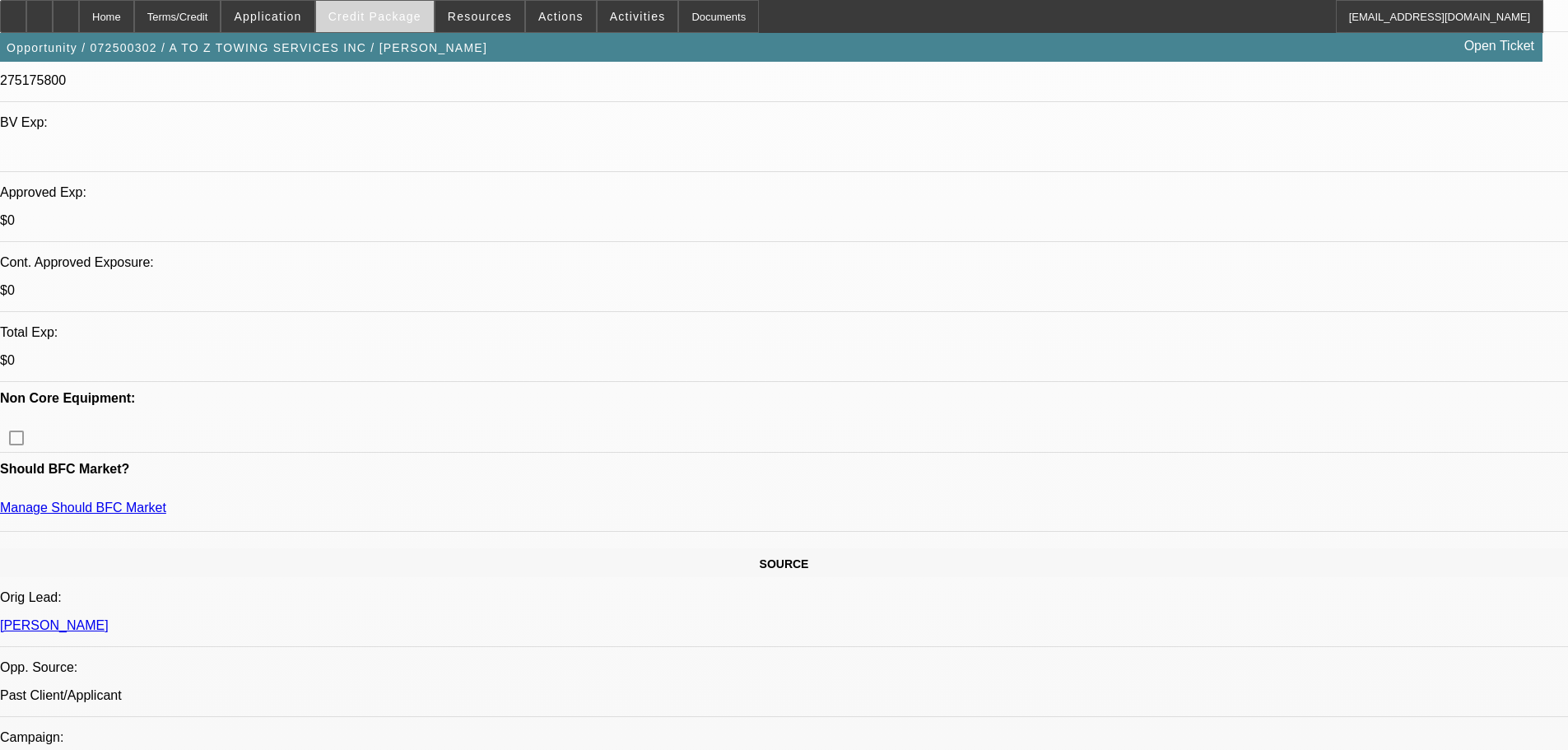
click at [413, 10] on span "Credit Package" at bounding box center [374, 16] width 93 height 13
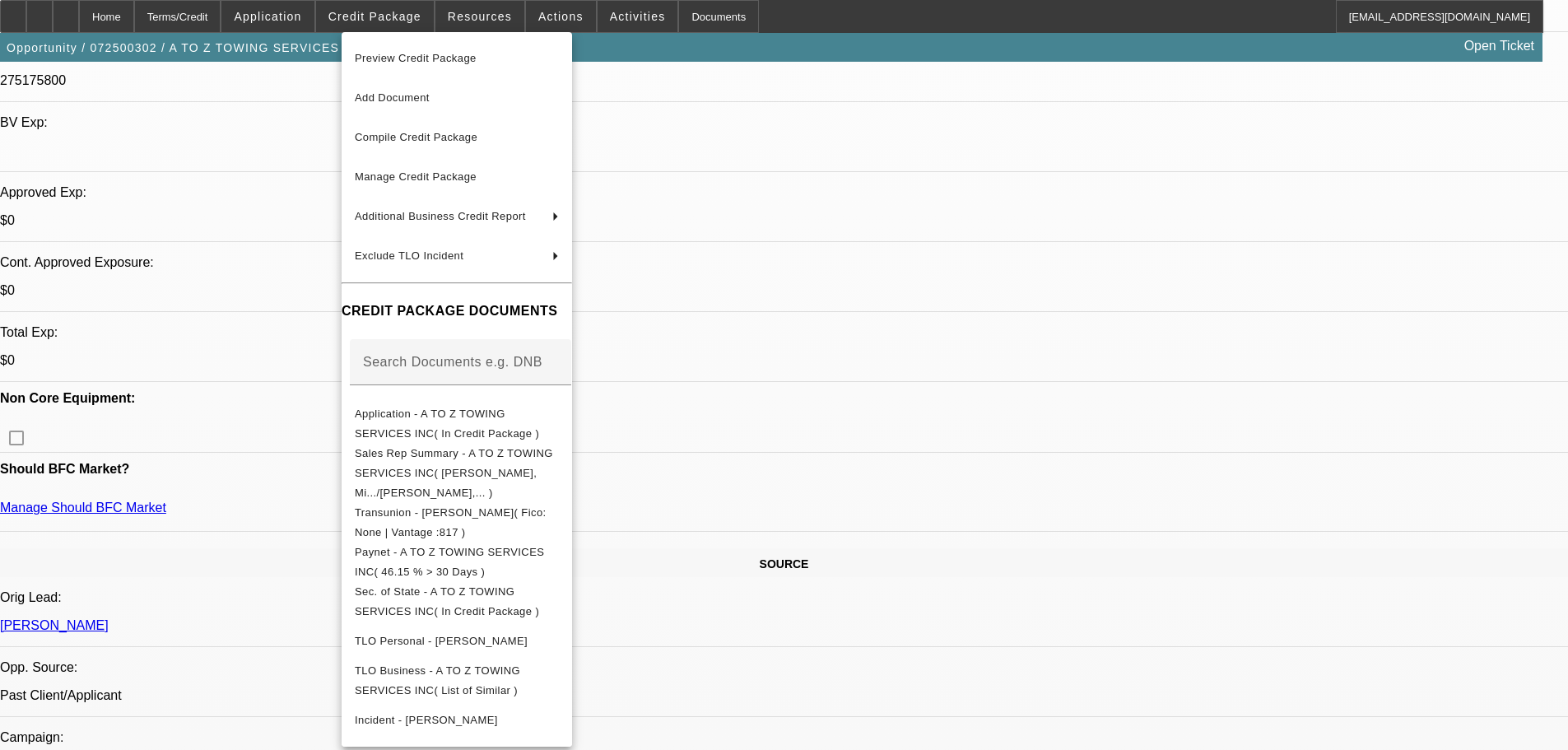
click at [1504, 101] on div at bounding box center [784, 375] width 1568 height 750
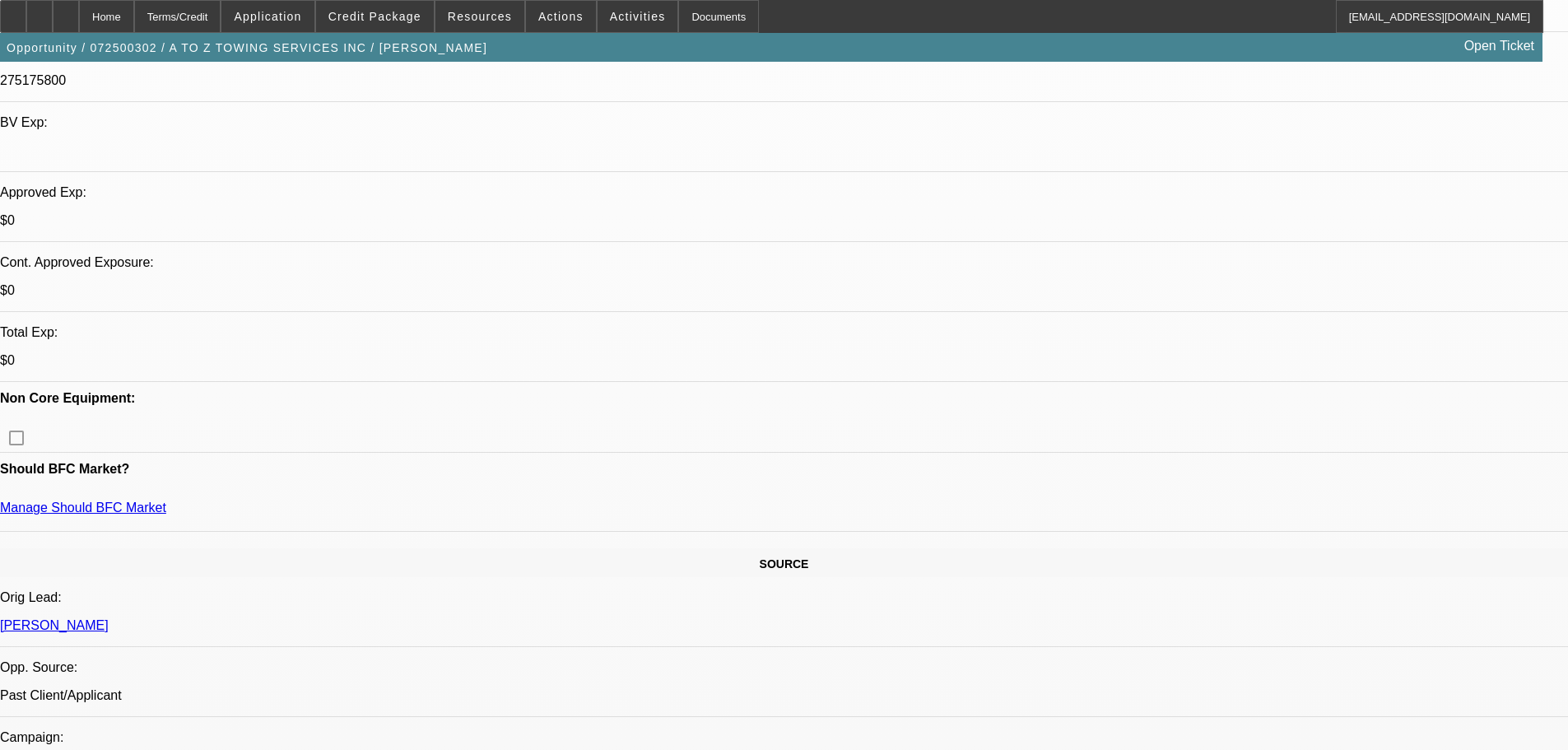
click at [1504, 101] on div at bounding box center [784, 375] width 1568 height 750
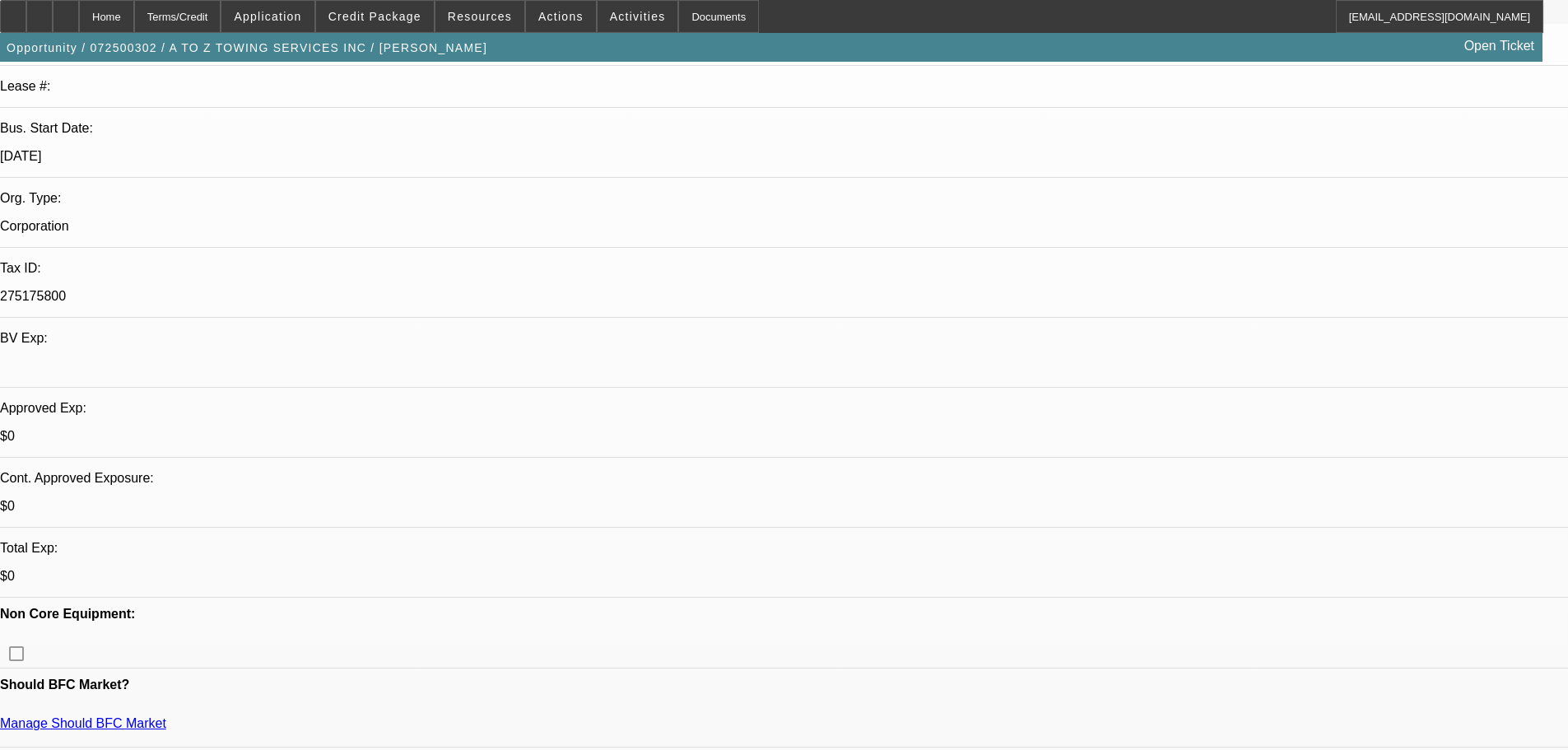
scroll to position [0, 0]
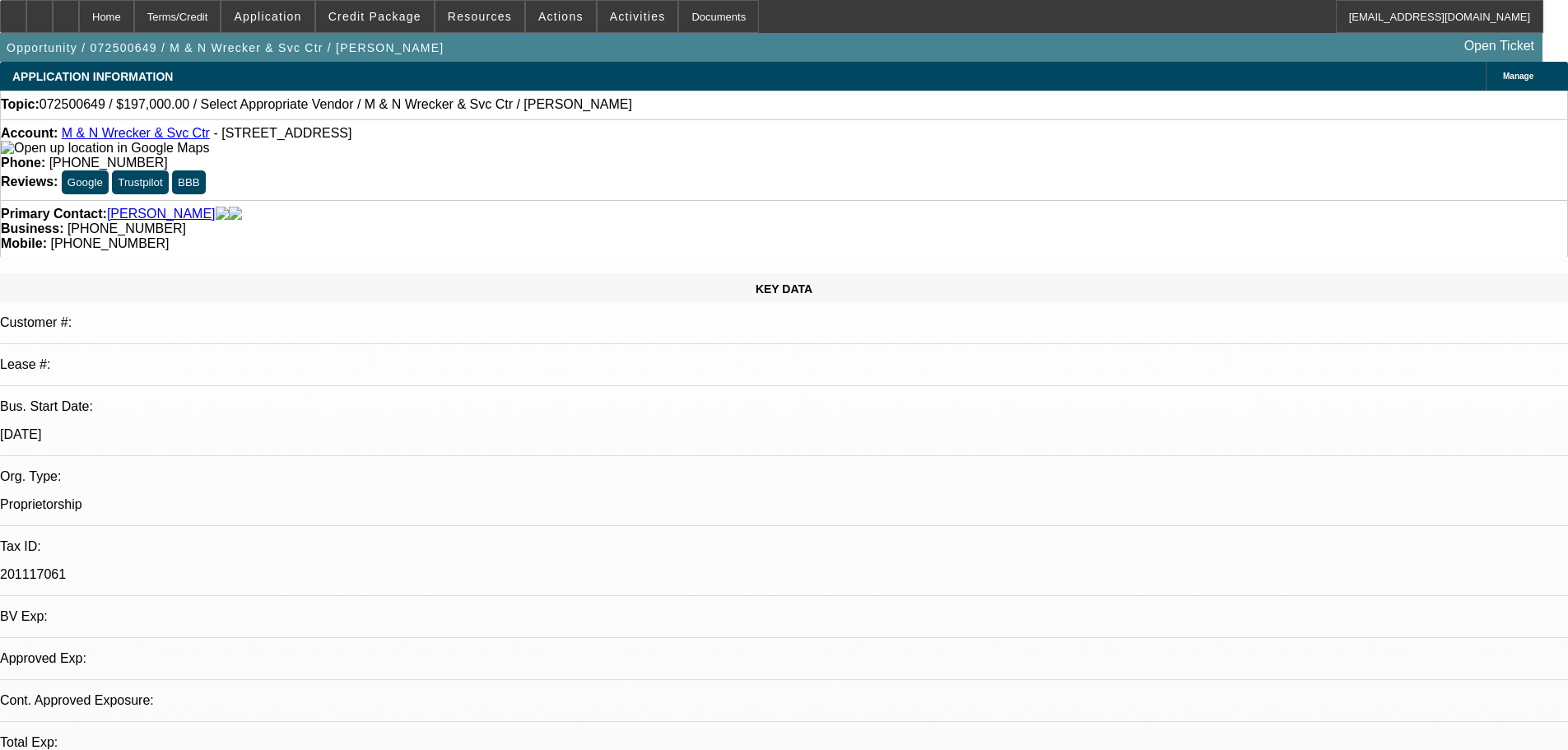
select select "0"
select select "2"
select select "0.1"
select select "4"
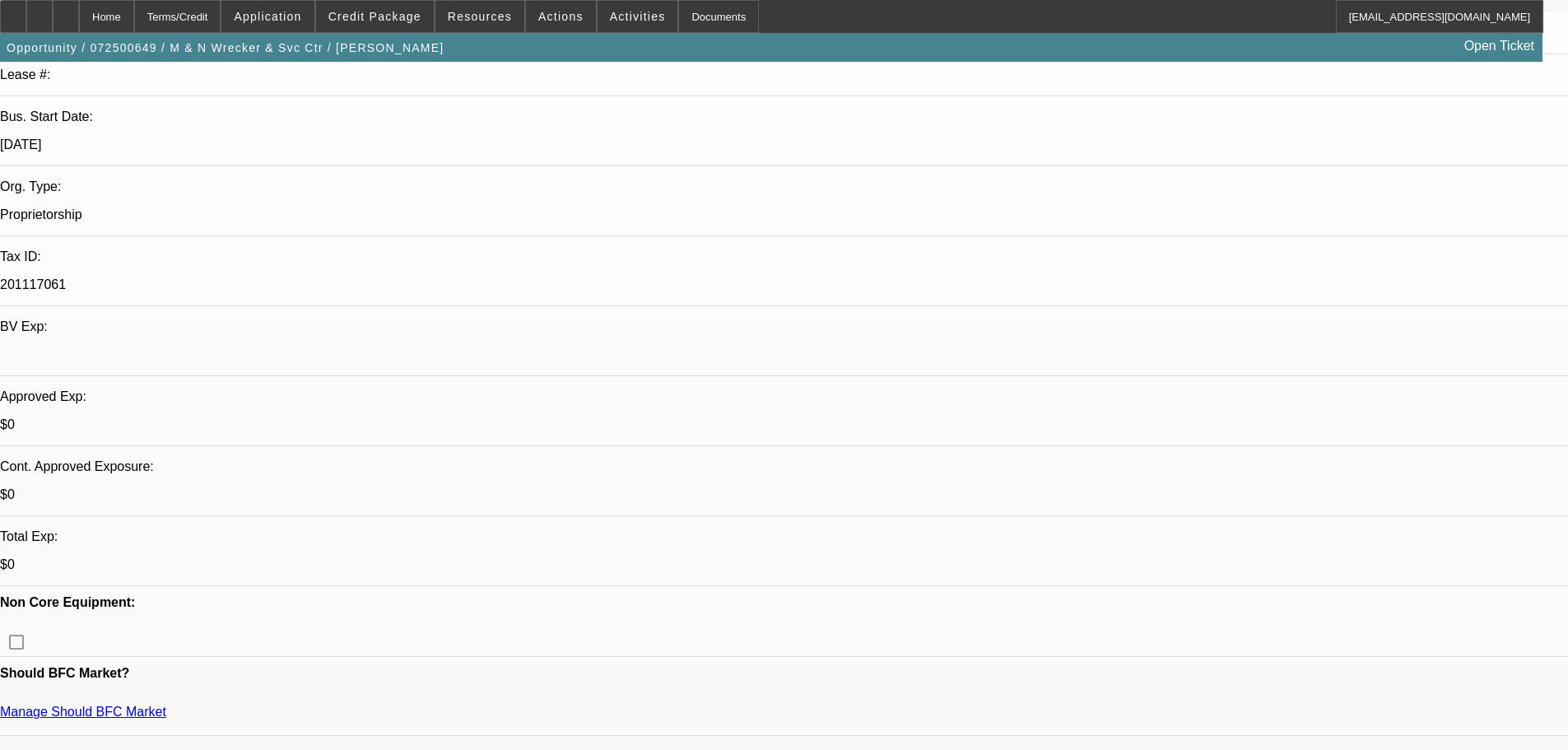
scroll to position [329, 0]
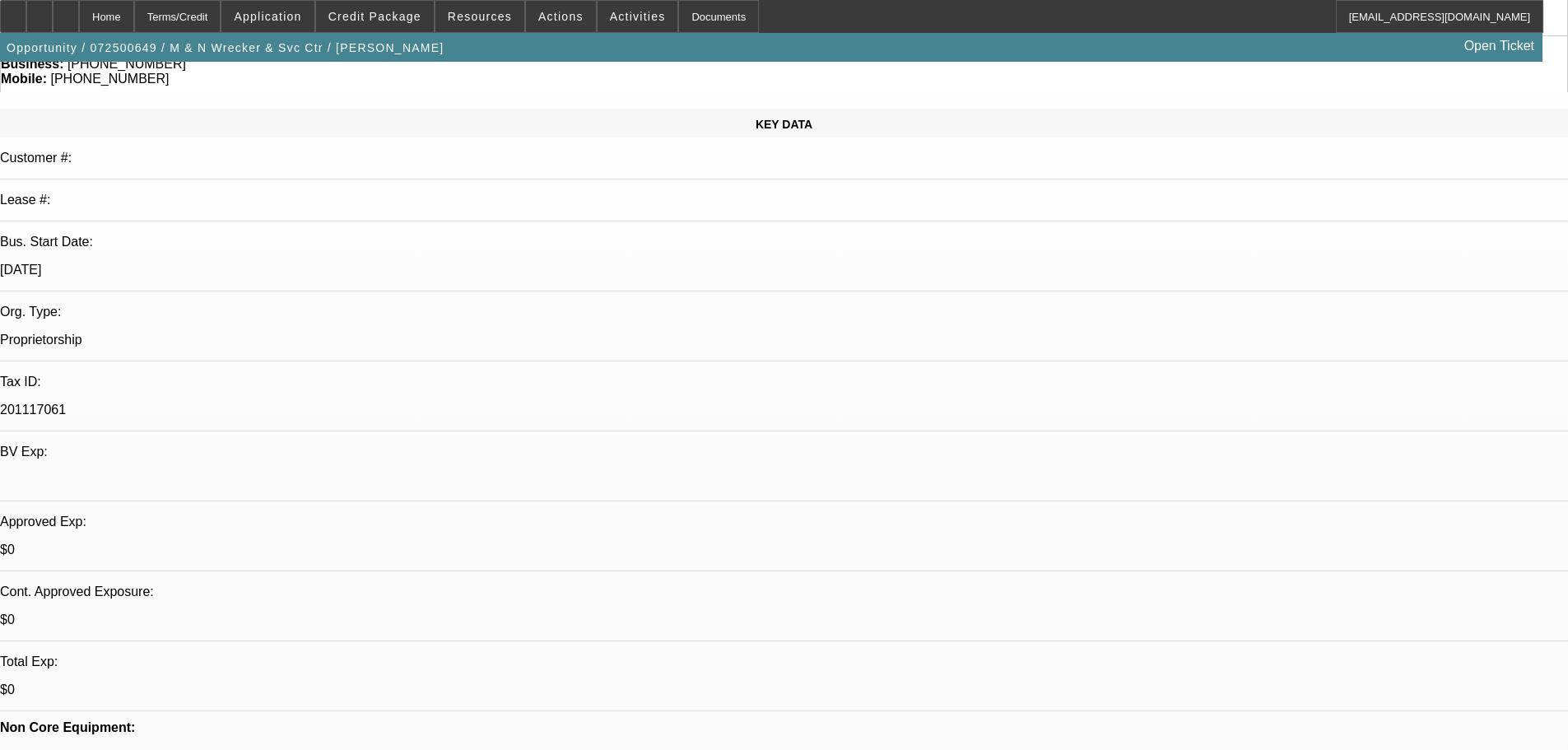
scroll to position [0, 0]
drag, startPoint x: 1179, startPoint y: 348, endPoint x: 1088, endPoint y: 350, distance: 91.0
copy div "[PHONE_NUMBER]"
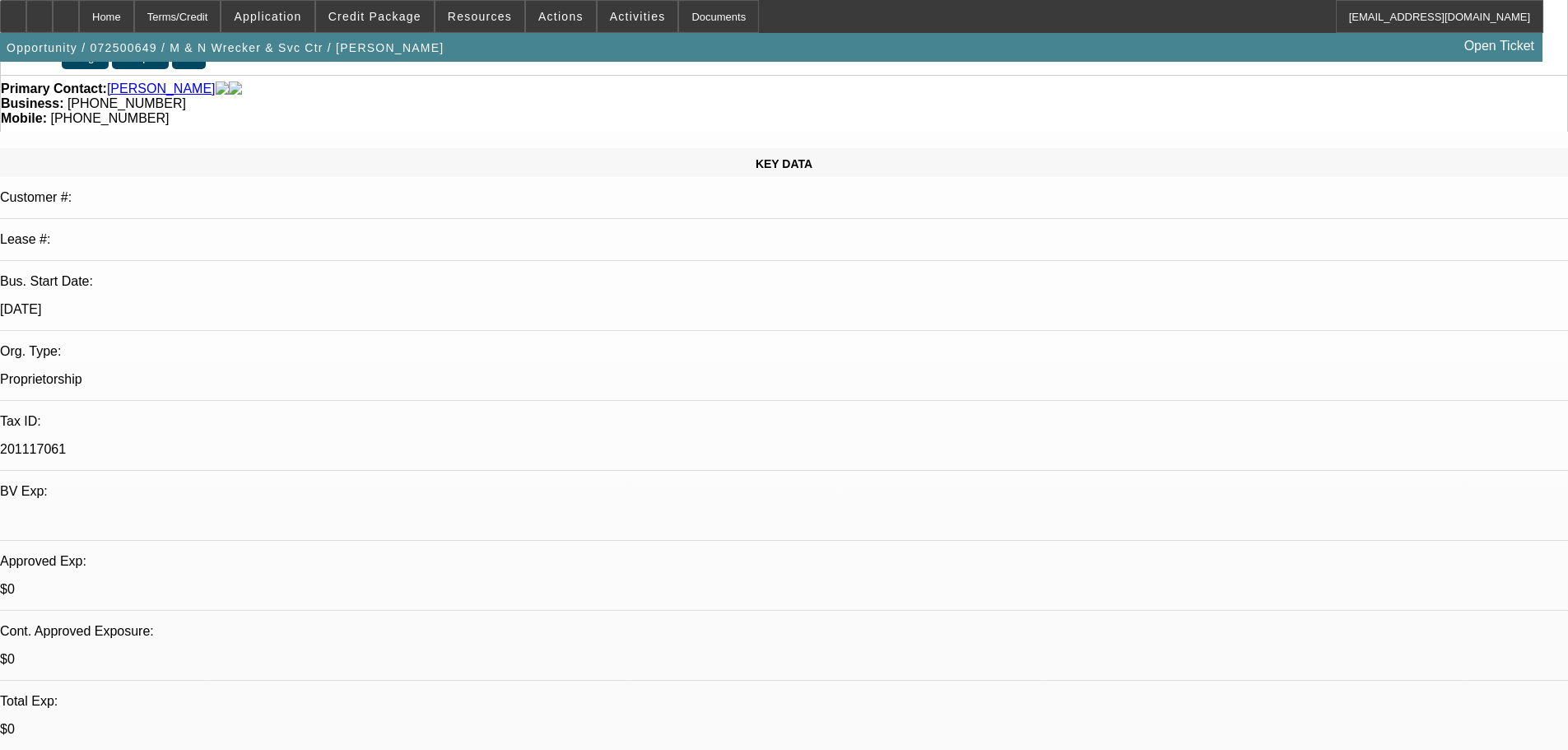
scroll to position [165, 0]
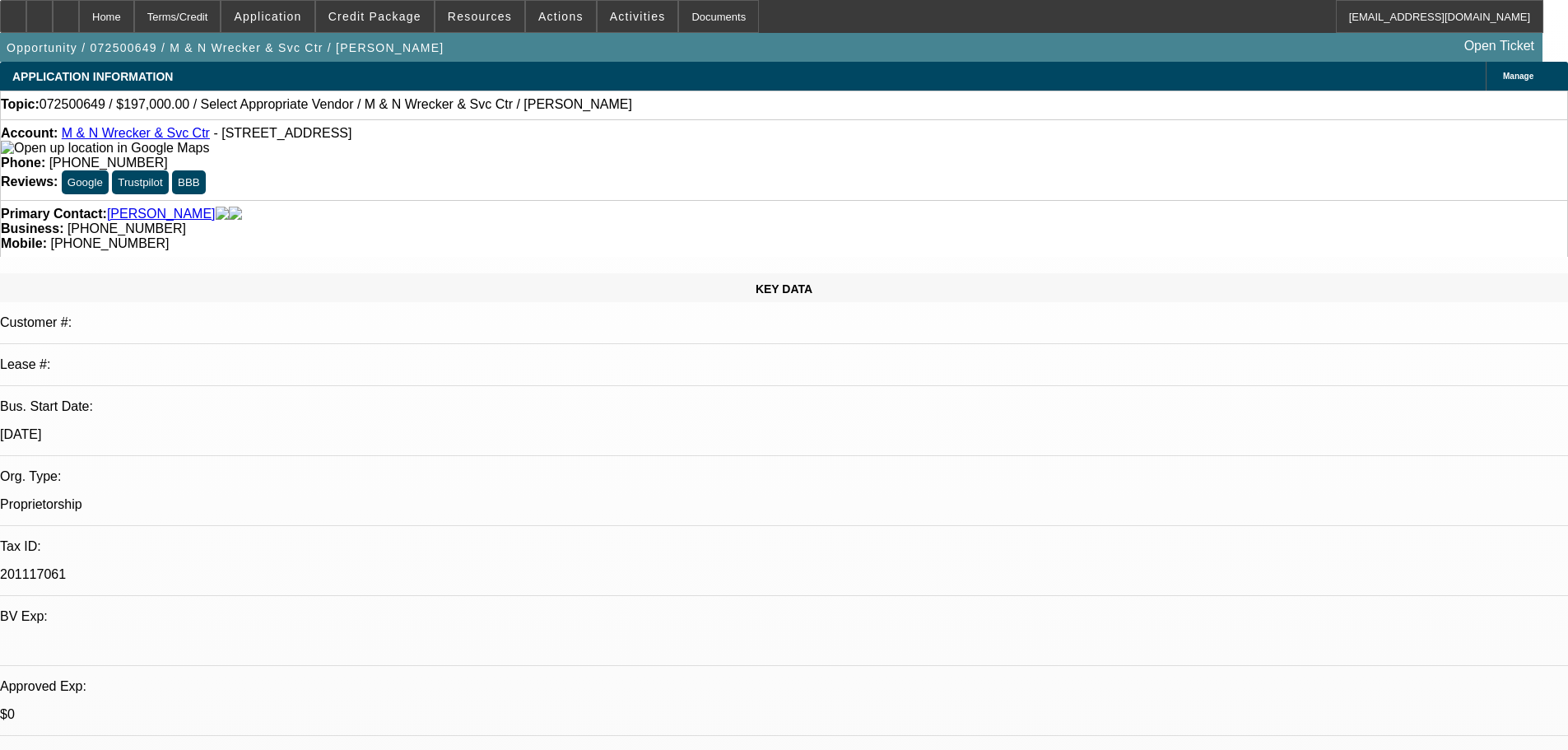
select select "0"
select select "2"
select select "0.1"
select select "4"
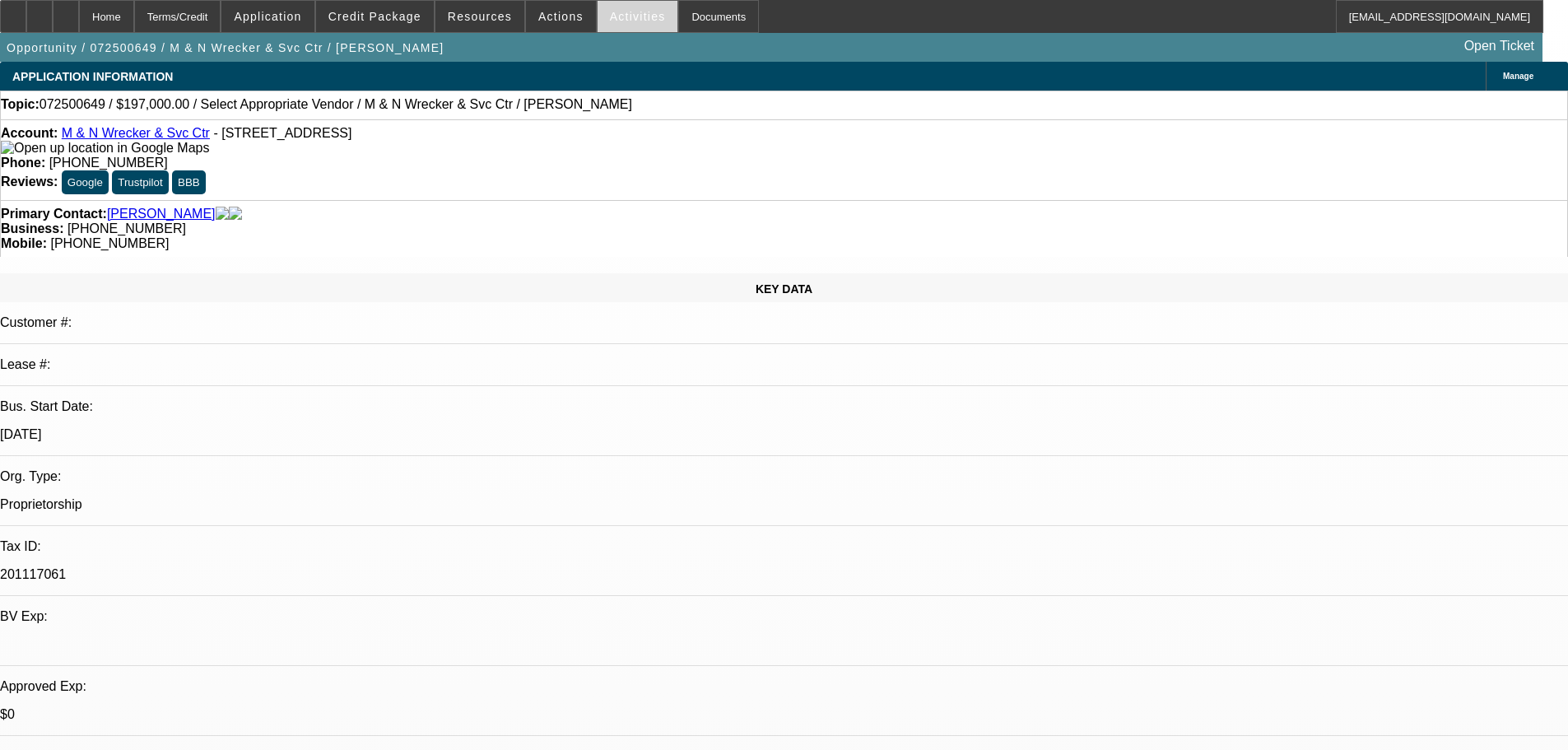
click at [627, 24] on span at bounding box center [637, 16] width 80 height 39
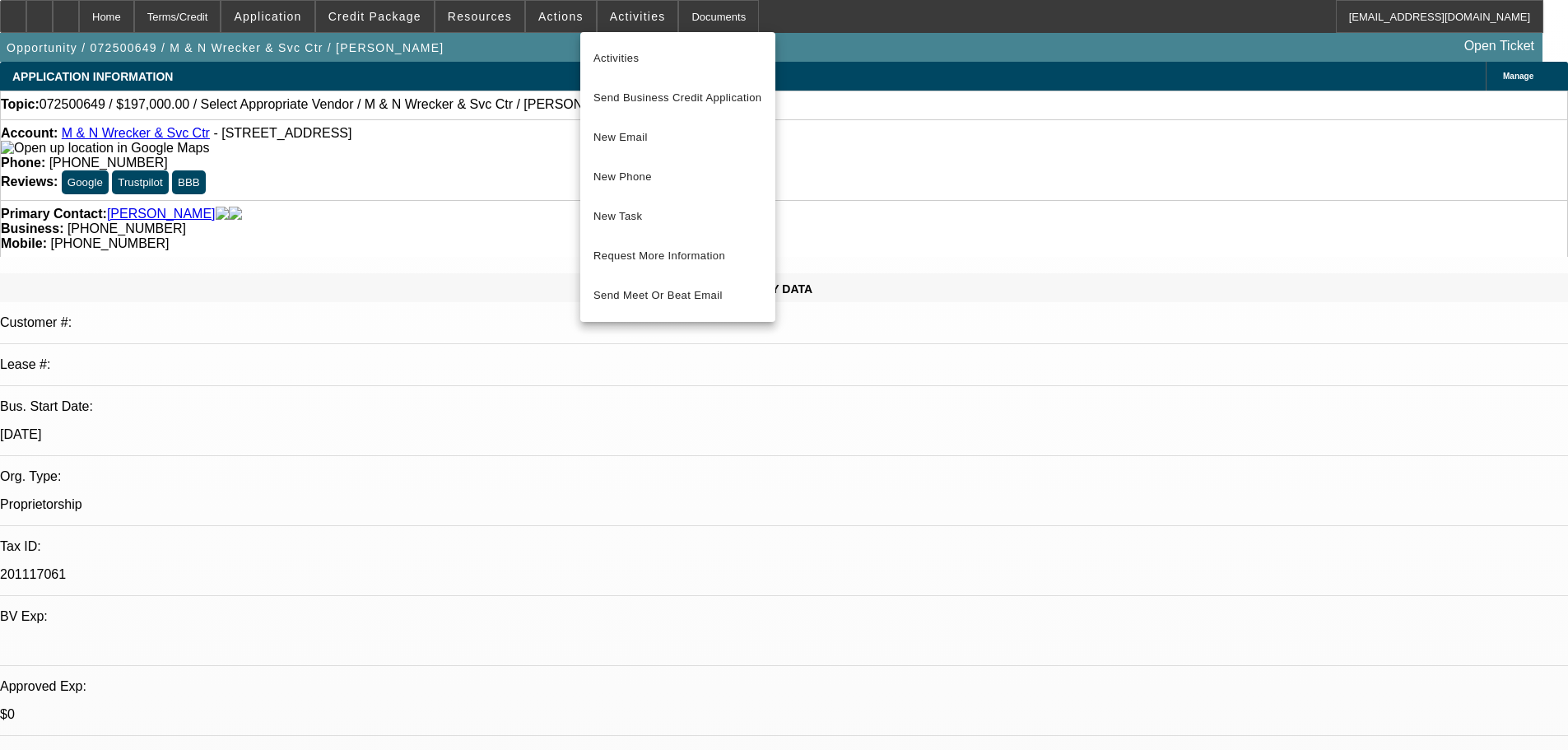
click at [497, 2] on div at bounding box center [784, 375] width 1568 height 750
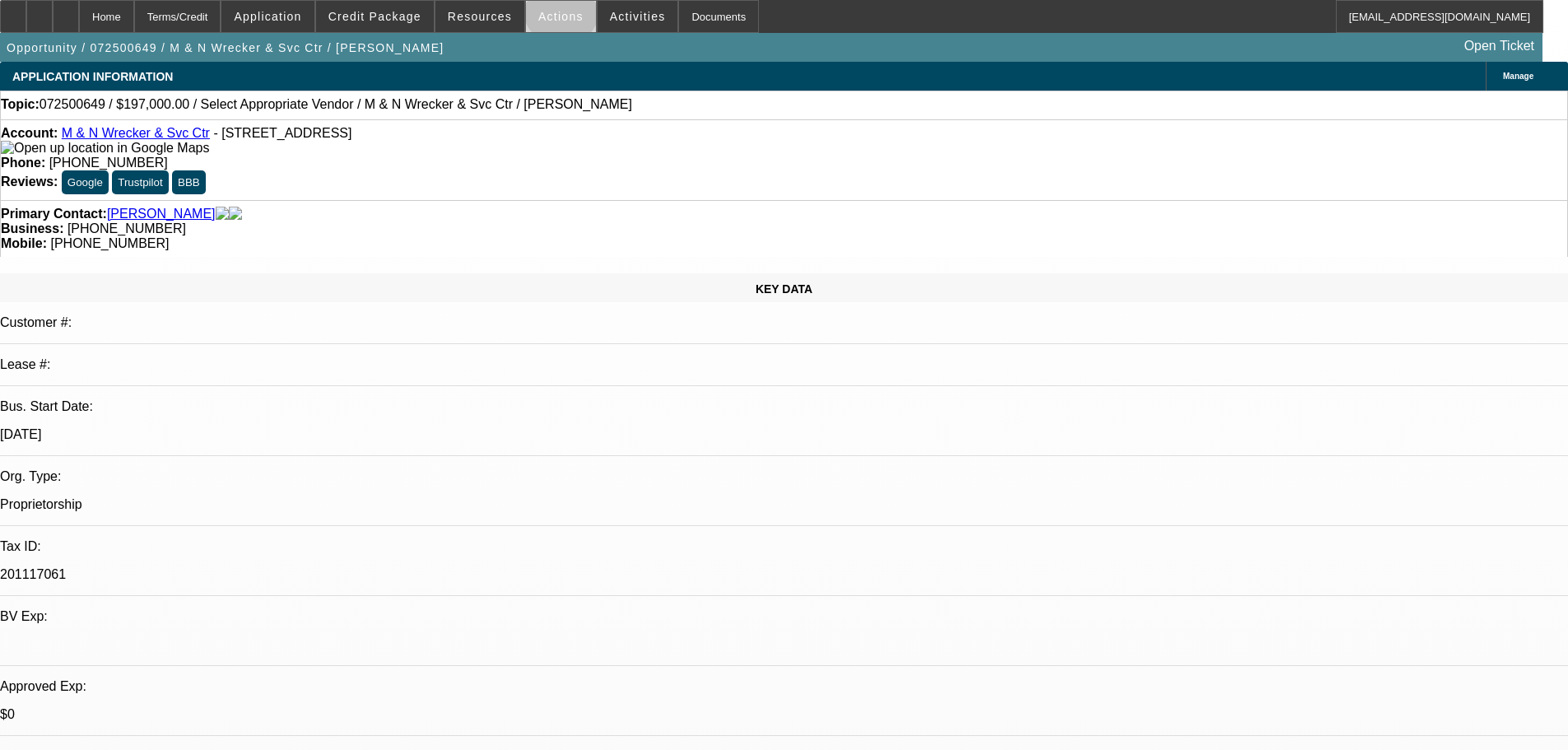
click at [554, 12] on span "Actions" at bounding box center [561, 16] width 45 height 13
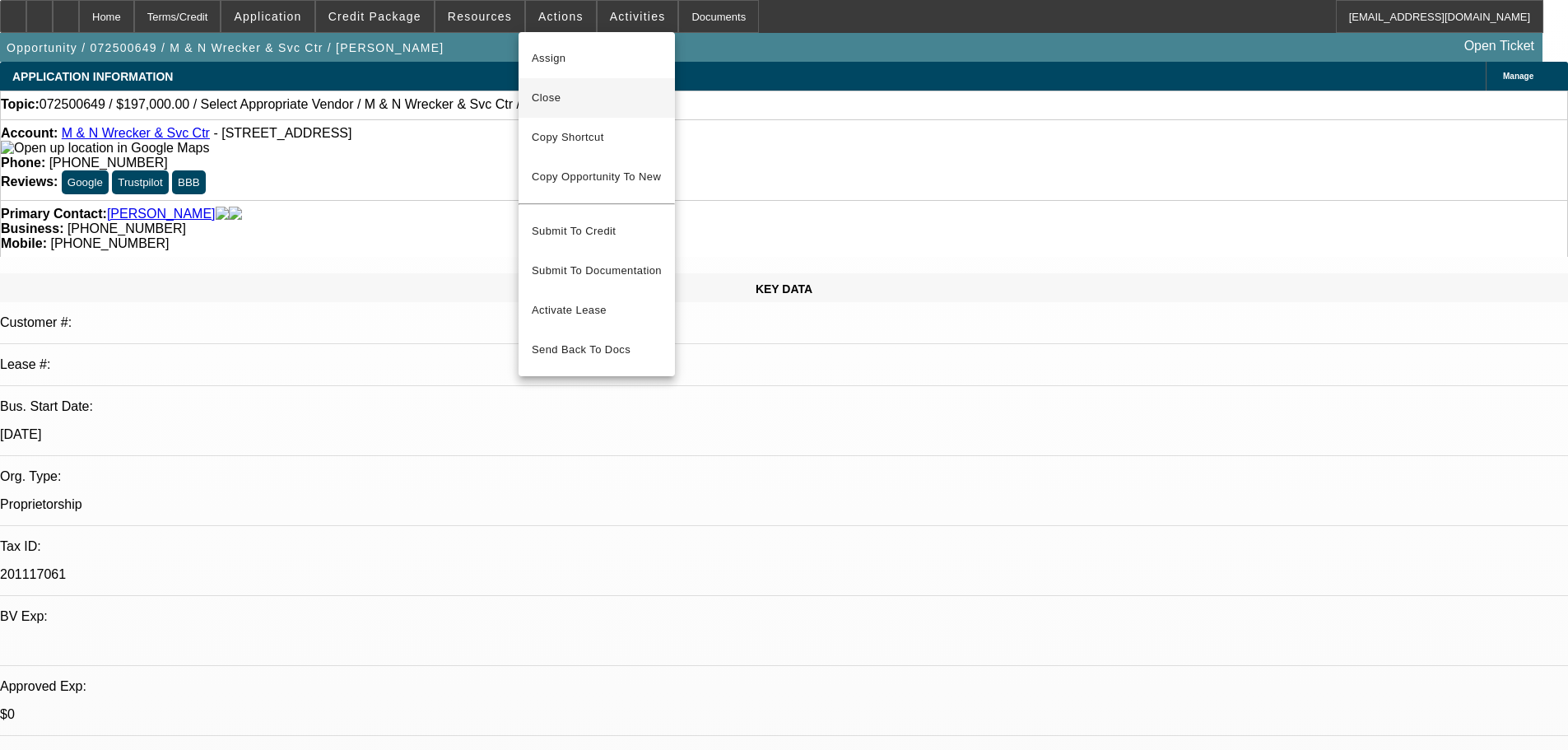
click at [605, 99] on span "Close" at bounding box center [597, 98] width 130 height 20
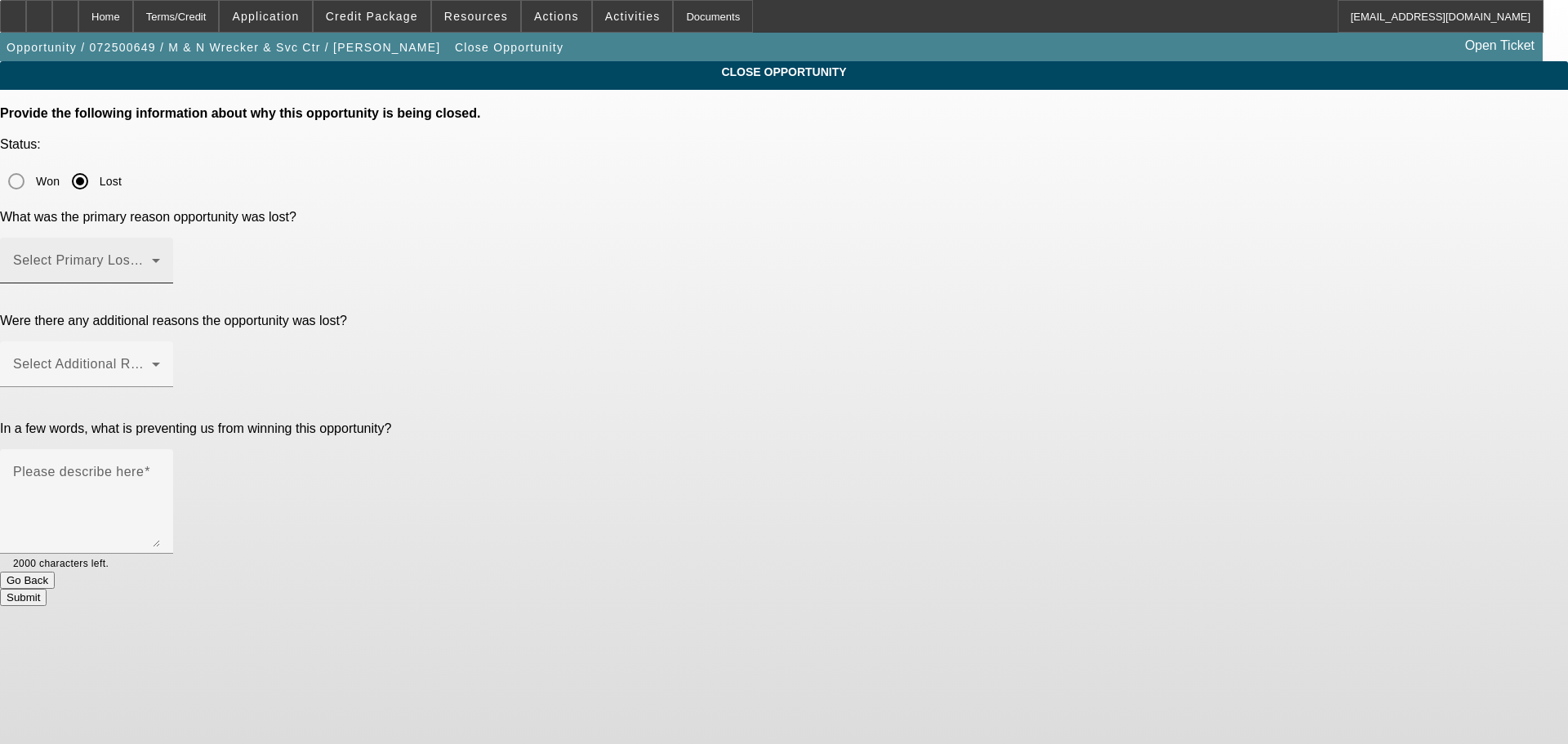
click at [160, 238] on div "Select Primary Lost Reason" at bounding box center [87, 261] width 147 height 46
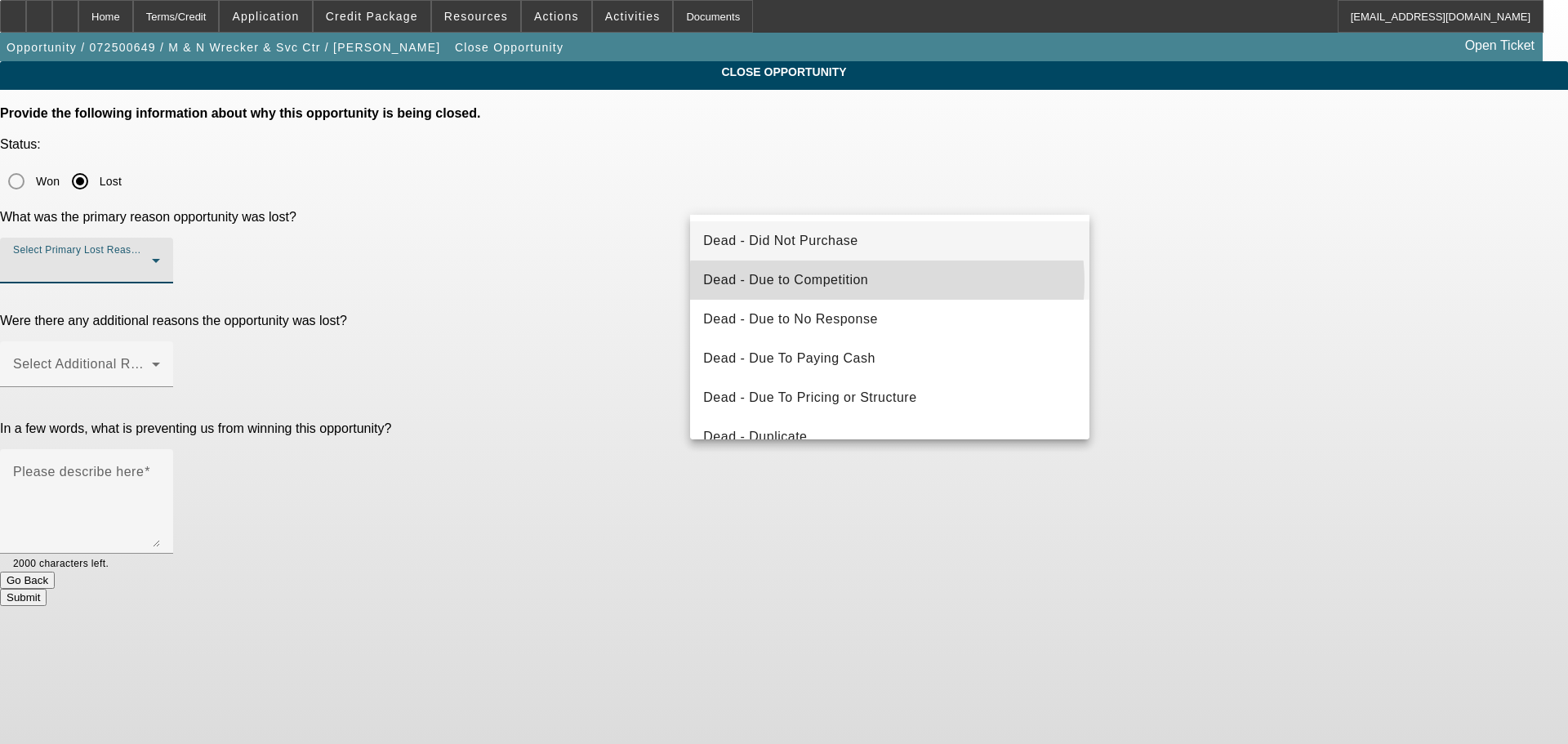
click at [888, 282] on mat-option "Dead - Due to Competition" at bounding box center [890, 280] width 400 height 39
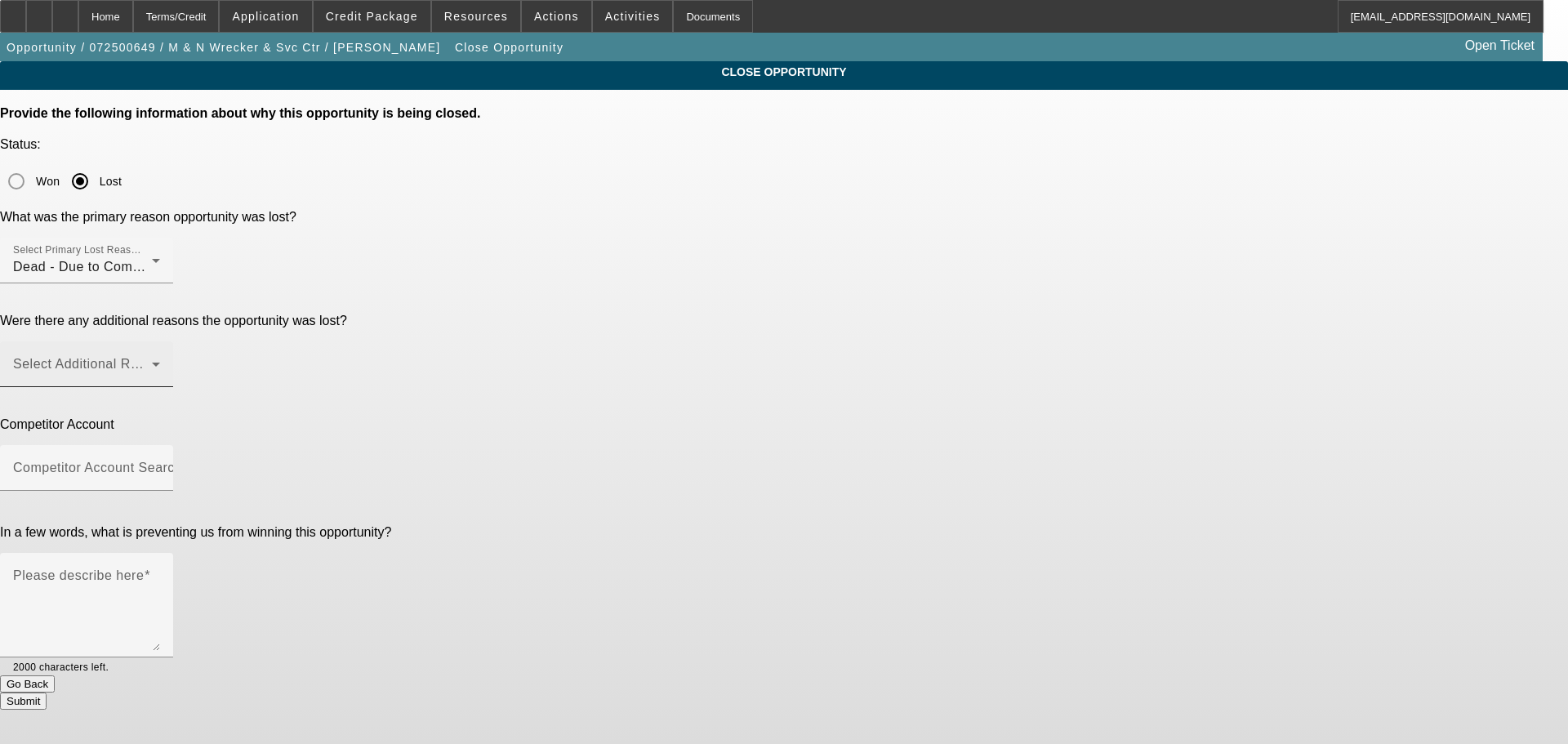
click at [160, 341] on div "Select Additional Reasons" at bounding box center [87, 364] width 147 height 46
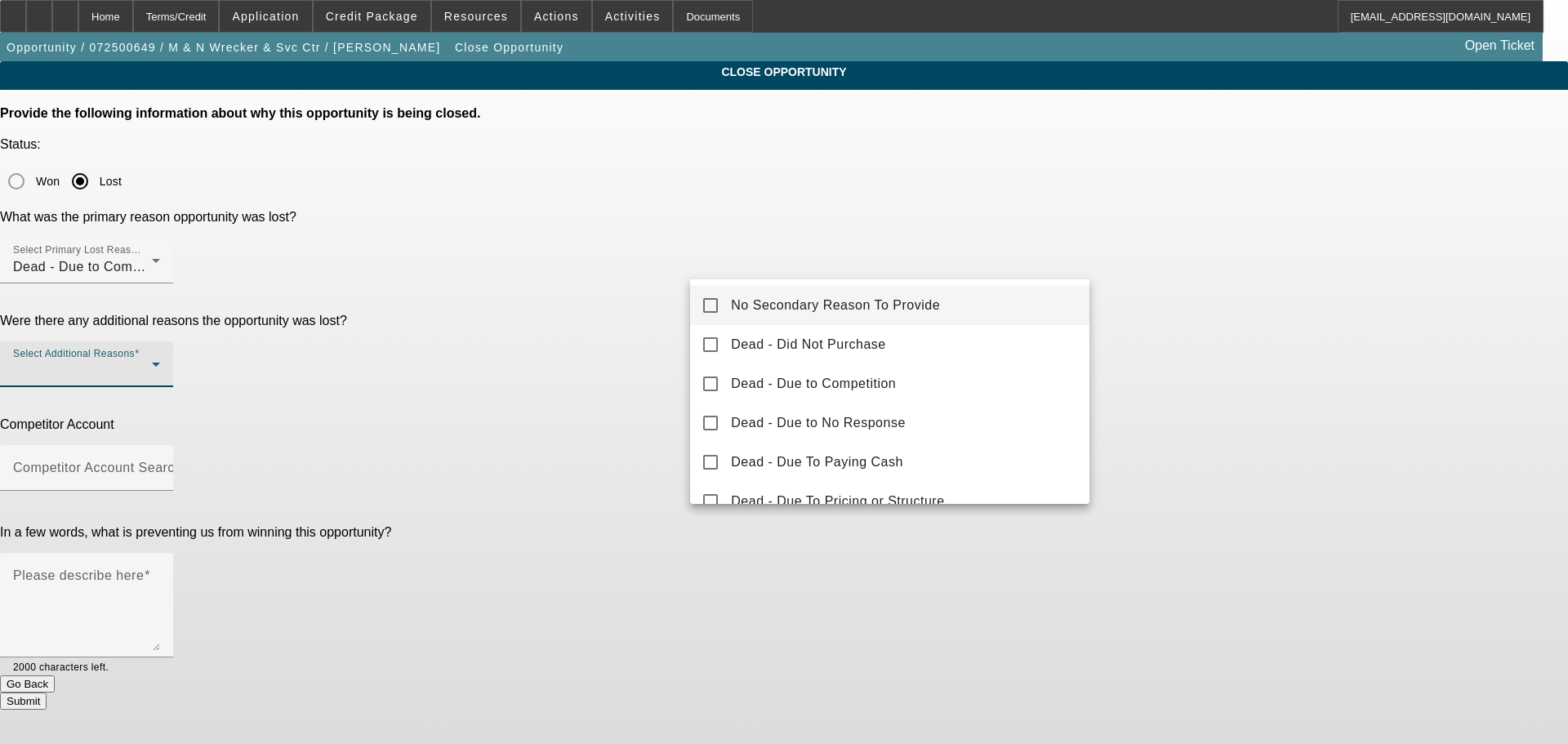
click at [872, 299] on span "No Secondary Reason To Provide" at bounding box center [835, 305] width 209 height 19
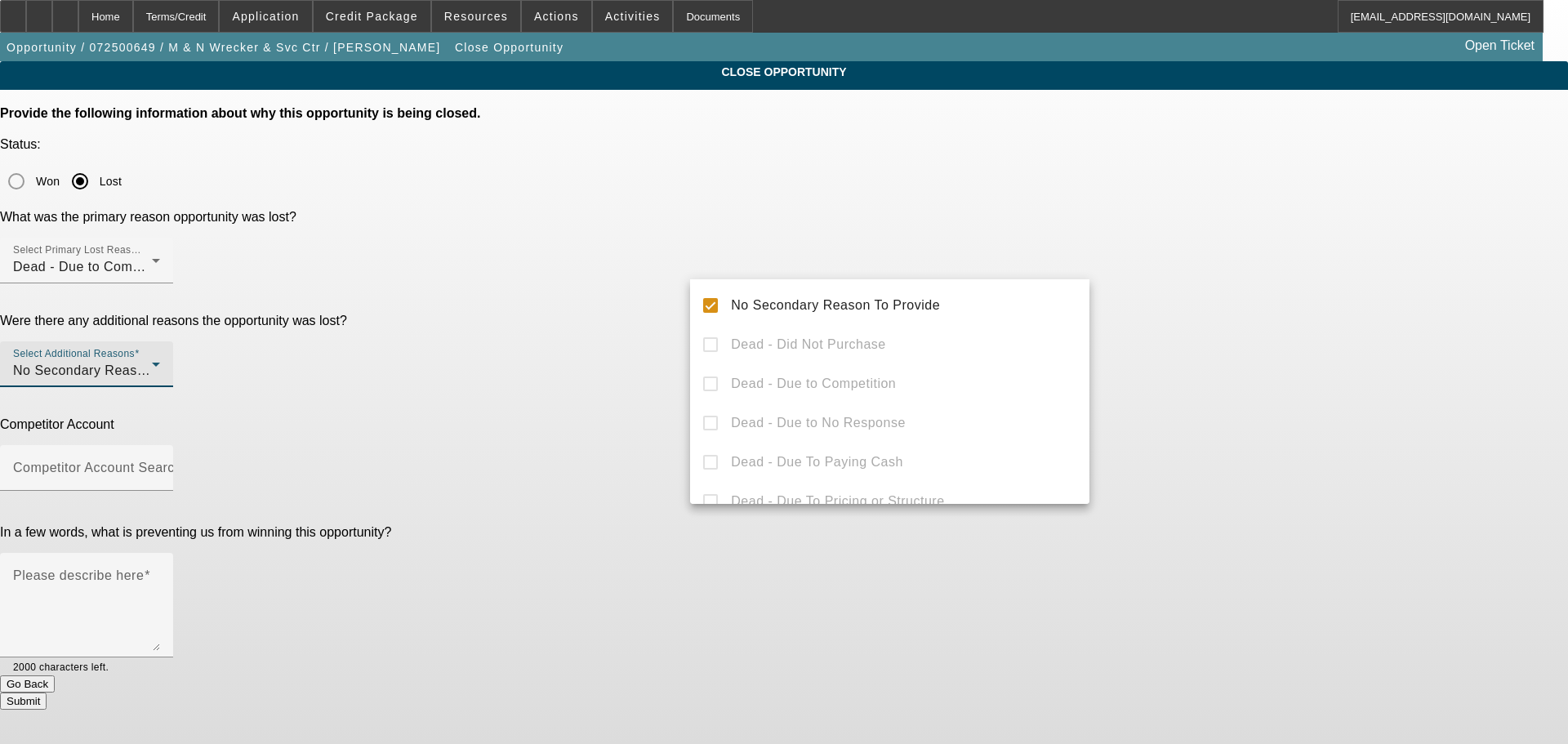
click at [1296, 306] on div at bounding box center [784, 372] width 1568 height 744
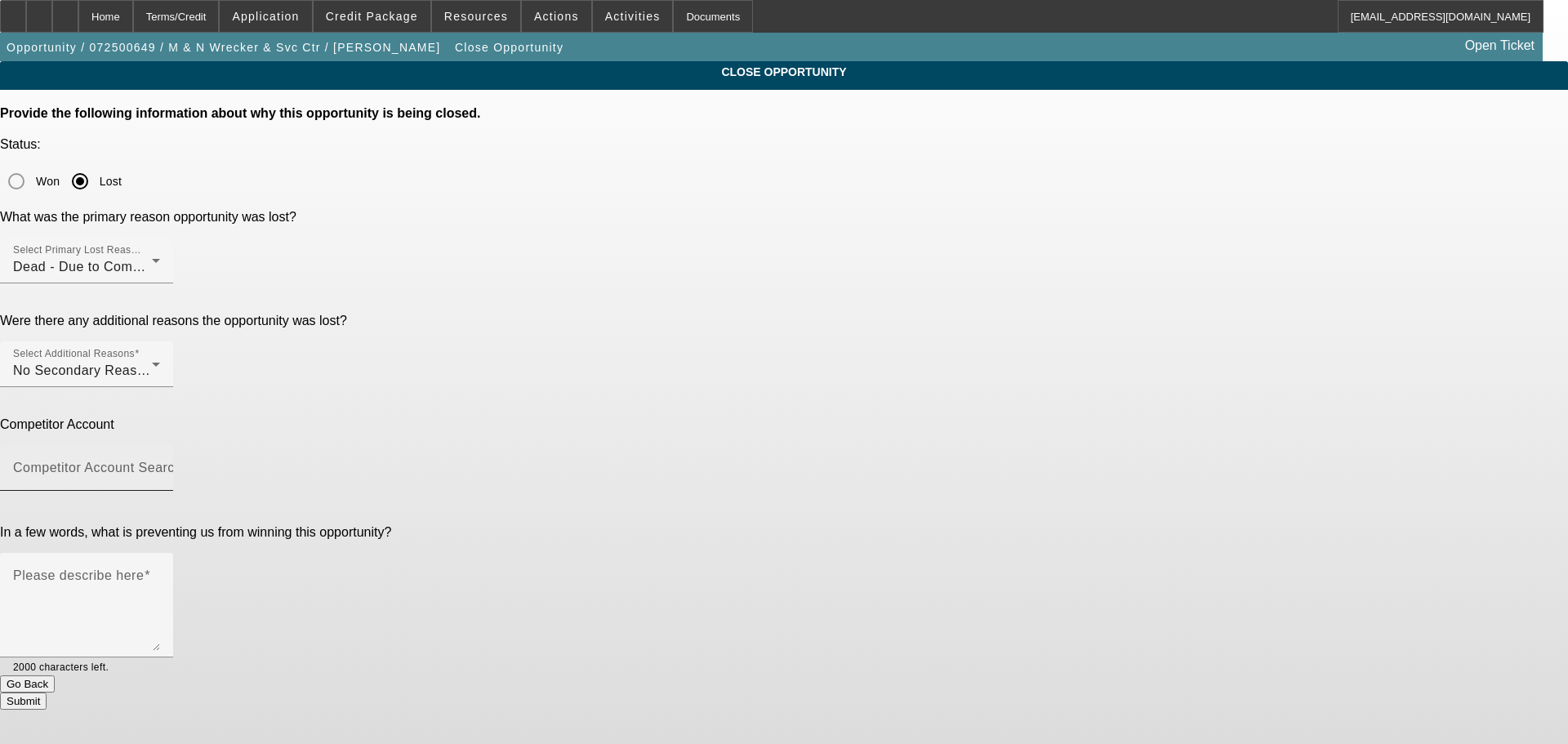
click at [160, 464] on input "Competitor Account Search" at bounding box center [87, 474] width 147 height 19
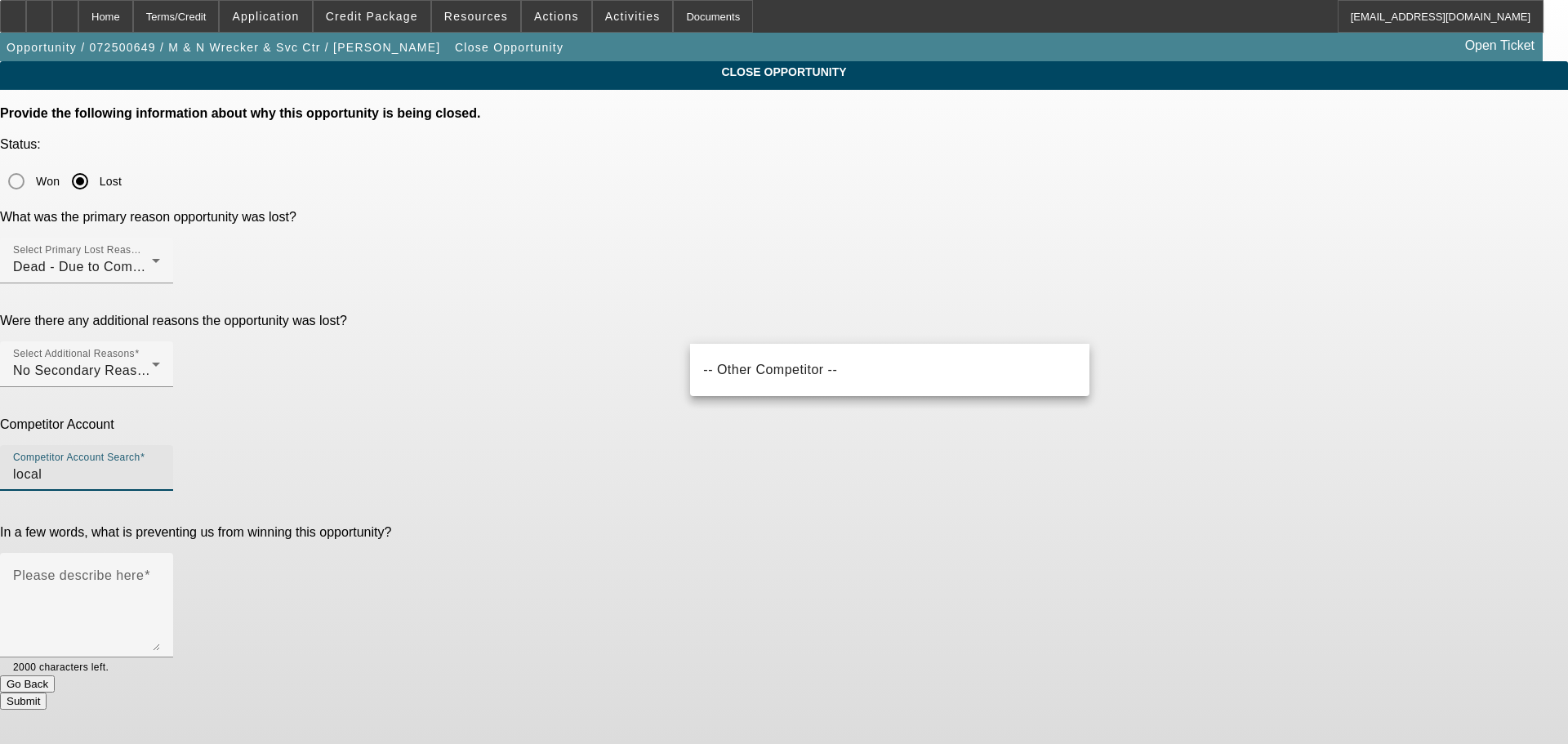
click at [975, 373] on mat-option "-- Other Competitor --" at bounding box center [890, 370] width 400 height 39
type input "-- Other Competitor --"
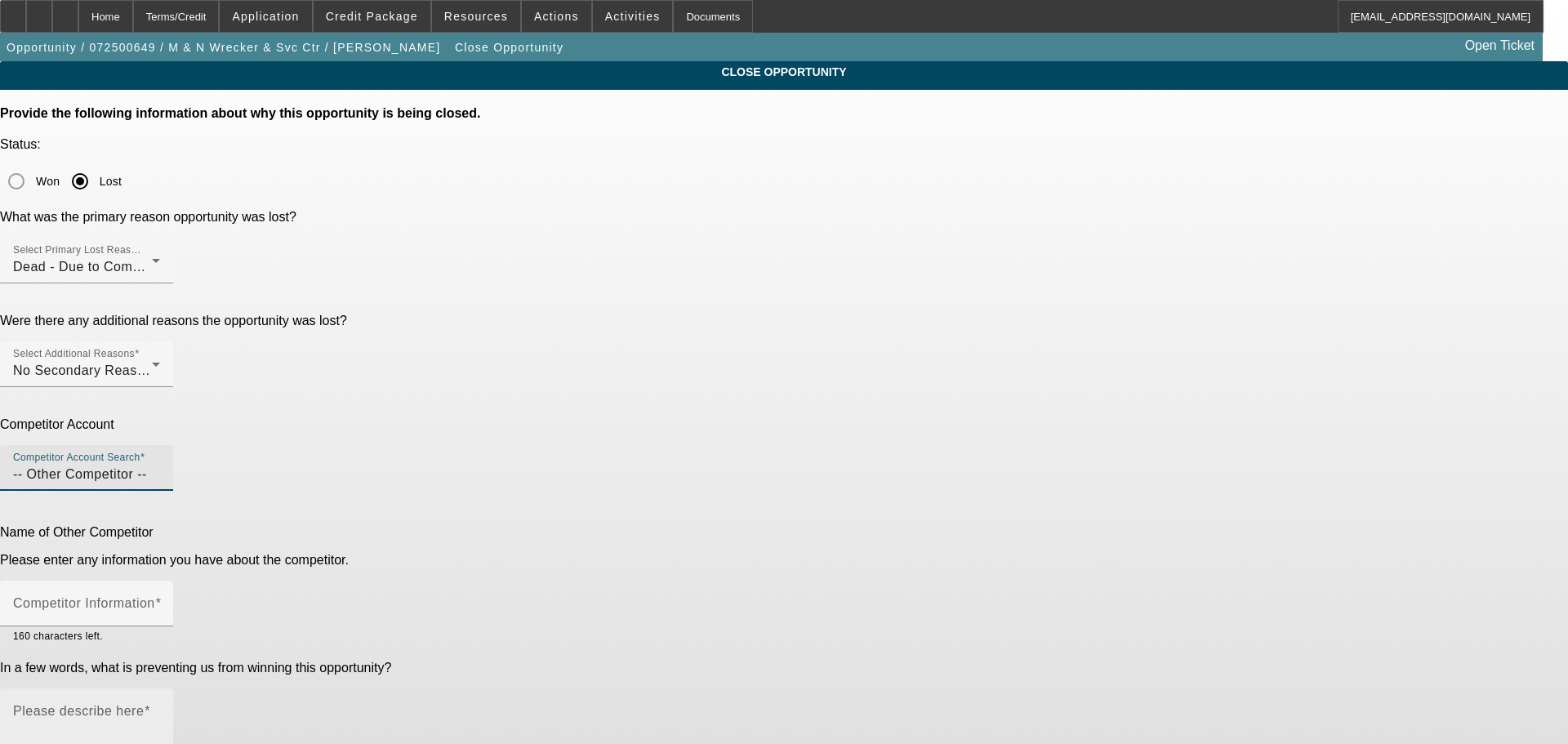
click at [160, 709] on textarea "Please describe here" at bounding box center [87, 748] width 147 height 79
click at [160, 601] on input "Competitor Information" at bounding box center [87, 610] width 147 height 19
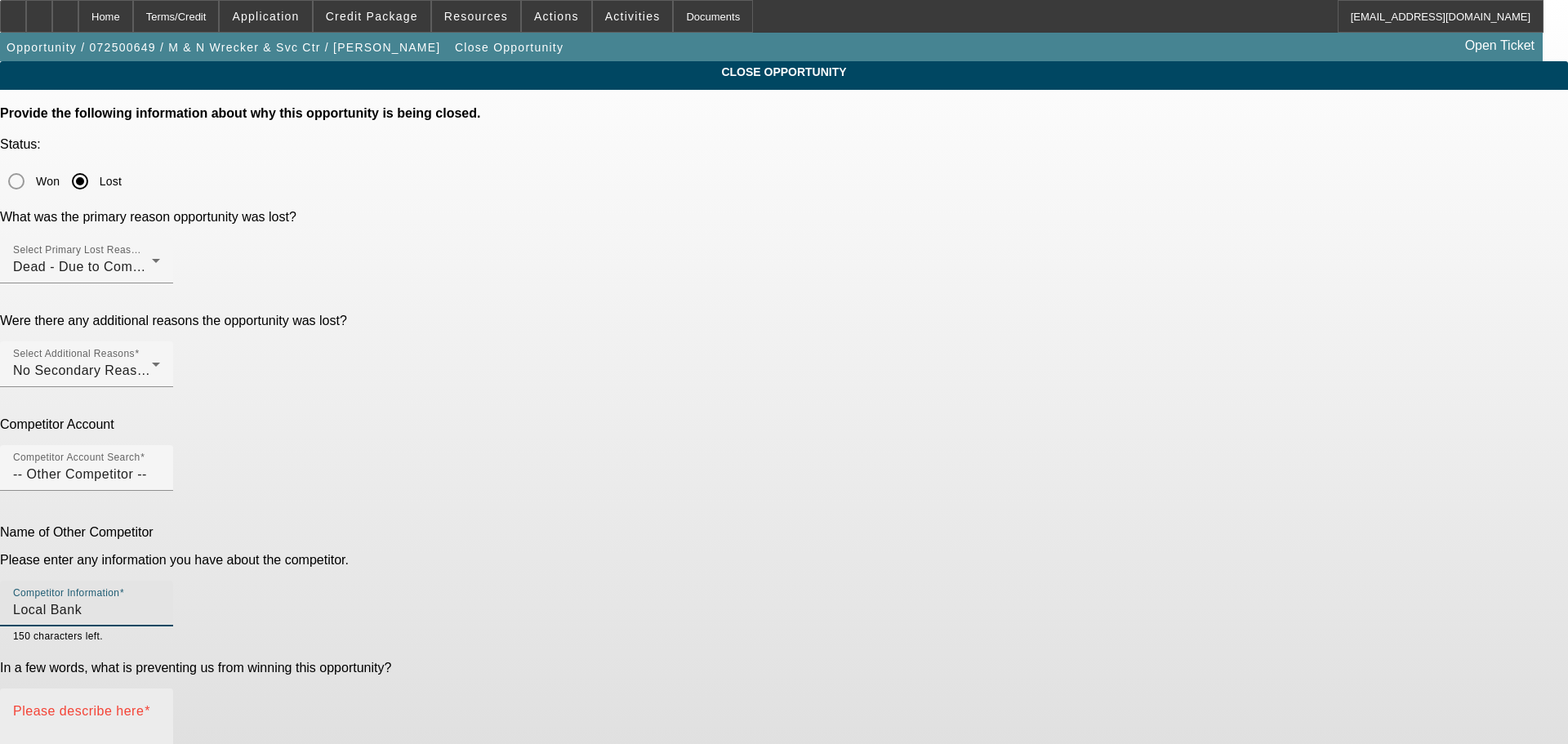
type input "Local Bank"
click at [160, 709] on textarea "Please describe here" at bounding box center [87, 748] width 147 height 79
click at [160, 688] on div "Please describe here" at bounding box center [87, 740] width 147 height 104
click at [160, 709] on textarea "Please describe here" at bounding box center [87, 748] width 147 height 79
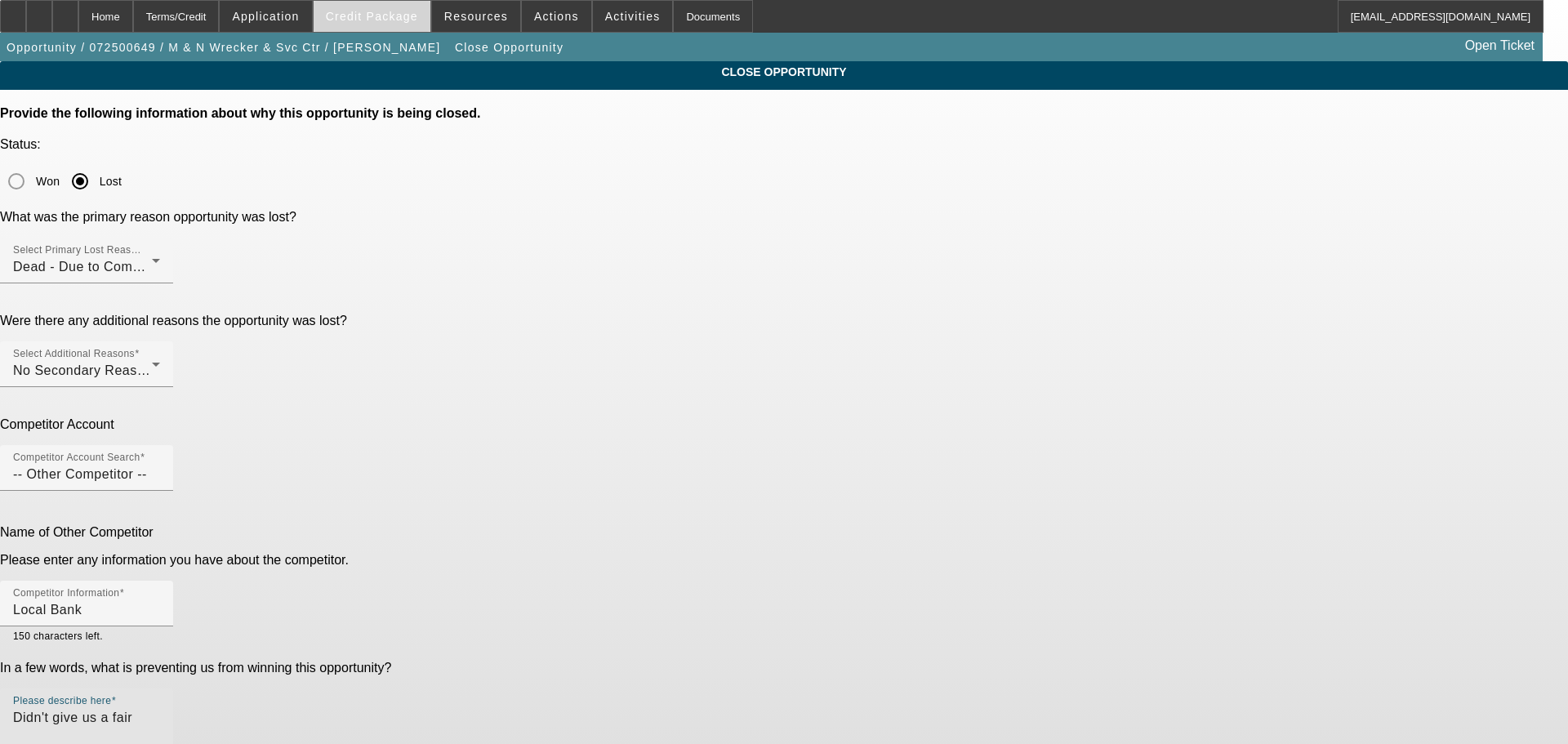
click at [414, 12] on span "Credit Package" at bounding box center [371, 16] width 92 height 13
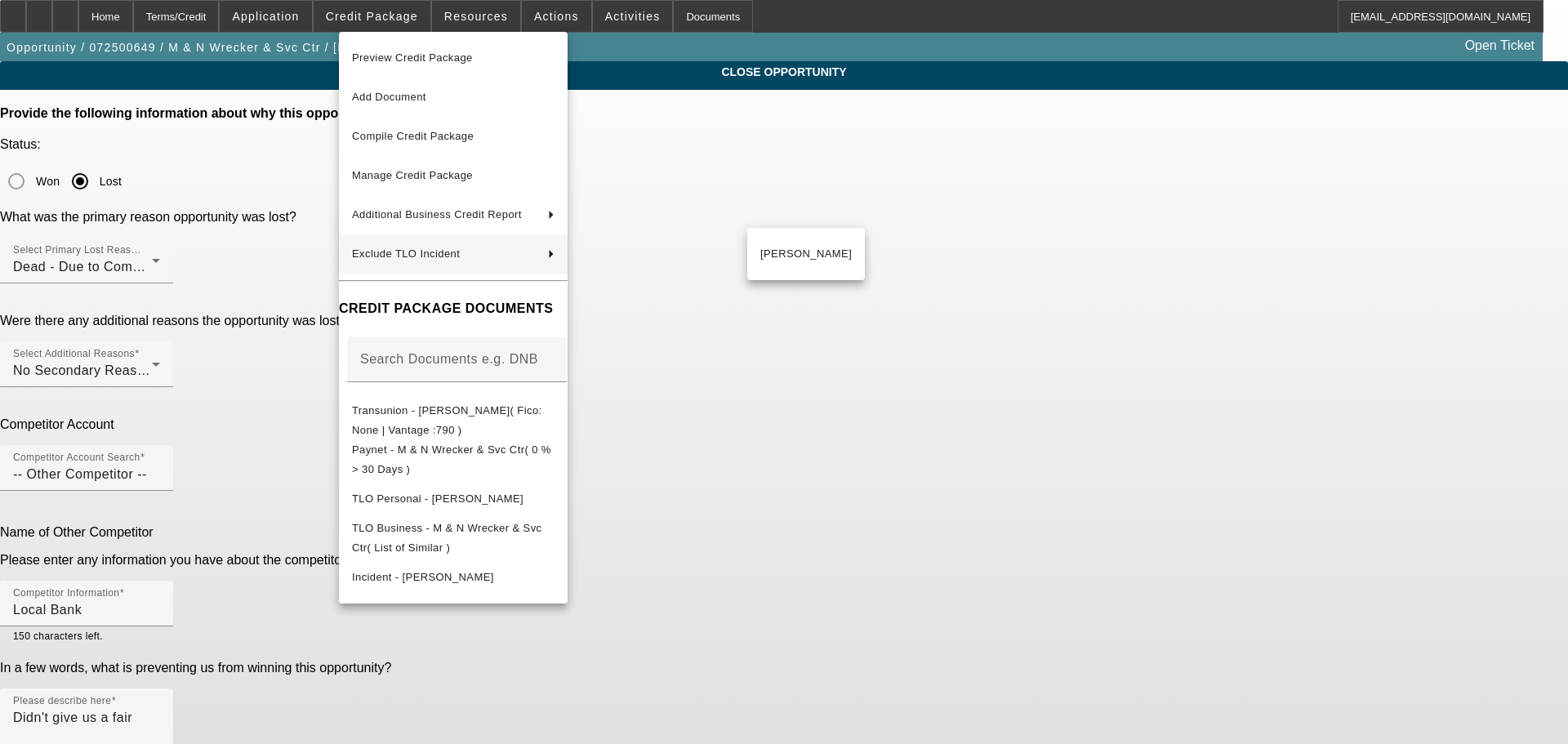
click at [164, 271] on div at bounding box center [784, 372] width 1568 height 744
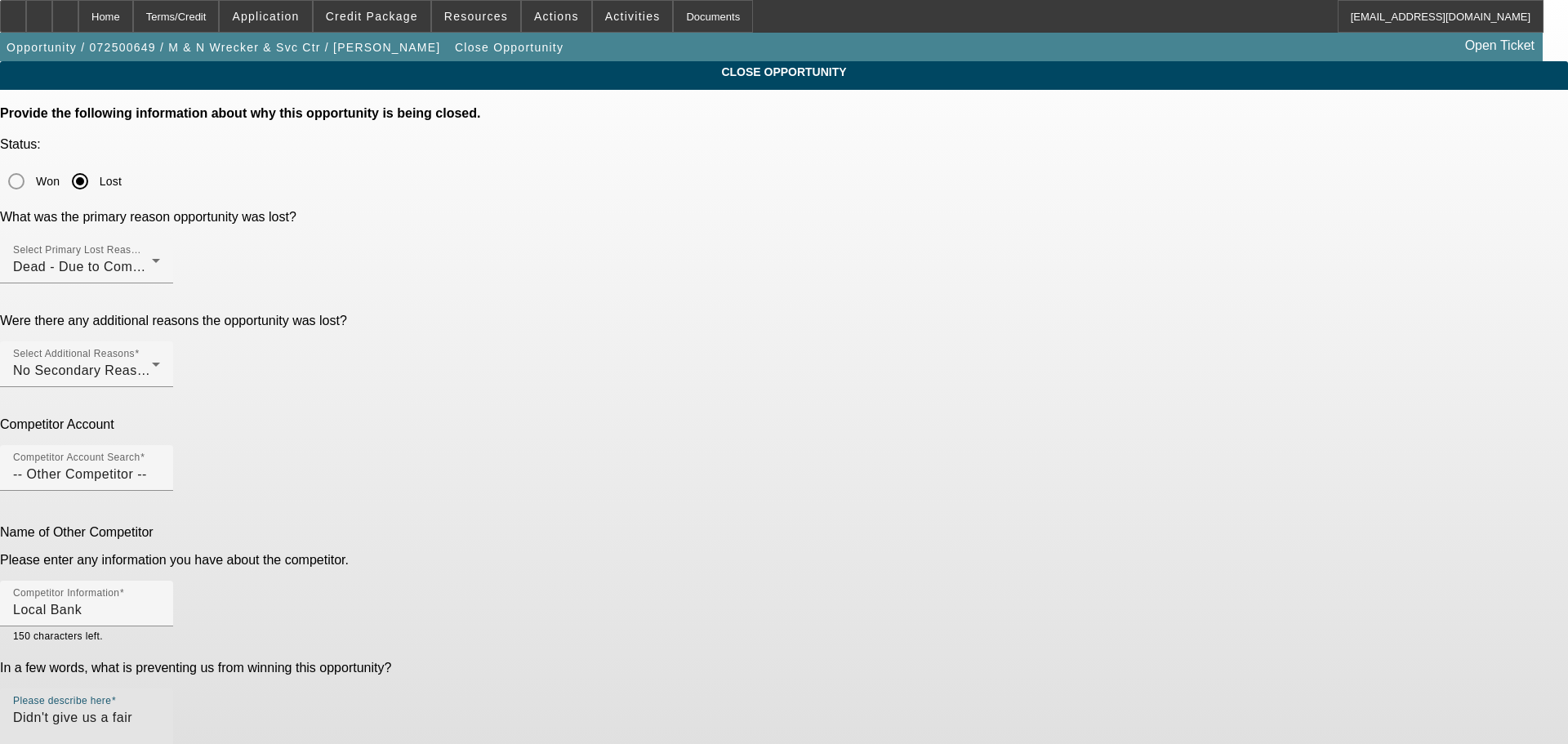
click at [160, 709] on textarea "Didn't give us a fair" at bounding box center [87, 748] width 147 height 79
type textarea "Didn't give us a fair shot at getting an approval put together because we "requ…"
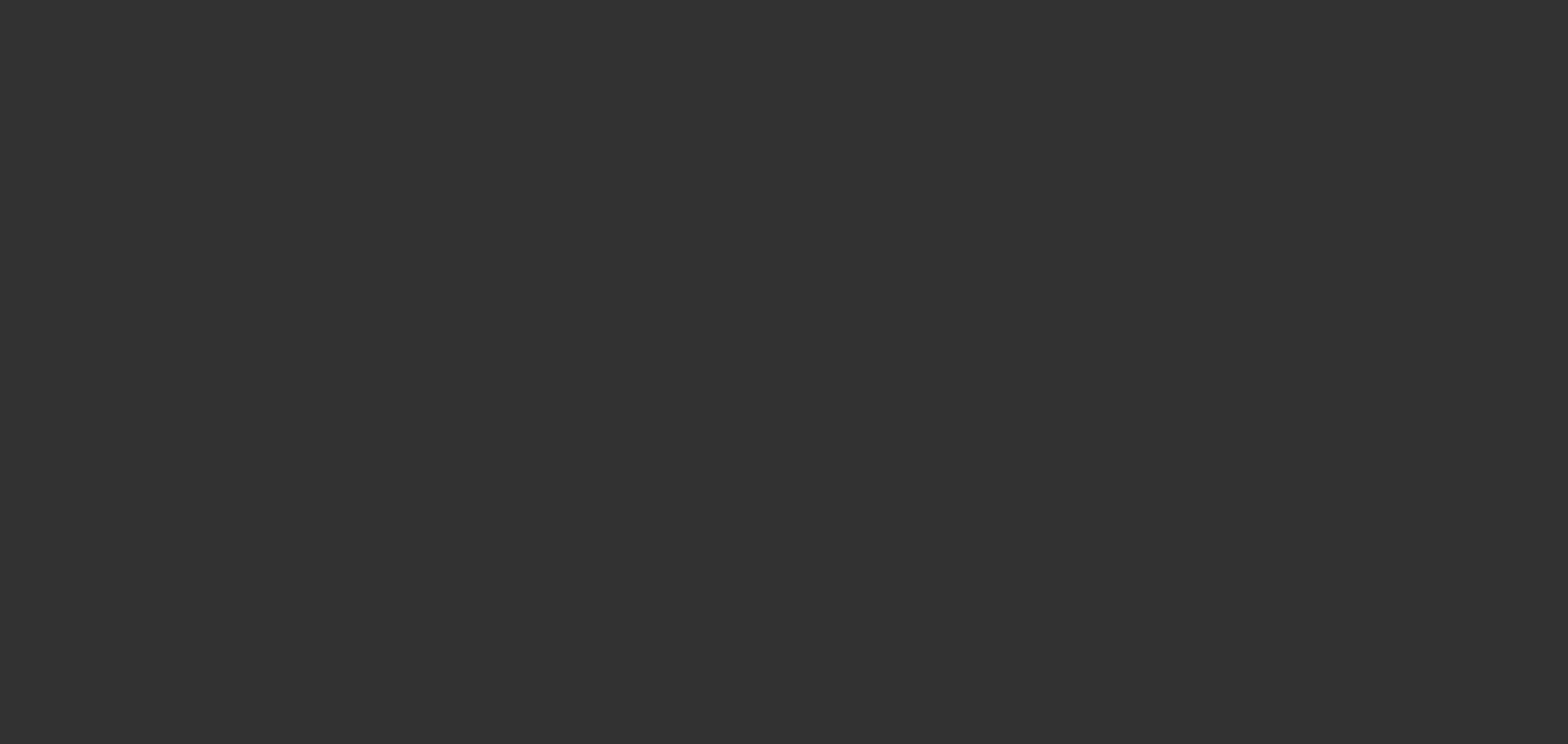
select select "0"
select select "2"
select select "0.1"
select select "4"
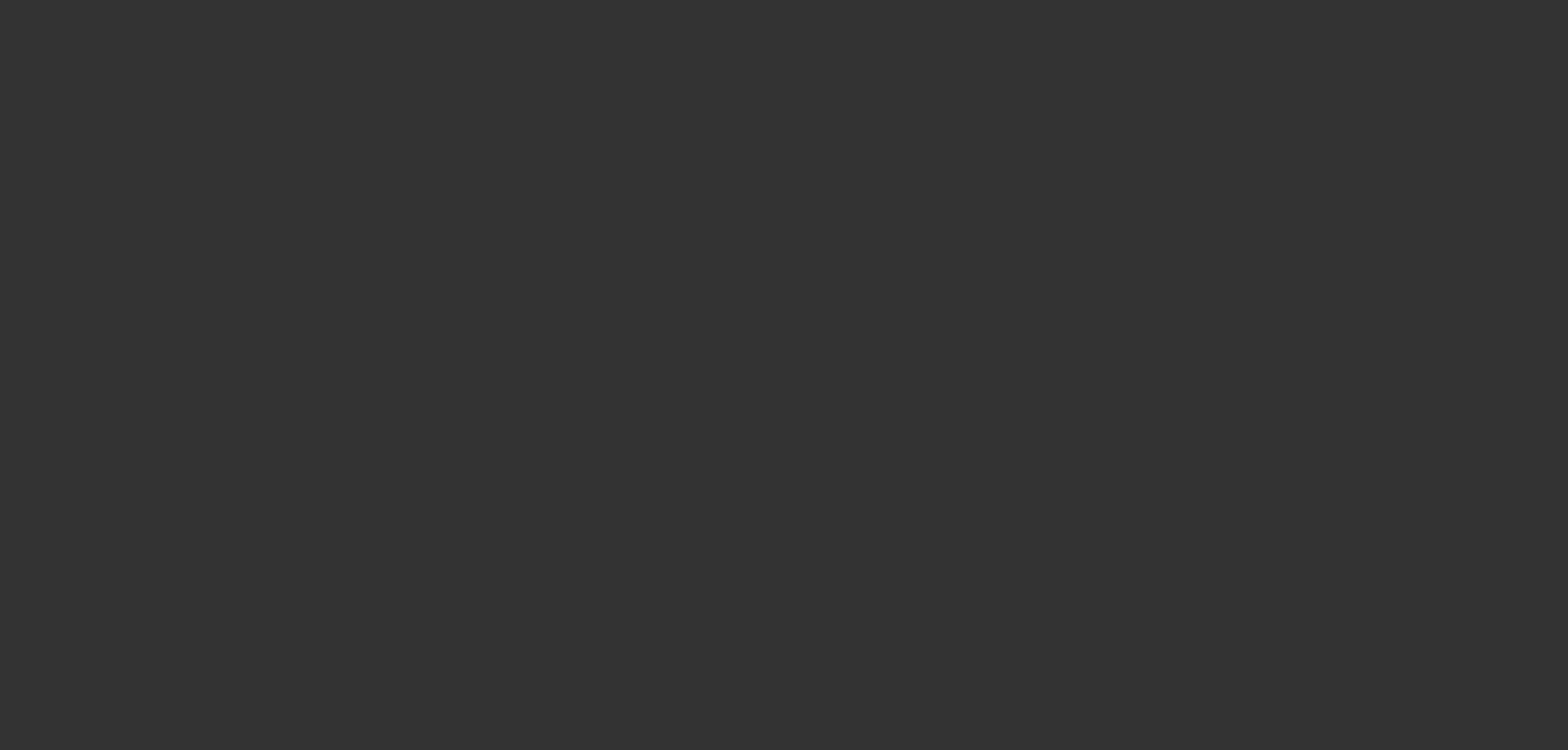
select select "0"
select select "2"
select select "0.1"
select select "4"
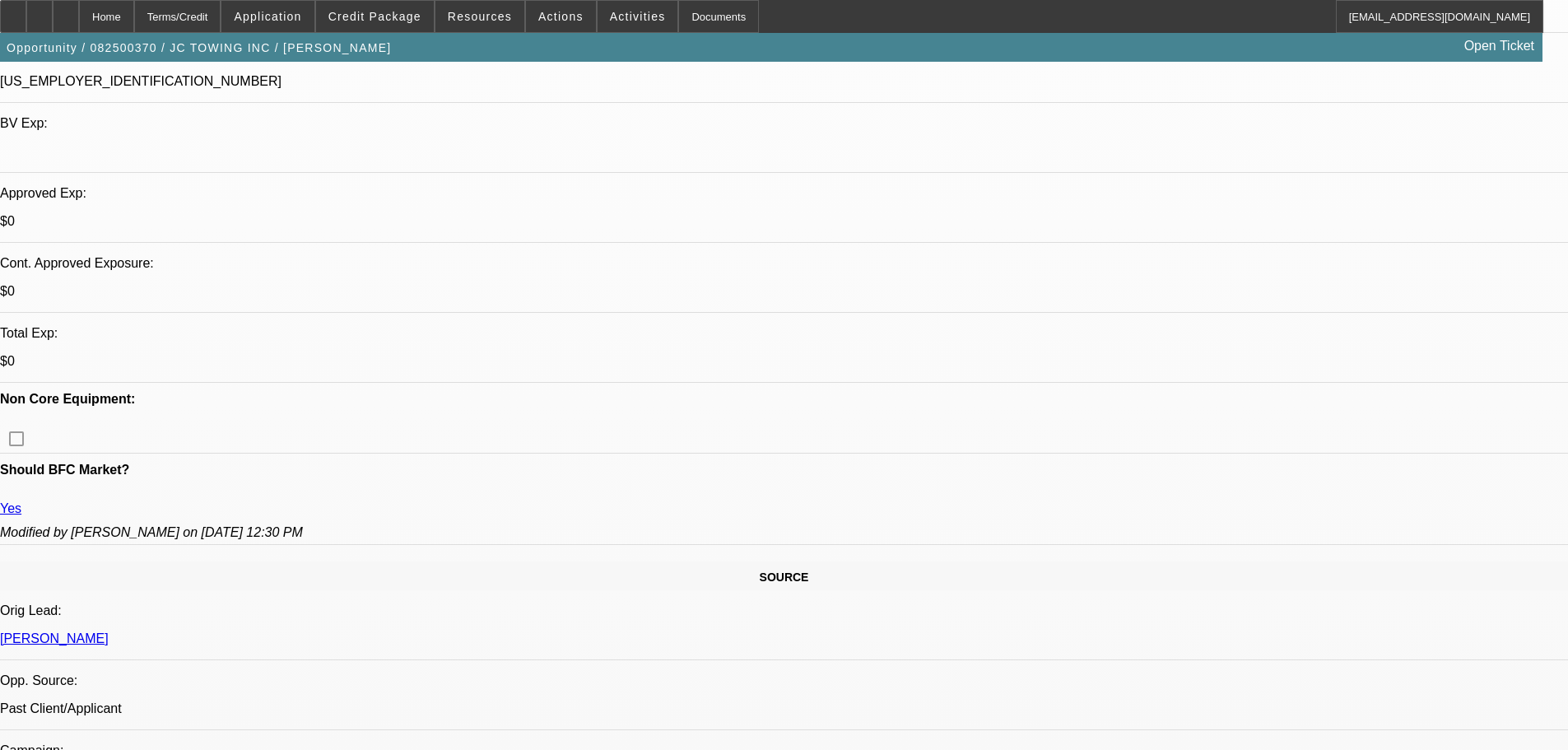
scroll to position [164, 0]
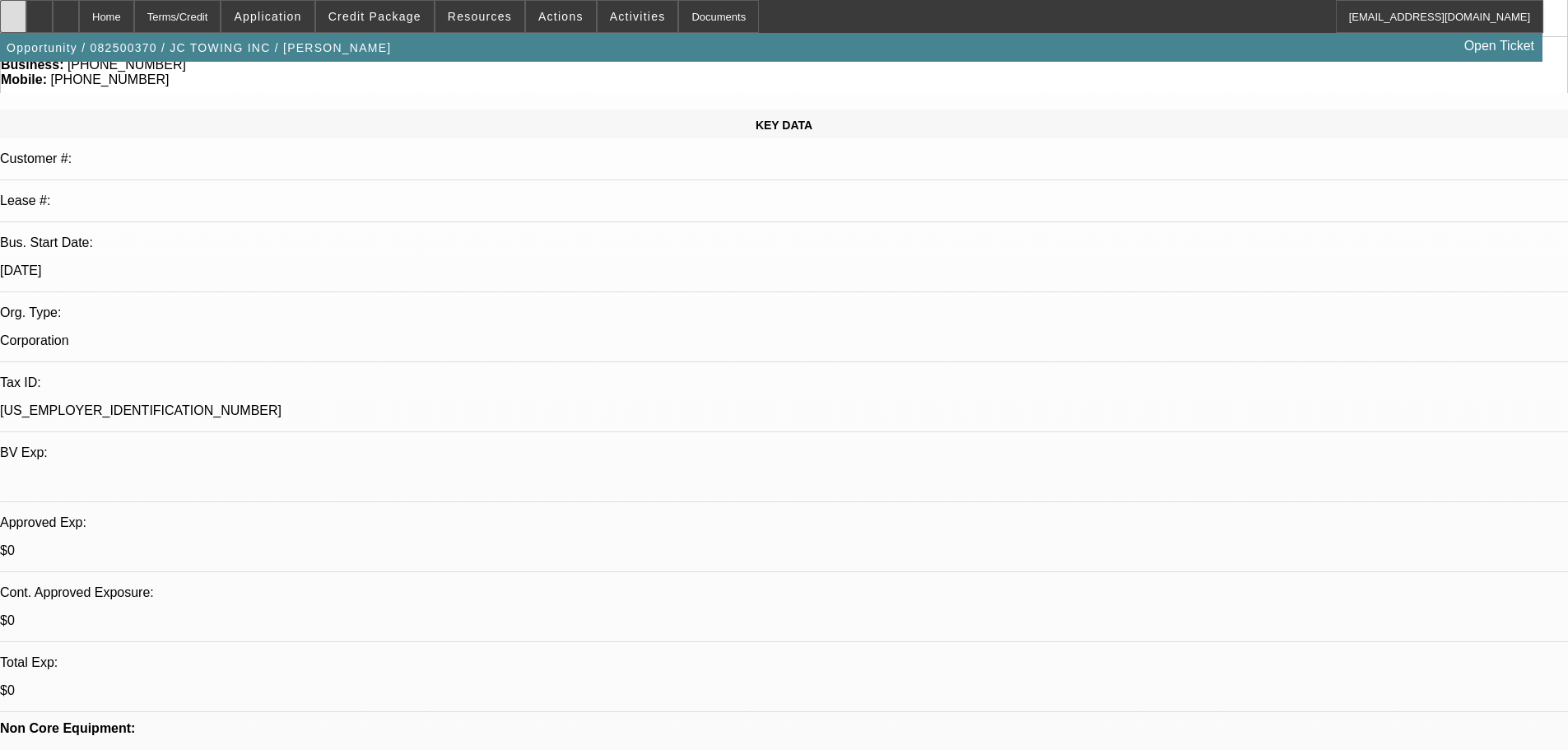
click at [27, 15] on div at bounding box center [13, 16] width 27 height 33
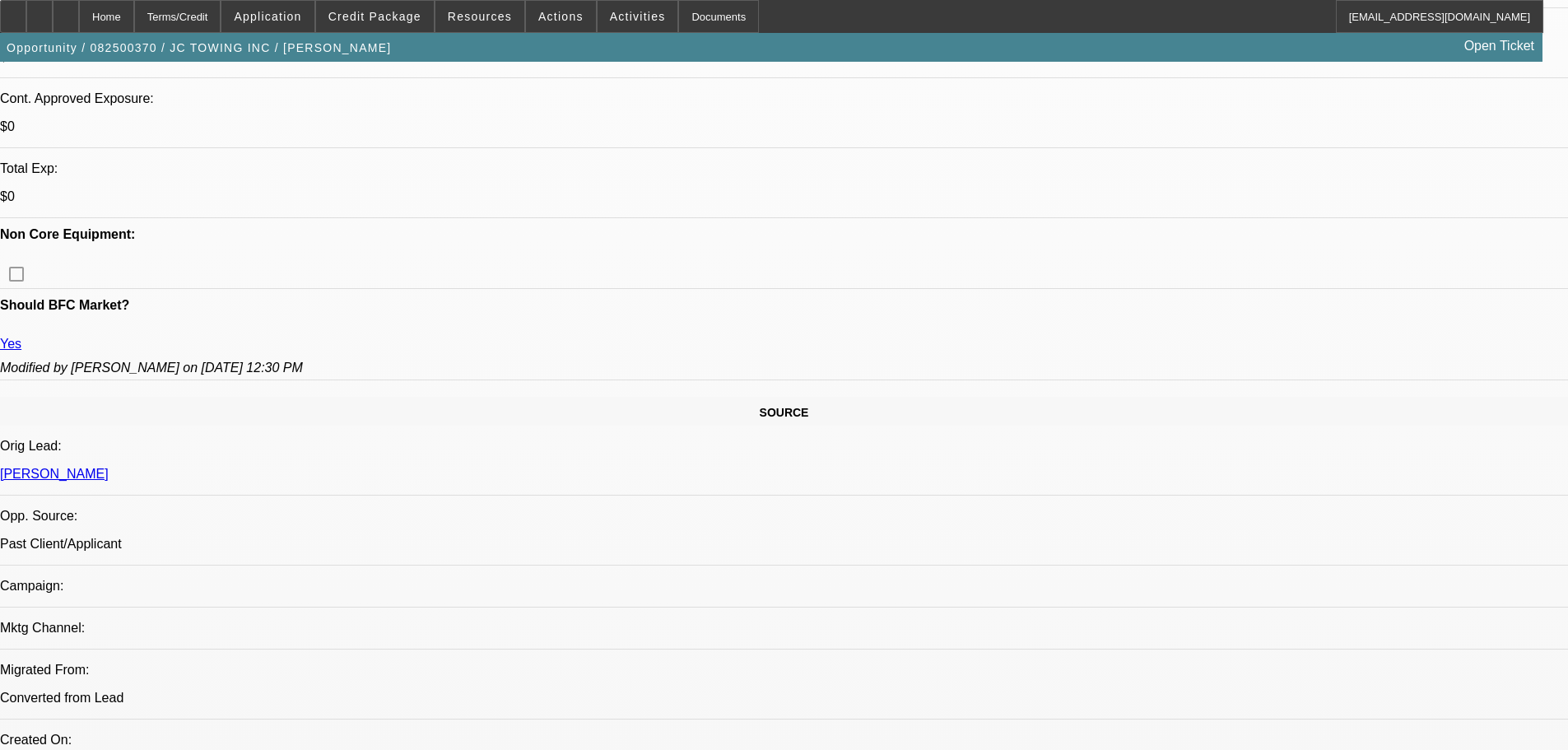
scroll to position [822, 0]
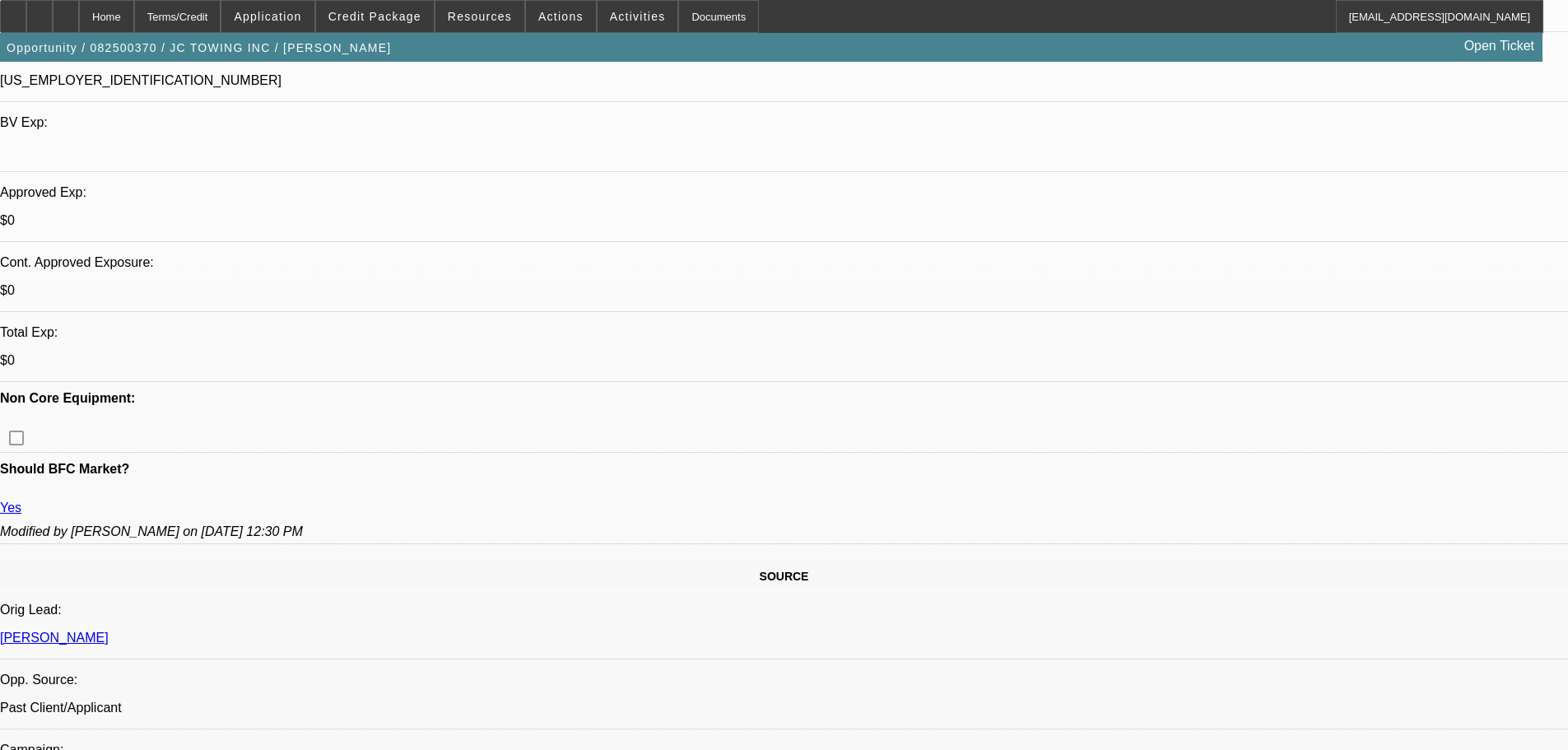
scroll to position [659, 0]
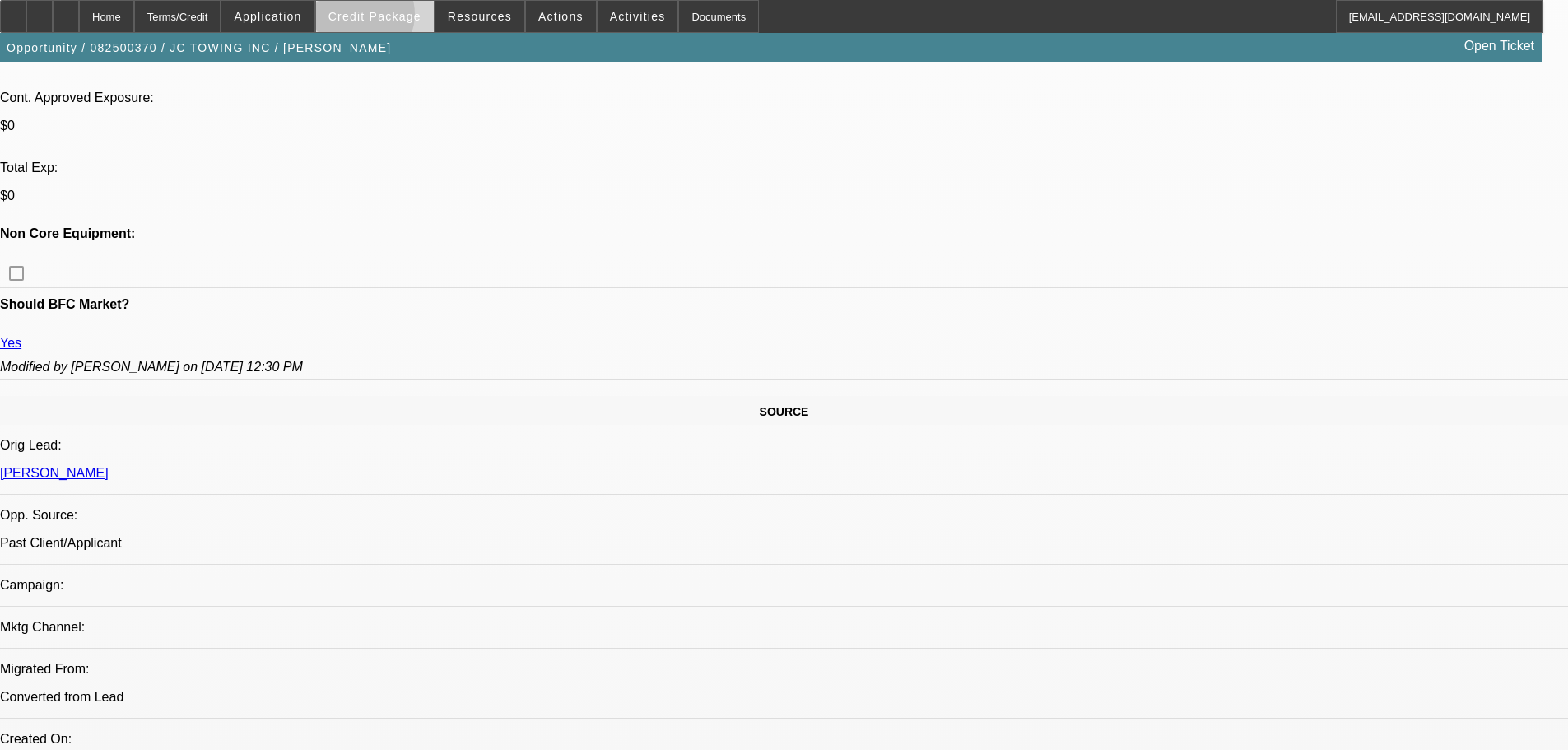
click at [386, 17] on span "Credit Package" at bounding box center [374, 16] width 93 height 13
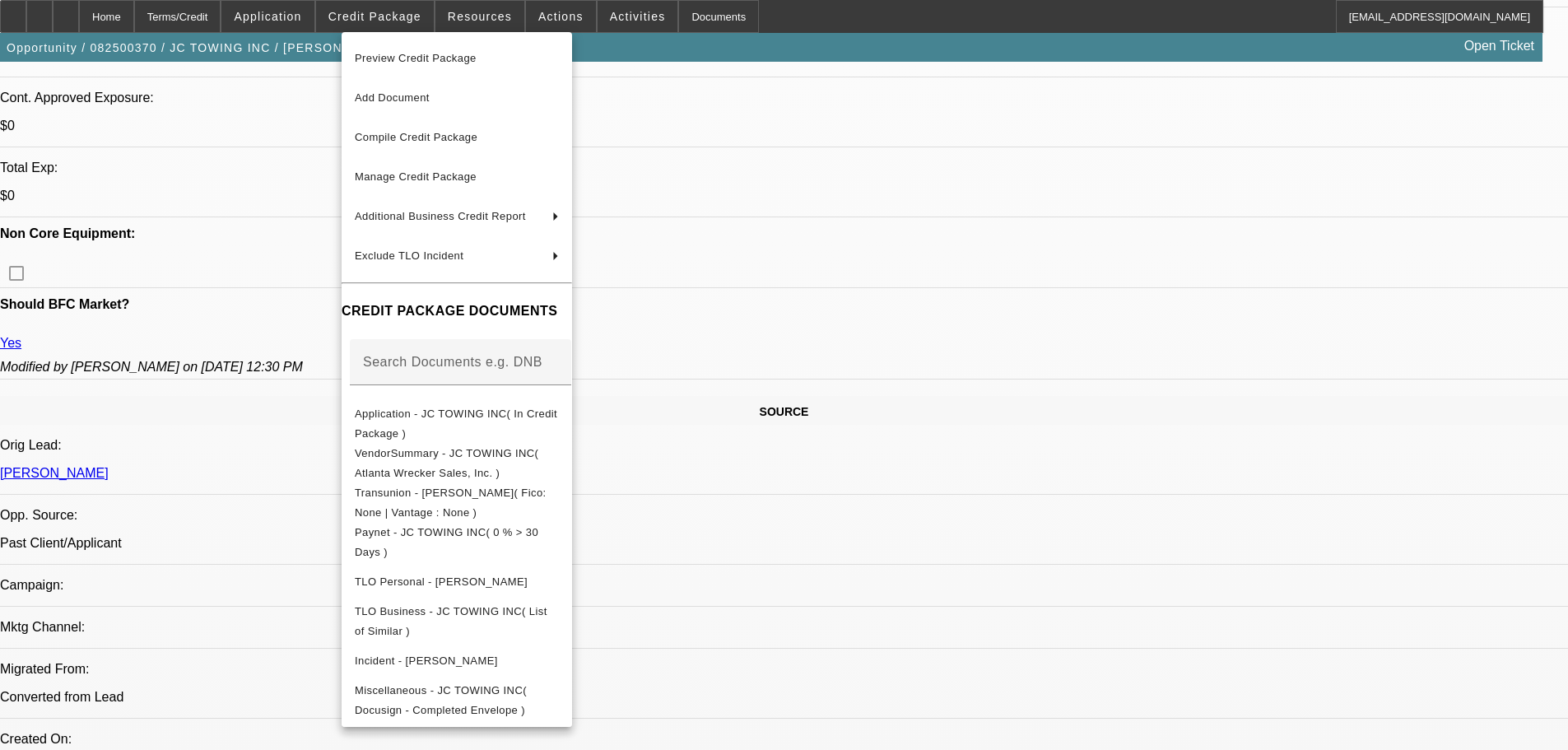
click at [785, 371] on div at bounding box center [784, 375] width 1568 height 750
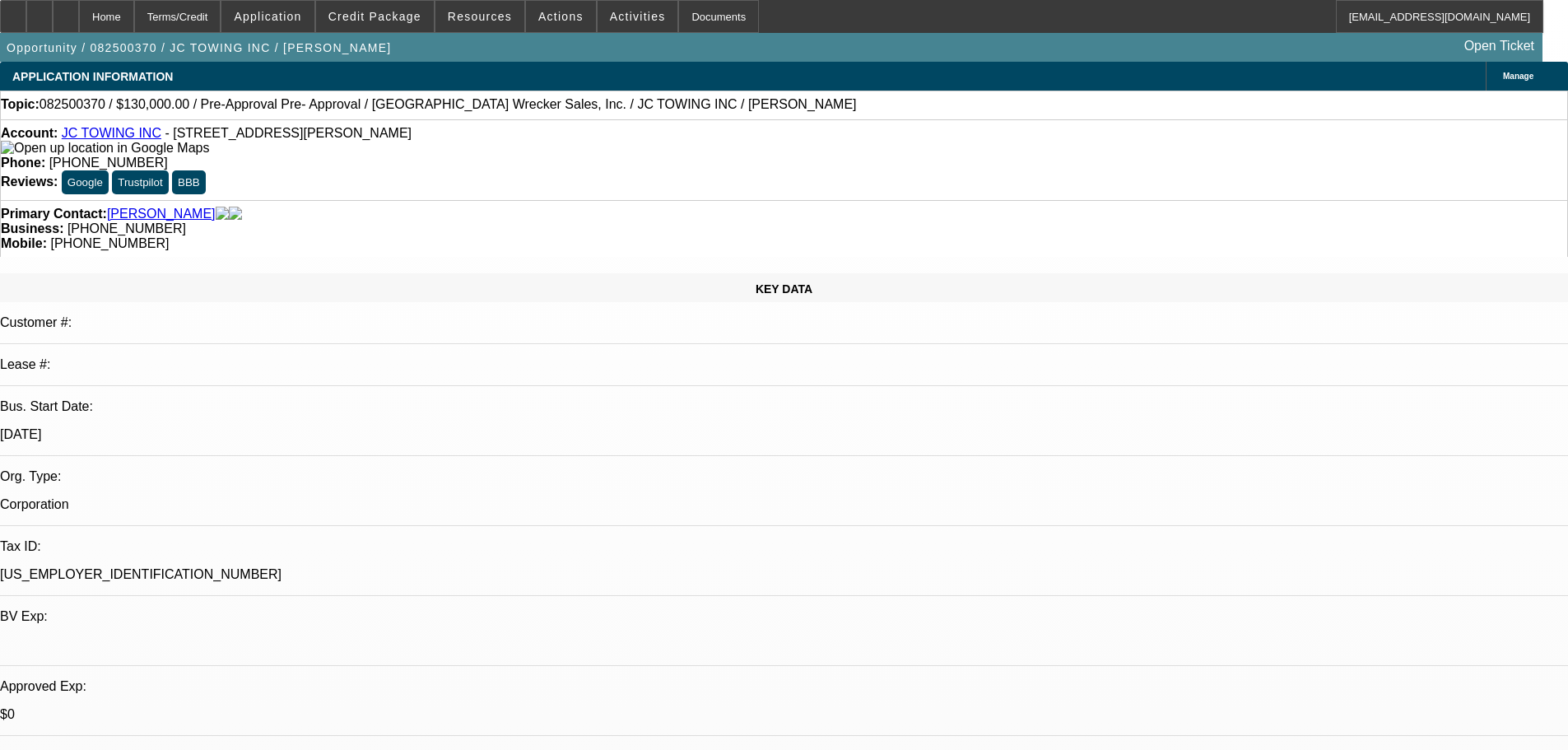
scroll to position [165, 0]
drag, startPoint x: 1186, startPoint y: 654, endPoint x: 1104, endPoint y: 640, distance: 83.2
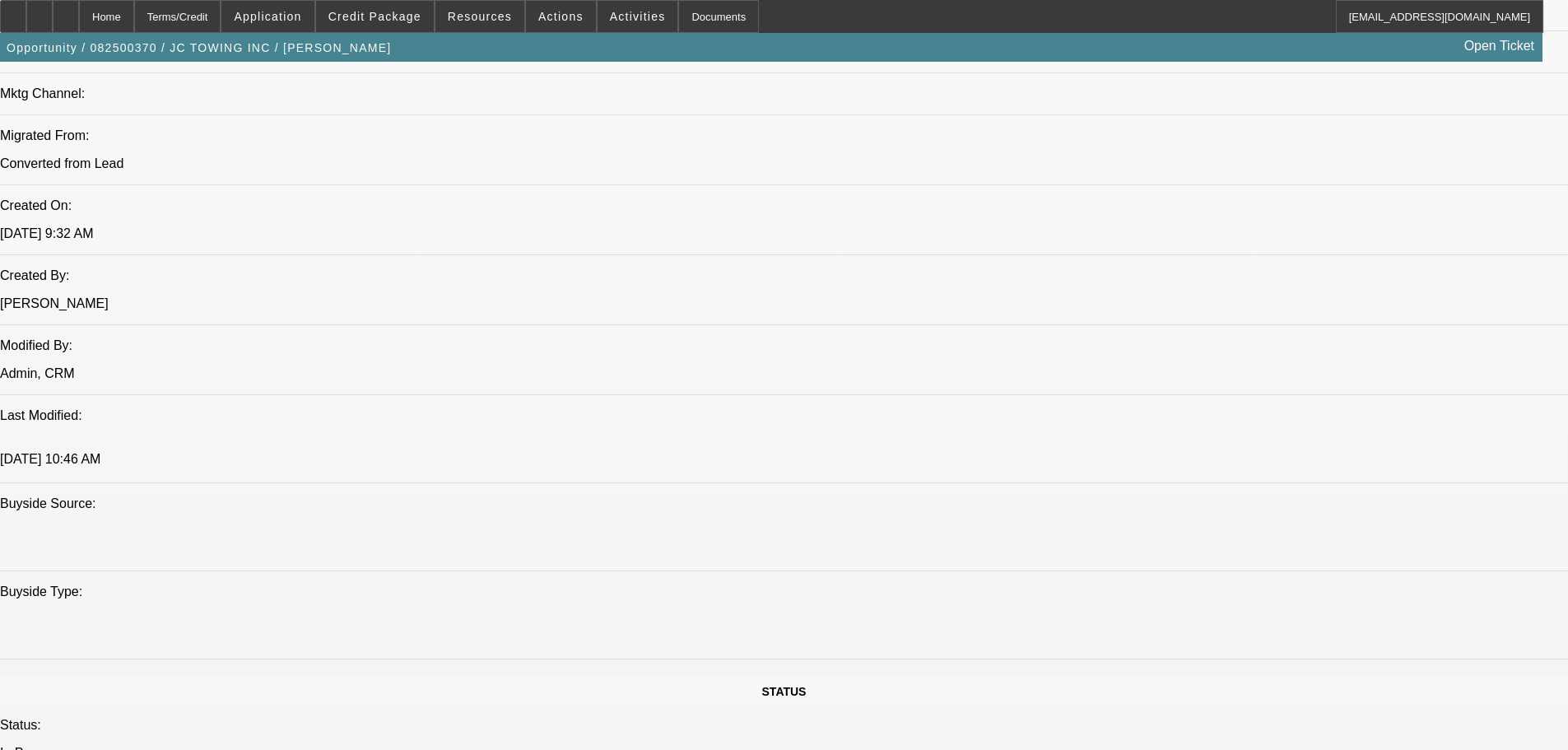
scroll to position [1153, 0]
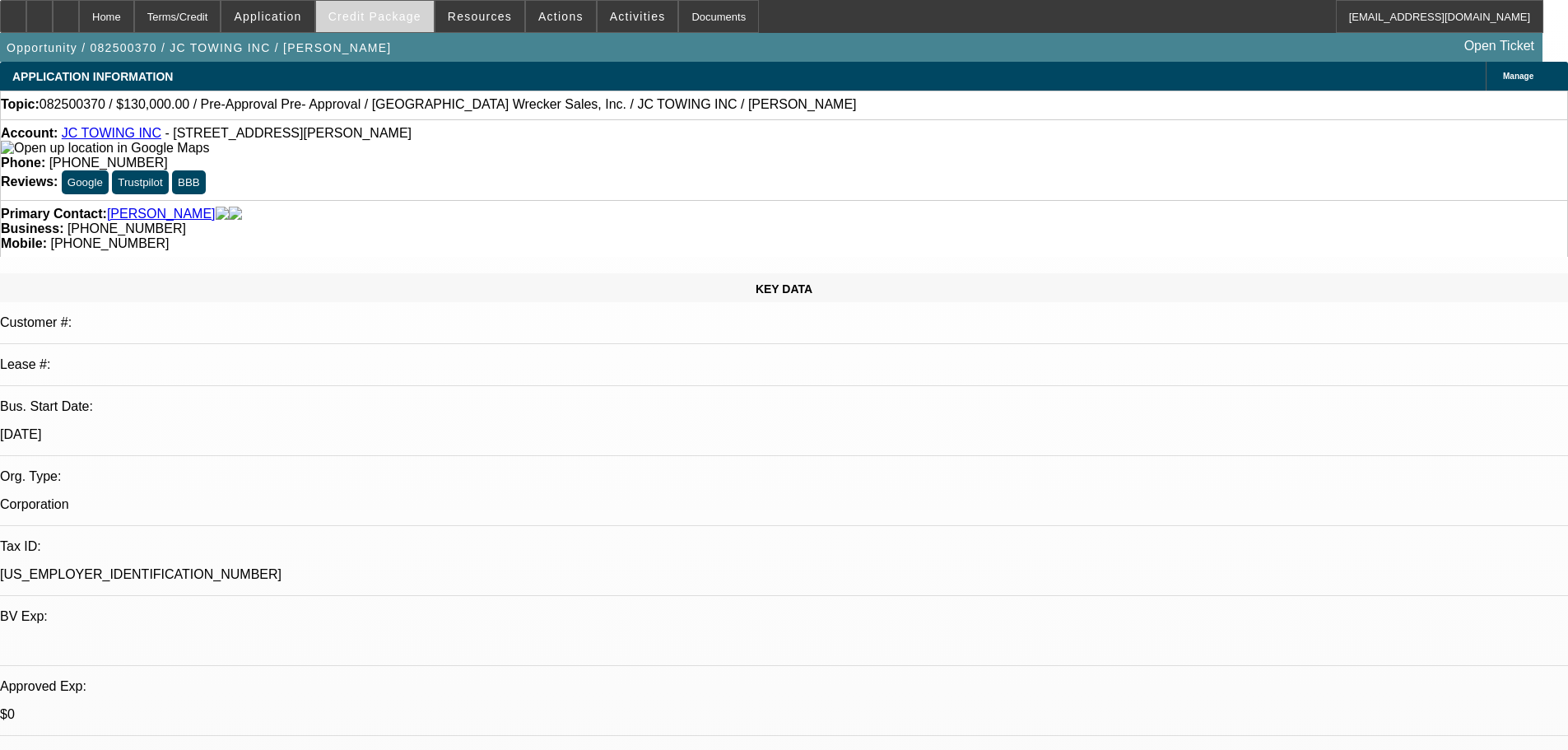
click at [403, 10] on span "Credit Package" at bounding box center [374, 16] width 93 height 13
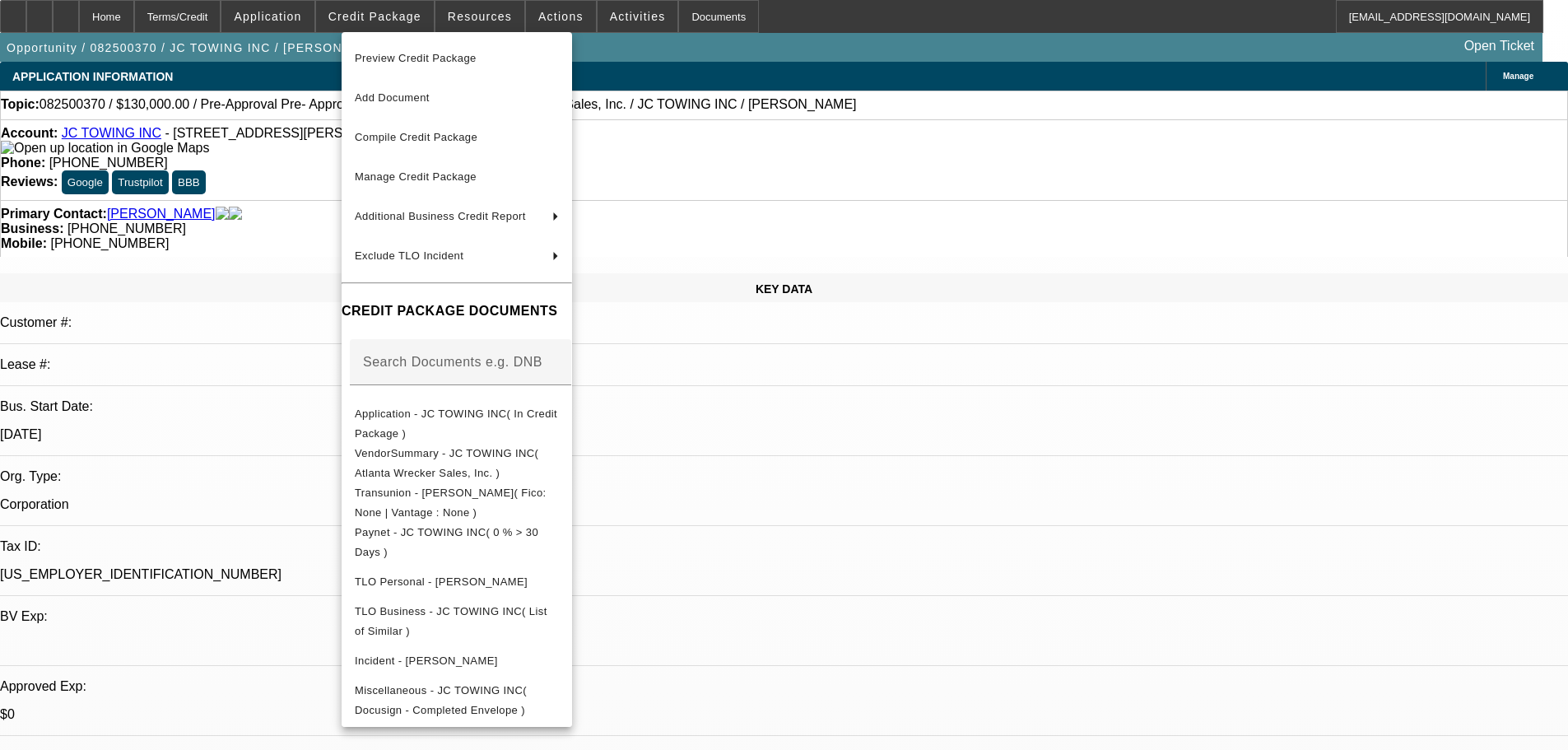
click at [201, 275] on div at bounding box center [784, 375] width 1568 height 750
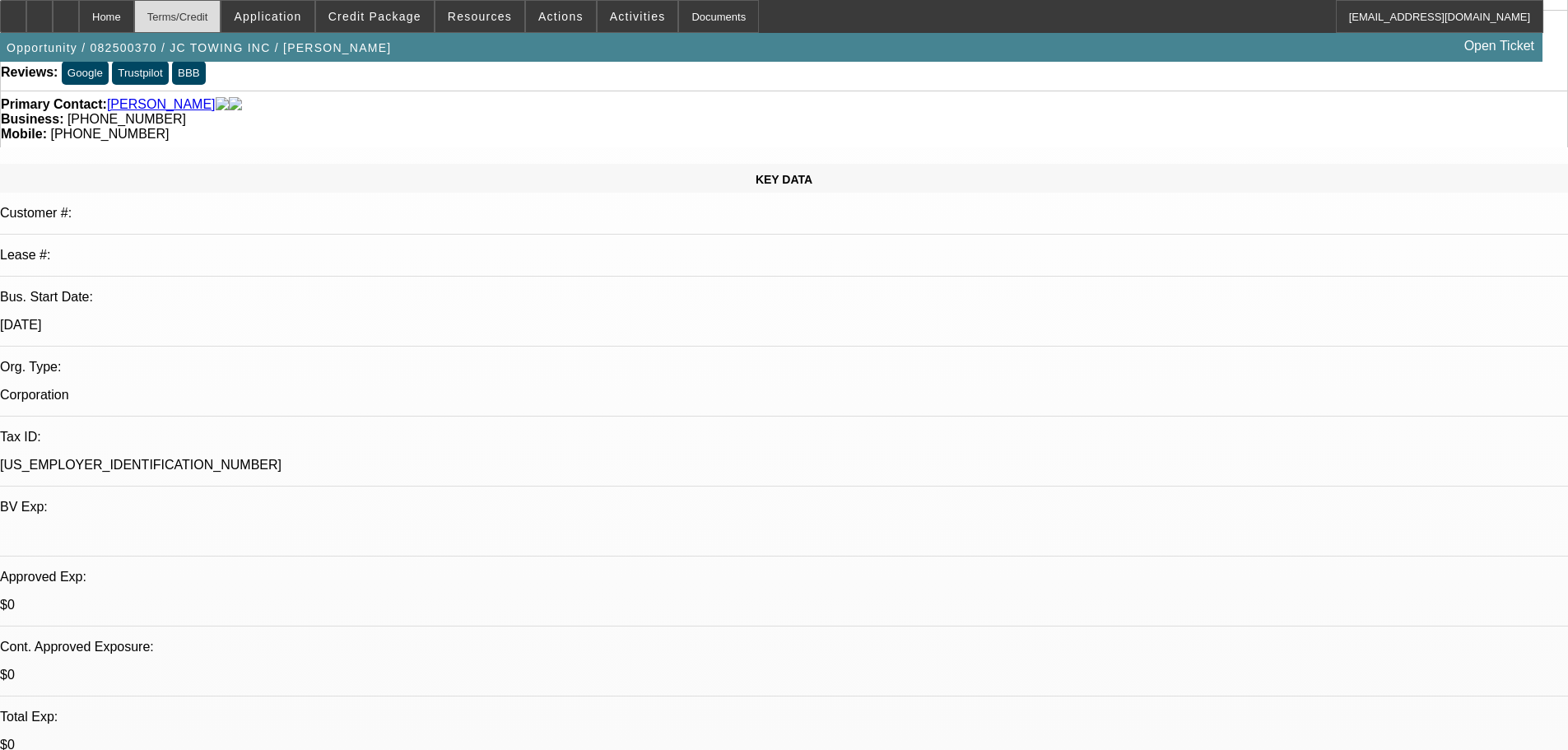
scroll to position [165, 0]
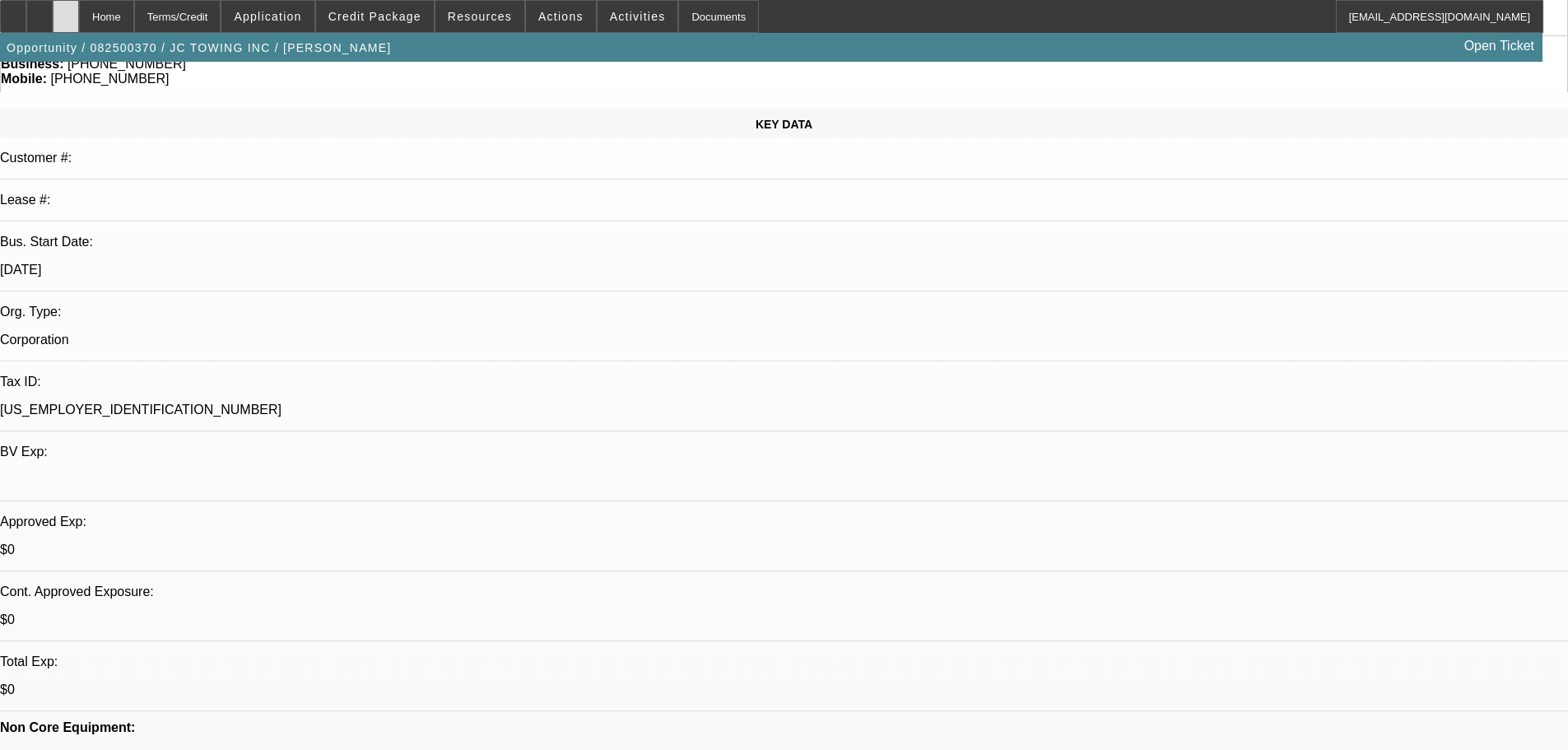
click at [79, 8] on div at bounding box center [66, 16] width 27 height 33
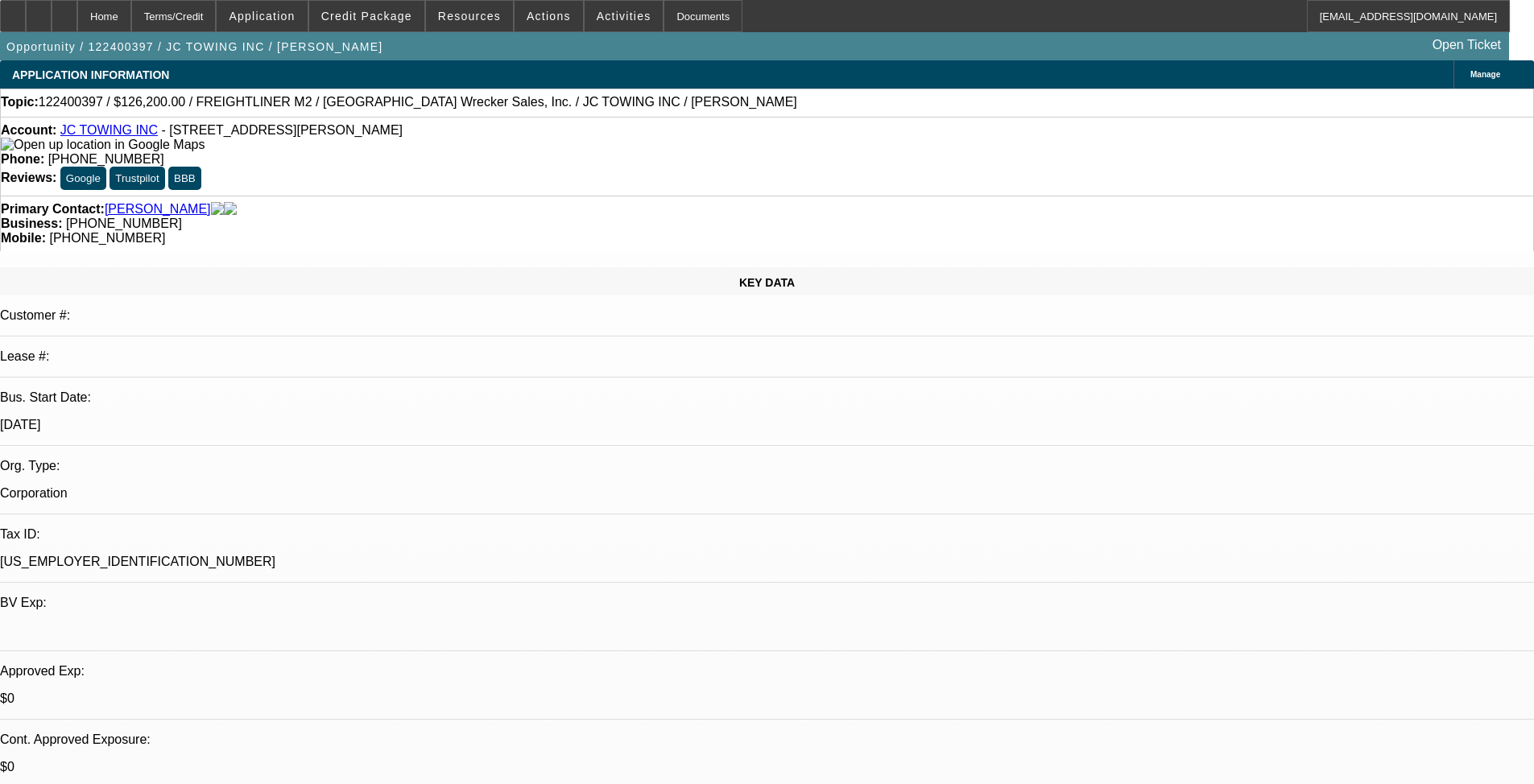
select select "0"
select select "2"
select select "0"
select select "6"
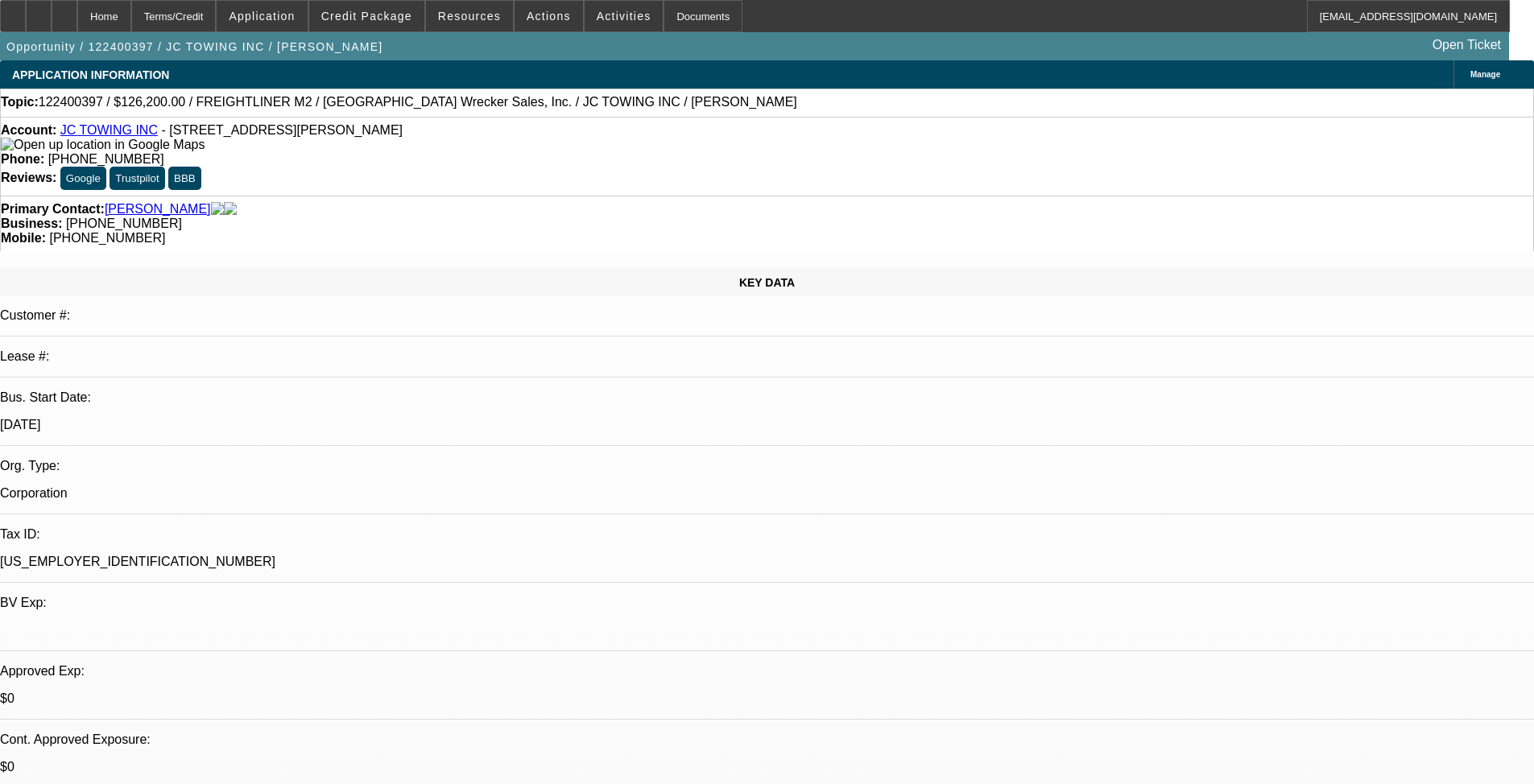
select select "0"
select select "2"
select select "0"
select select "6"
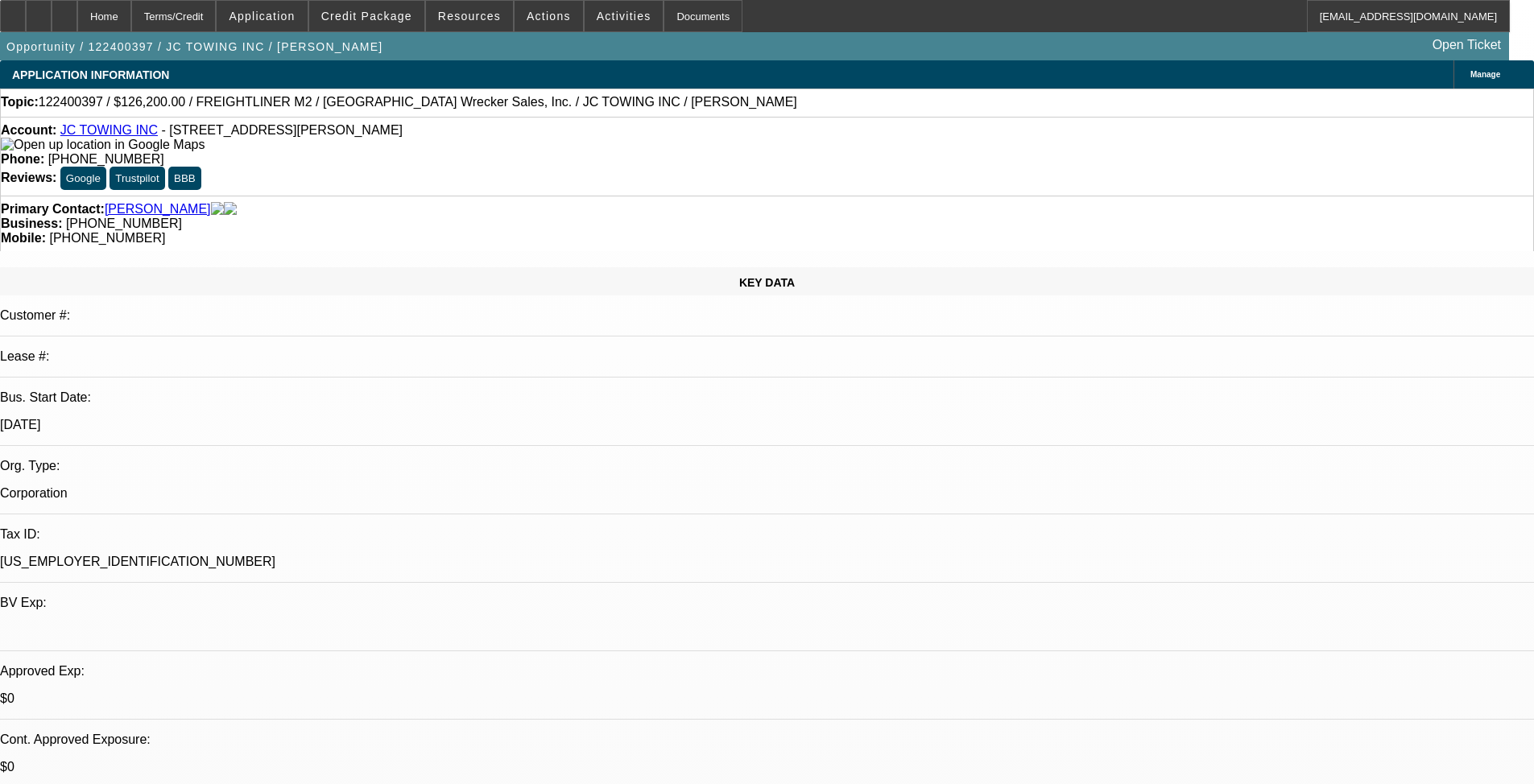
select select "0"
select select "3"
select select "0"
select select "6"
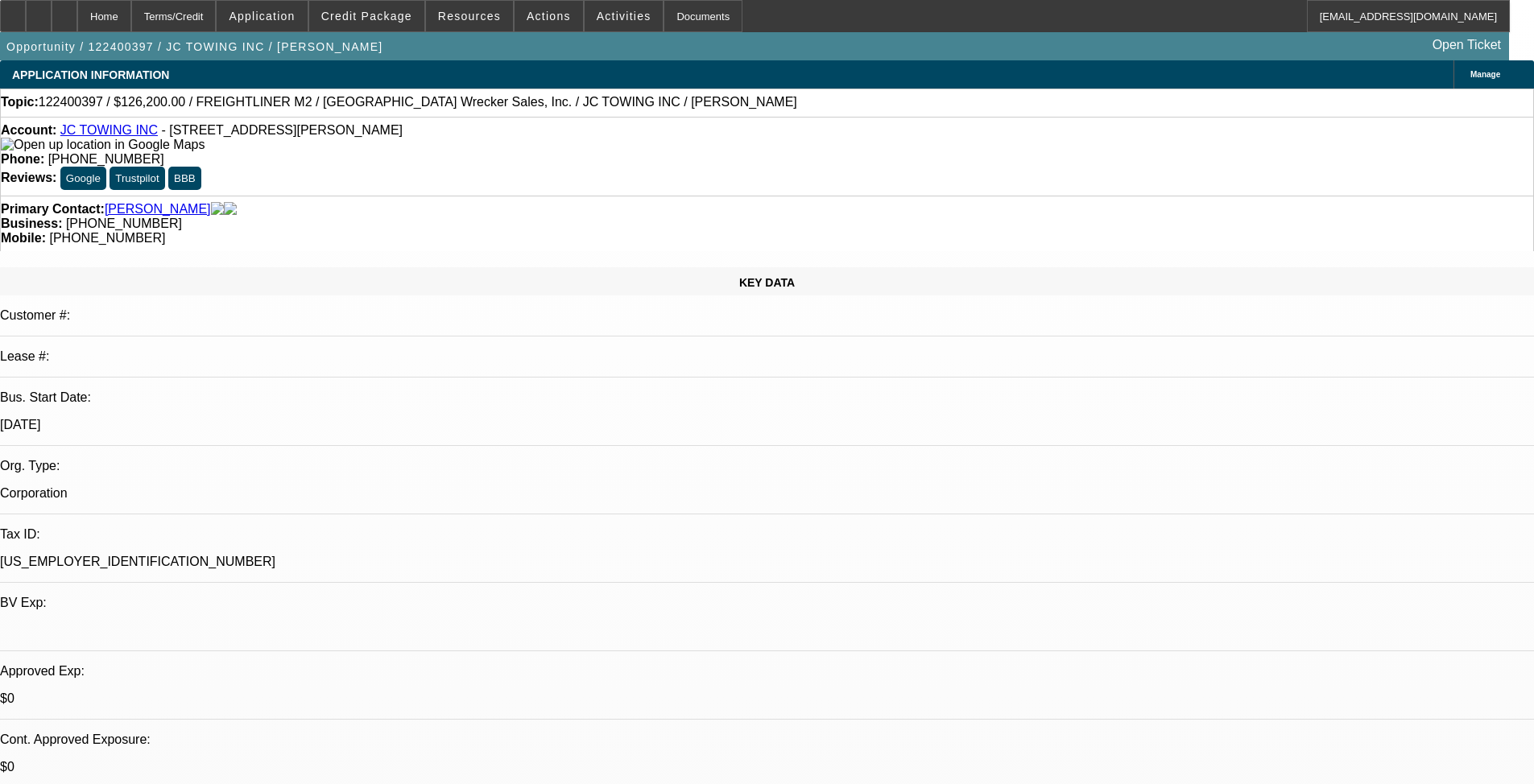
select select "0"
select select "3"
select select "0"
select select "6"
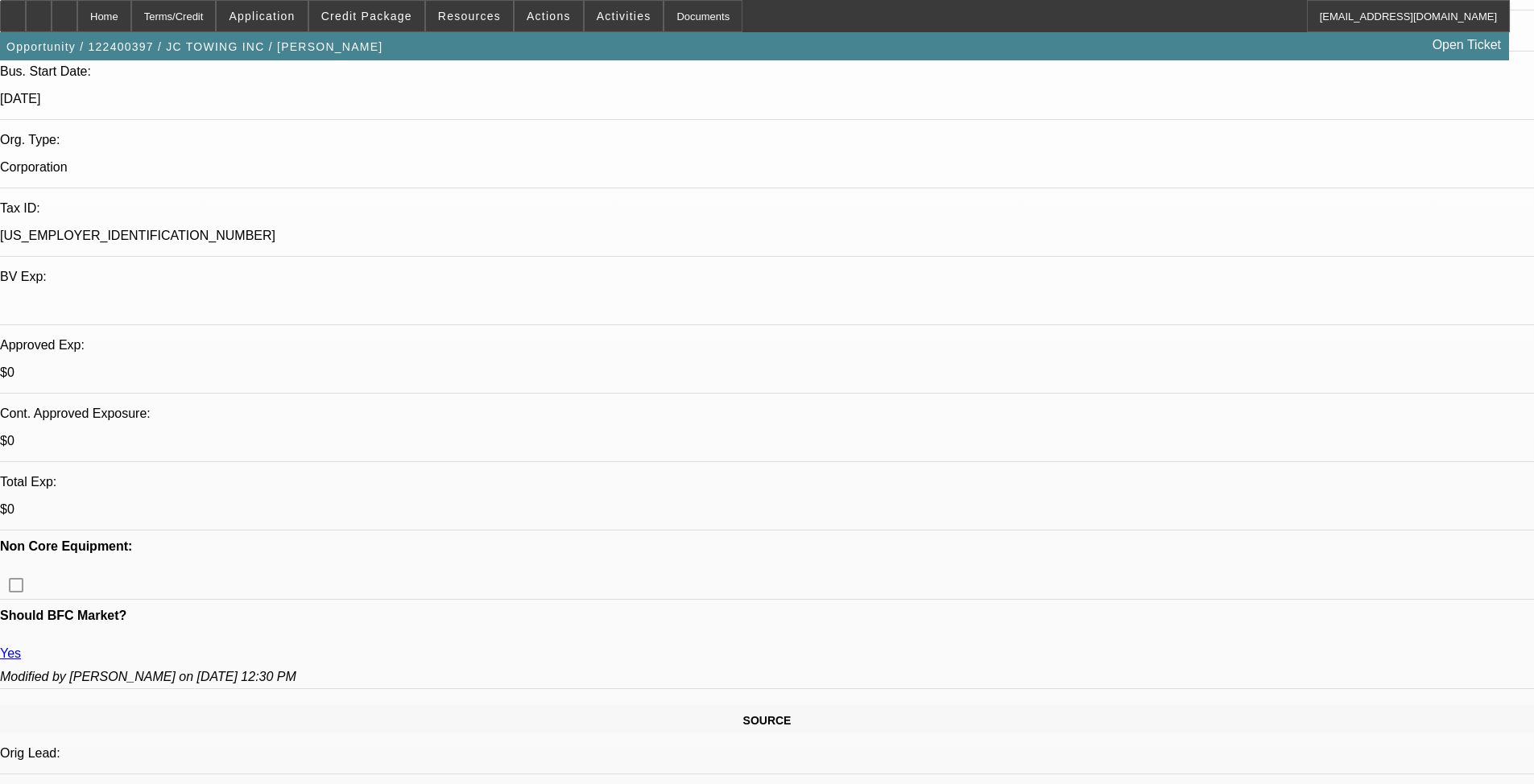
scroll to position [322, 0]
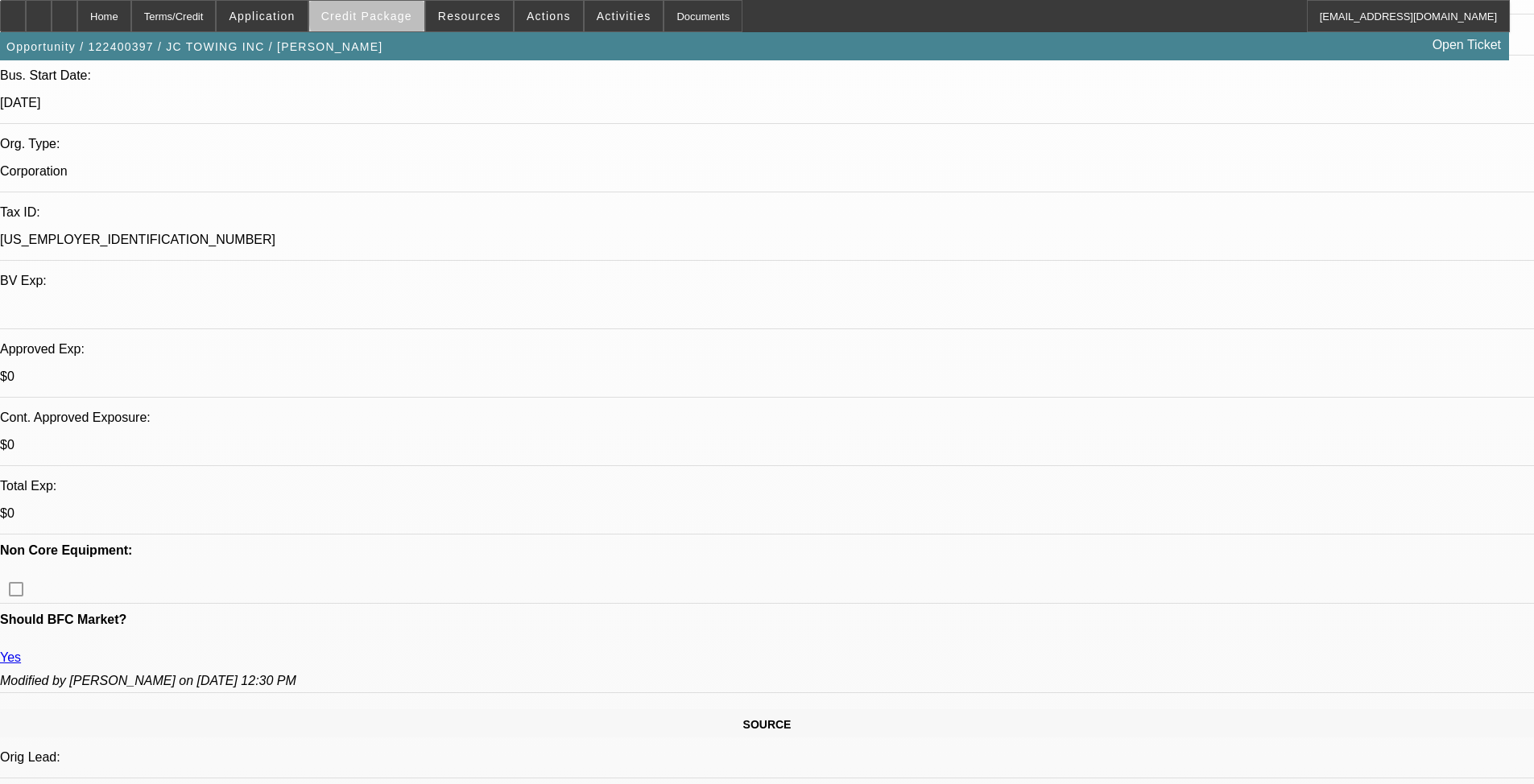
click at [405, 14] on span "Credit Package" at bounding box center [366, 16] width 91 height 13
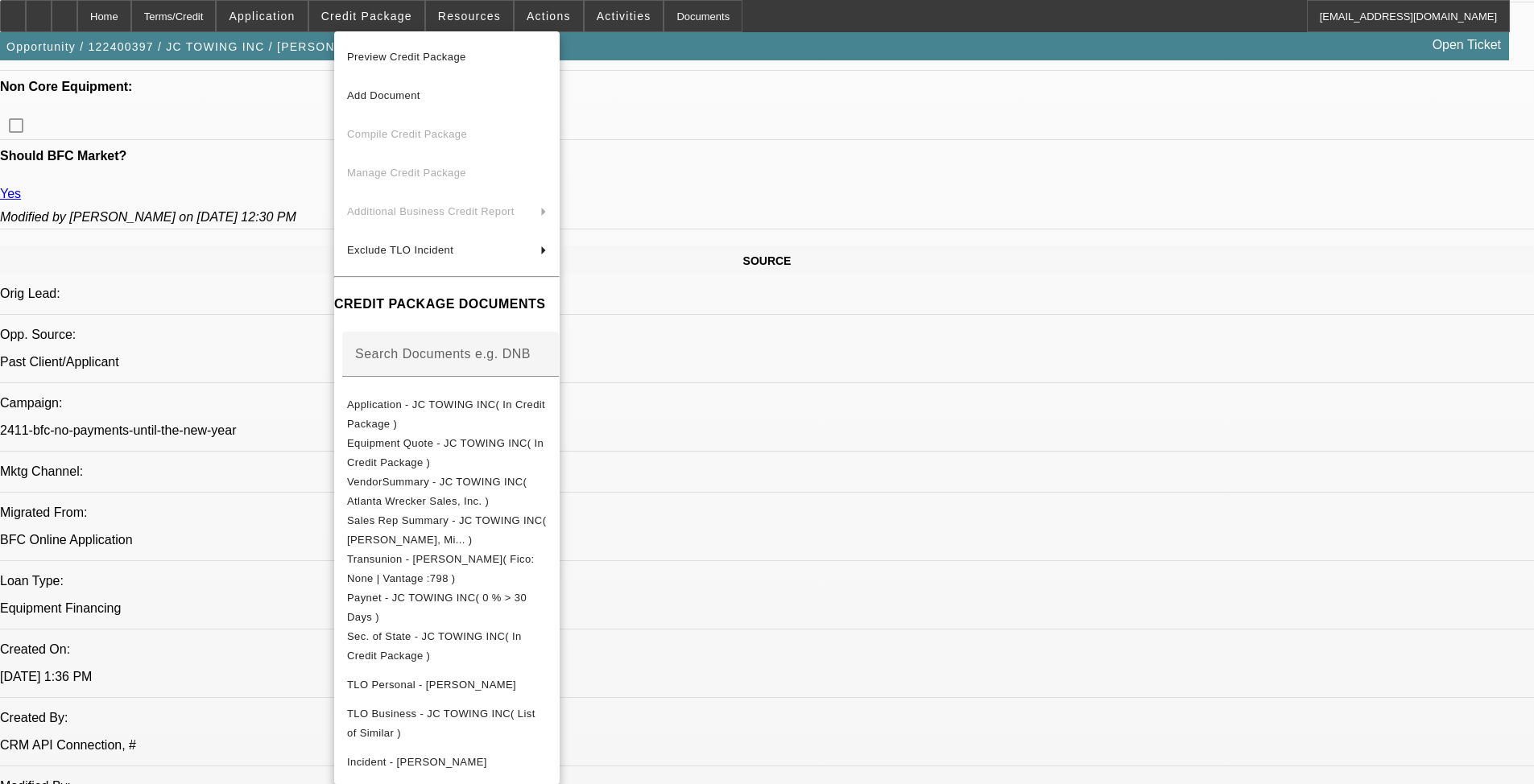
scroll to position [966, 0]
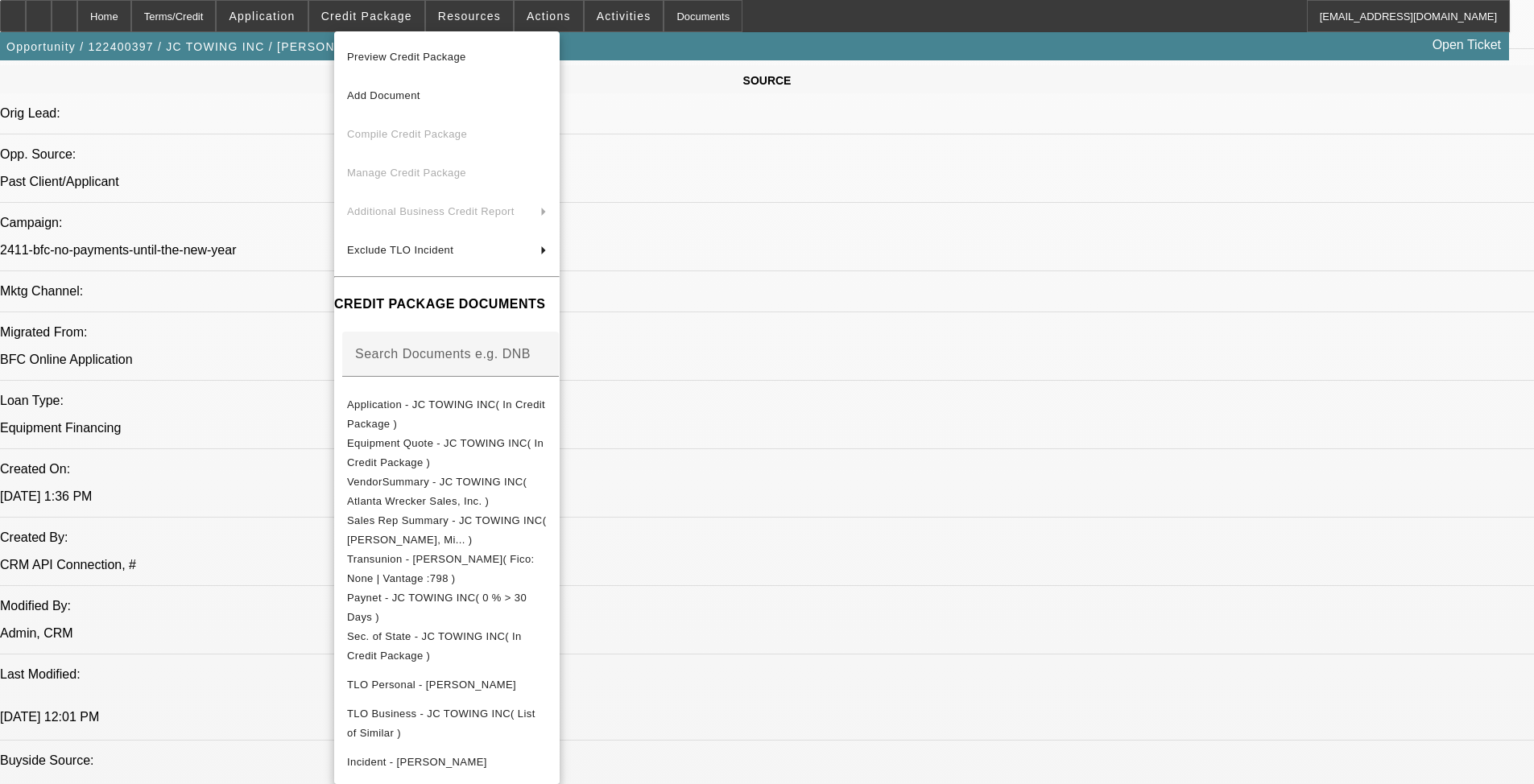
click at [651, 247] on div at bounding box center [767, 392] width 1534 height 784
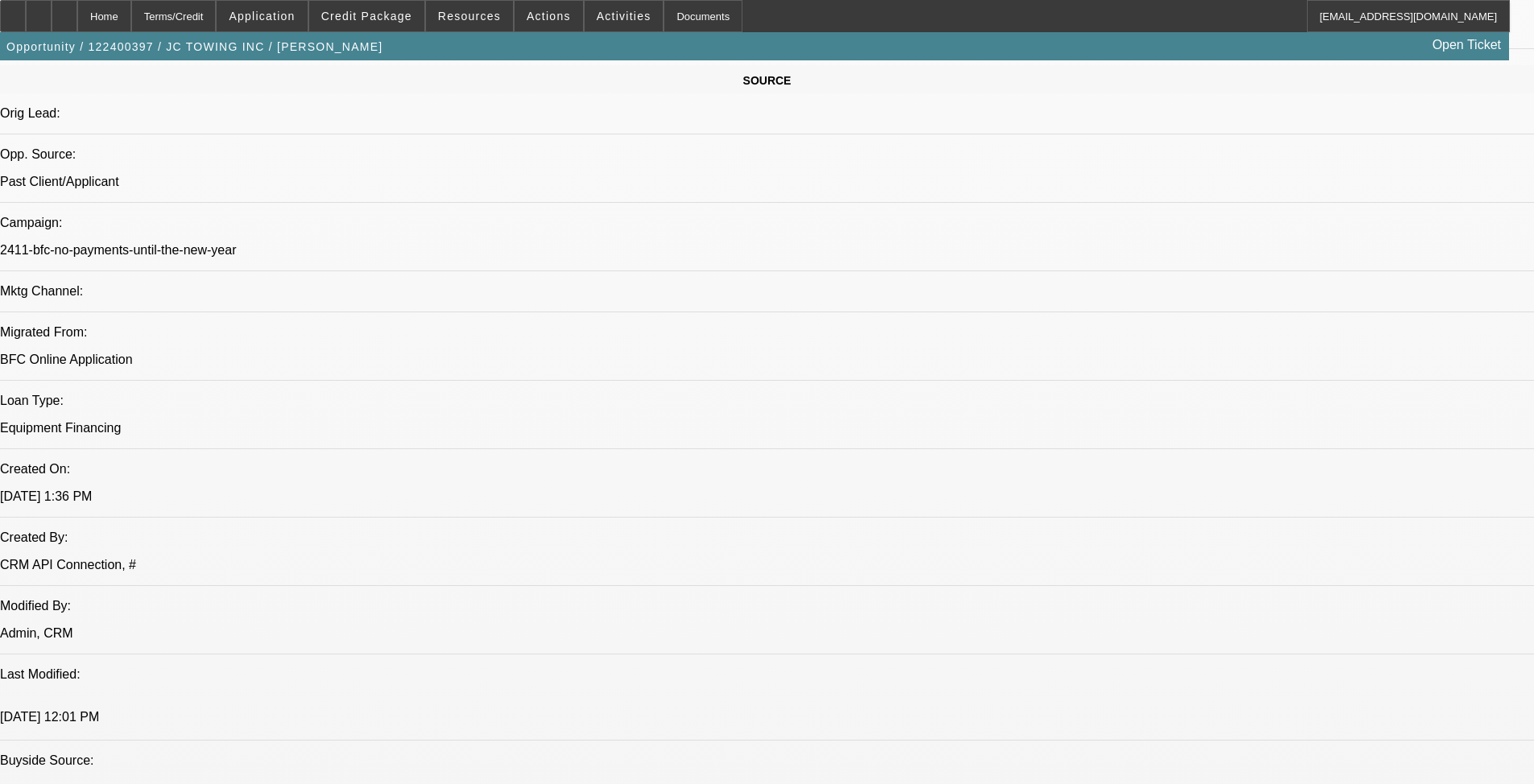
scroll to position [1899, 0]
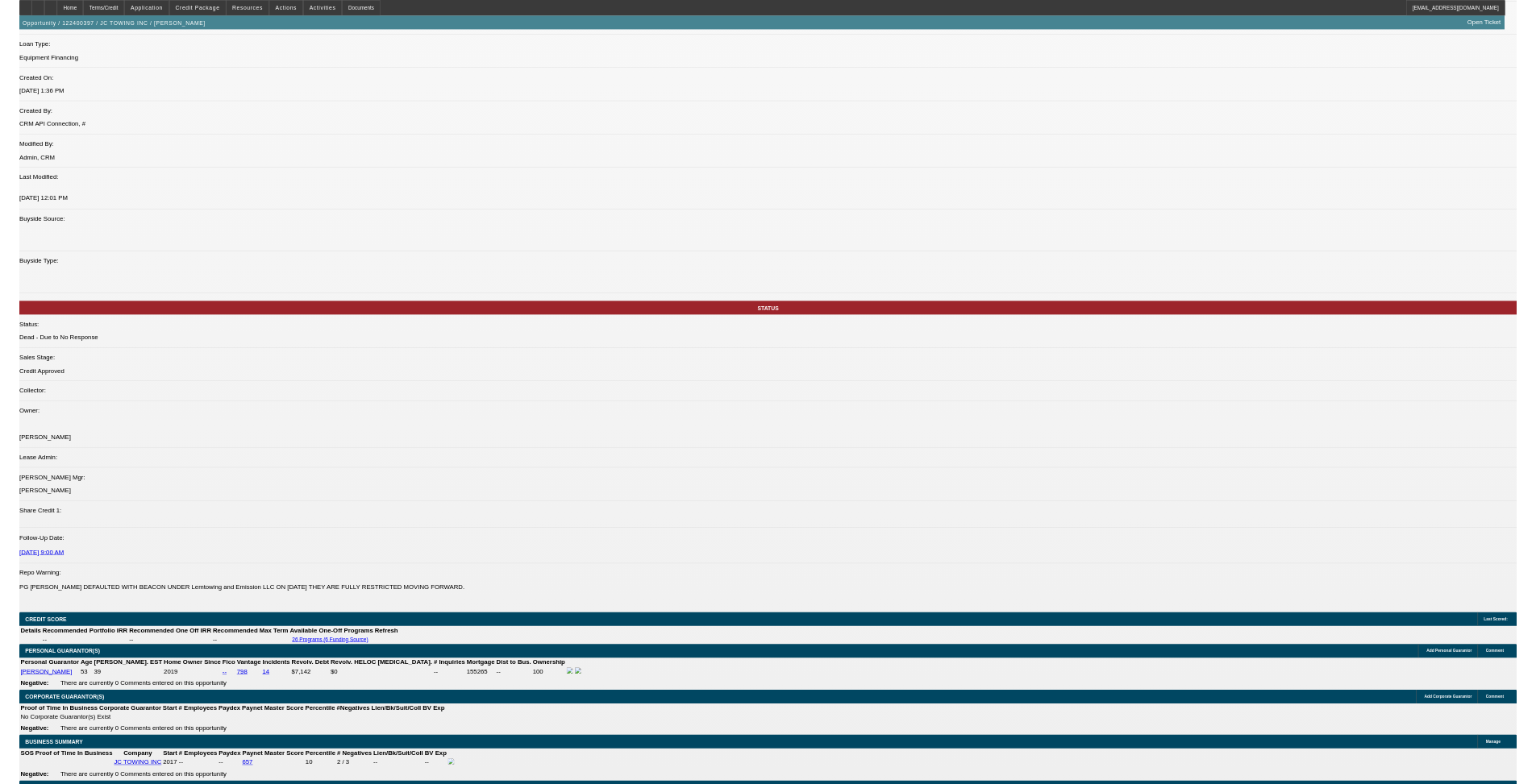
scroll to position [1289, 0]
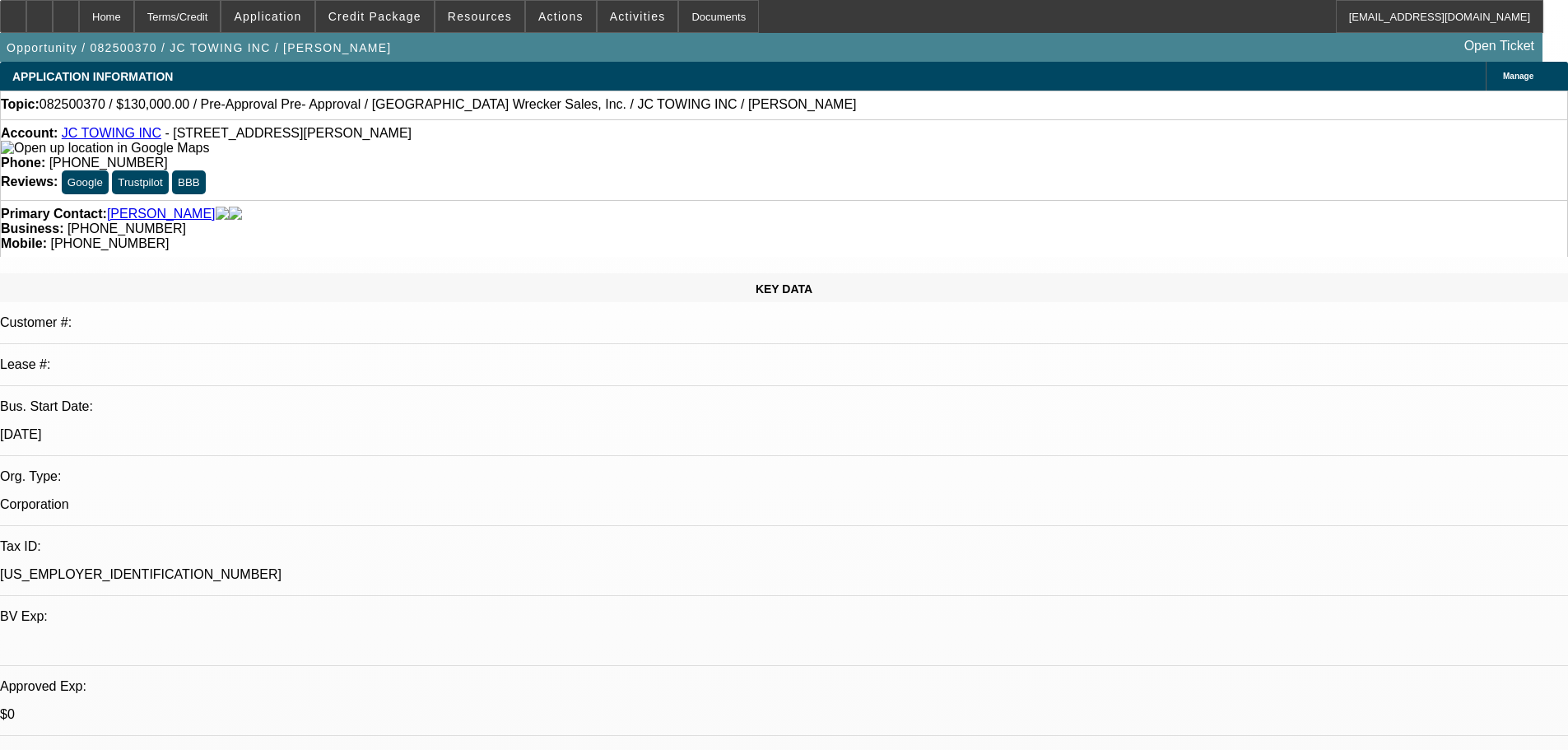
select select "0"
select select "2"
select select "0.1"
select select "4"
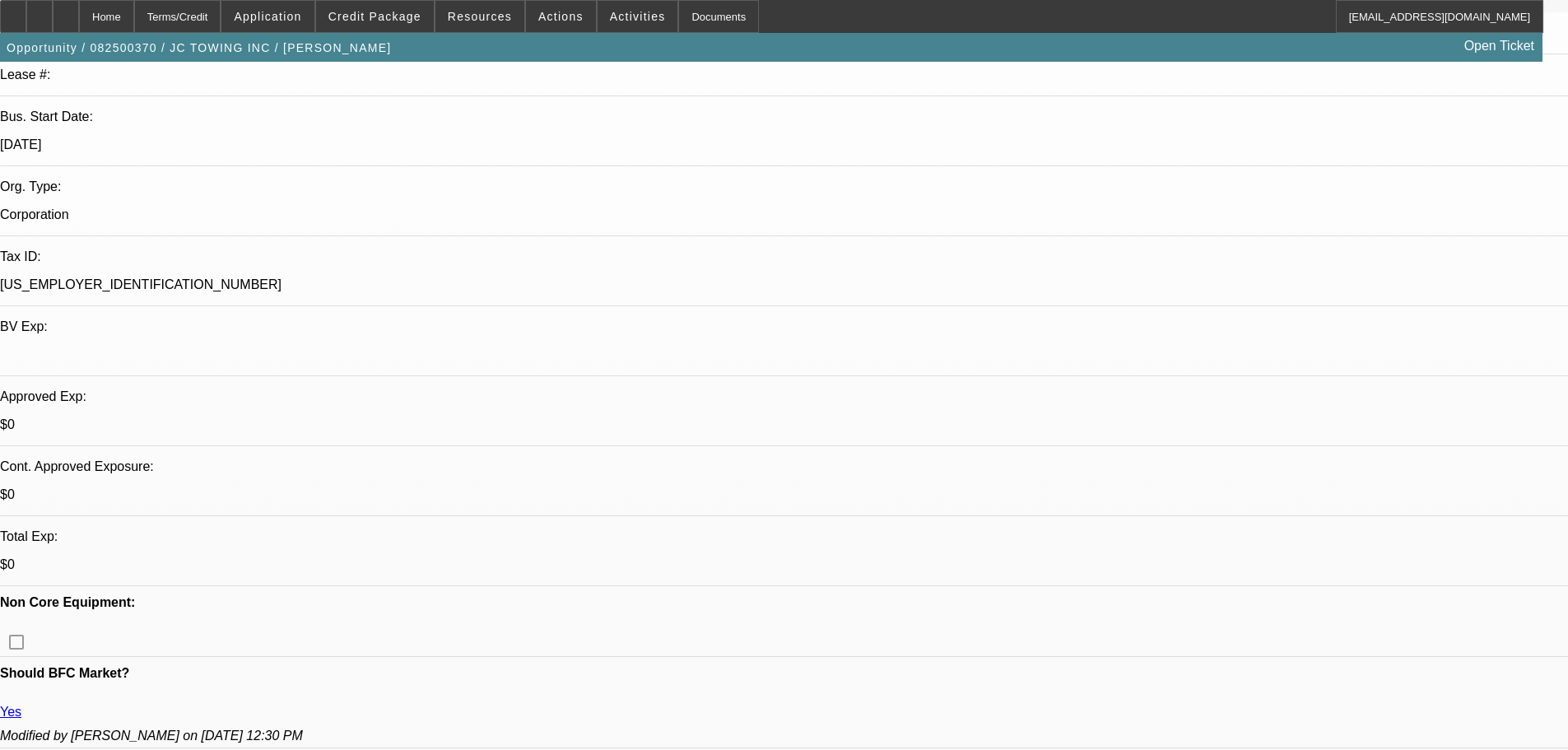
scroll to position [329, 0]
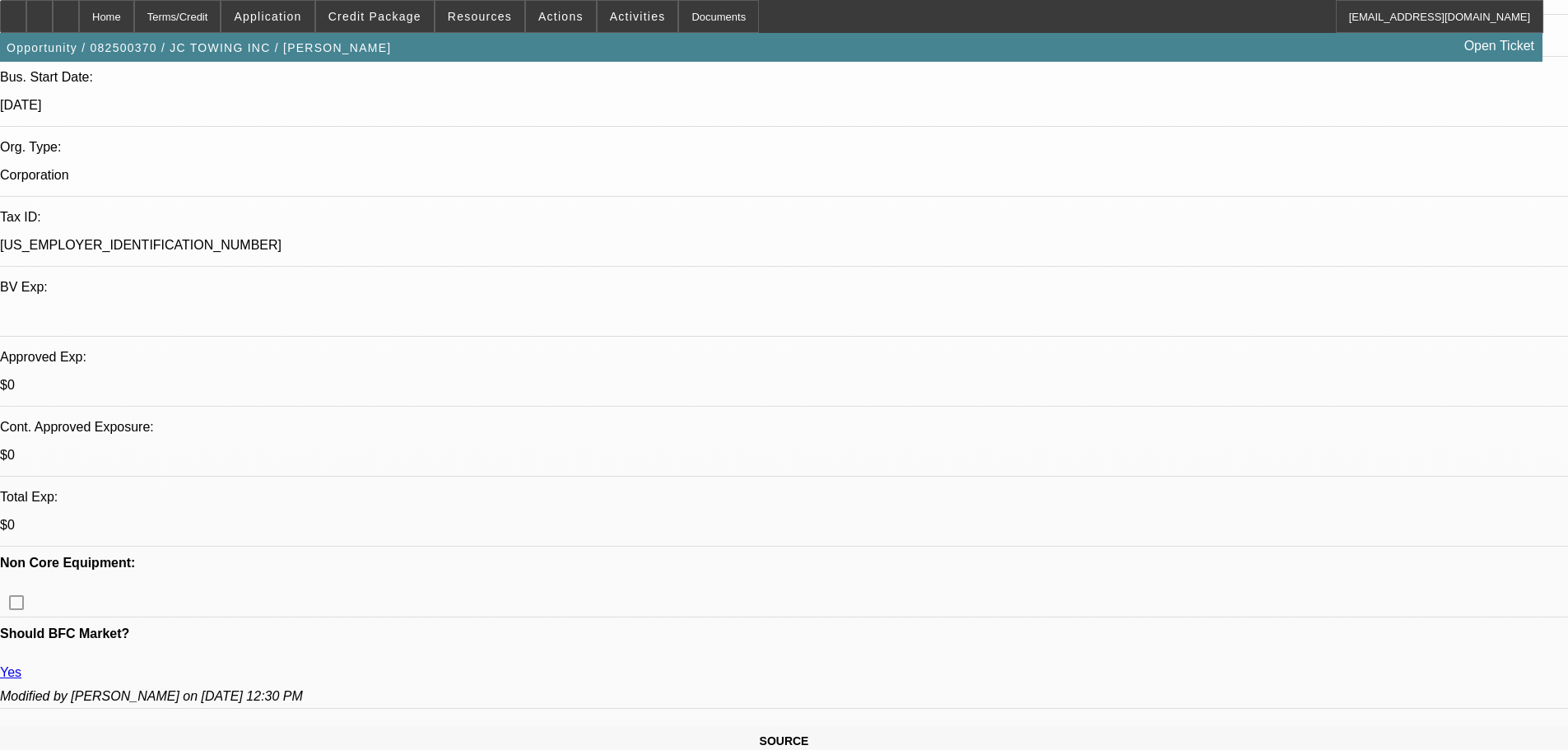
drag, startPoint x: 437, startPoint y: 465, endPoint x: 394, endPoint y: 466, distance: 43.0
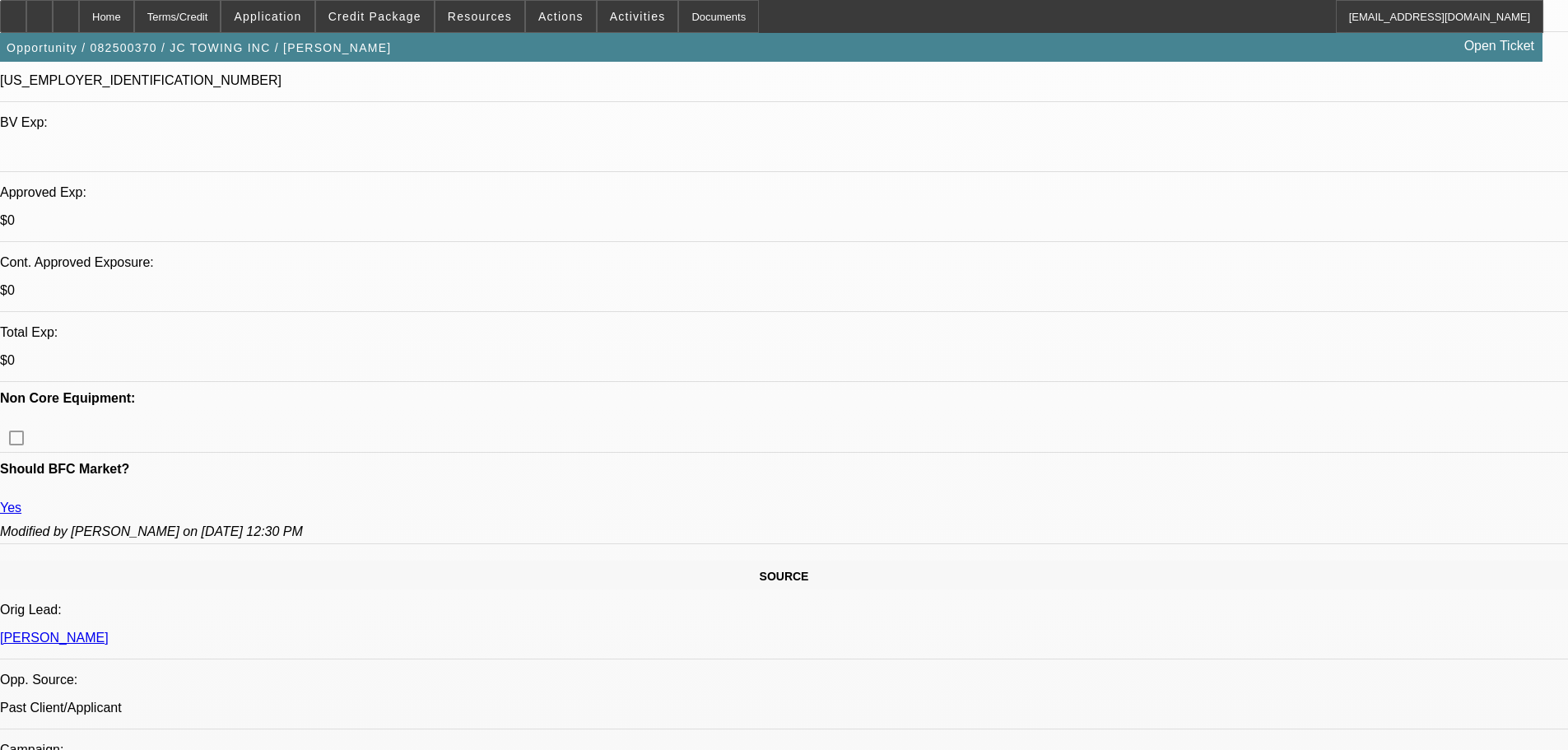
scroll to position [165, 0]
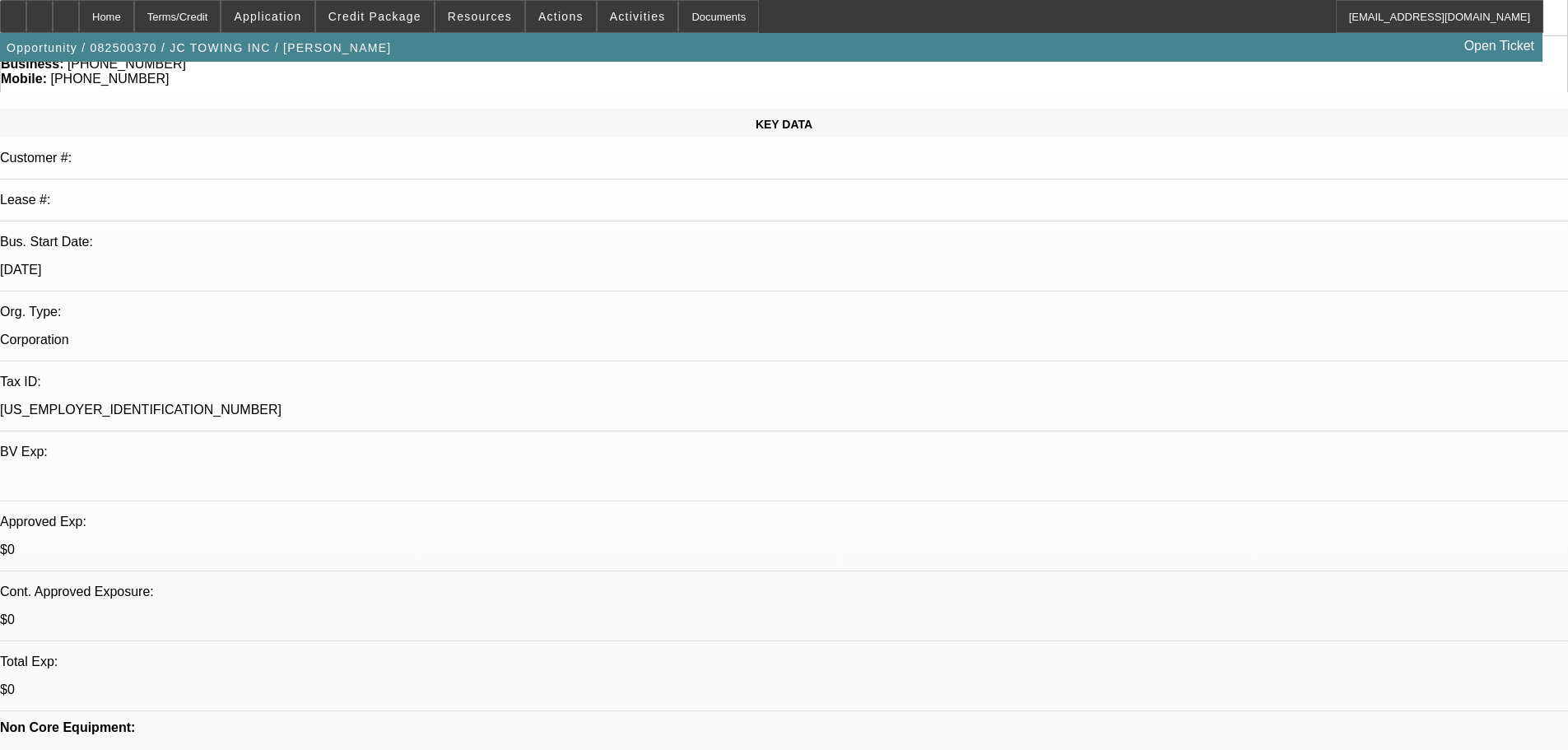
drag, startPoint x: 1296, startPoint y: 450, endPoint x: 1402, endPoint y: 449, distance: 106.0
drag, startPoint x: 1227, startPoint y: 452, endPoint x: 1290, endPoint y: 446, distance: 63.3
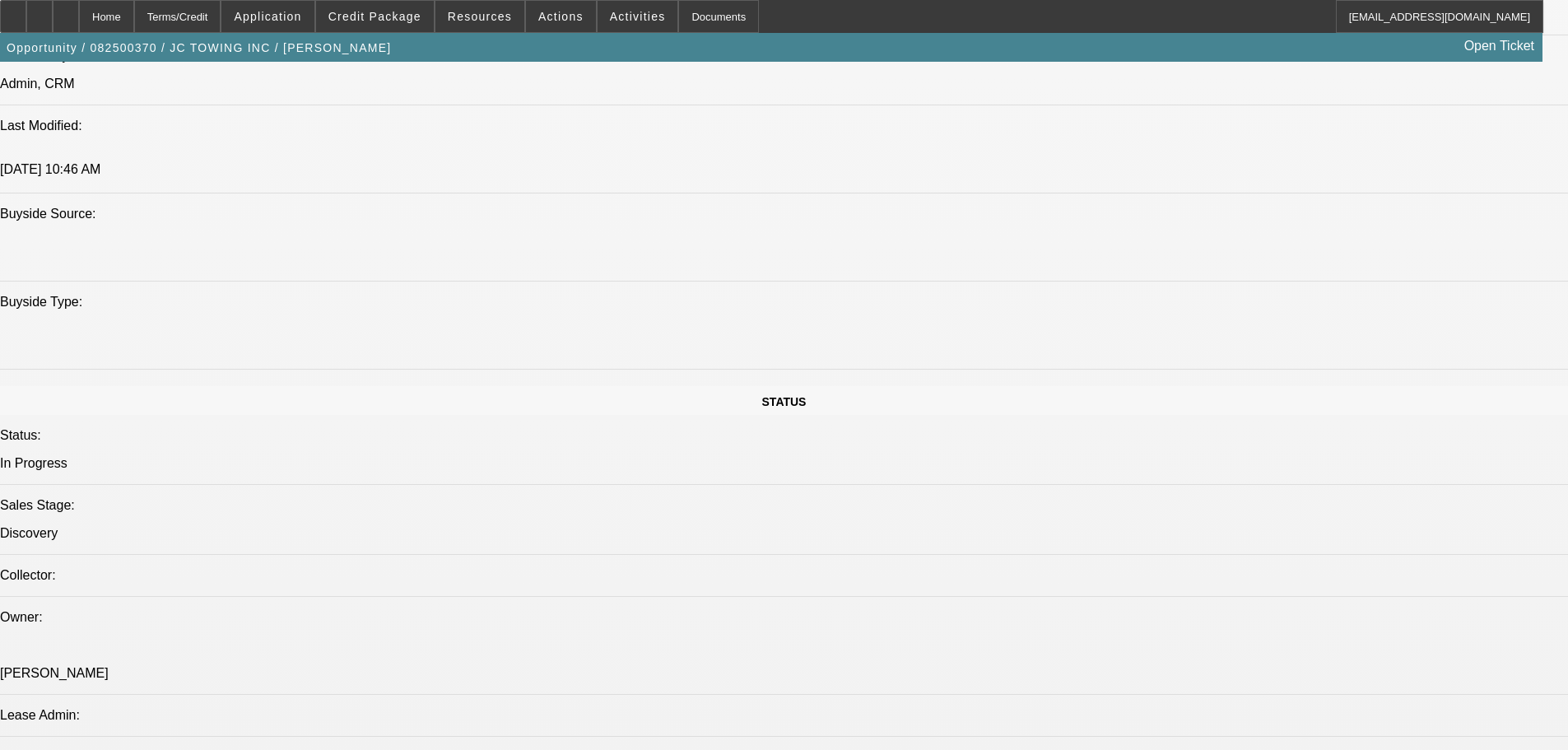
scroll to position [1317, 0]
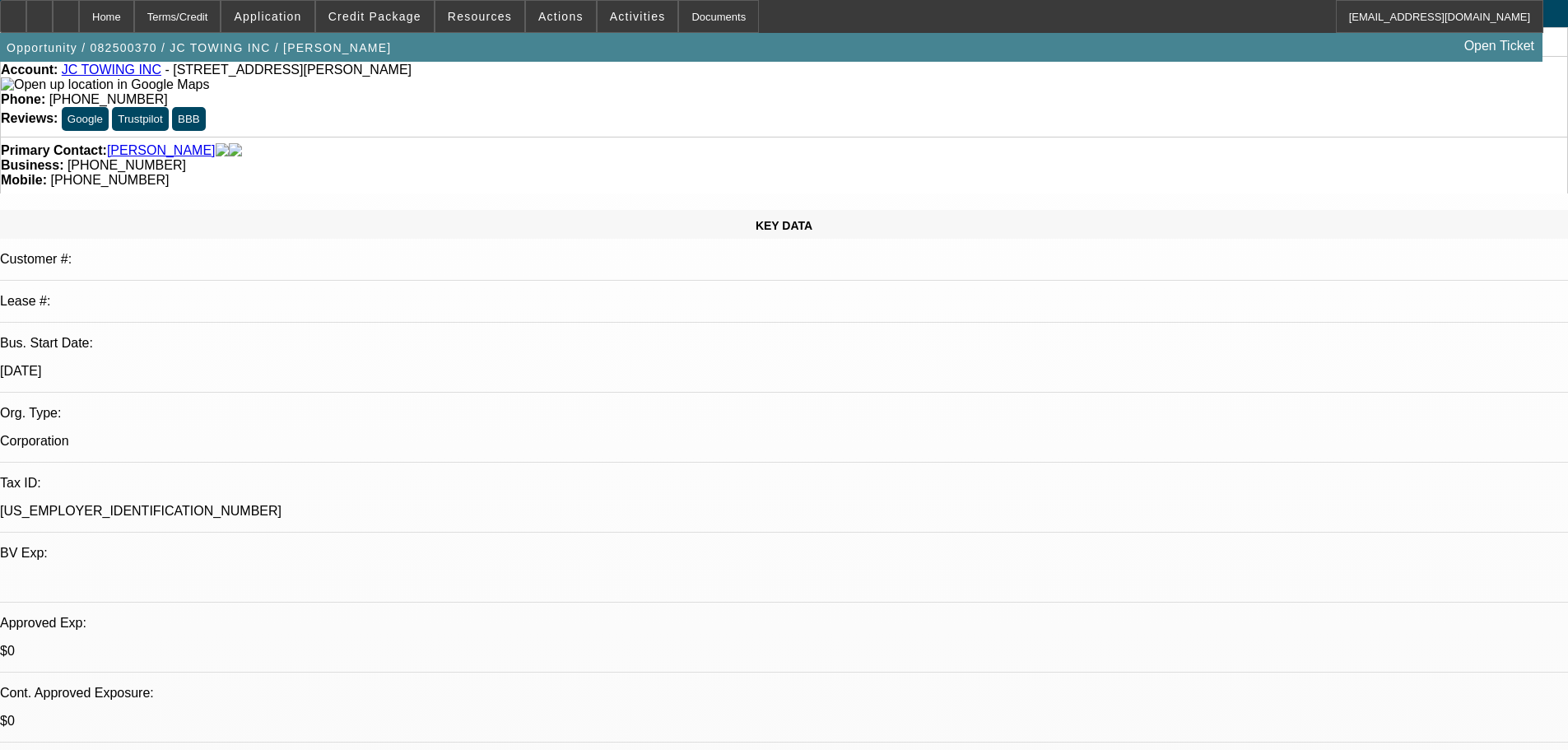
scroll to position [0, 0]
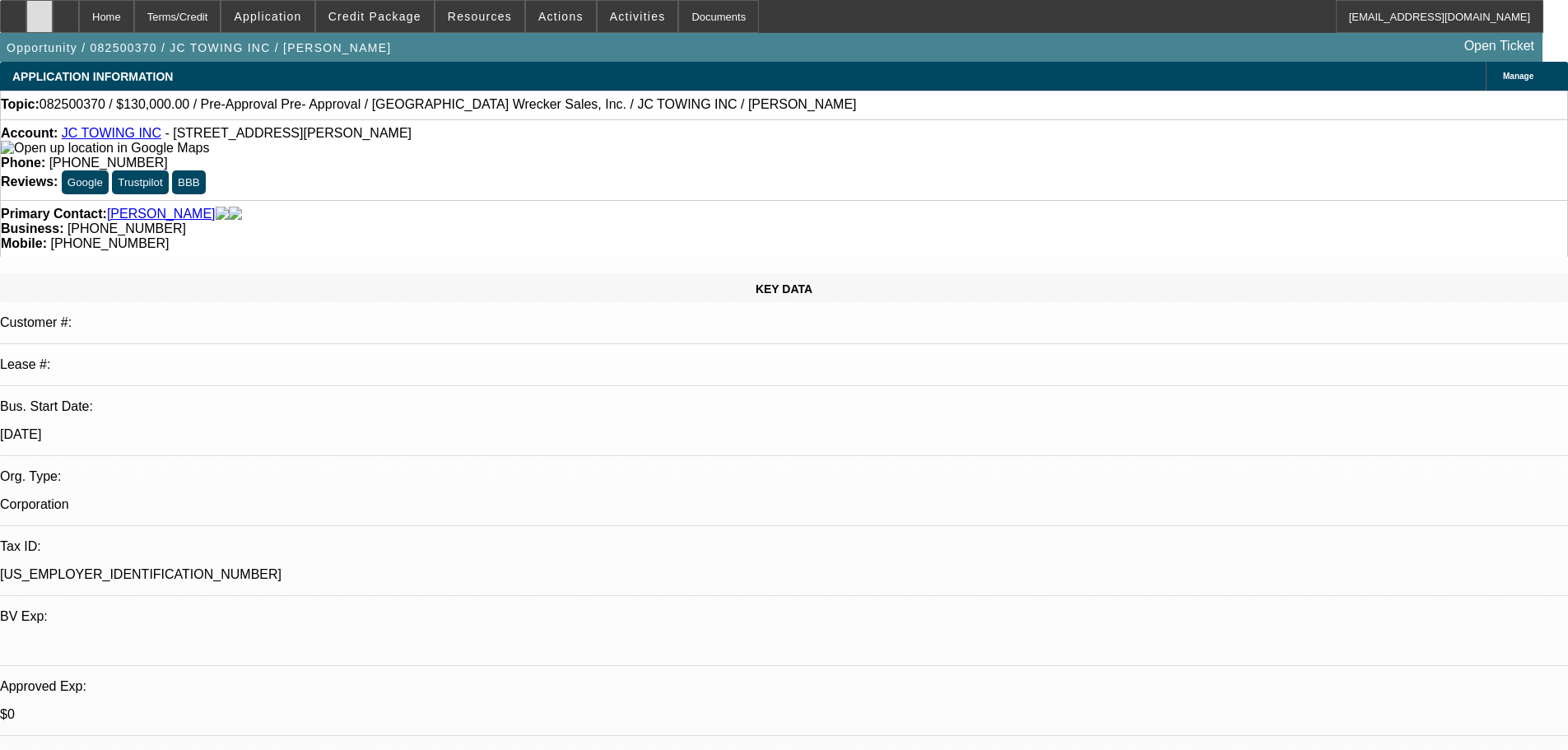
click at [53, 27] on div at bounding box center [40, 16] width 27 height 33
click at [79, 28] on div at bounding box center [66, 16] width 27 height 33
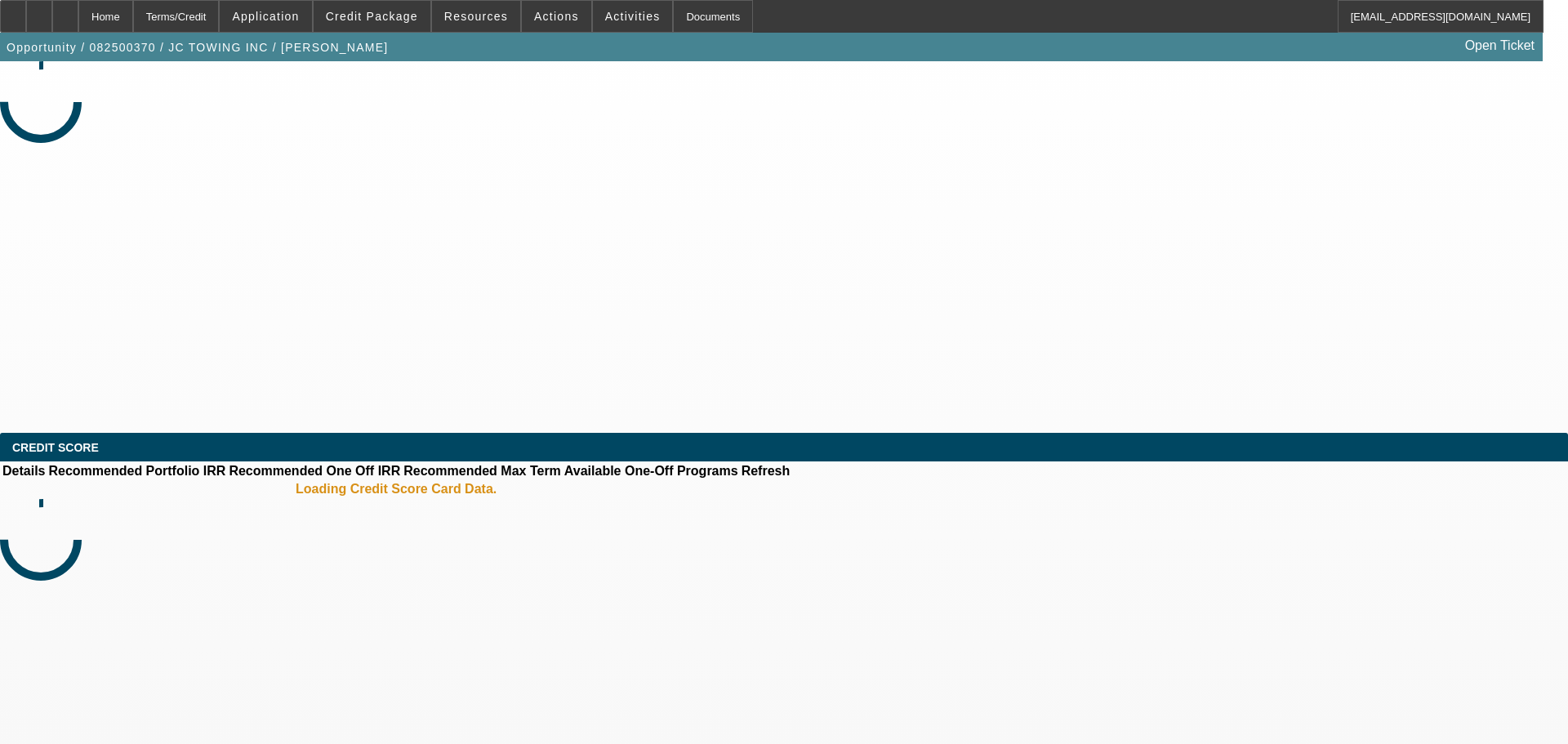
select select "0"
select select "2"
select select "0.1"
select select "4"
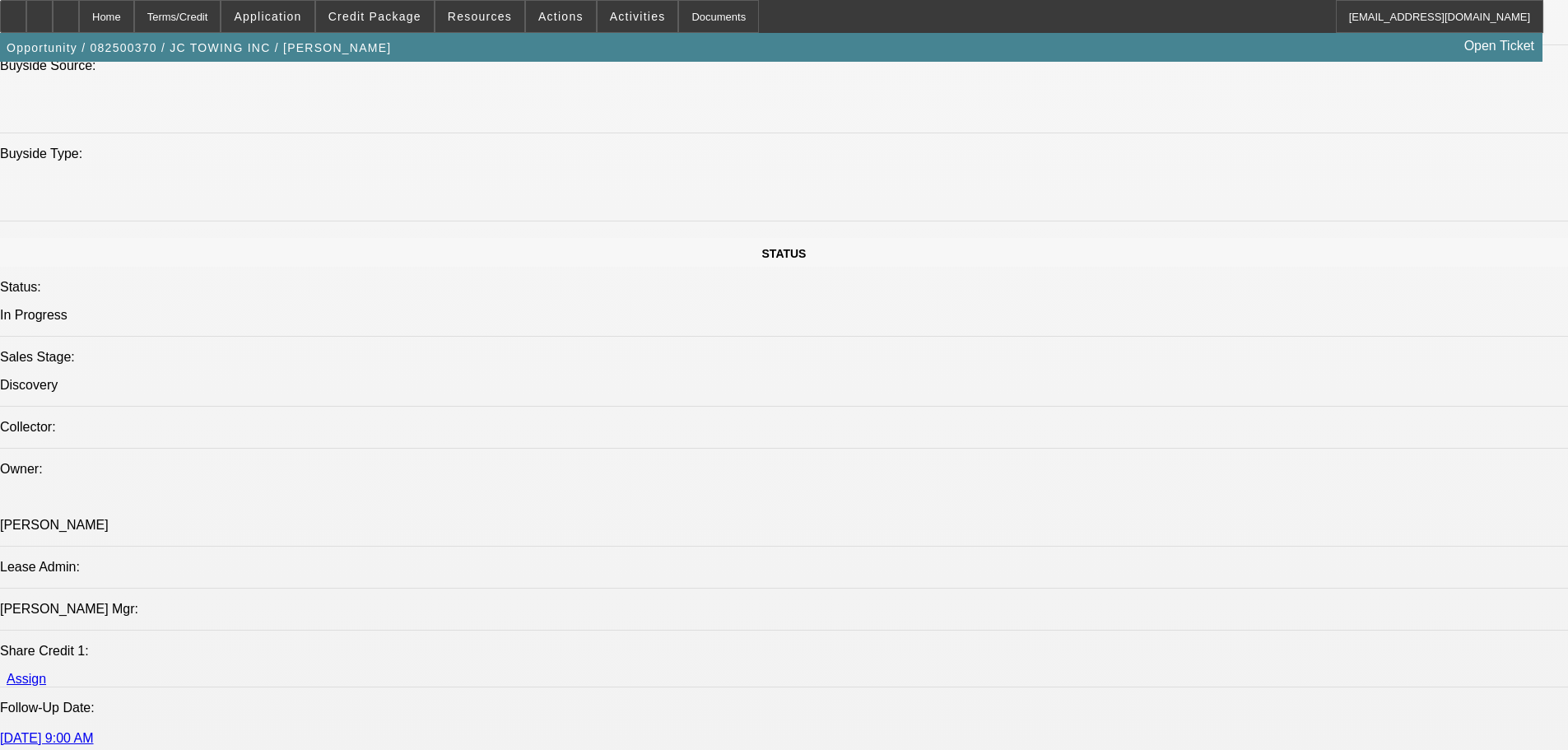
scroll to position [1647, 0]
